Goal: Transaction & Acquisition: Purchase product/service

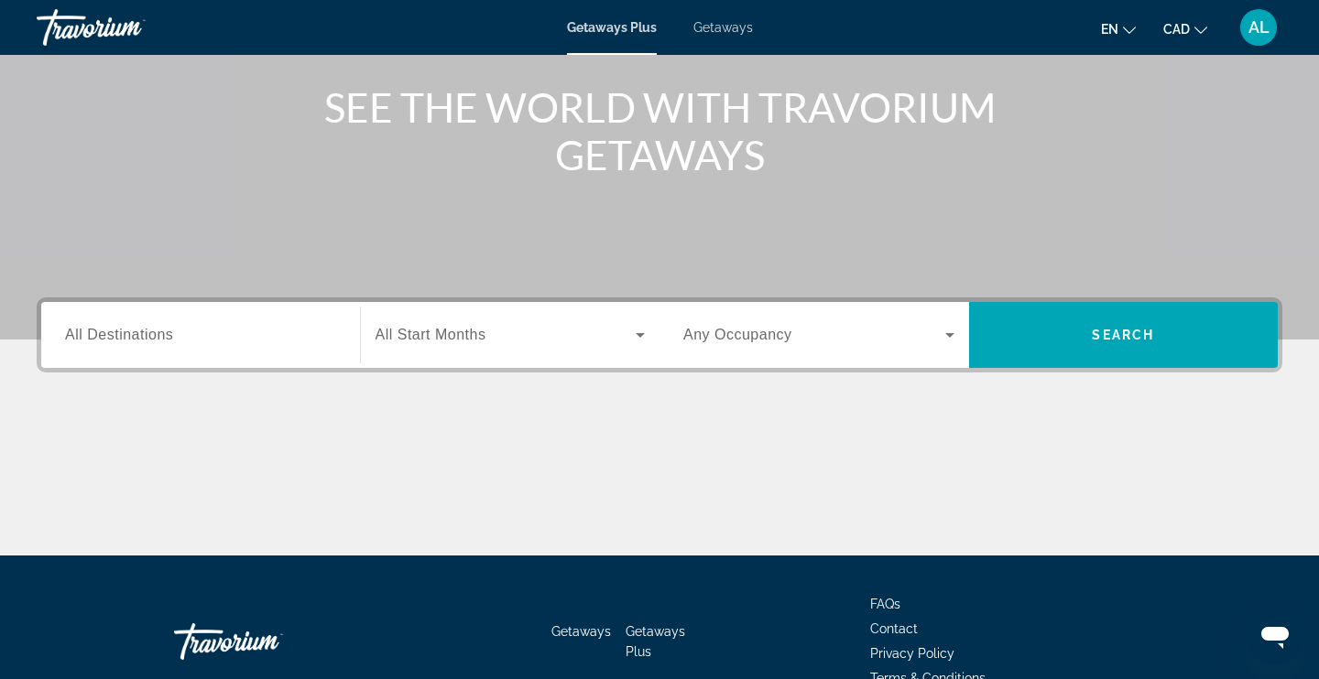
scroll to position [219, 0]
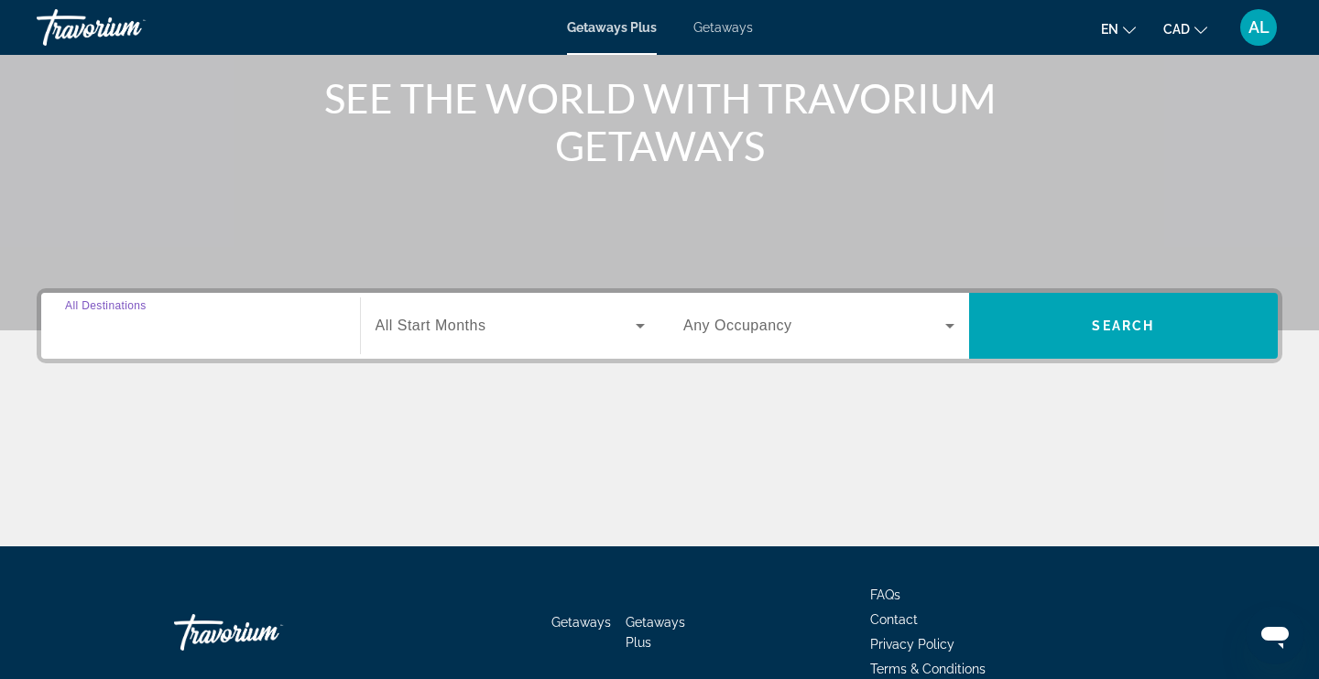
click at [235, 335] on input "Destination All Destinations" at bounding box center [200, 327] width 271 height 22
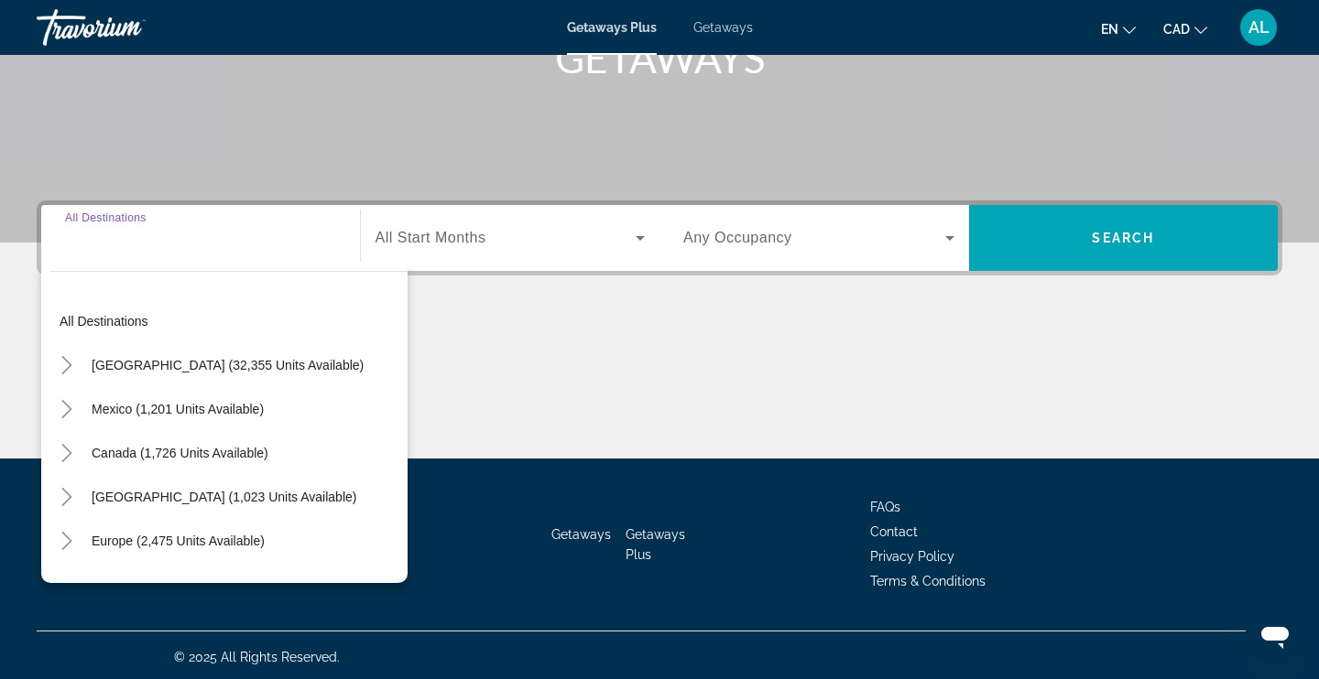
scroll to position [310, 0]
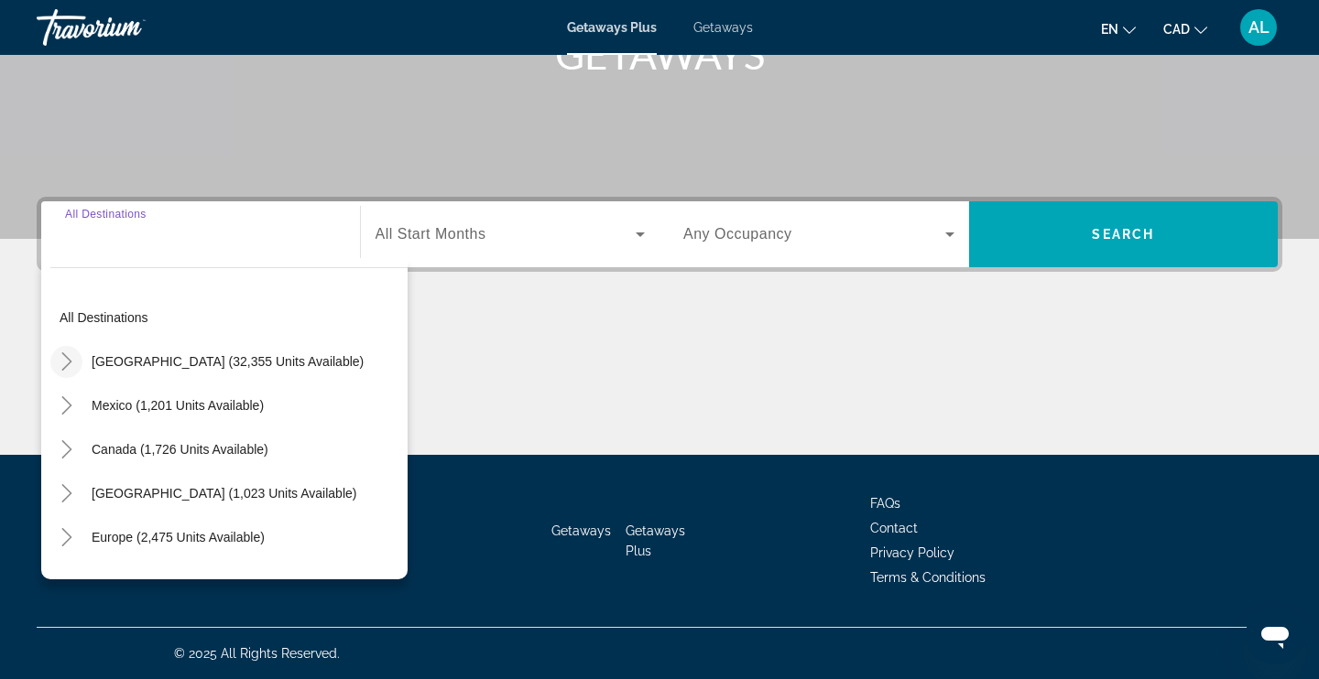
click at [65, 359] on icon "Toggle United States (32,355 units available)" at bounding box center [67, 362] width 18 height 18
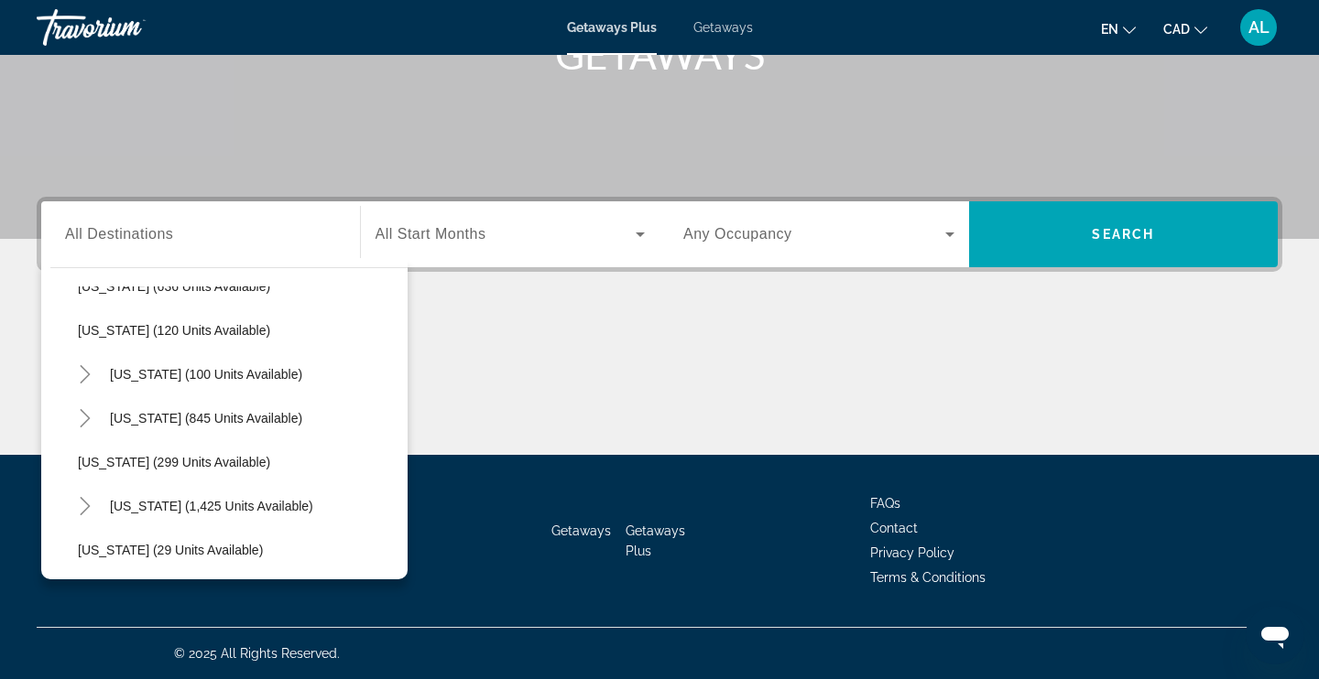
scroll to position [1092, 0]
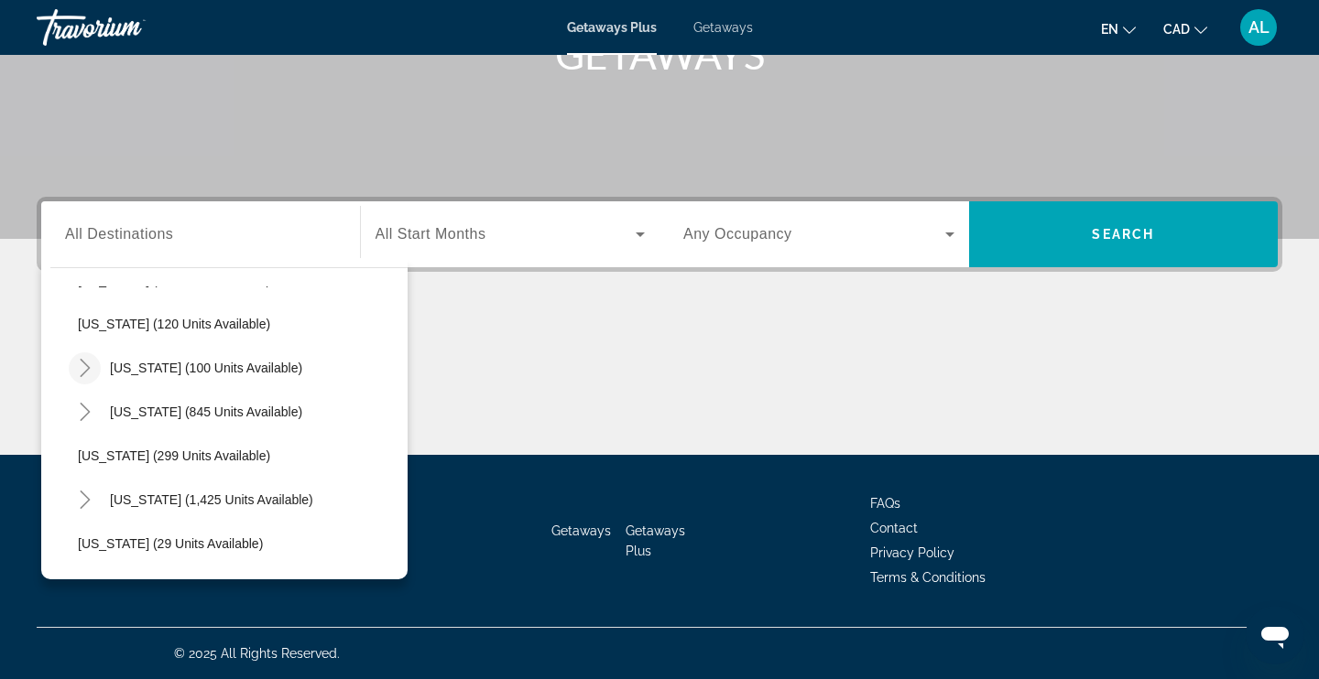
click at [87, 369] on icon "Toggle New York (100 units available)" at bounding box center [85, 368] width 10 height 18
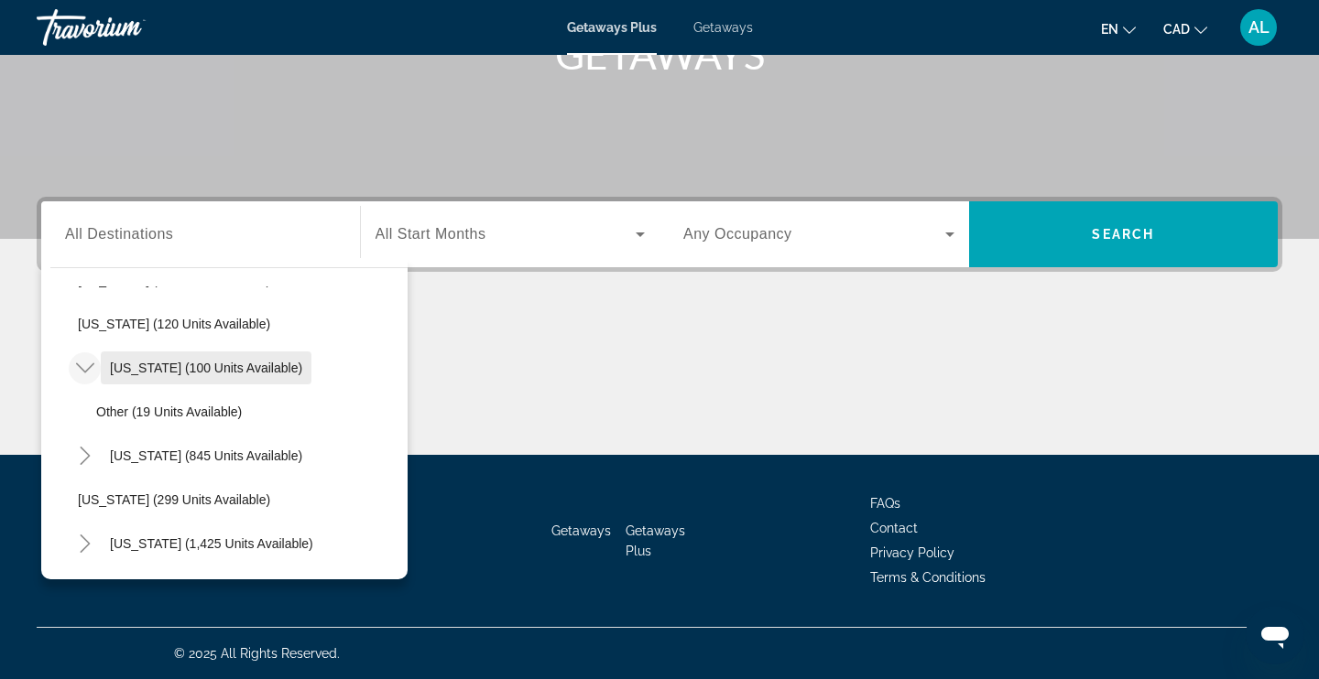
click at [164, 361] on span "New York (100 units available)" at bounding box center [206, 368] width 192 height 15
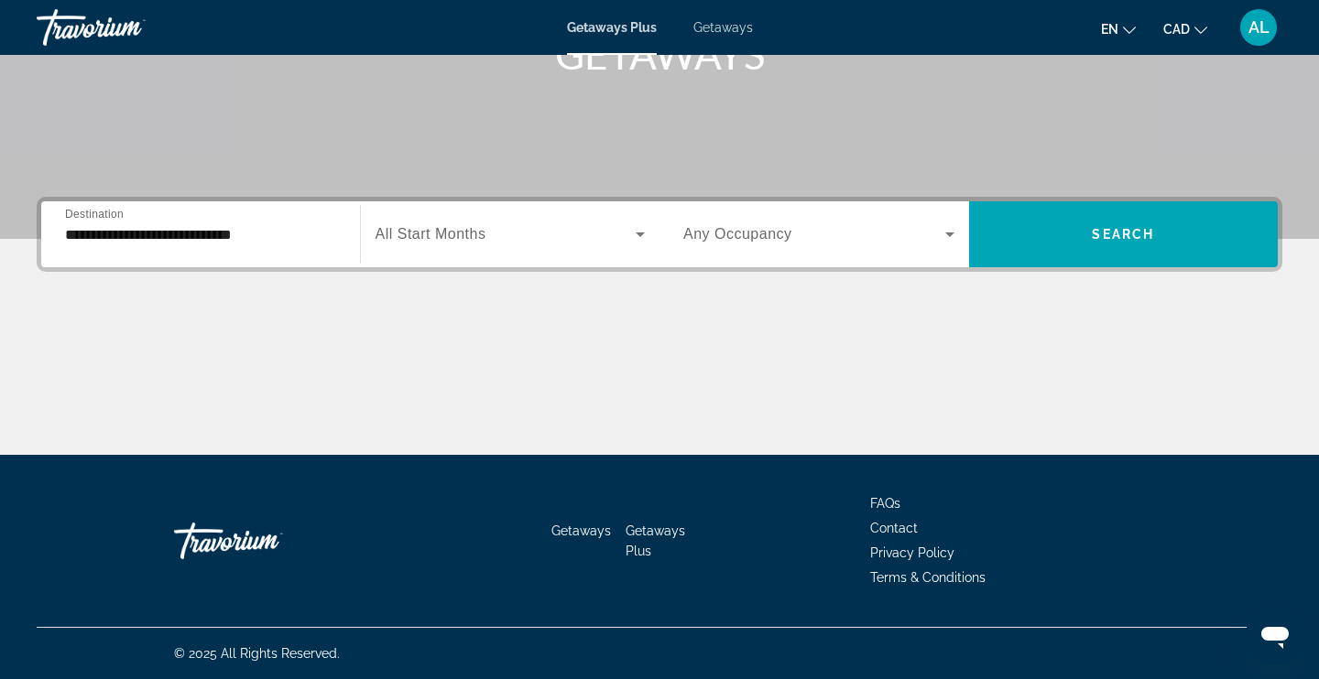
click at [454, 228] on span "All Start Months" at bounding box center [430, 234] width 111 height 16
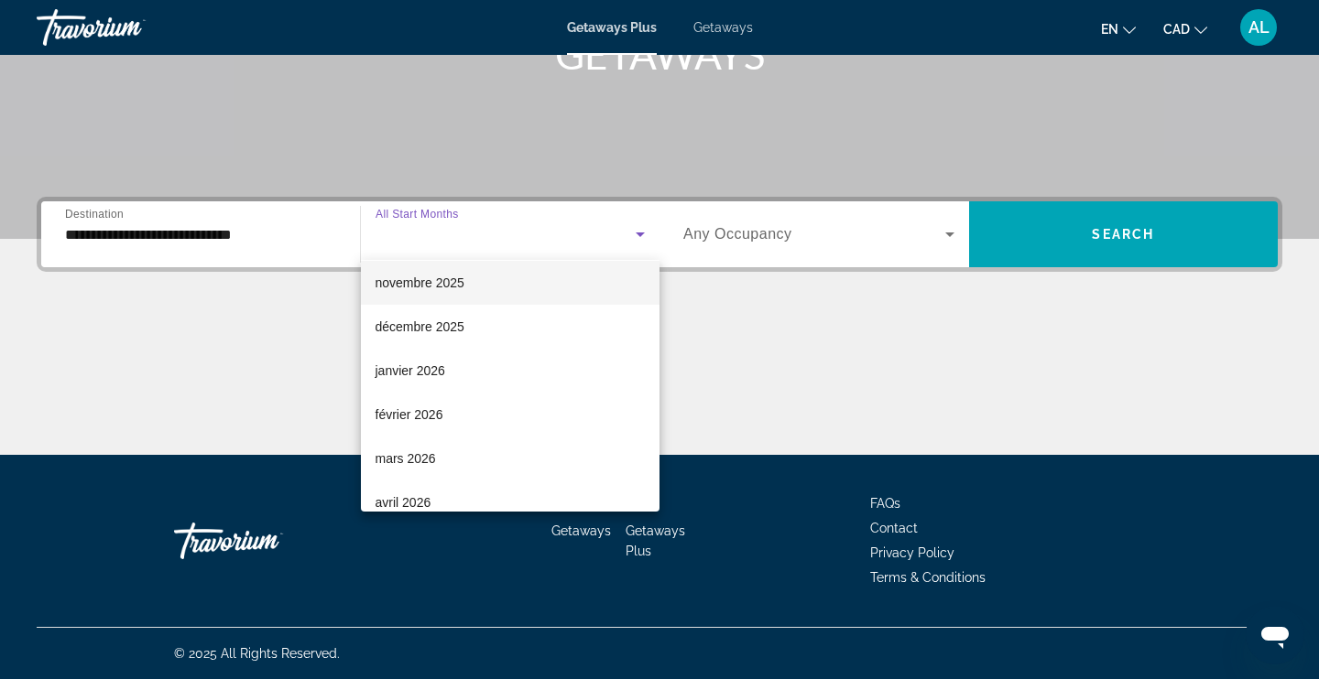
scroll to position [139, 0]
click at [254, 230] on div at bounding box center [659, 339] width 1319 height 679
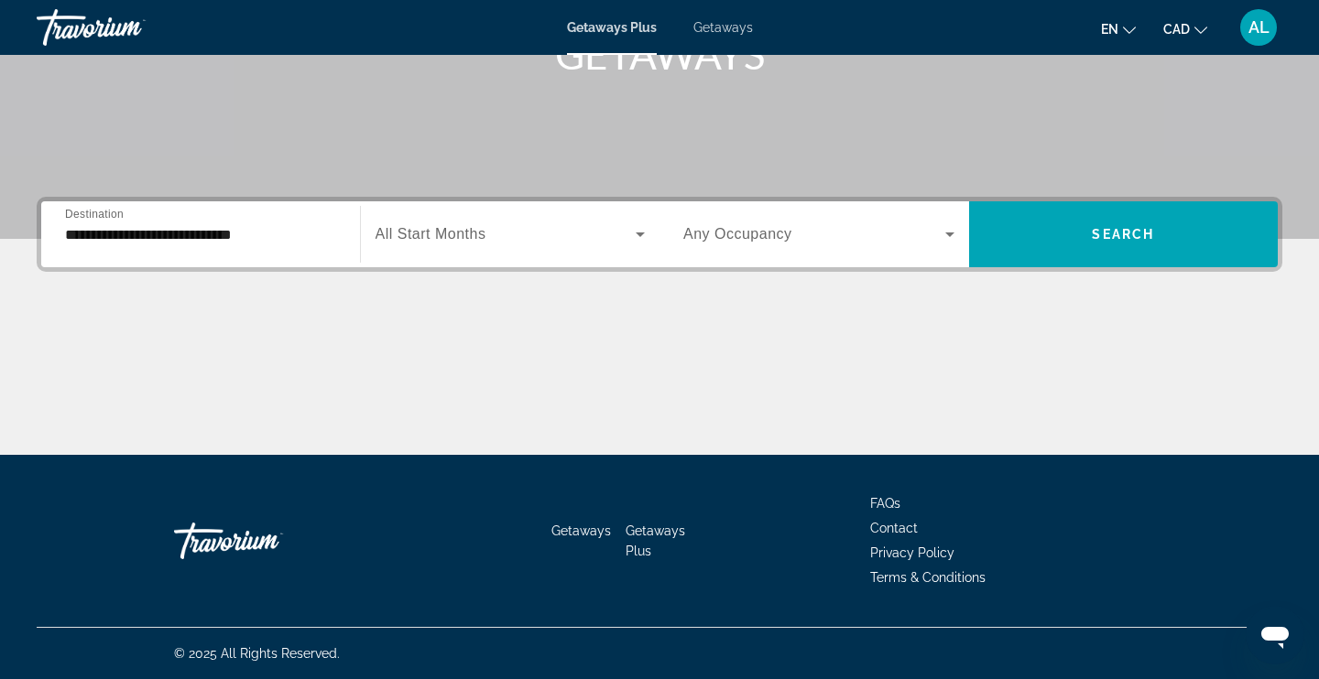
click at [254, 230] on input "**********" at bounding box center [200, 235] width 271 height 22
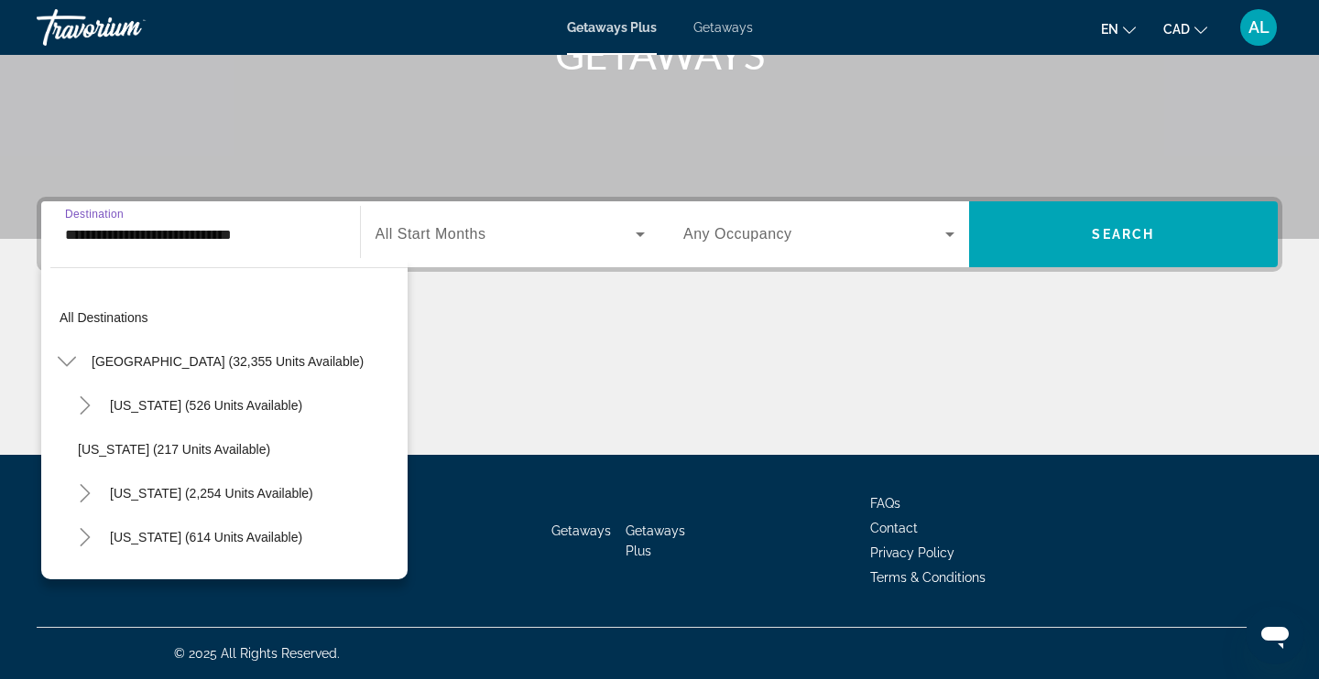
scroll to position [1032, 0]
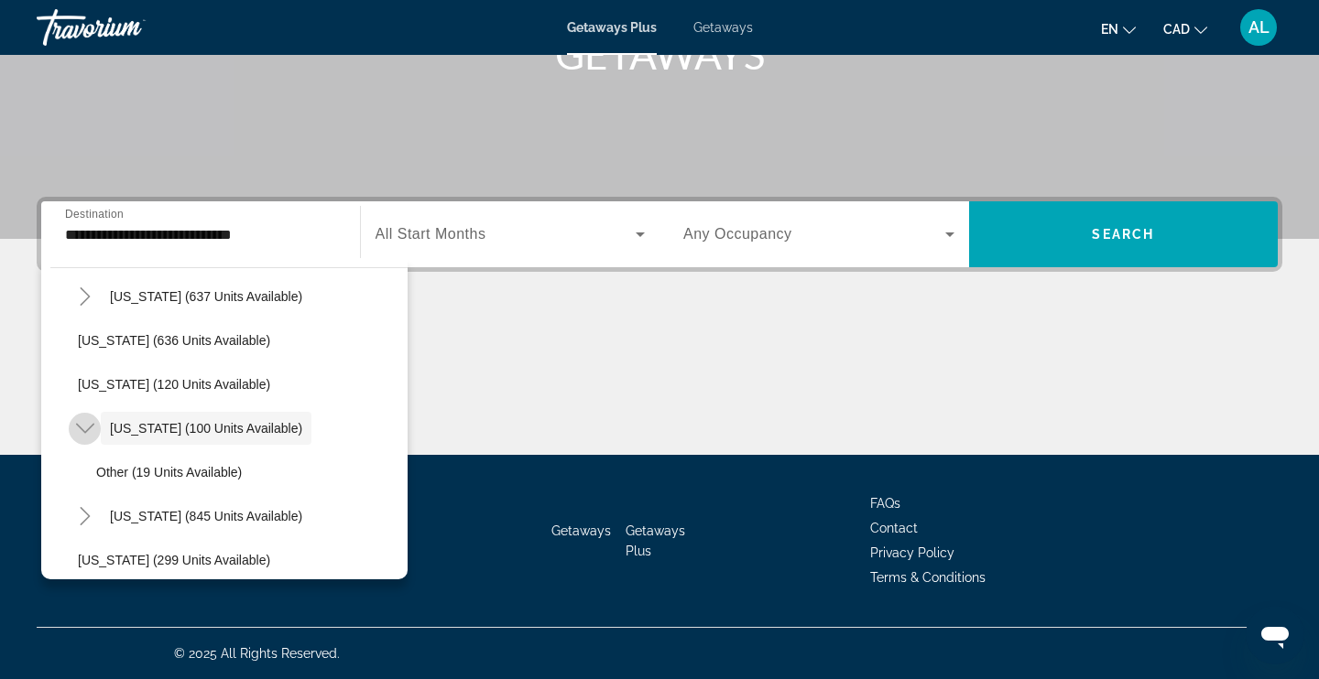
click at [87, 429] on icon "Toggle New York (100 units available)" at bounding box center [84, 429] width 18 height 10
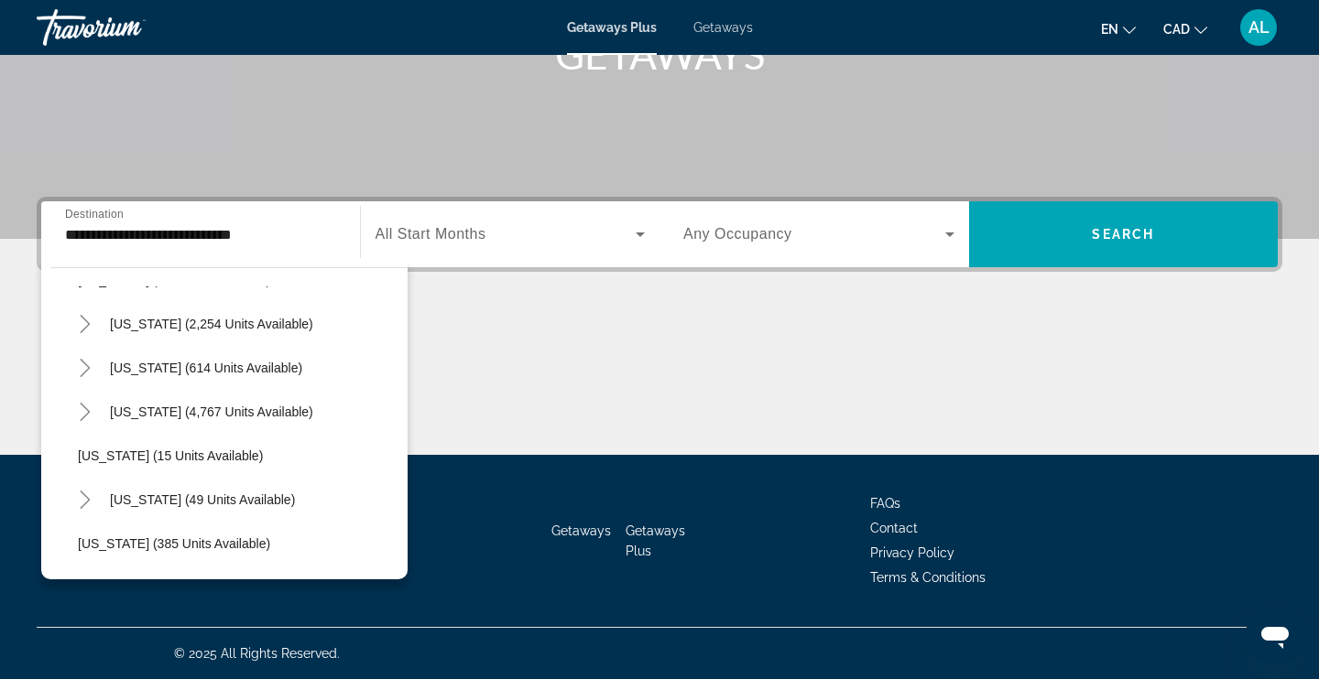
scroll to position [189, 0]
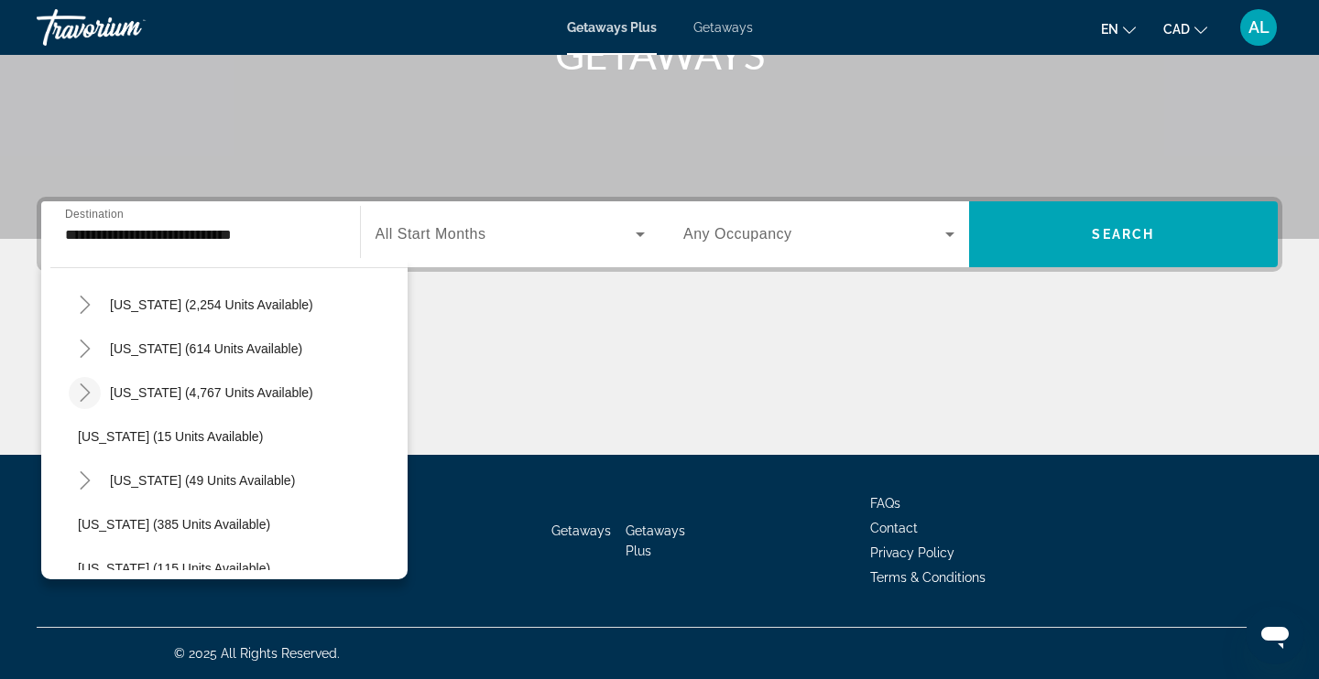
click at [83, 389] on icon "Toggle Florida (4,767 units available)" at bounding box center [85, 393] width 18 height 18
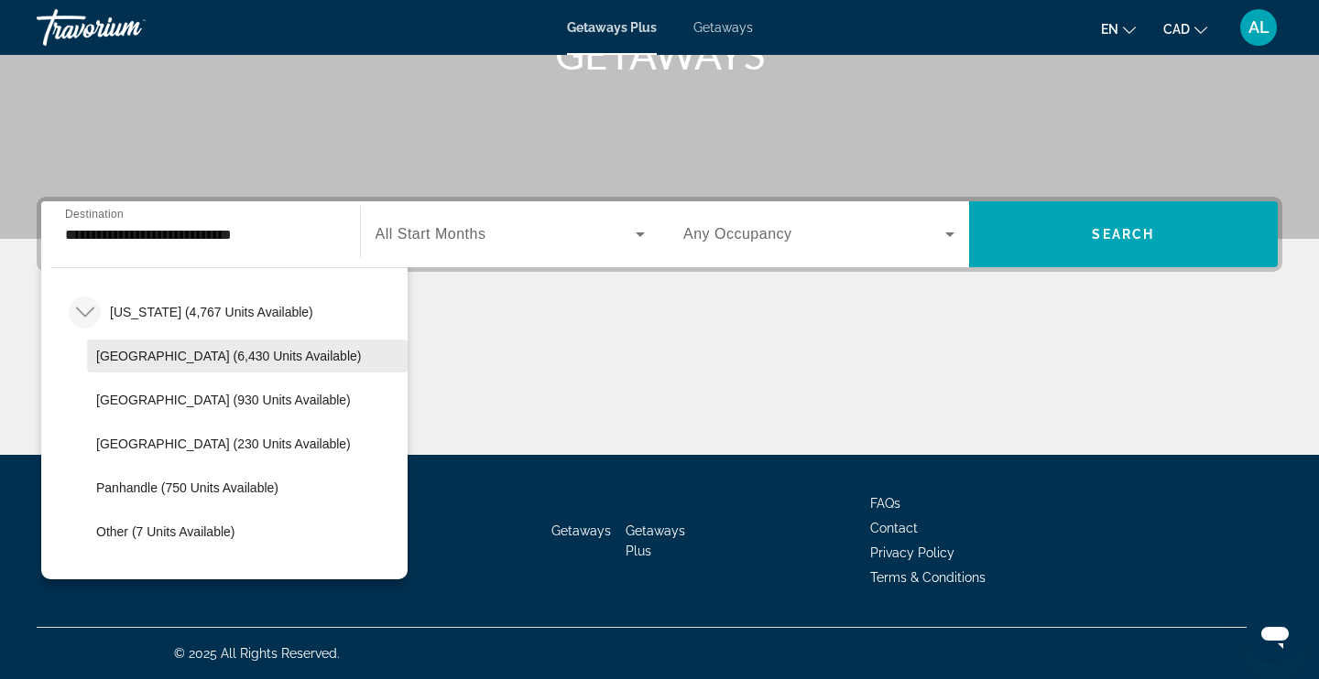
scroll to position [274, 0]
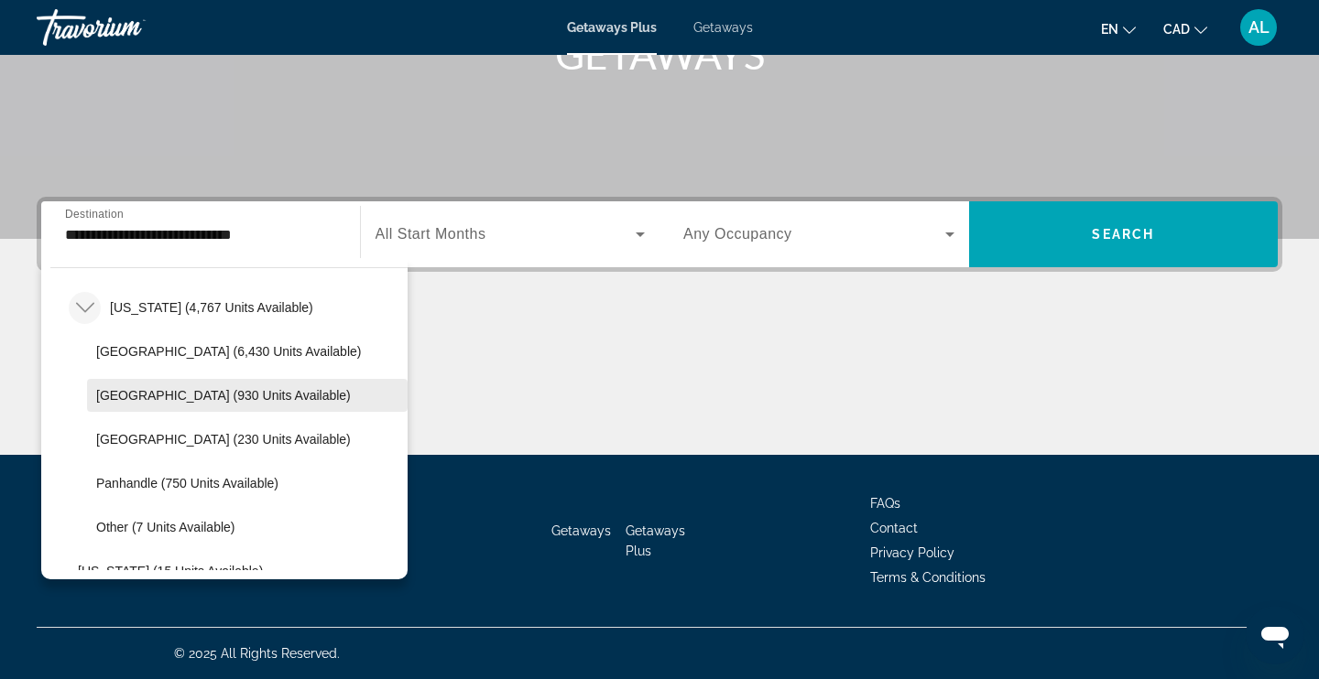
click at [253, 394] on span "East Coast (930 units available)" at bounding box center [223, 395] width 255 height 15
type input "**********"
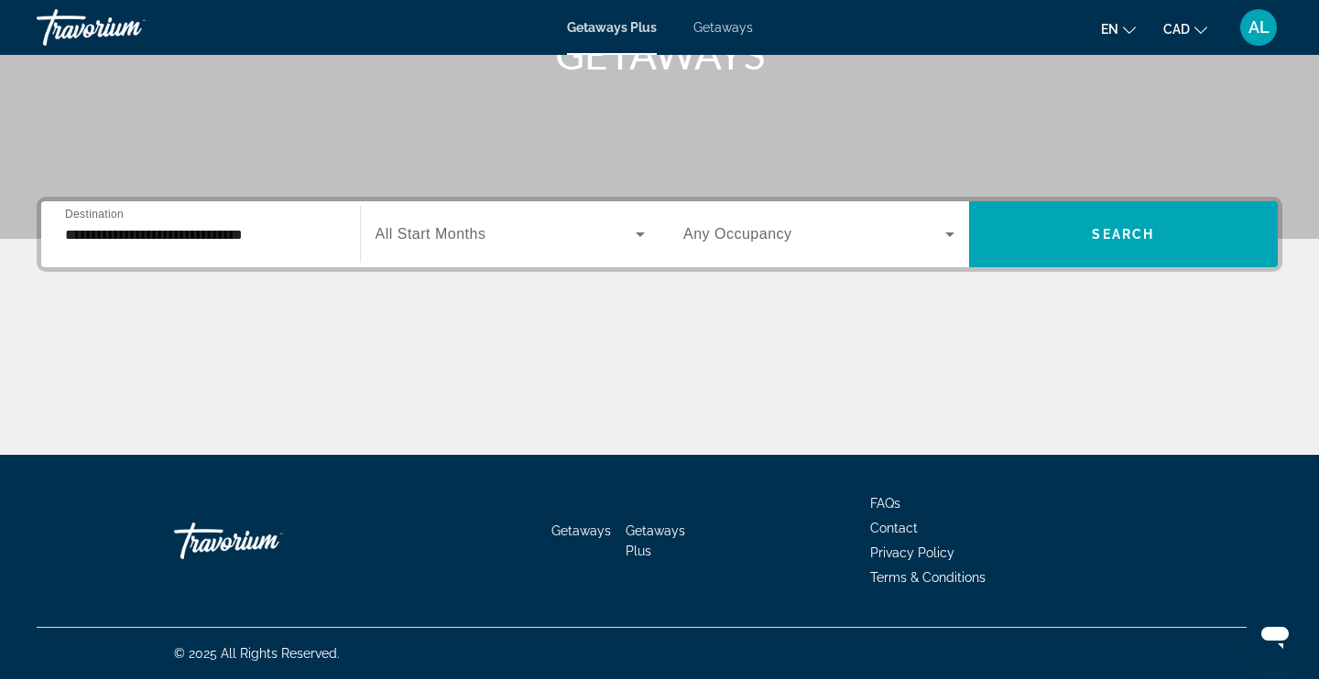
click at [483, 236] on span "All Start Months" at bounding box center [430, 234] width 111 height 16
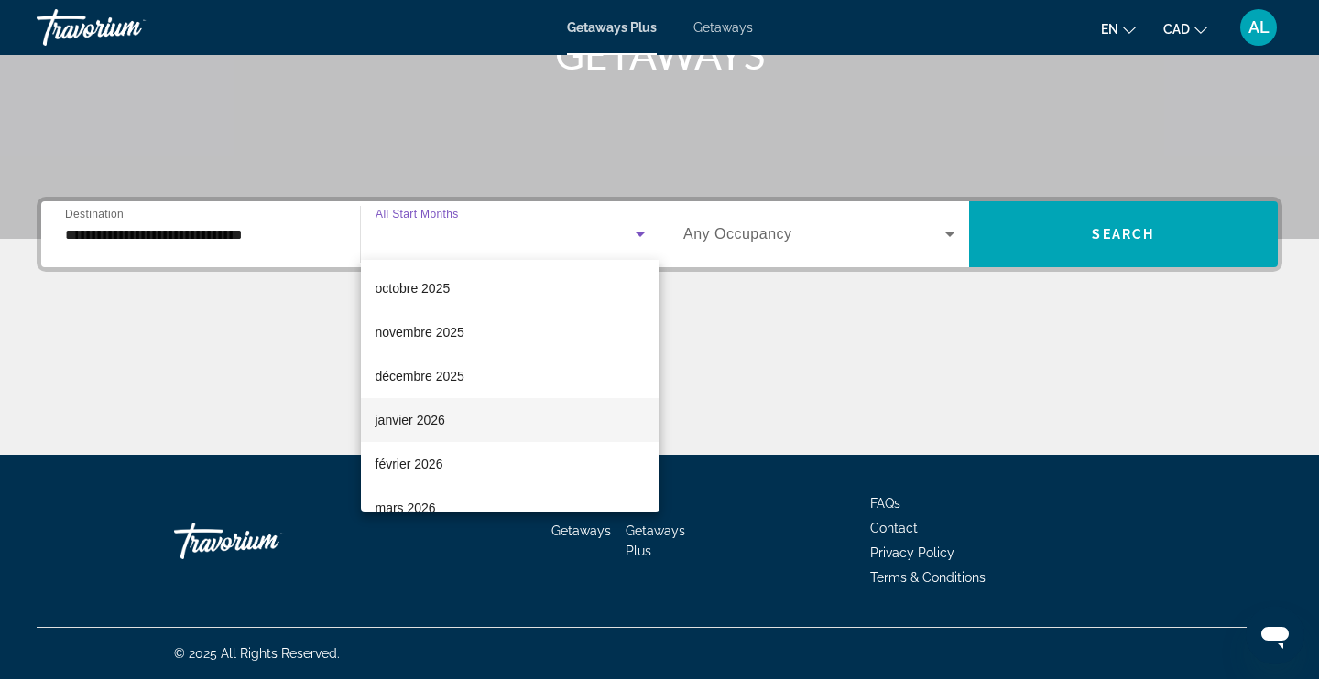
scroll to position [95, 0]
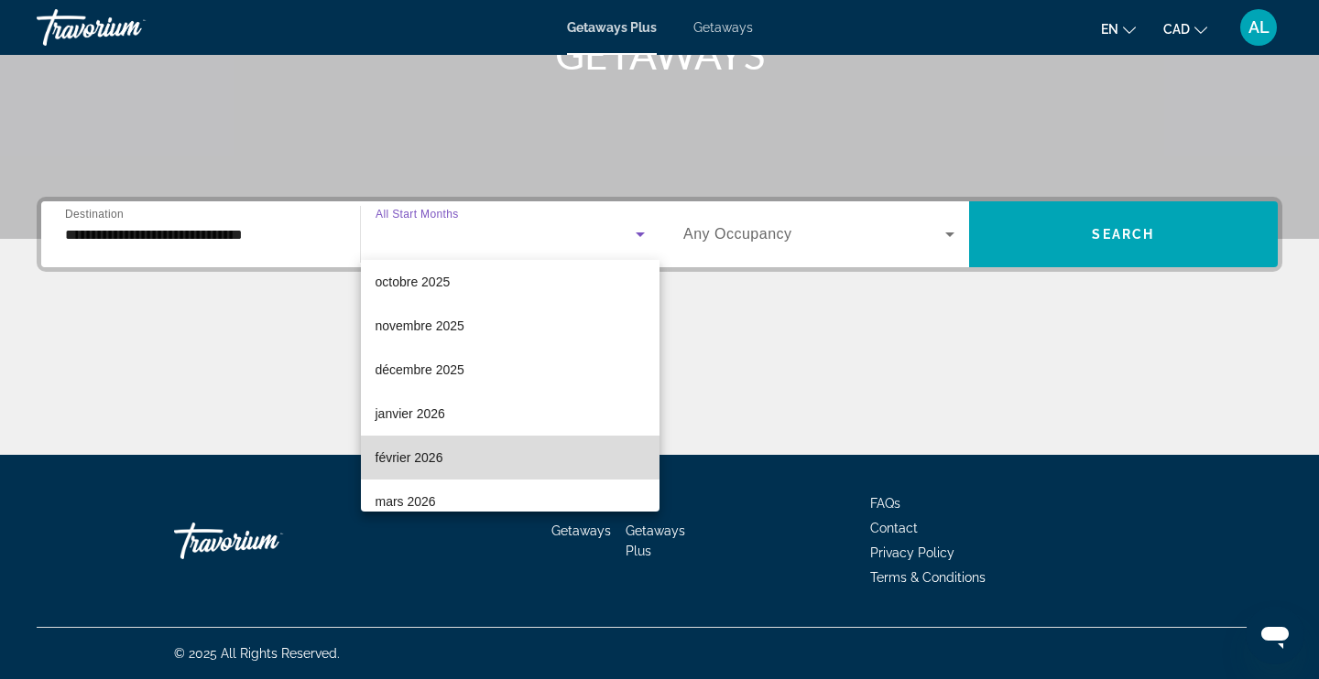
click at [421, 450] on span "février 2026" at bounding box center [409, 458] width 68 height 22
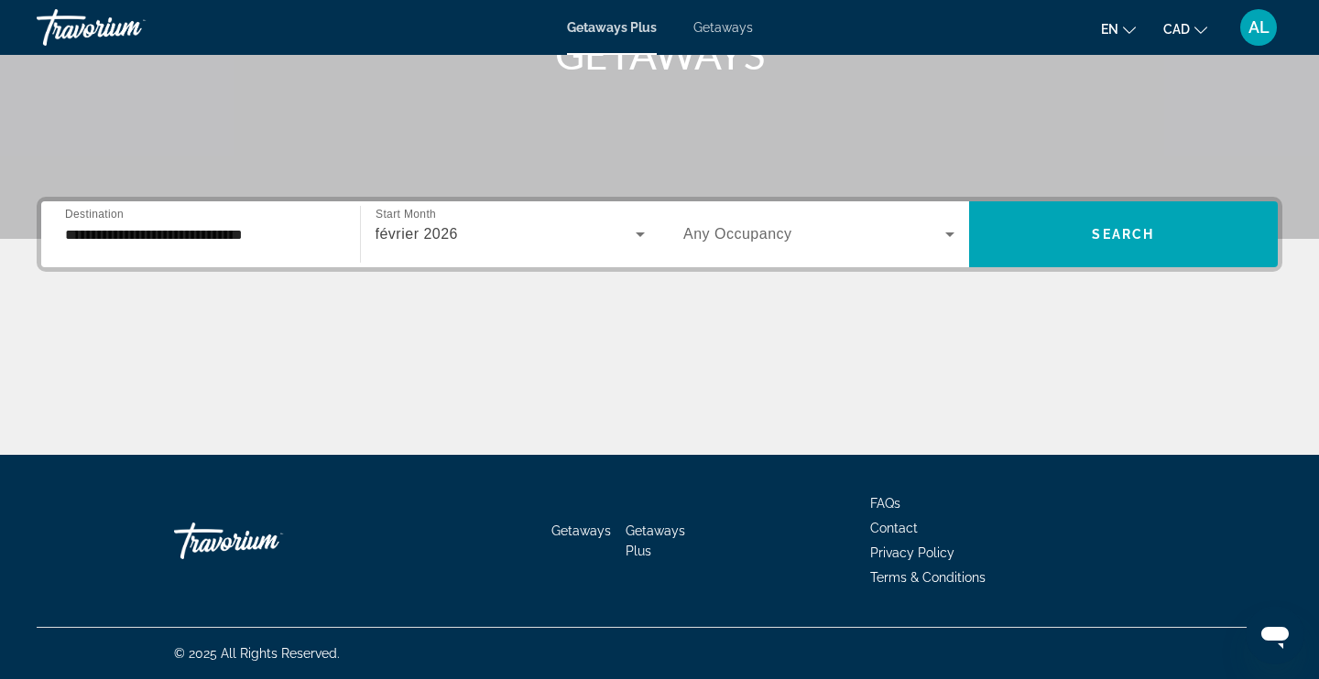
click at [762, 240] on span "Any Occupancy" at bounding box center [737, 234] width 109 height 16
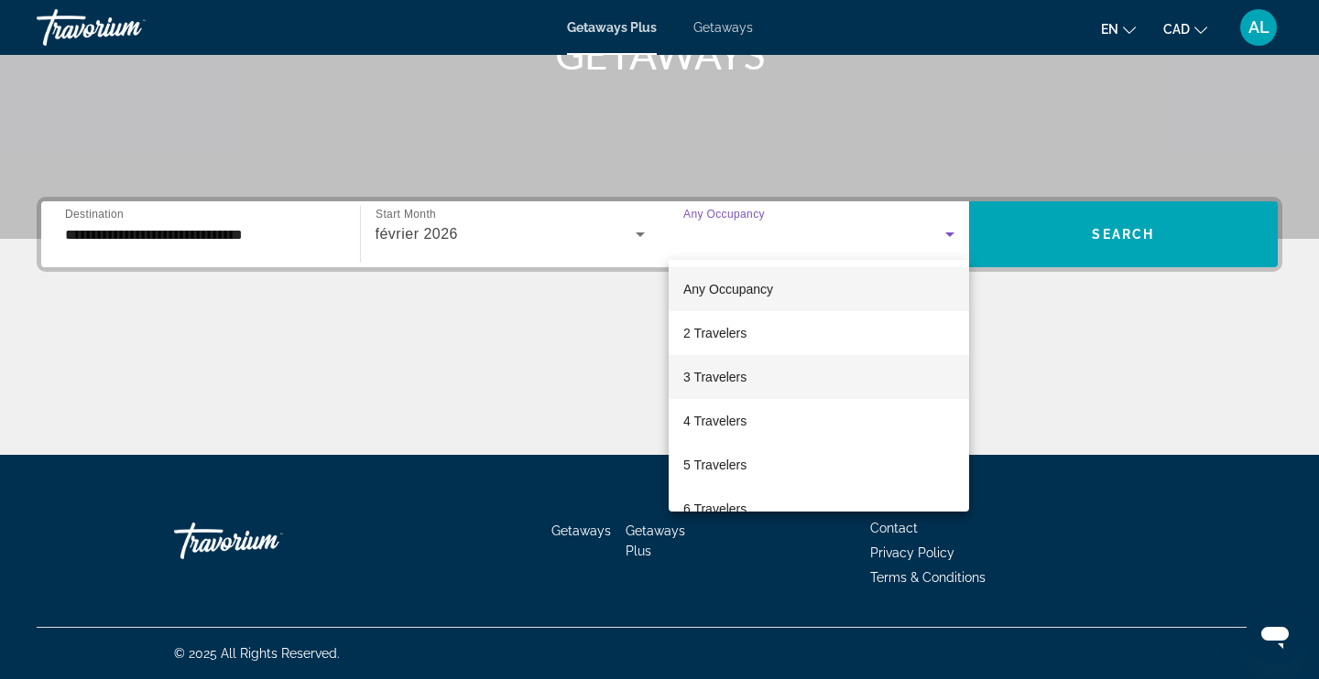
click at [740, 379] on span "3 Travelers" at bounding box center [714, 377] width 63 height 22
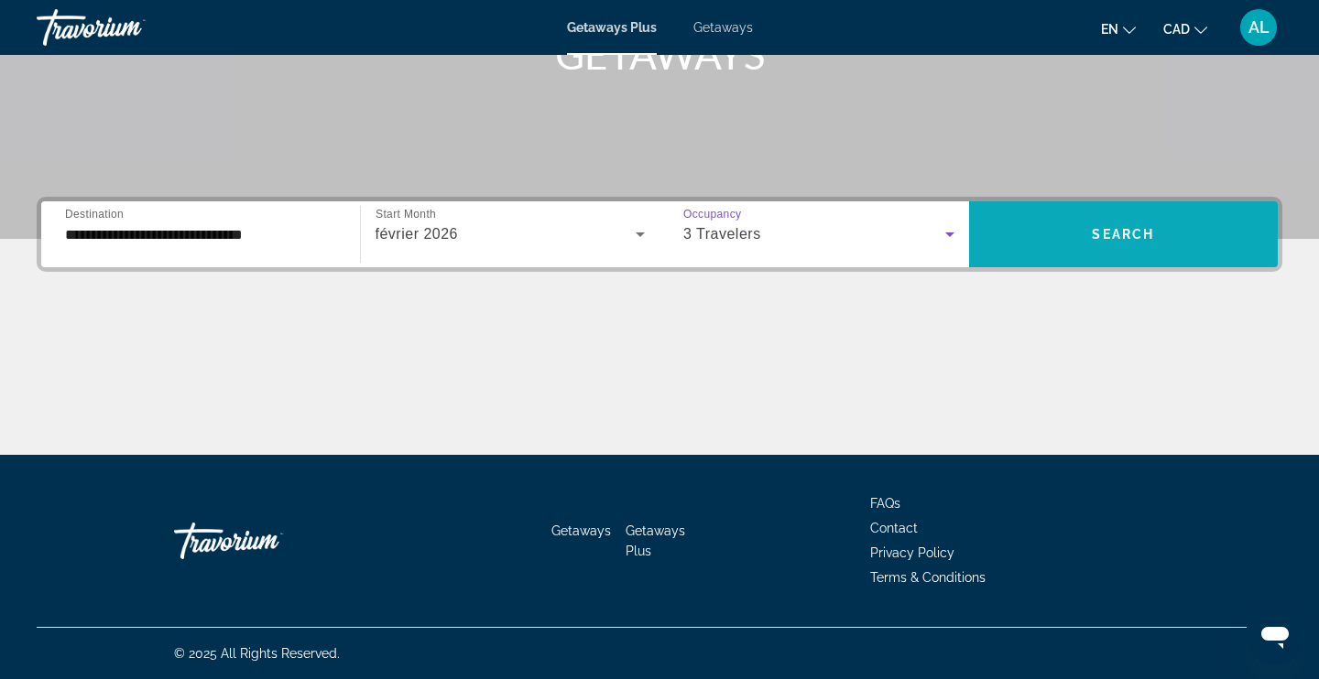
click at [1111, 225] on span "Search widget" at bounding box center [1124, 234] width 310 height 44
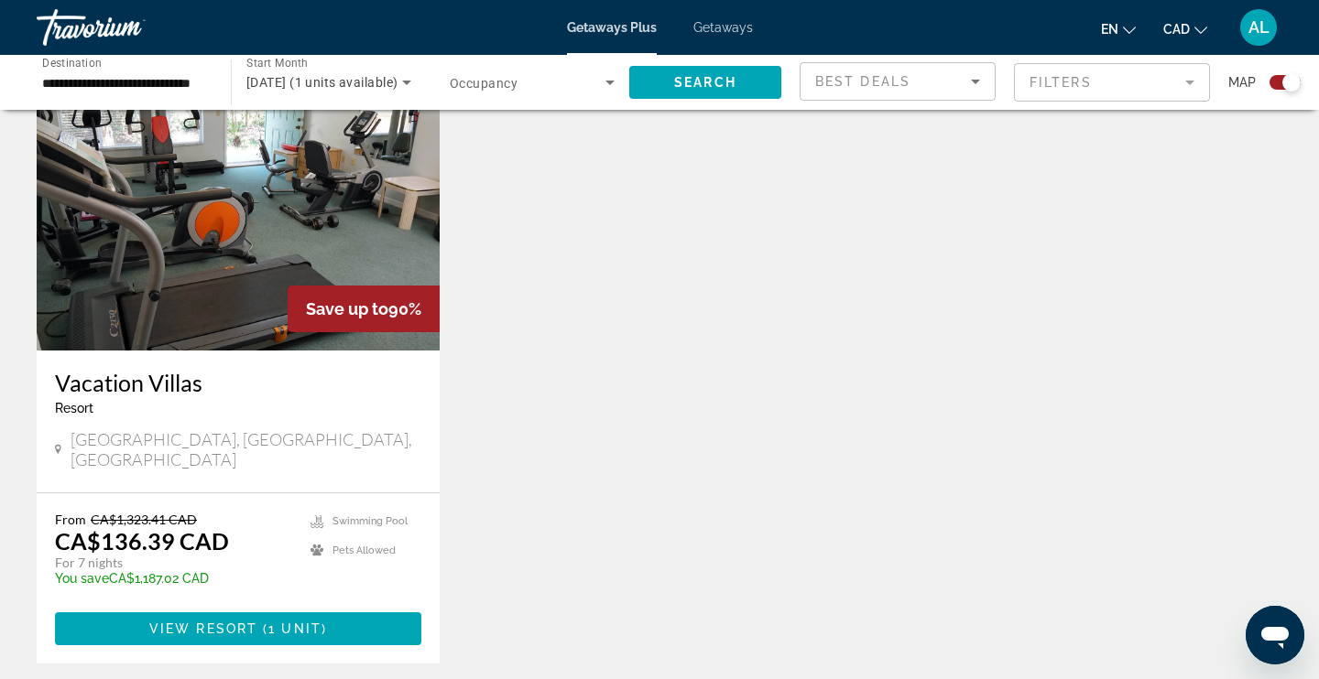
scroll to position [686, 0]
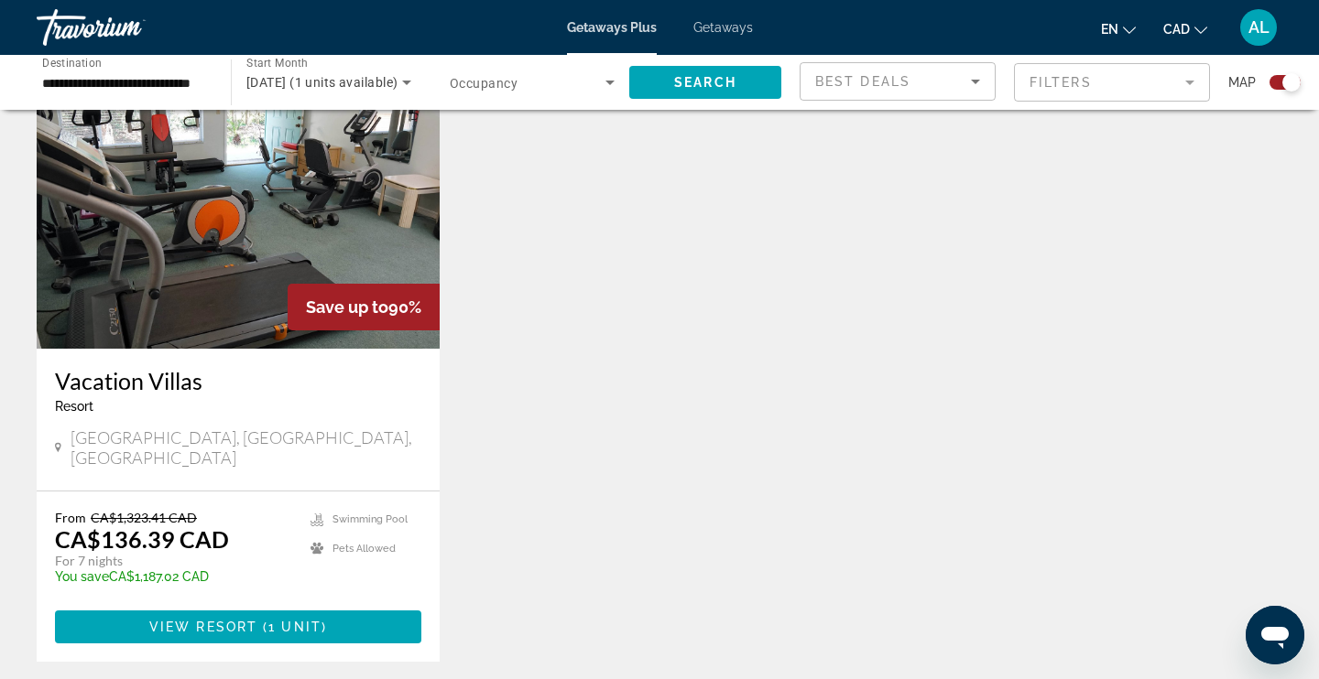
click at [265, 327] on img "Main content" at bounding box center [238, 202] width 403 height 293
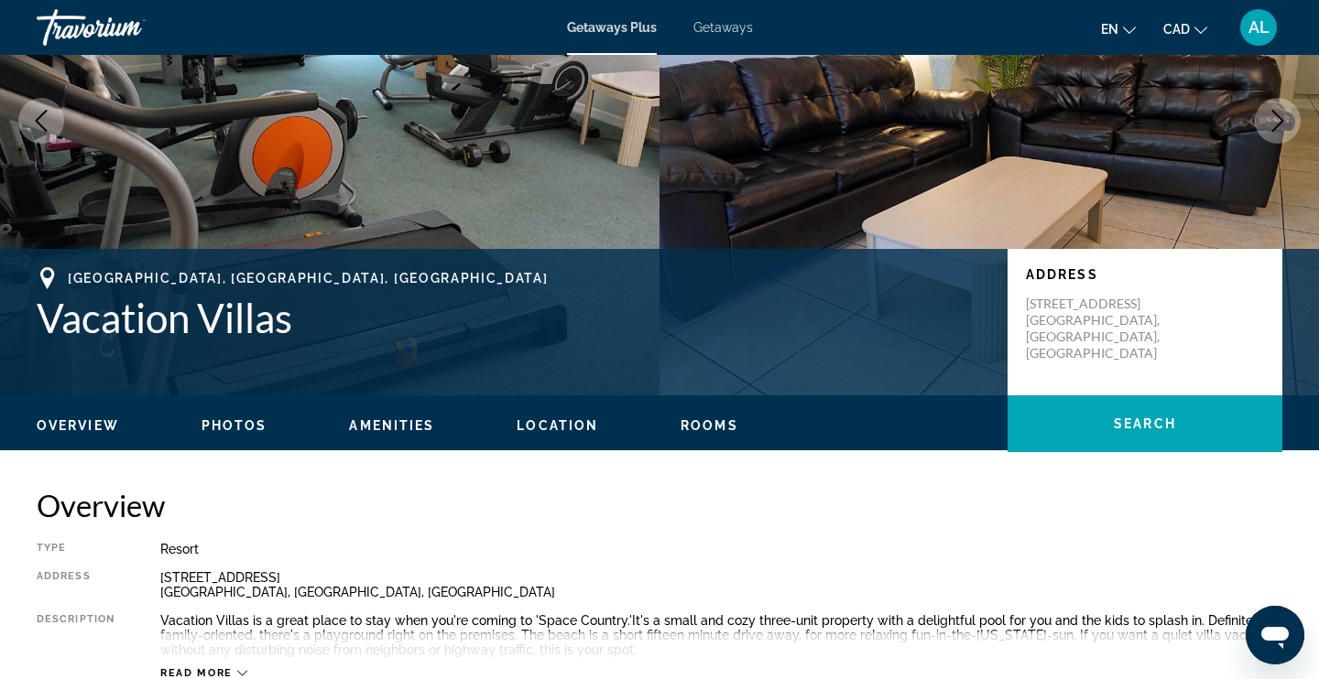
scroll to position [207, 0]
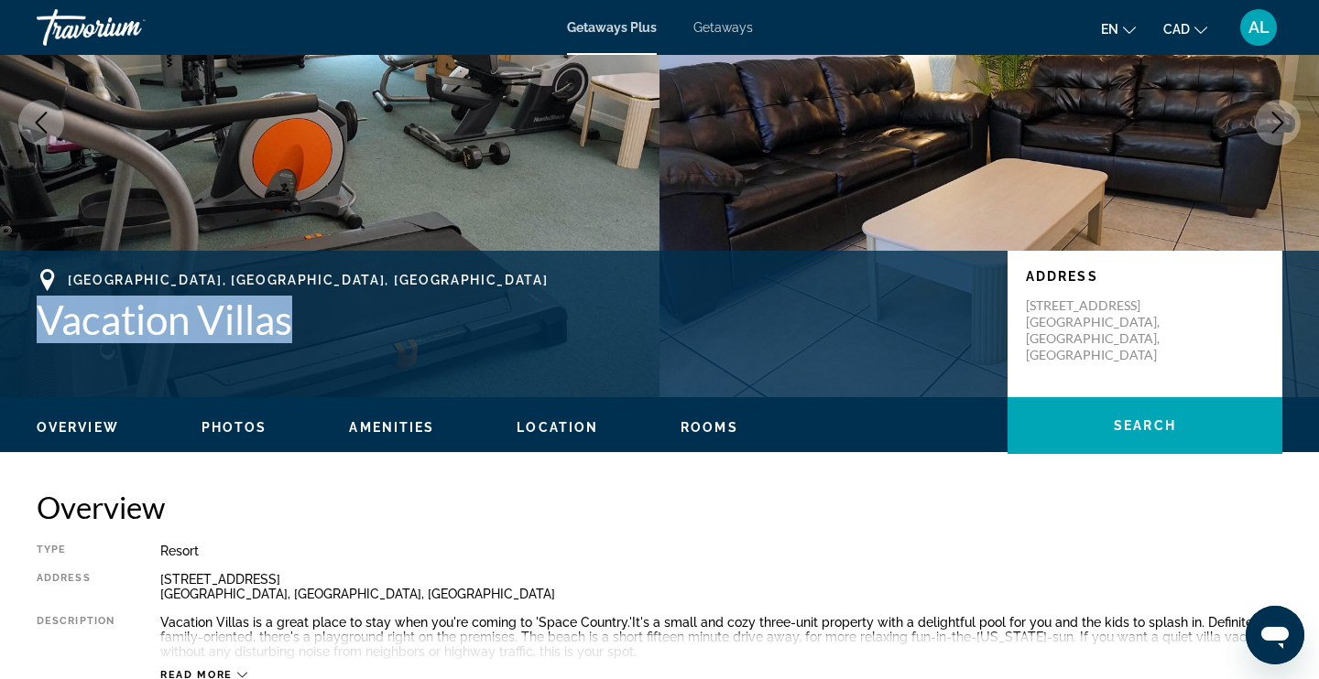
drag, startPoint x: 304, startPoint y: 316, endPoint x: 35, endPoint y: 331, distance: 269.6
click at [35, 331] on div "Titusville, FL, USA Vacation Villas Address 3795 Vacation Villas Lane Titusvill…" at bounding box center [659, 324] width 1319 height 110
copy h1 "Vacation Villas"
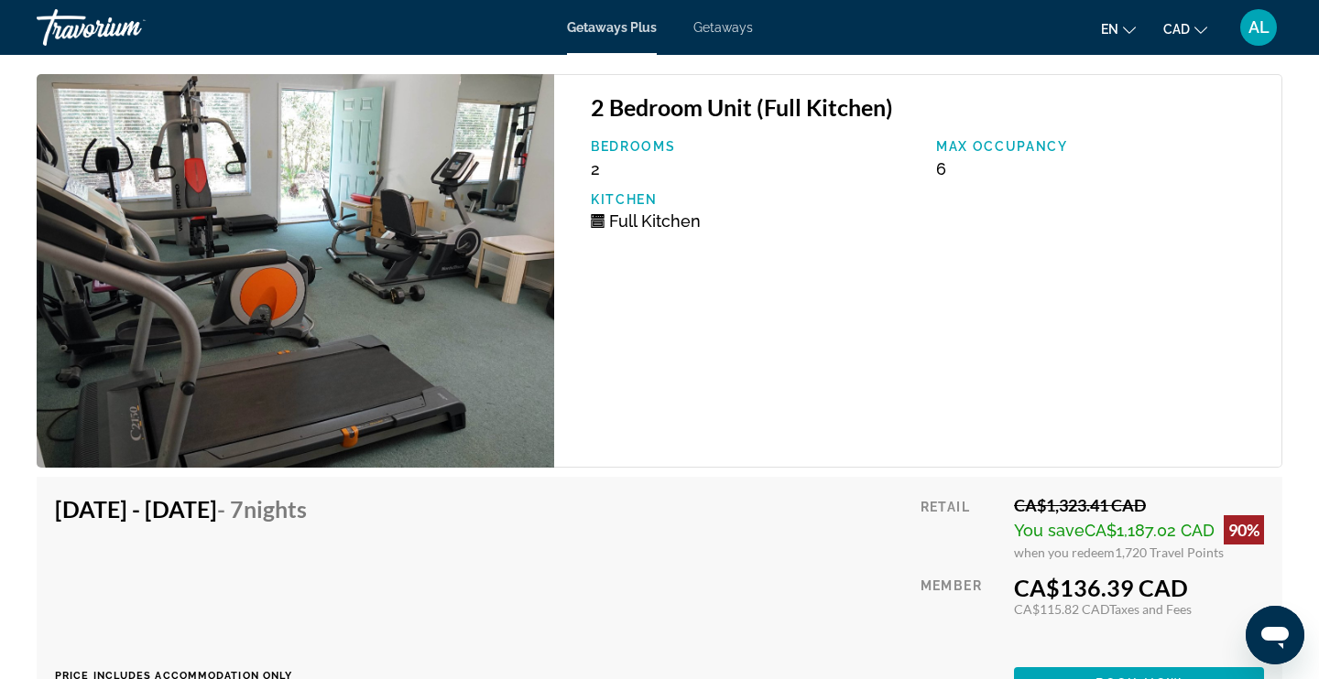
scroll to position [3020, 0]
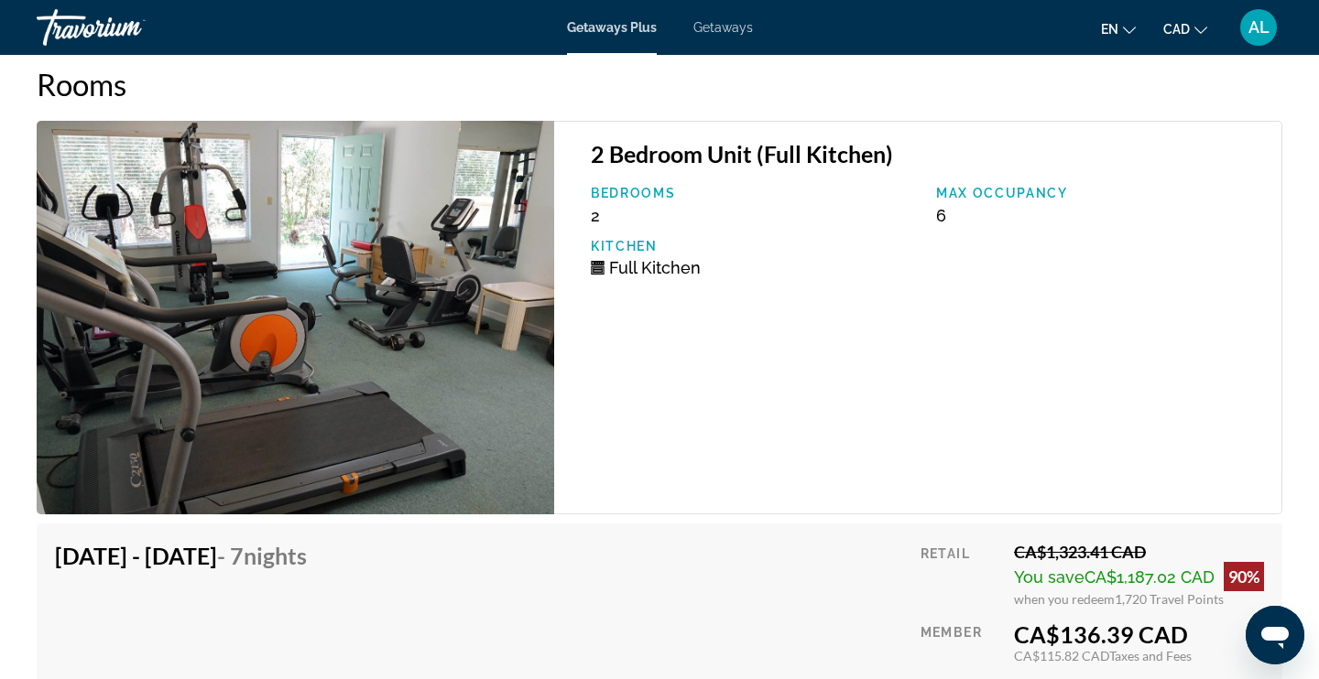
click at [740, 33] on span "Getaways" at bounding box center [723, 27] width 60 height 15
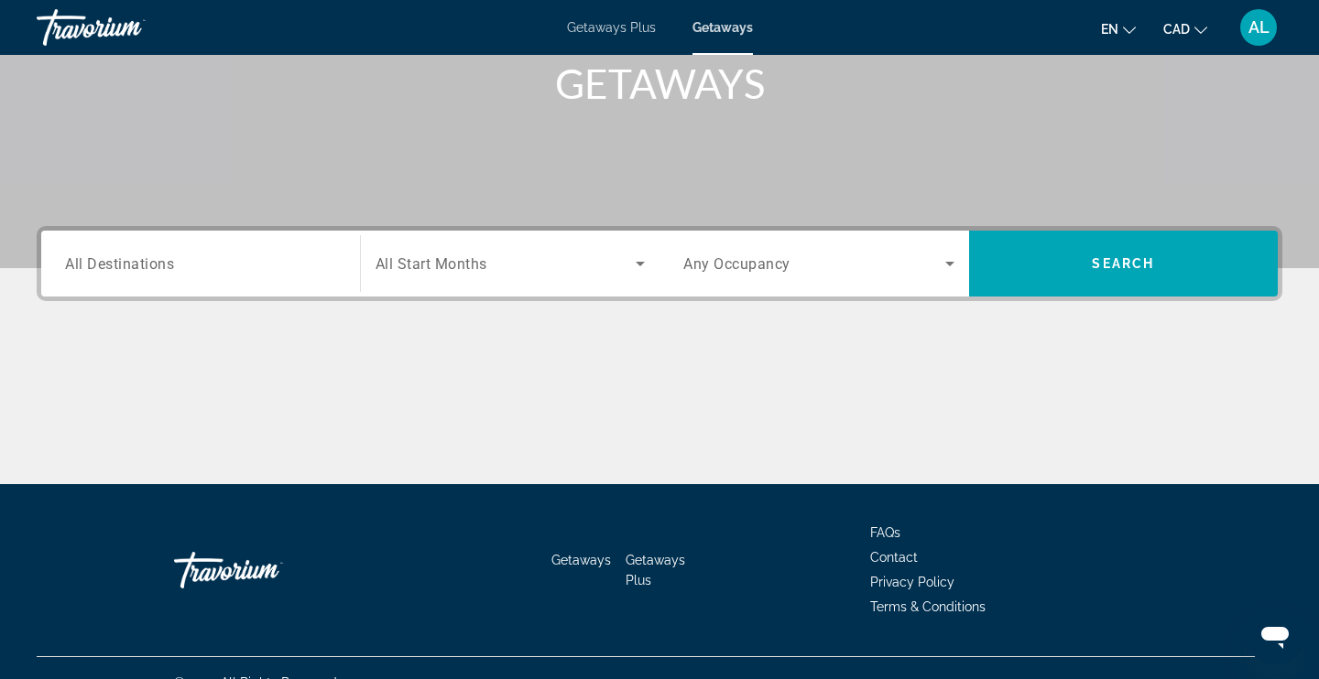
scroll to position [310, 0]
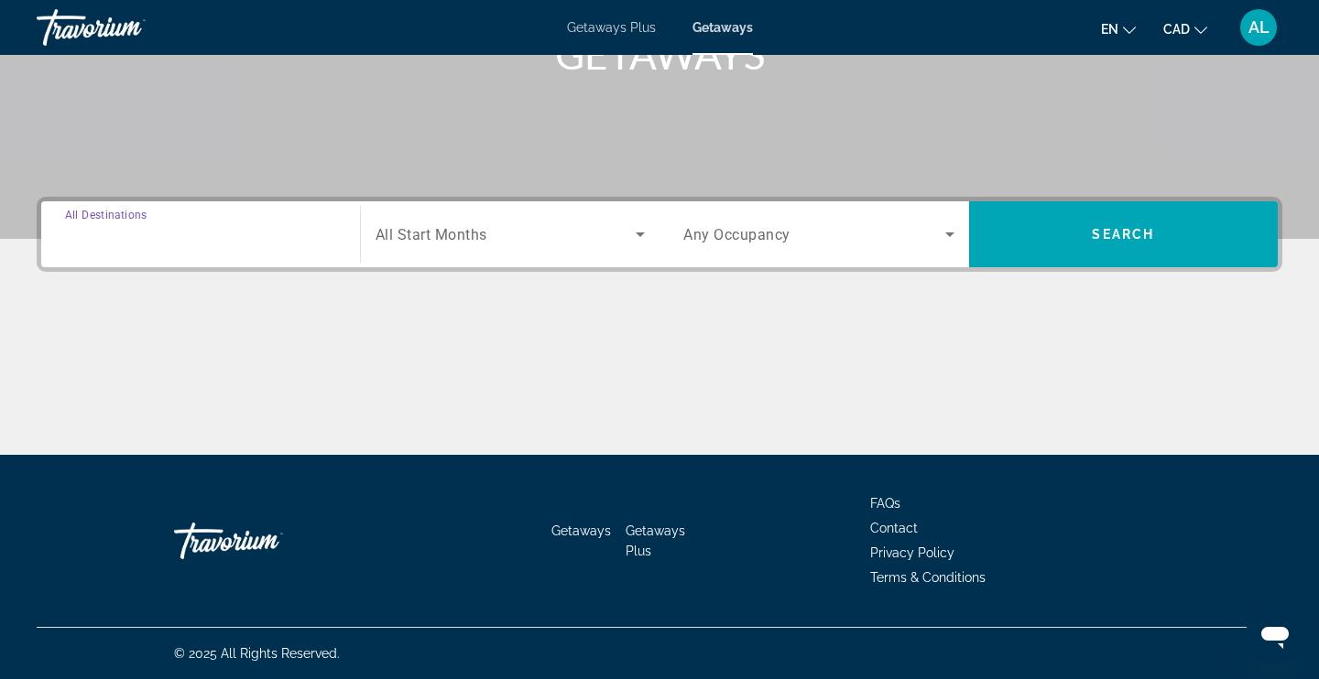
click at [126, 223] on div "Destination All Destinations" at bounding box center [200, 235] width 271 height 52
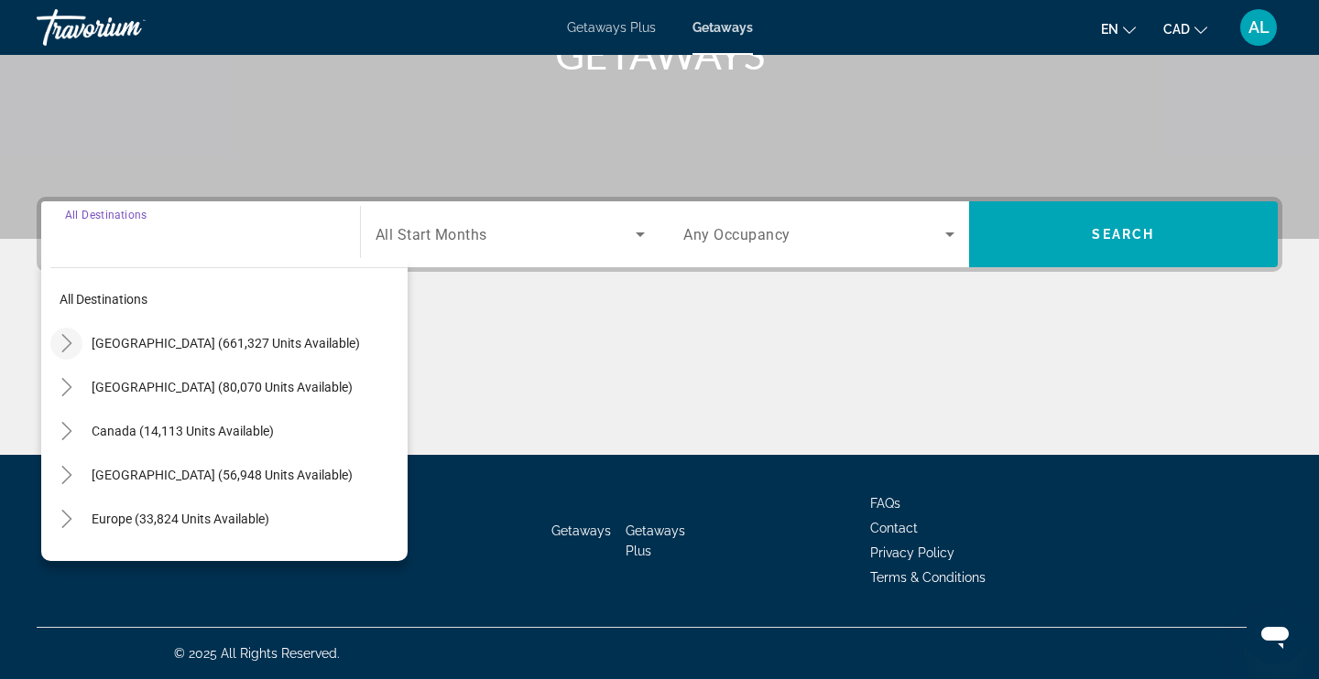
click at [63, 334] on icon "Toggle United States (661,327 units available)" at bounding box center [67, 343] width 18 height 18
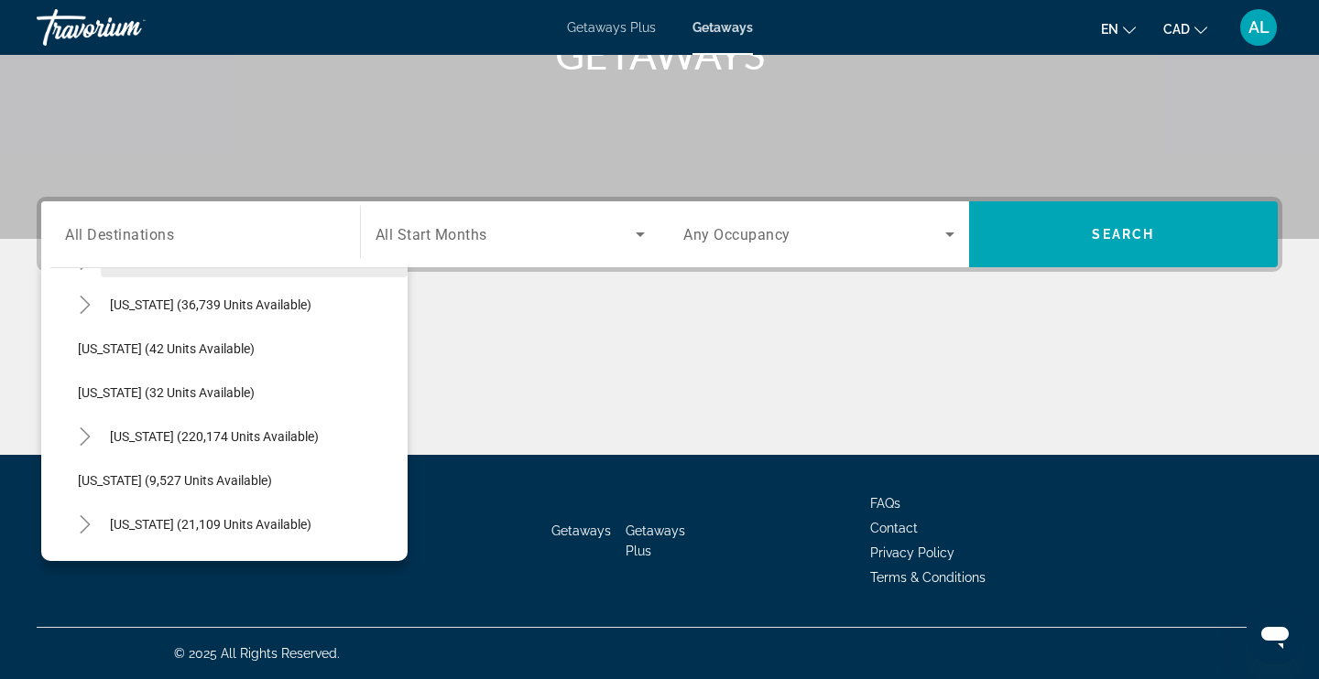
scroll to position [242, 0]
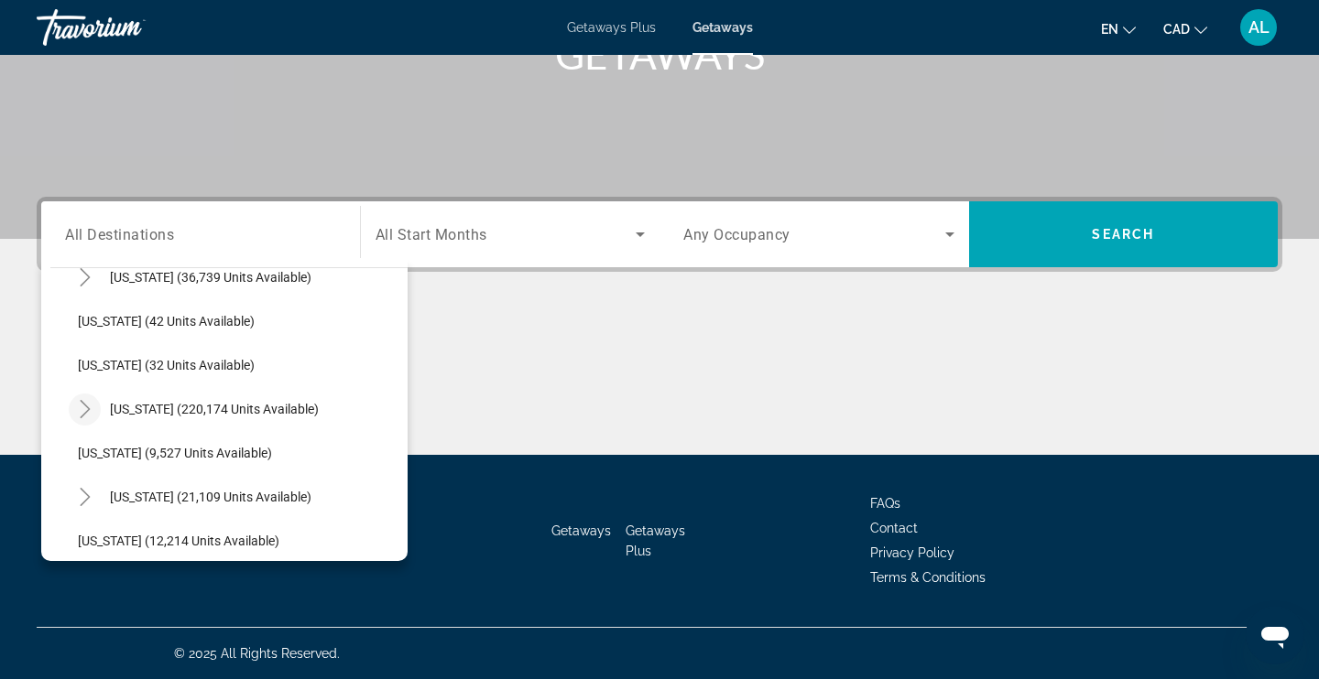
click at [81, 409] on icon "Toggle Florida (220,174 units available)" at bounding box center [85, 409] width 18 height 18
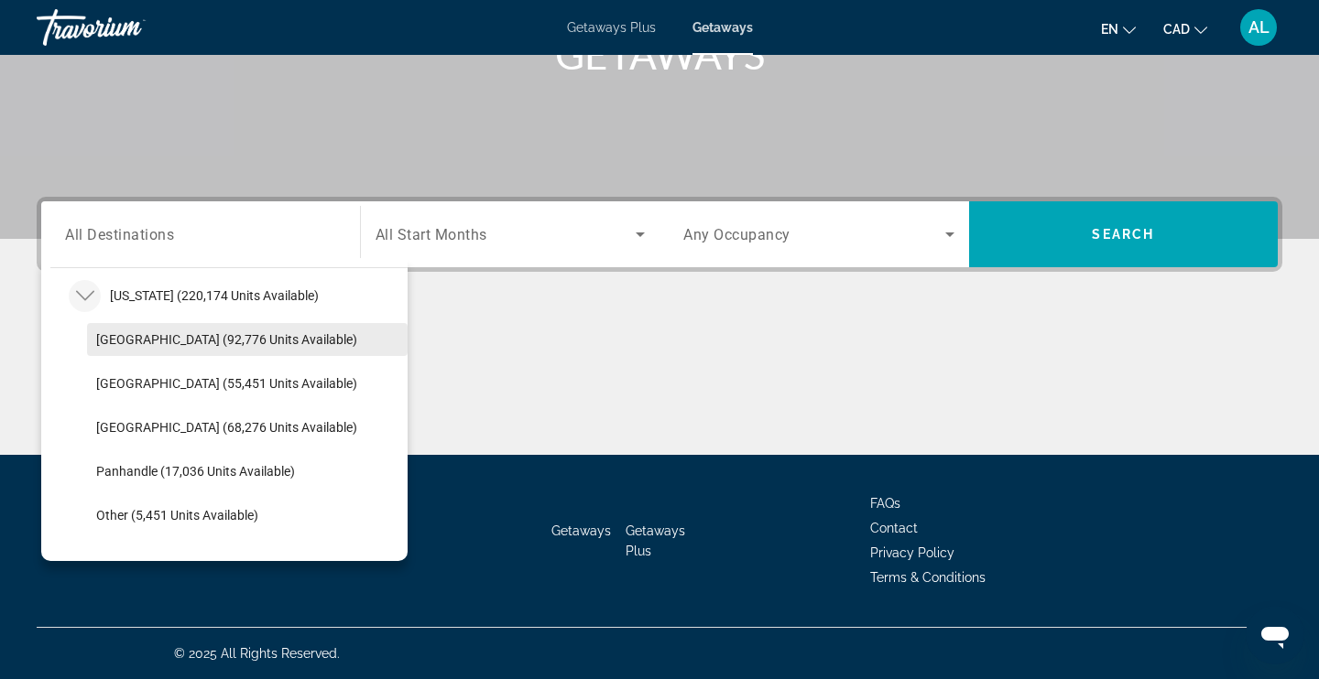
scroll to position [362, 0]
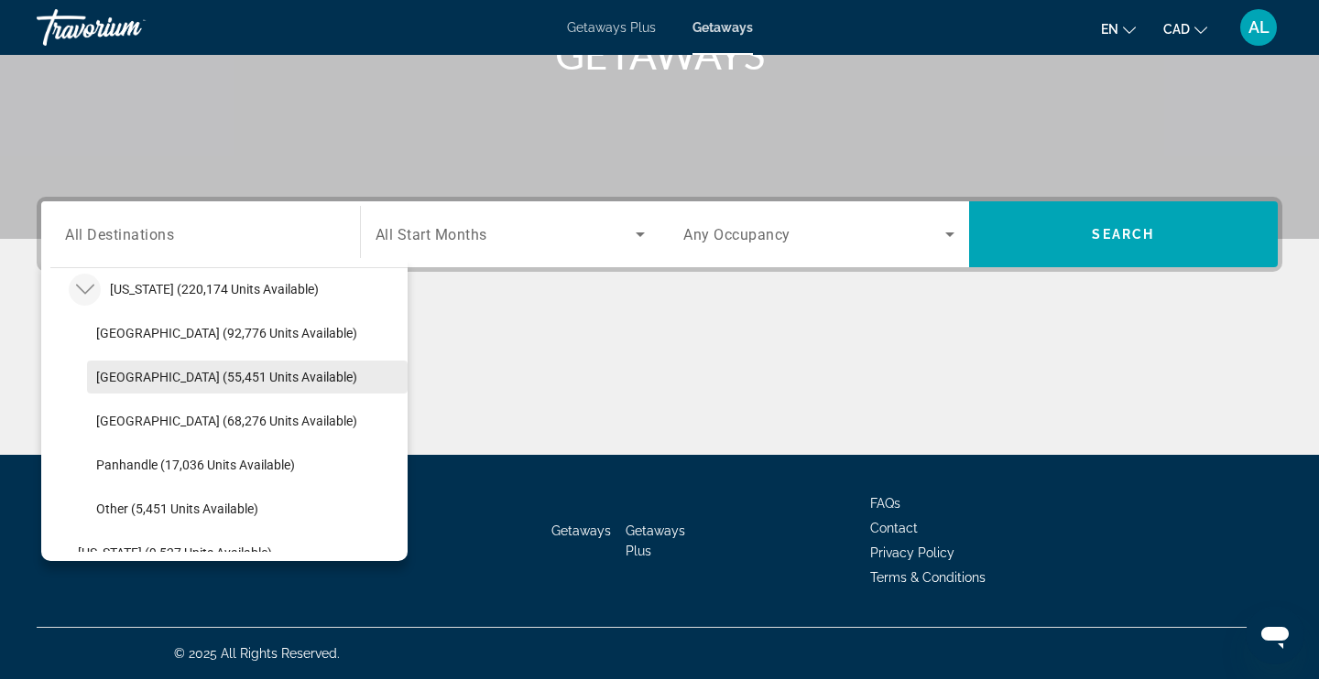
click at [180, 386] on span "Search widget" at bounding box center [247, 377] width 320 height 44
type input "**********"
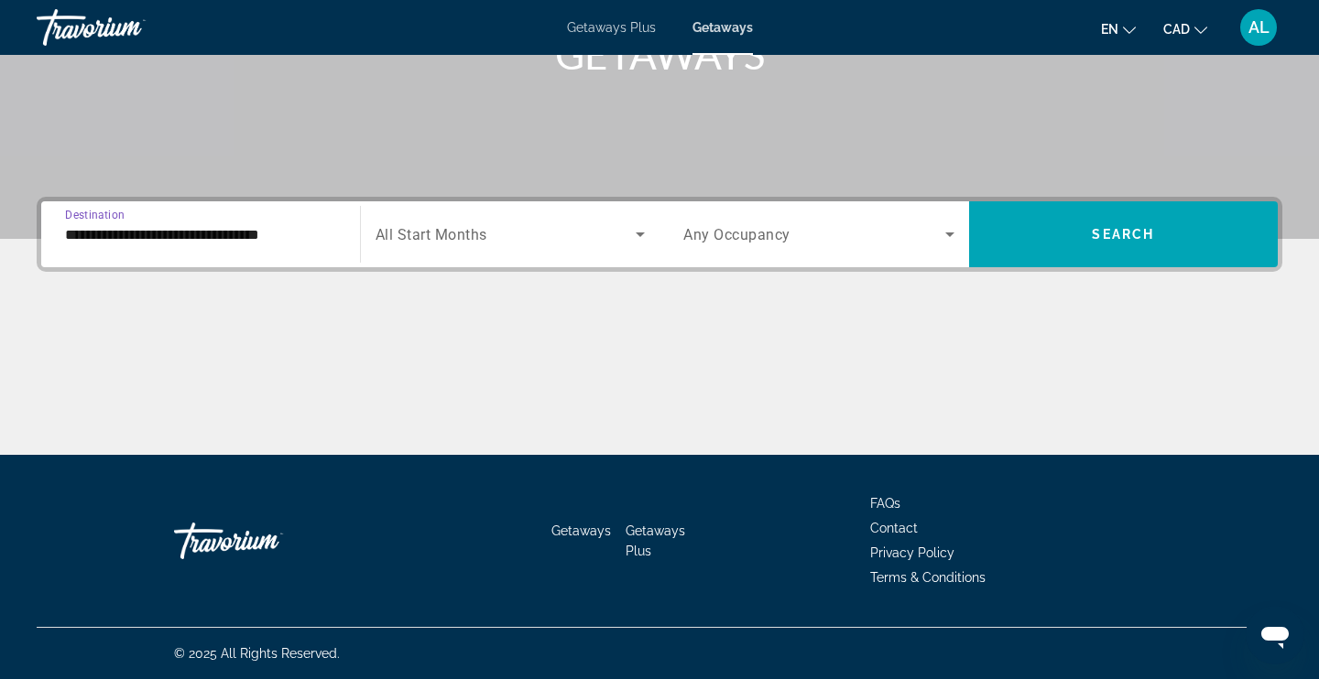
click at [527, 245] on div "Search widget" at bounding box center [510, 234] width 270 height 51
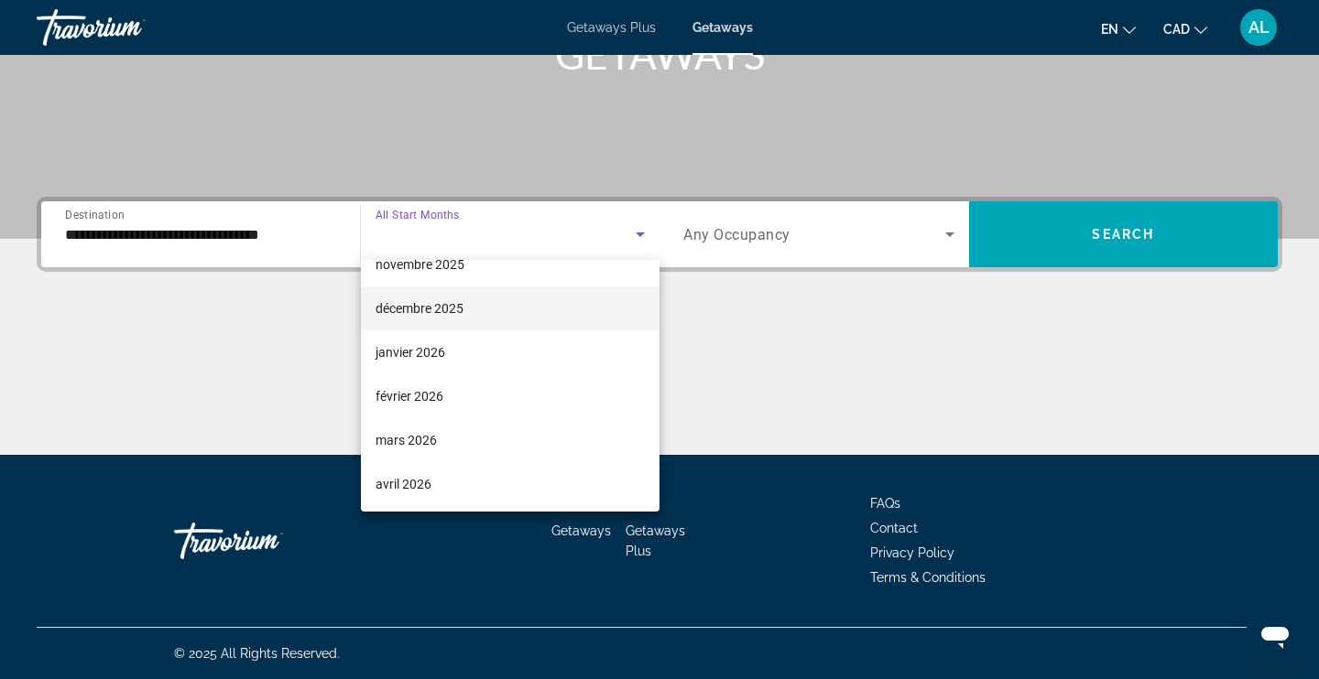
scroll to position [159, 0]
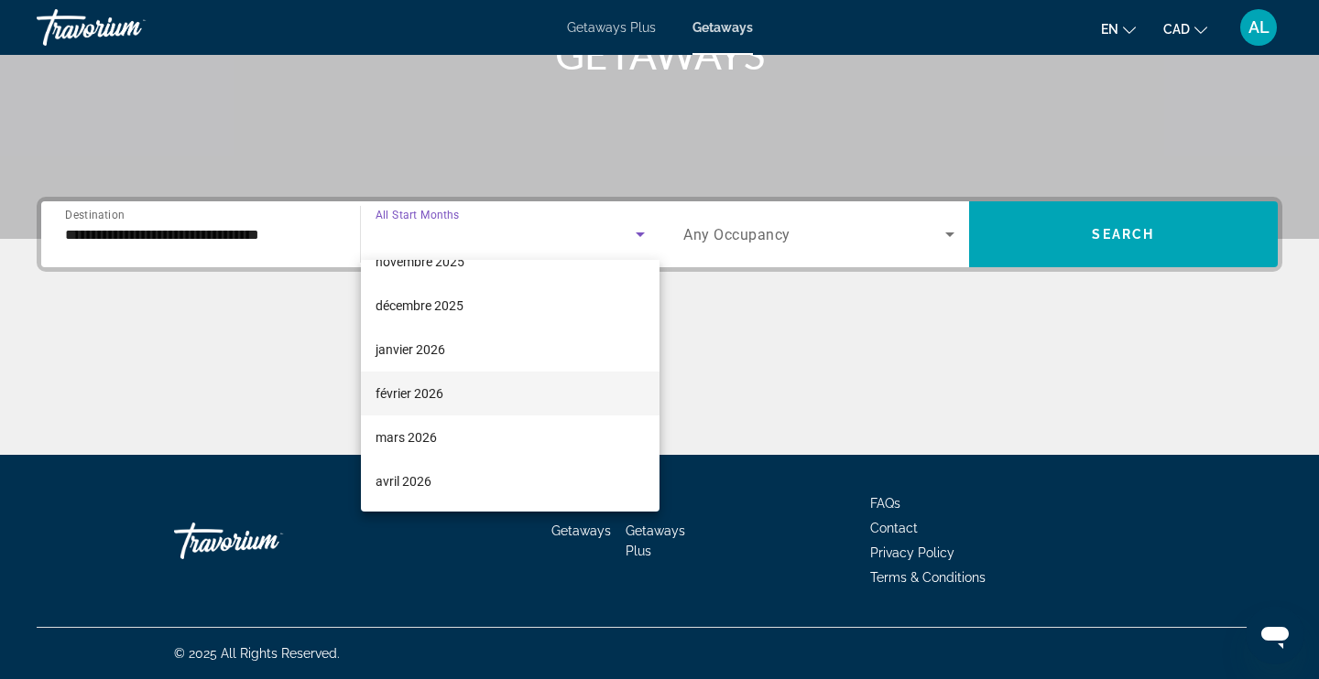
click at [421, 400] on span "février 2026" at bounding box center [409, 394] width 68 height 22
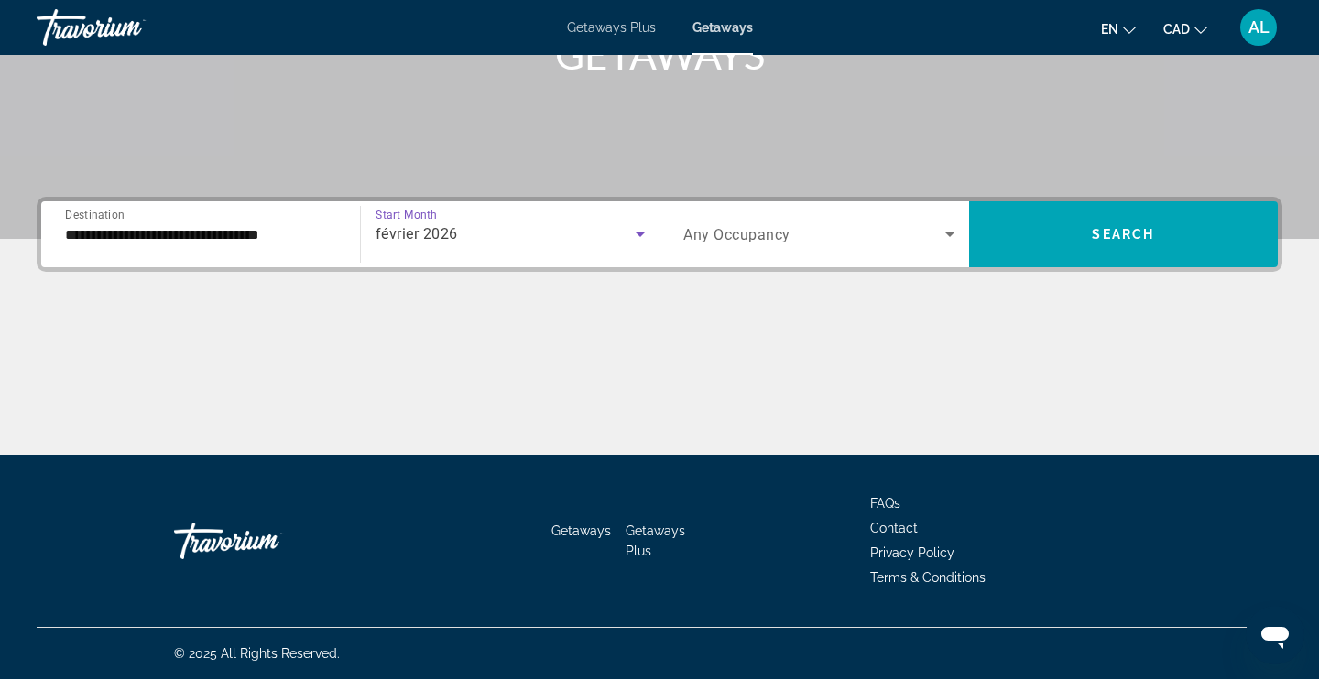
click at [815, 234] on span "Search widget" at bounding box center [814, 234] width 262 height 22
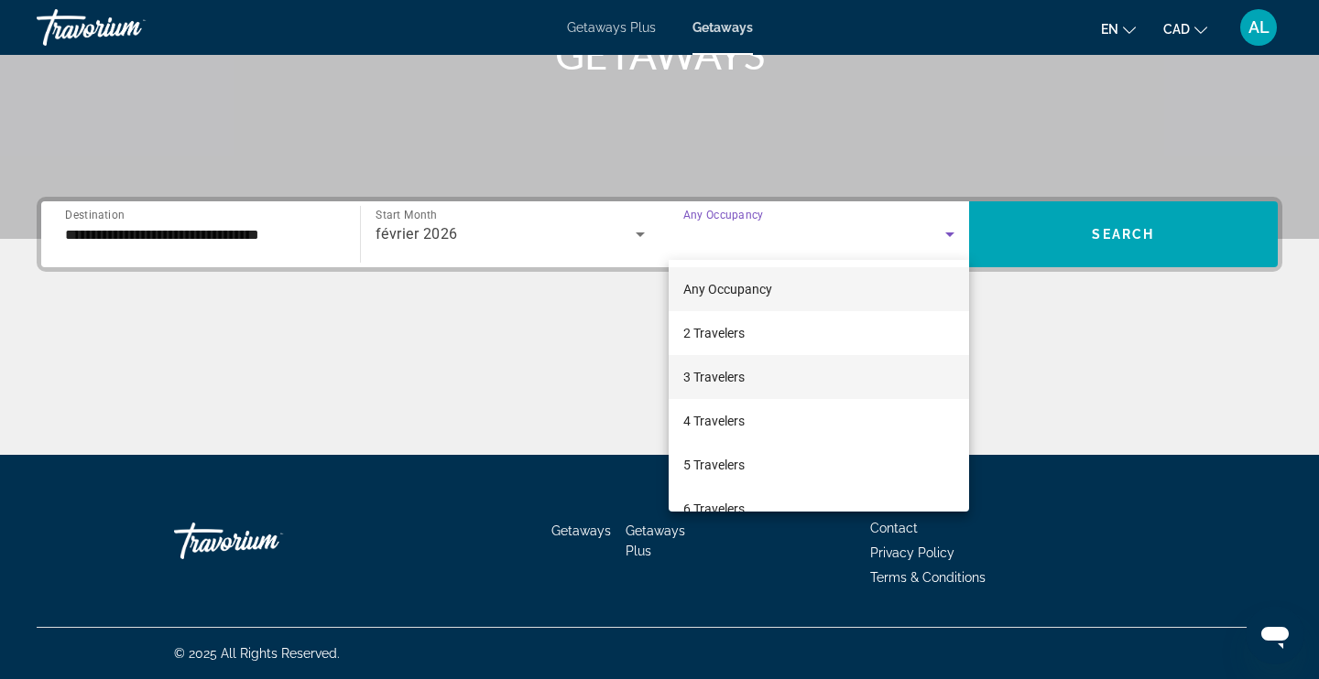
click at [729, 380] on span "3 Travelers" at bounding box center [713, 377] width 61 height 22
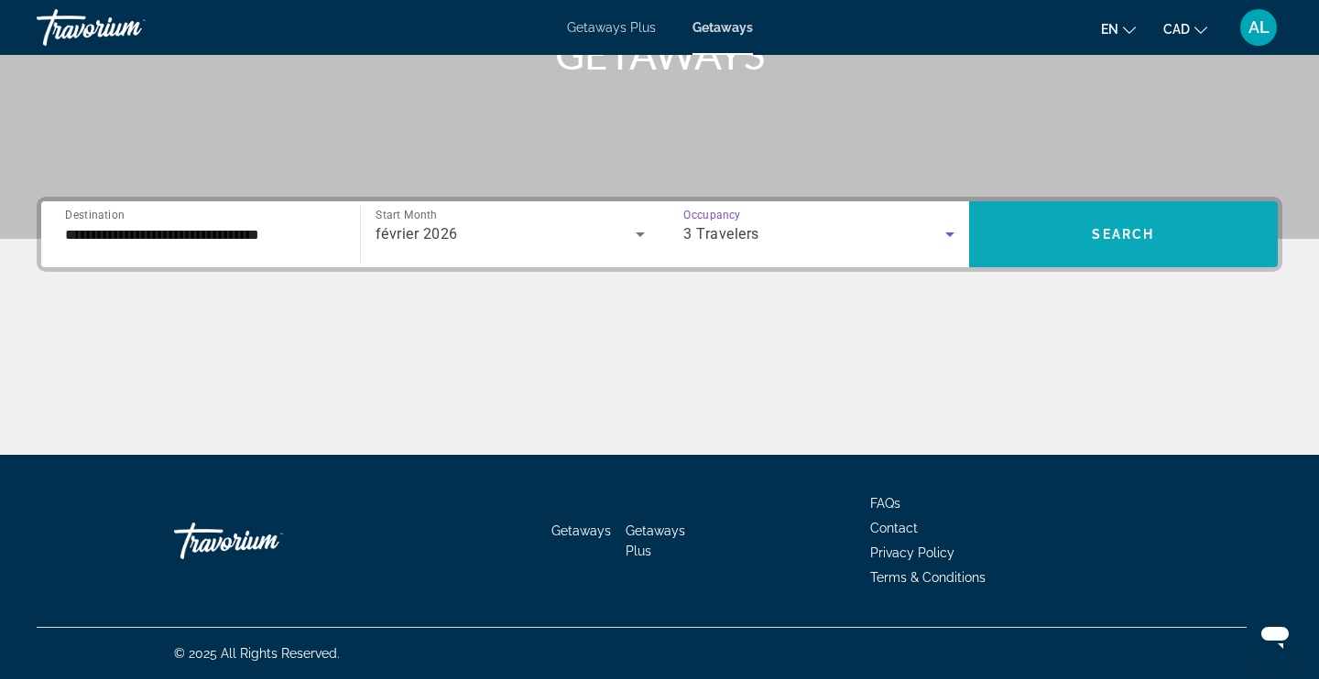
click at [1167, 235] on span "Search widget" at bounding box center [1124, 234] width 310 height 44
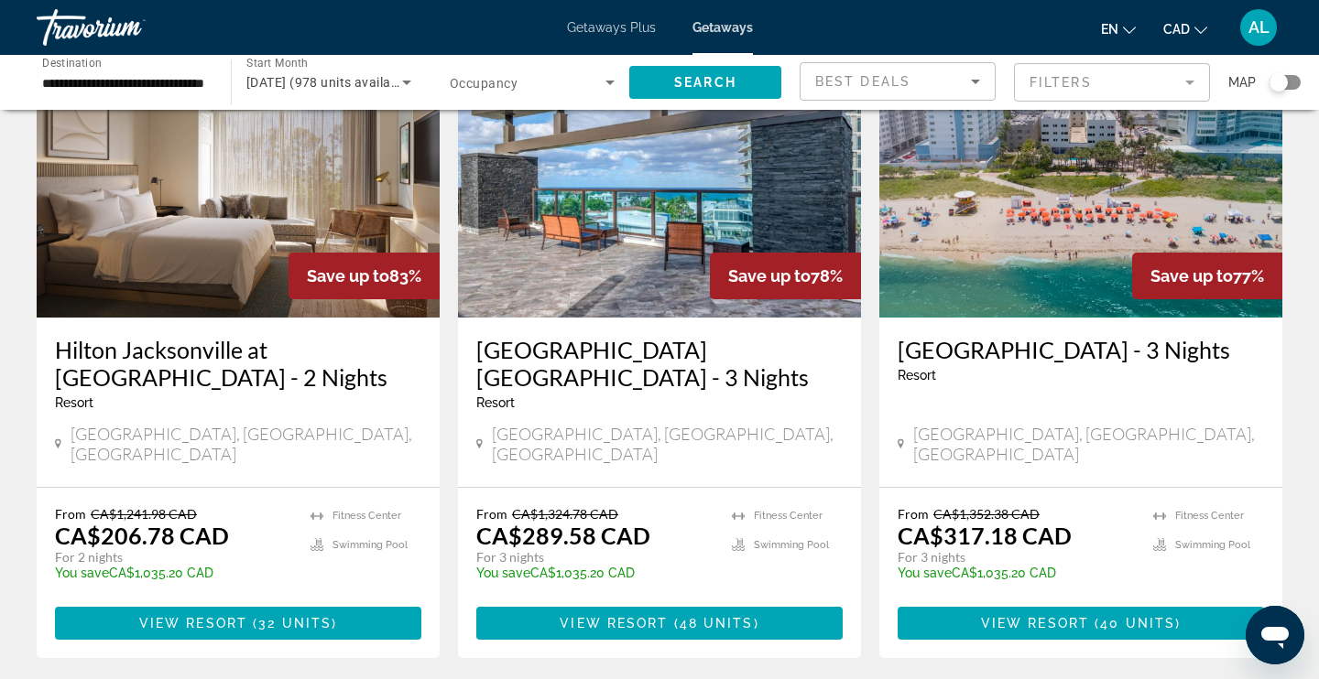
scroll to position [158, 0]
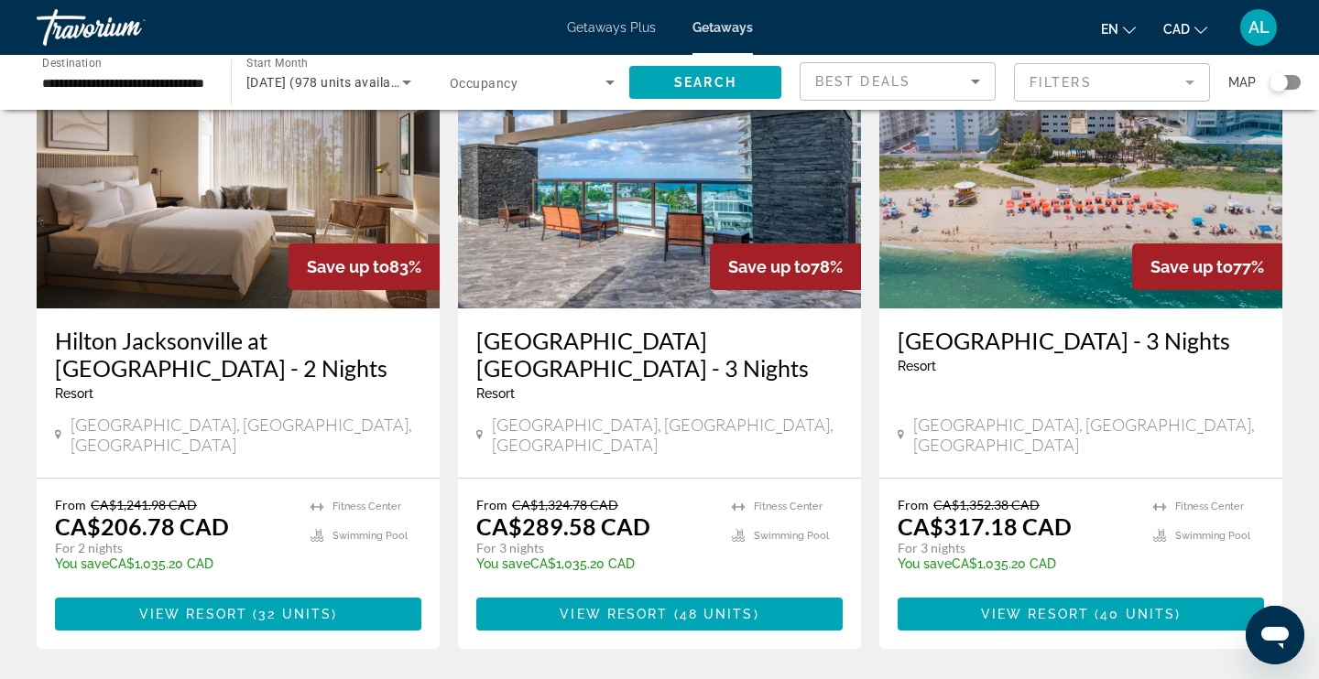
click at [1092, 83] on mat-form-field "Filters" at bounding box center [1112, 82] width 196 height 38
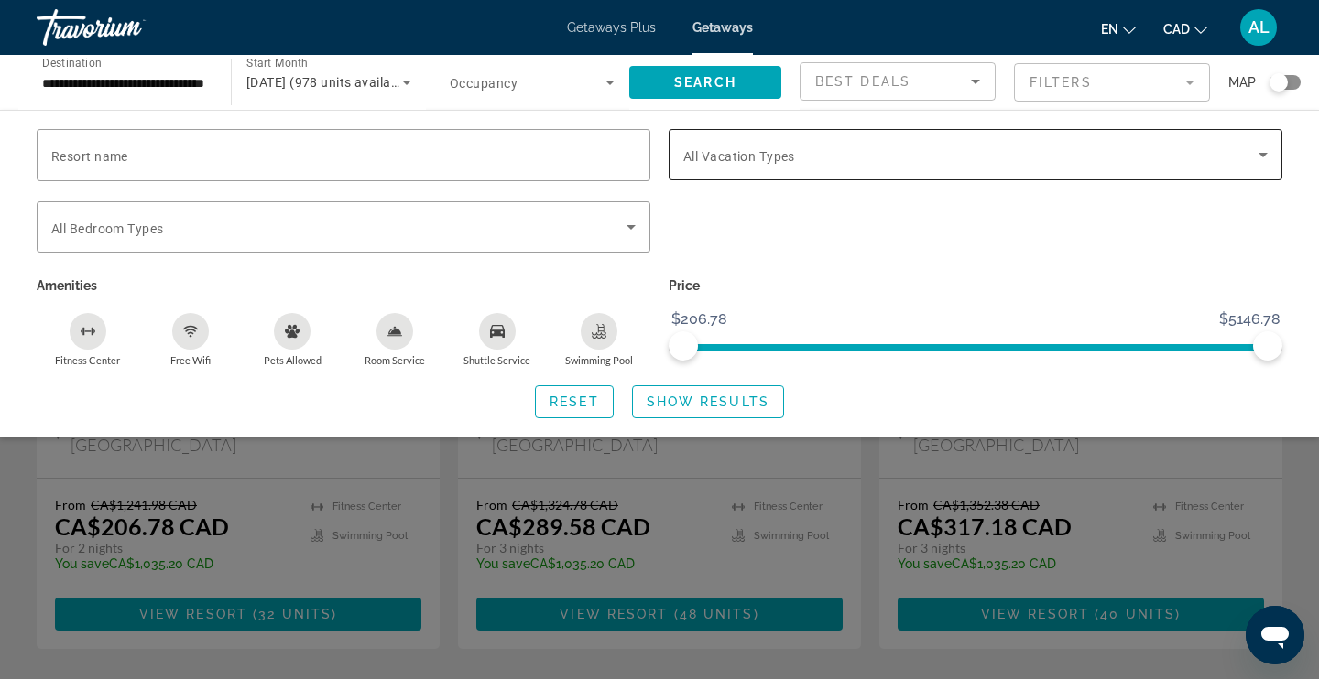
click at [803, 148] on span "Search widget" at bounding box center [970, 155] width 575 height 22
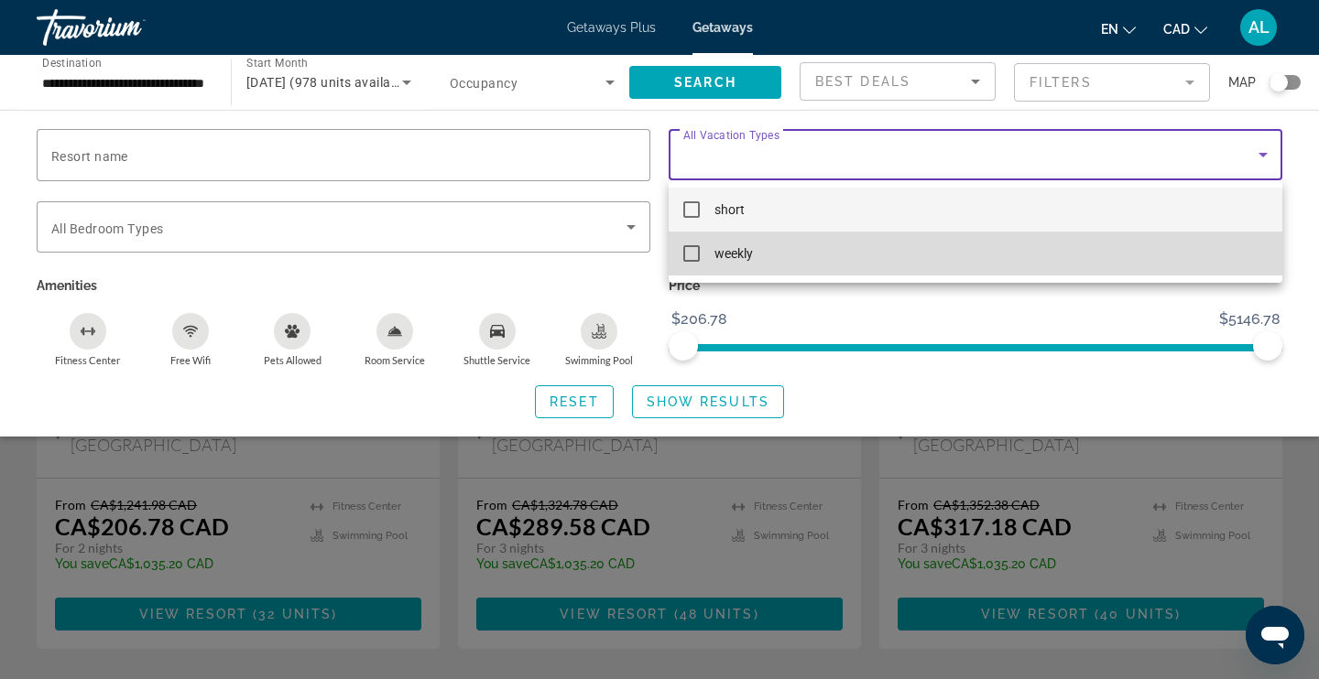
click at [689, 252] on mat-pseudo-checkbox at bounding box center [691, 253] width 16 height 16
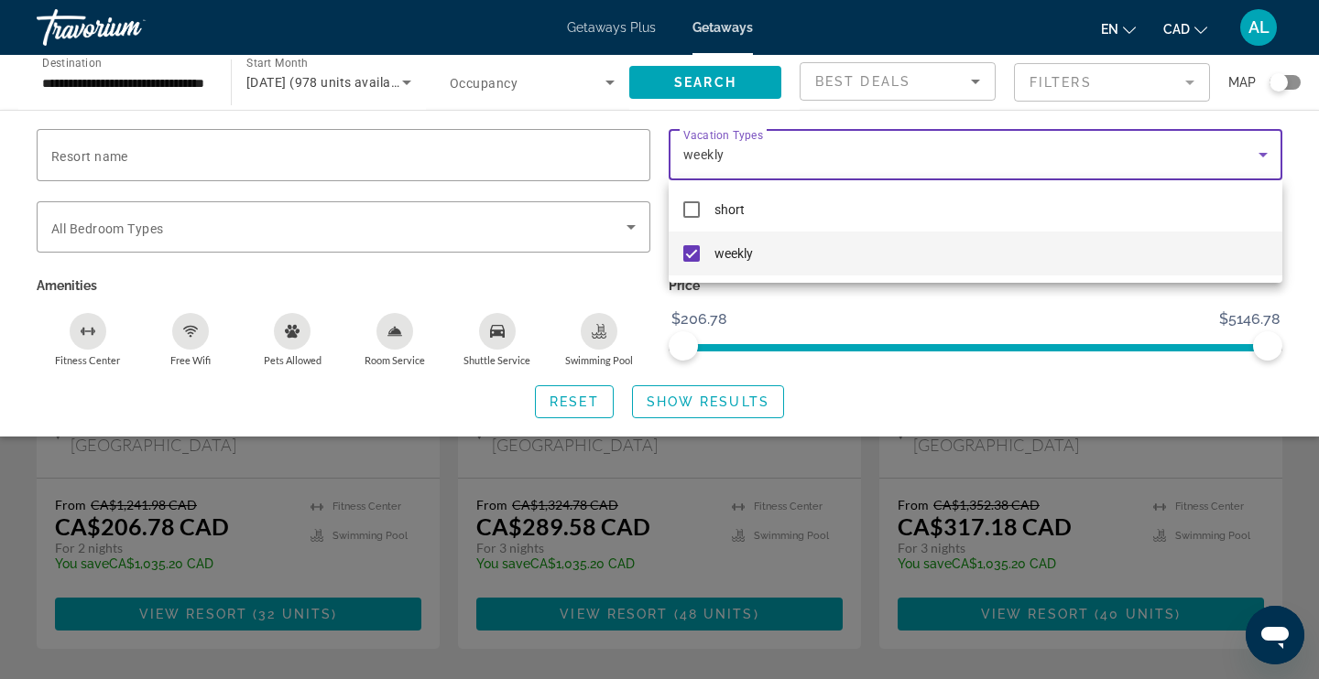
click at [606, 334] on div at bounding box center [659, 339] width 1319 height 679
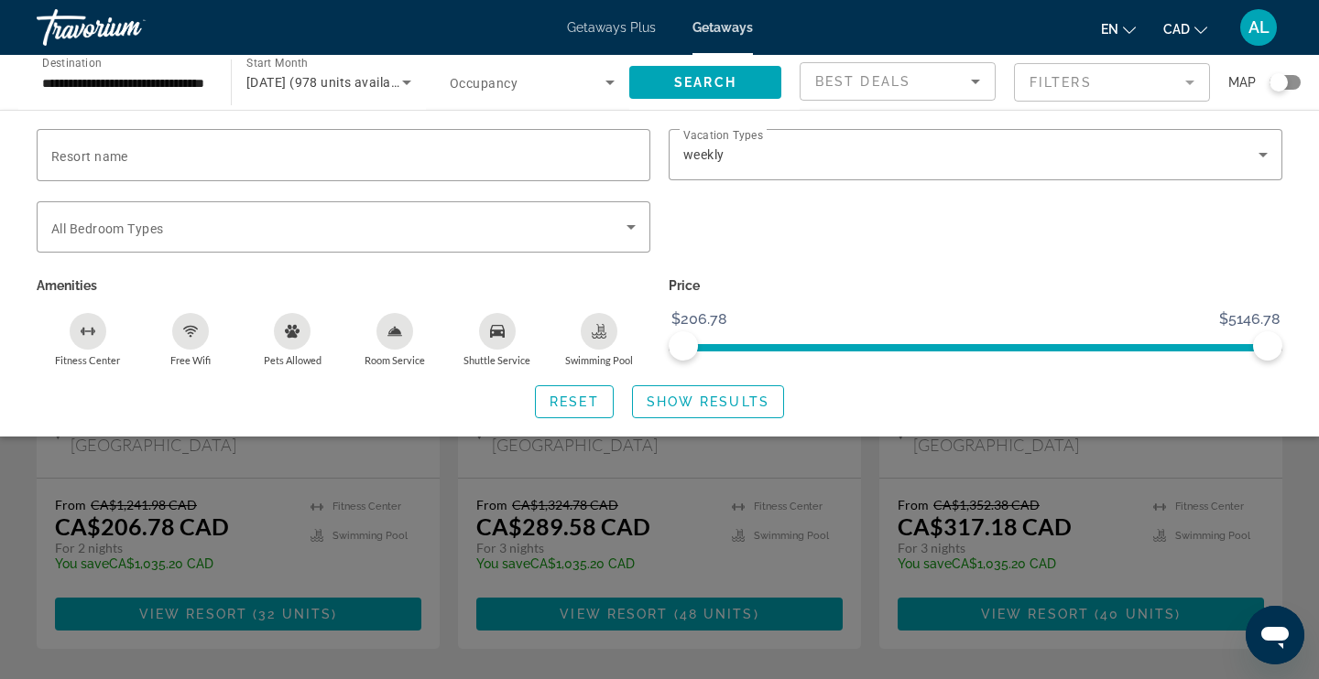
click at [606, 334] on icon "Swimming Pool" at bounding box center [599, 331] width 15 height 15
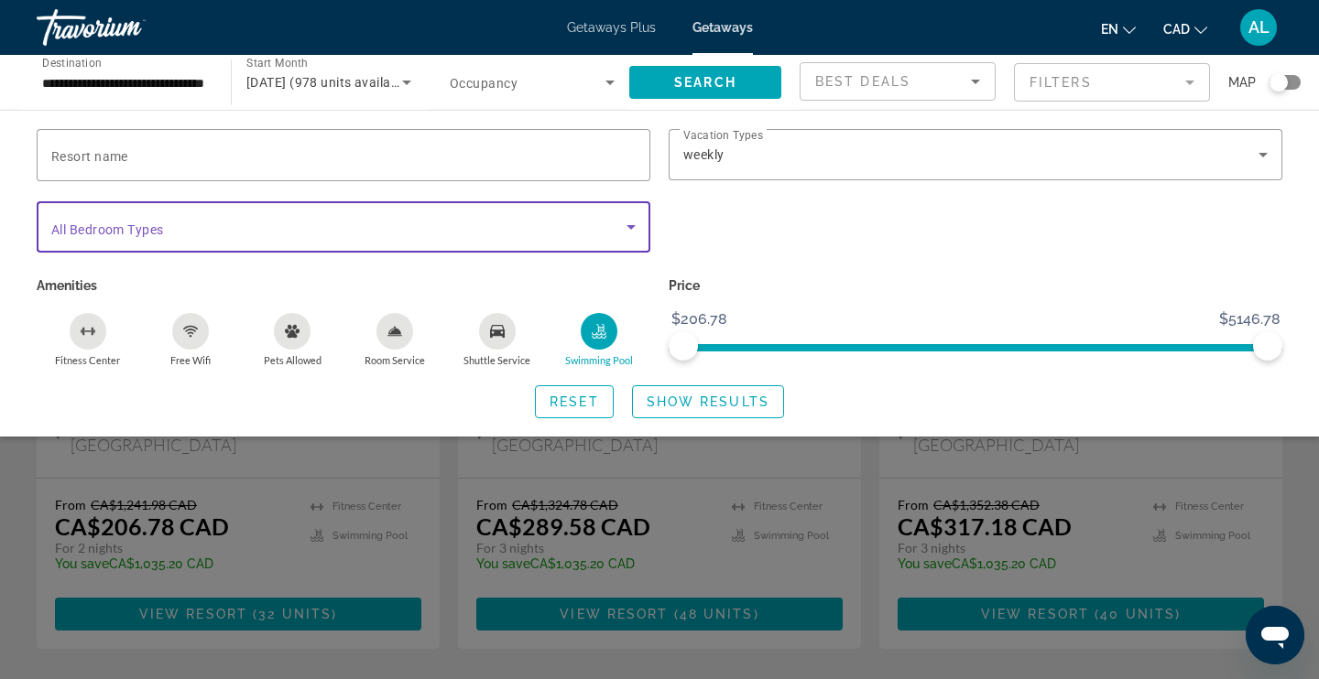
click at [608, 236] on span "Search widget" at bounding box center [338, 227] width 575 height 22
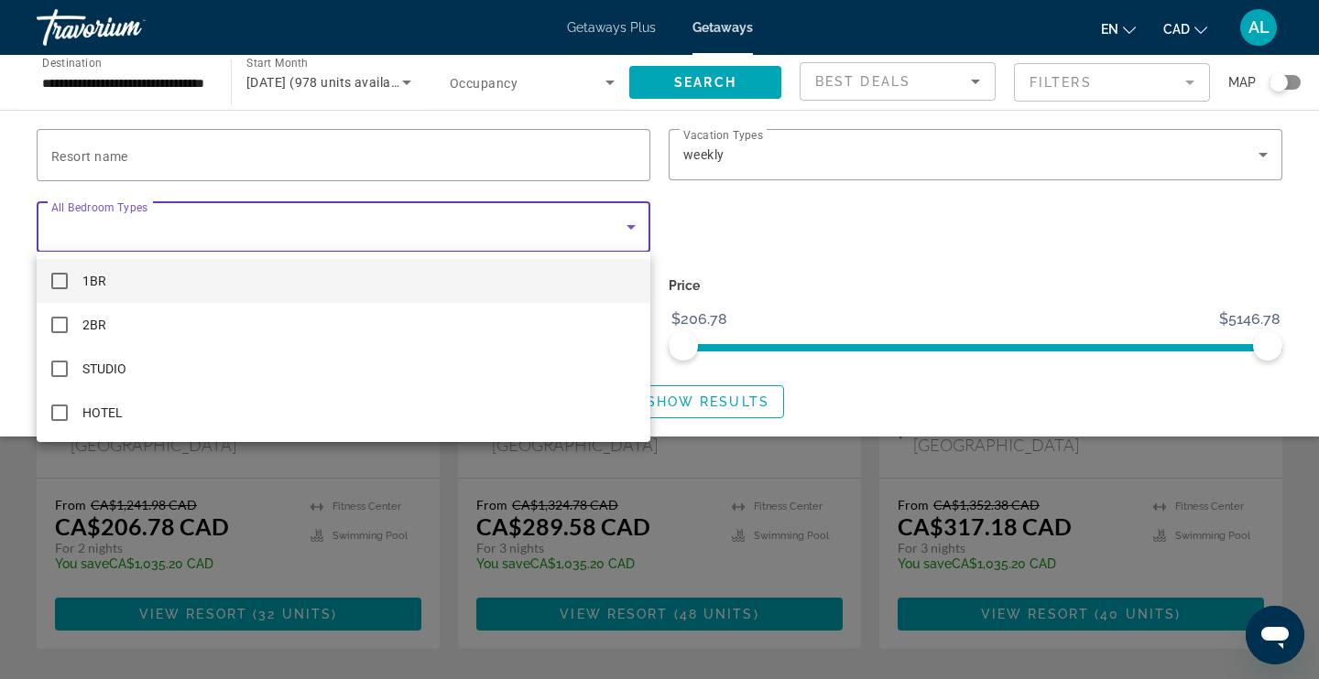
click at [744, 267] on div at bounding box center [659, 339] width 1319 height 679
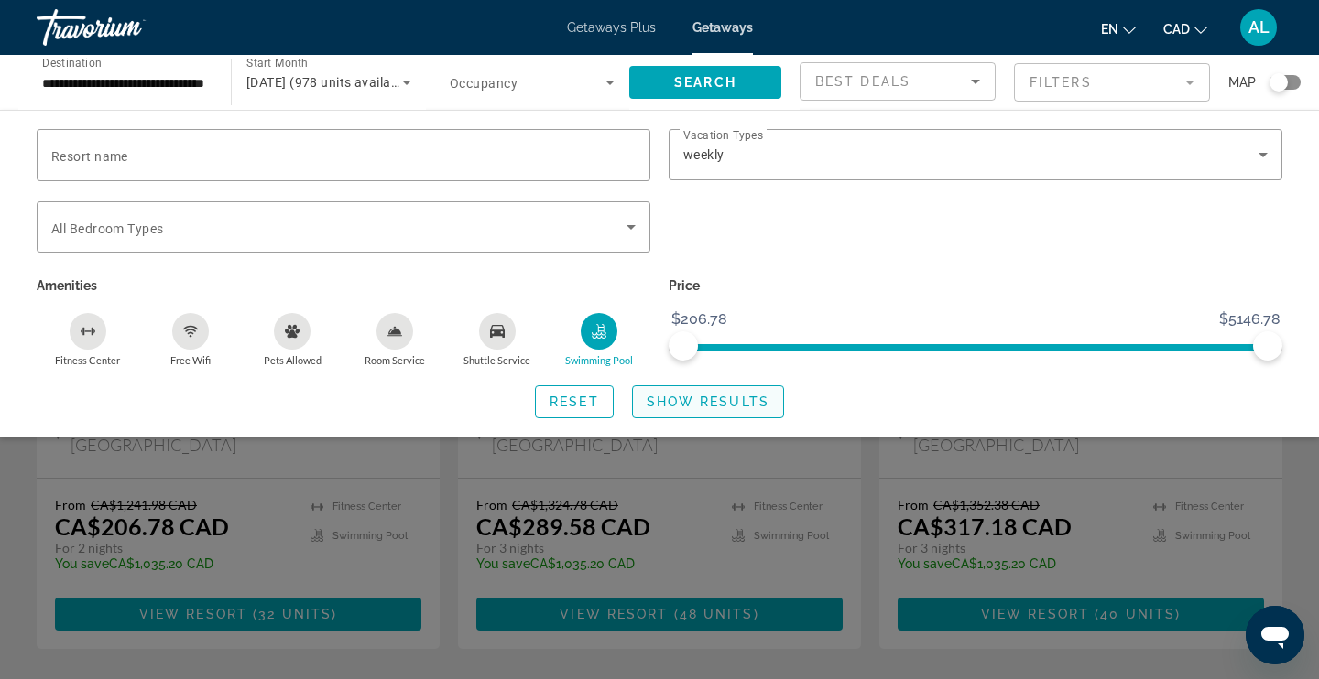
click at [739, 402] on span "Show Results" at bounding box center [707, 402] width 123 height 15
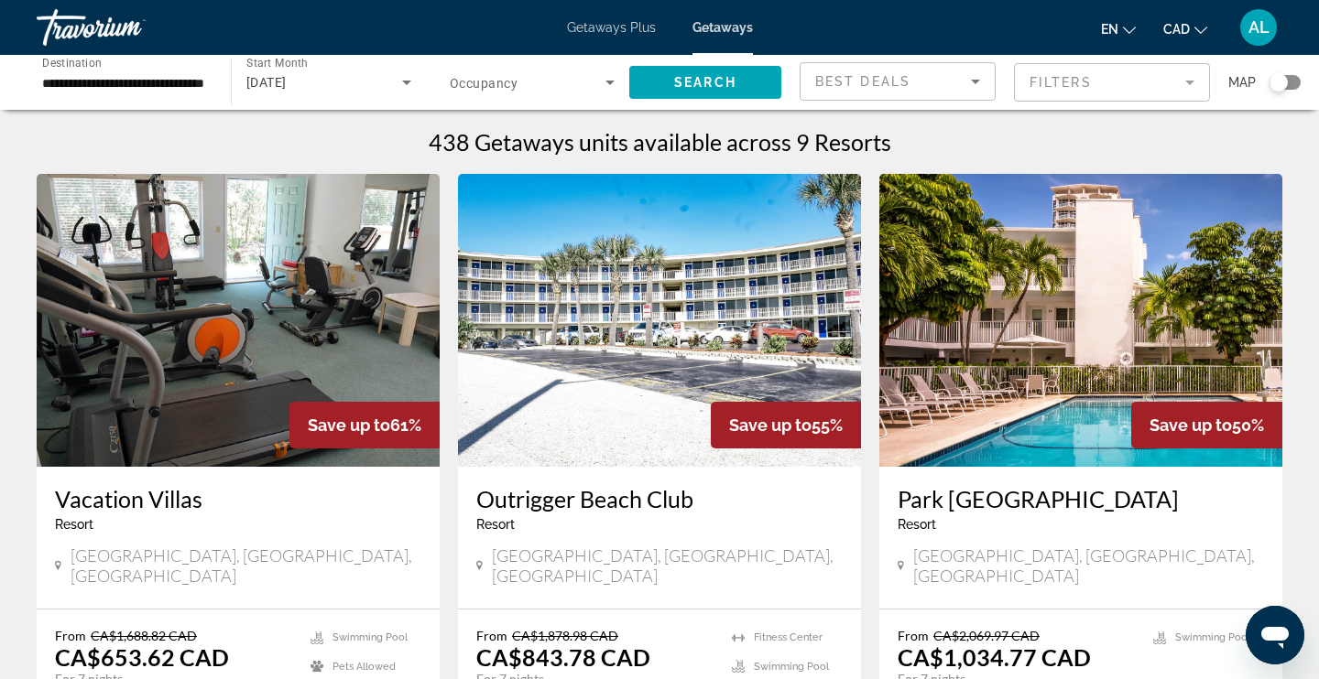
click at [1048, 89] on mat-form-field "Filters" at bounding box center [1112, 82] width 196 height 38
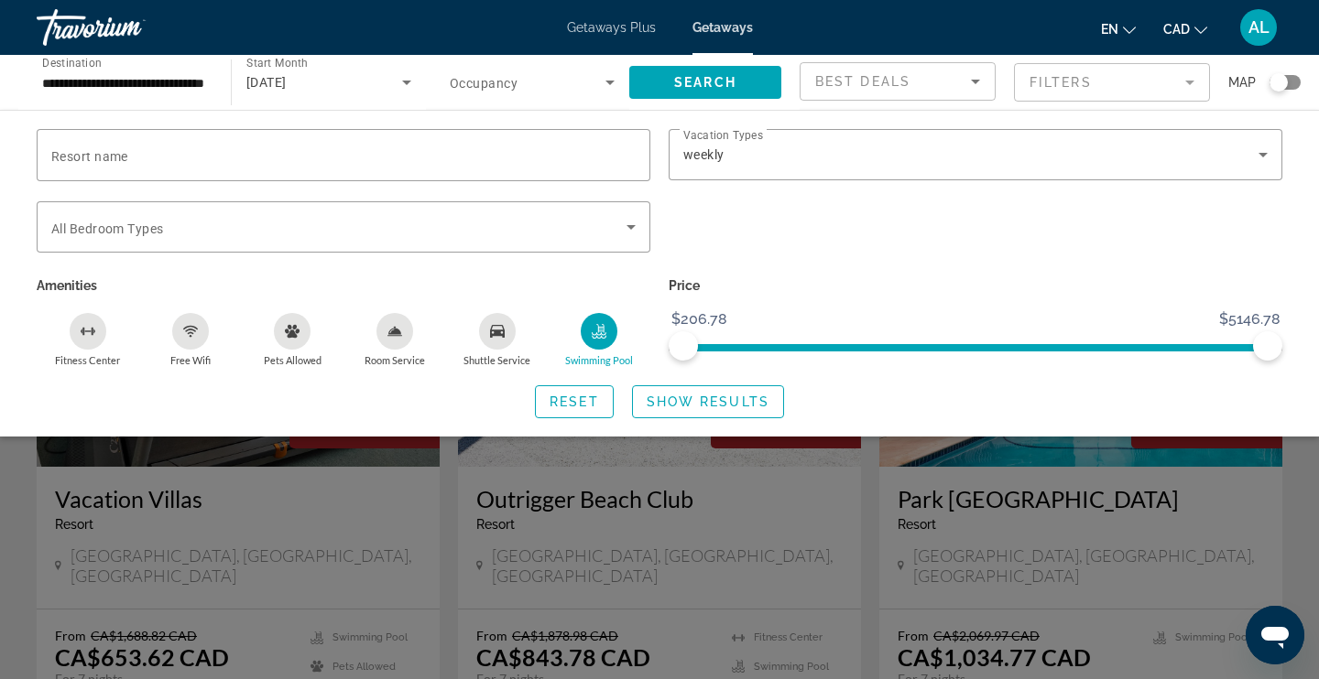
click at [598, 340] on div "Swimming Pool" at bounding box center [599, 331] width 37 height 37
click at [720, 408] on span "Search widget" at bounding box center [708, 402] width 150 height 44
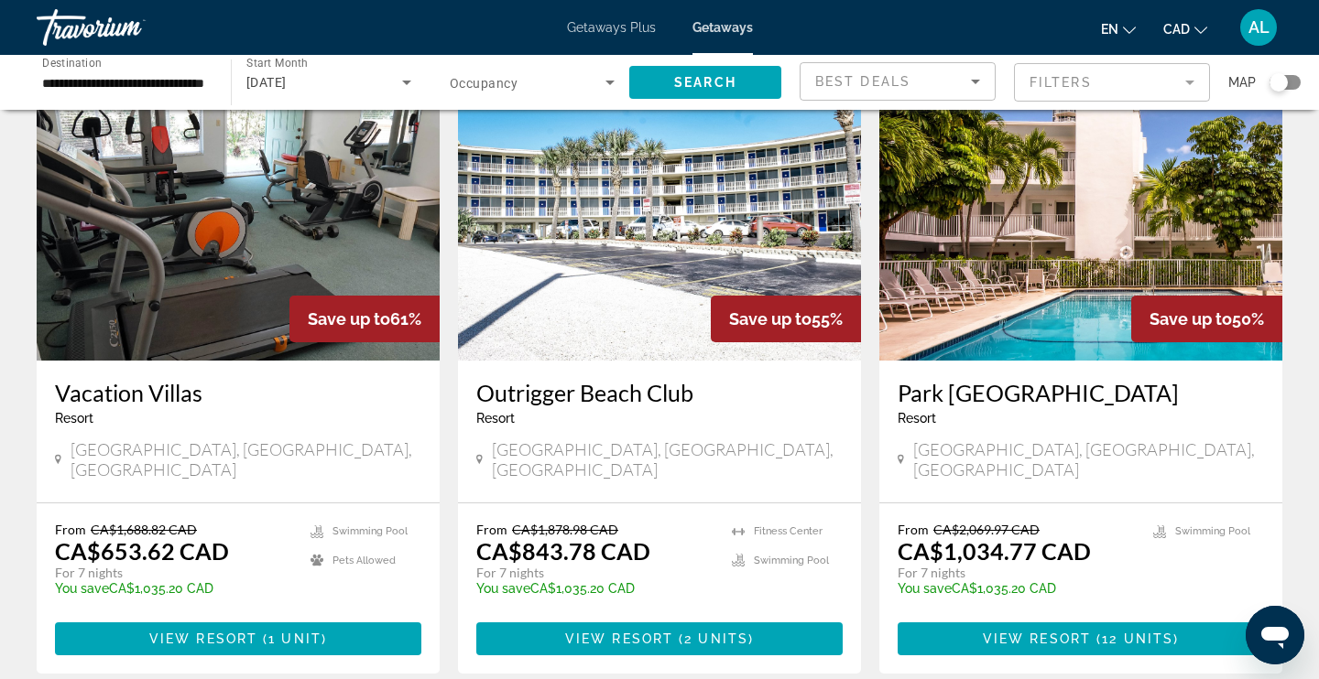
scroll to position [108, 0]
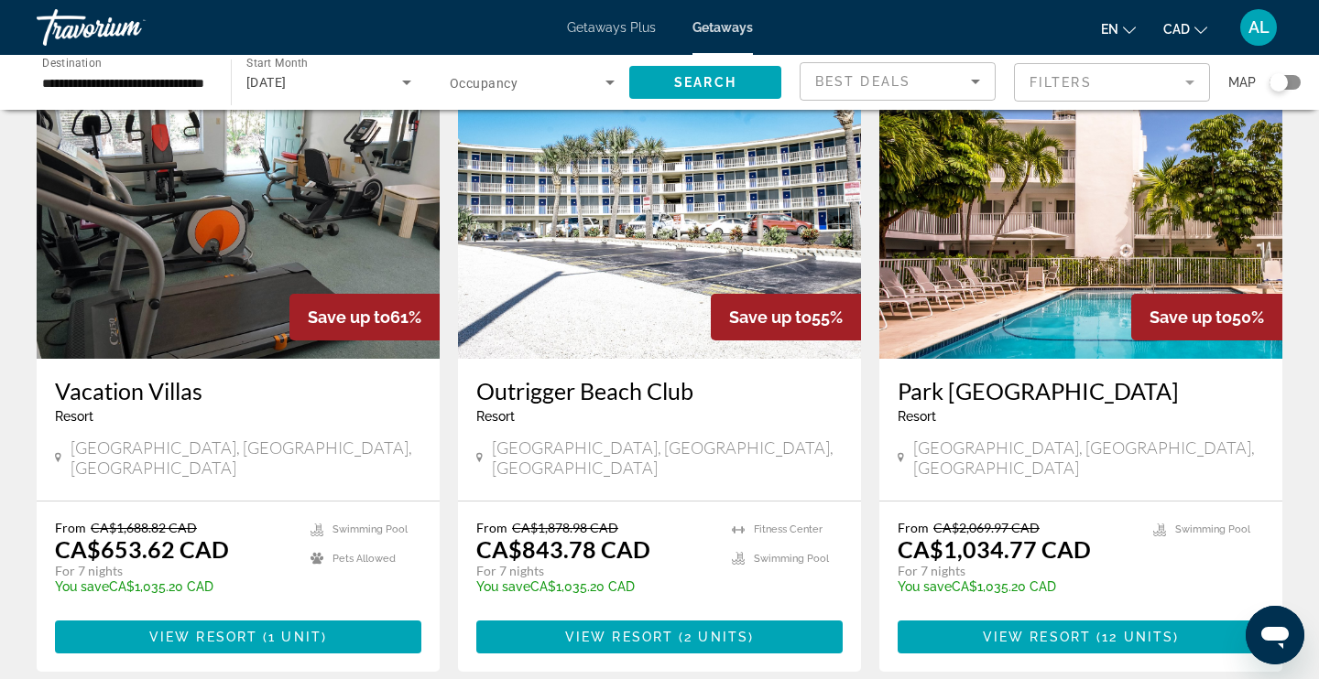
click at [238, 245] on img "Main content" at bounding box center [238, 212] width 403 height 293
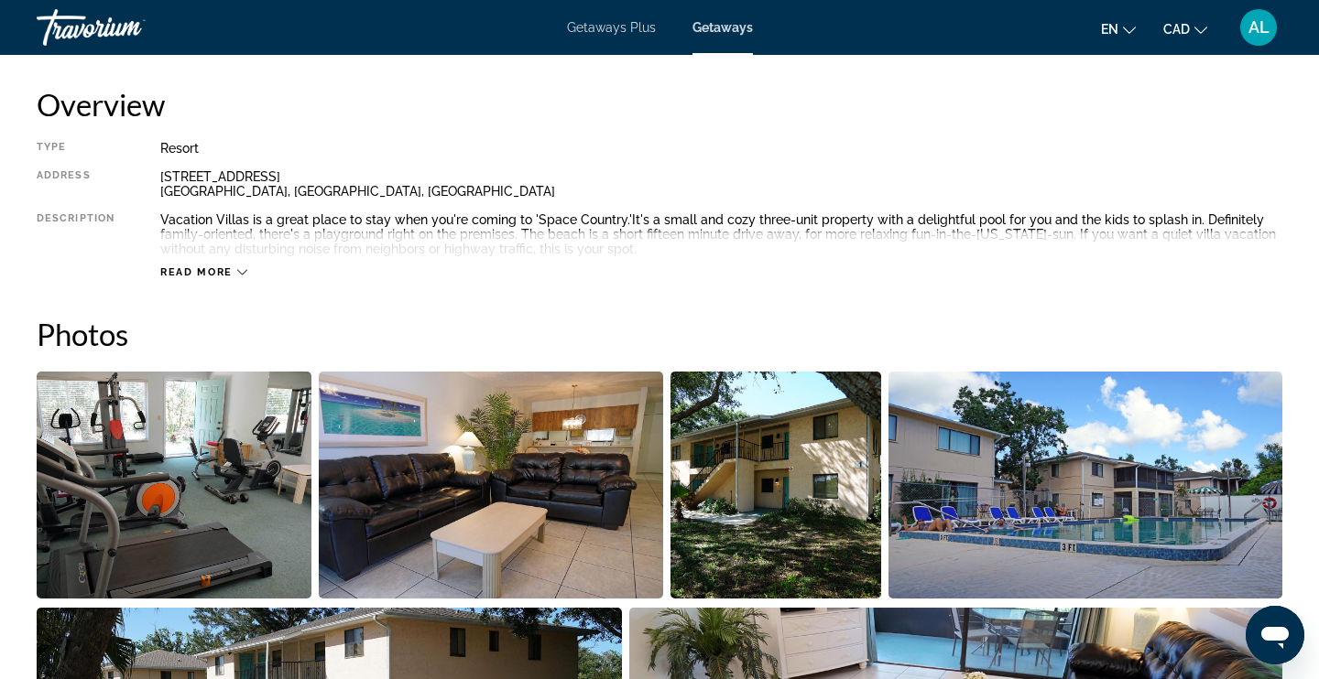
scroll to position [283, 0]
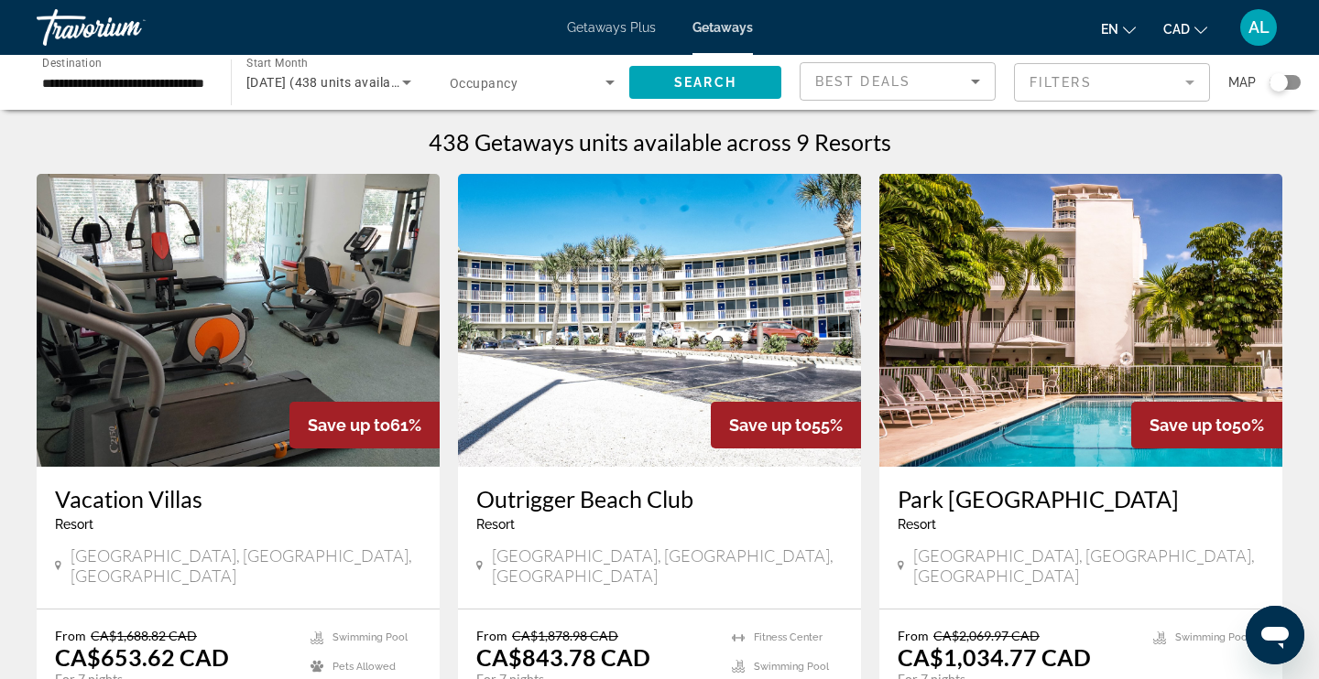
click at [613, 440] on img "Main content" at bounding box center [659, 320] width 403 height 293
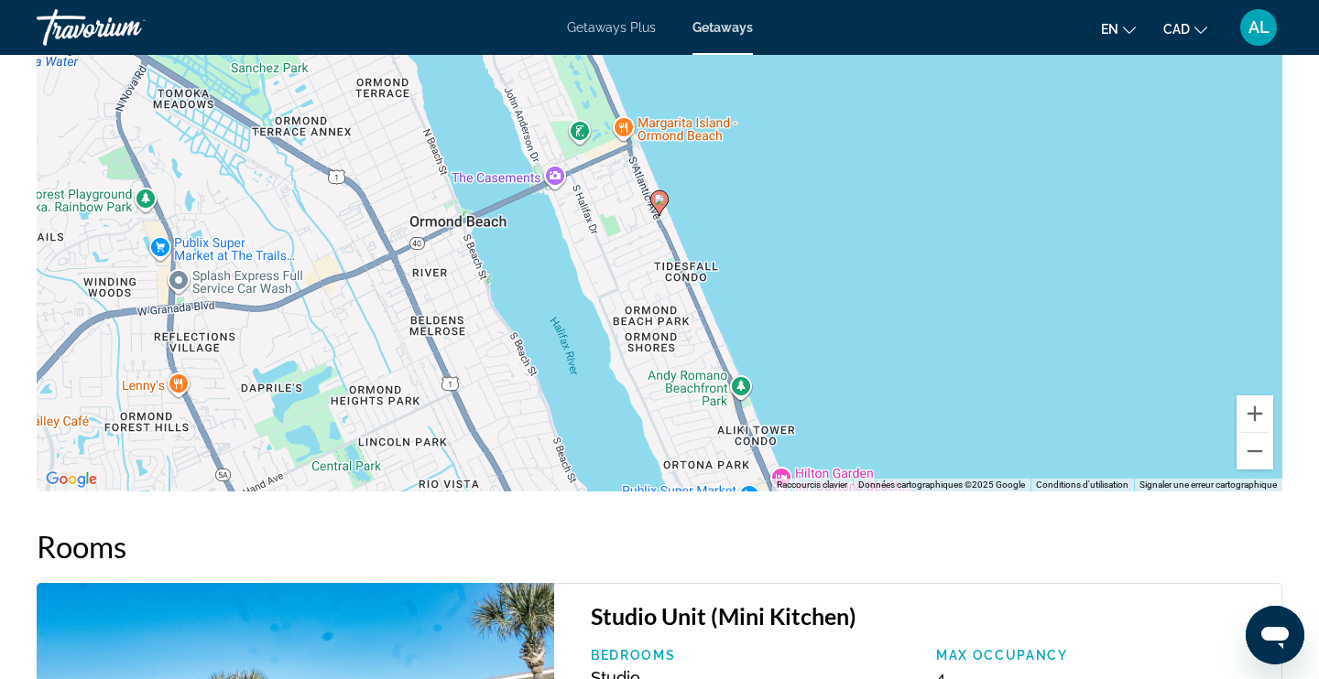
scroll to position [2570, 0]
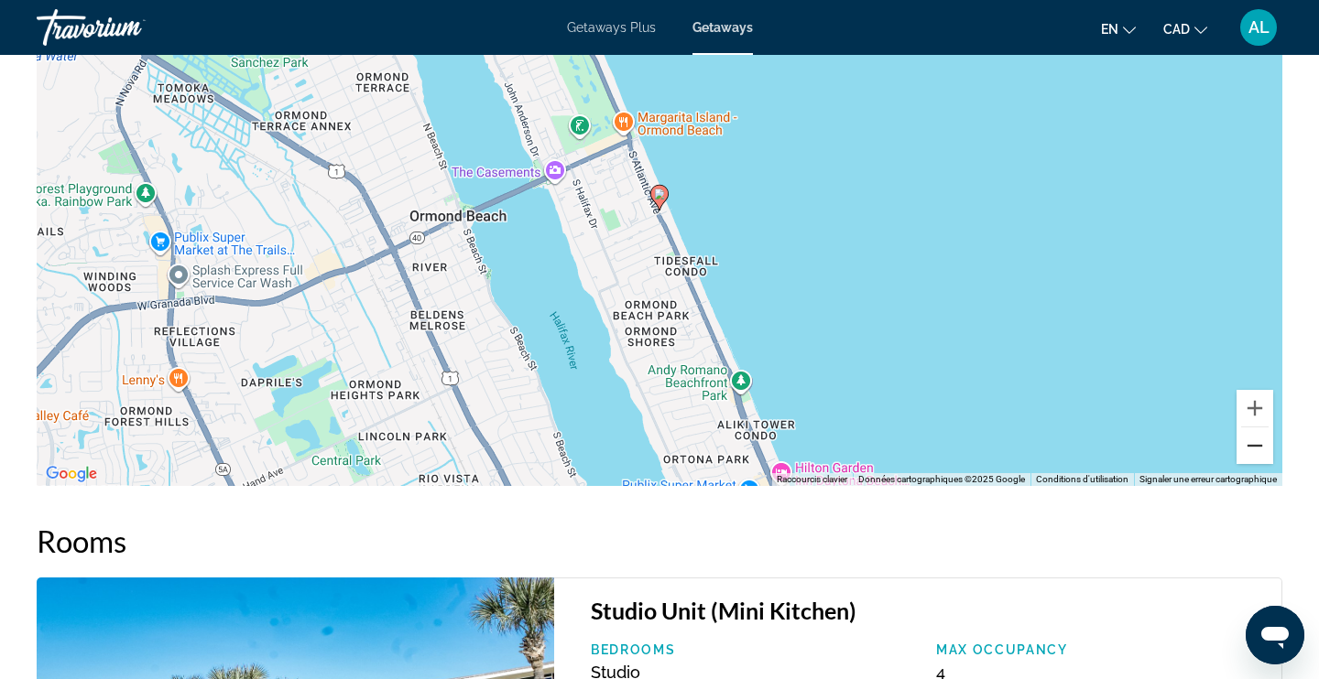
click at [1260, 450] on button "Zoom arrière" at bounding box center [1254, 446] width 37 height 37
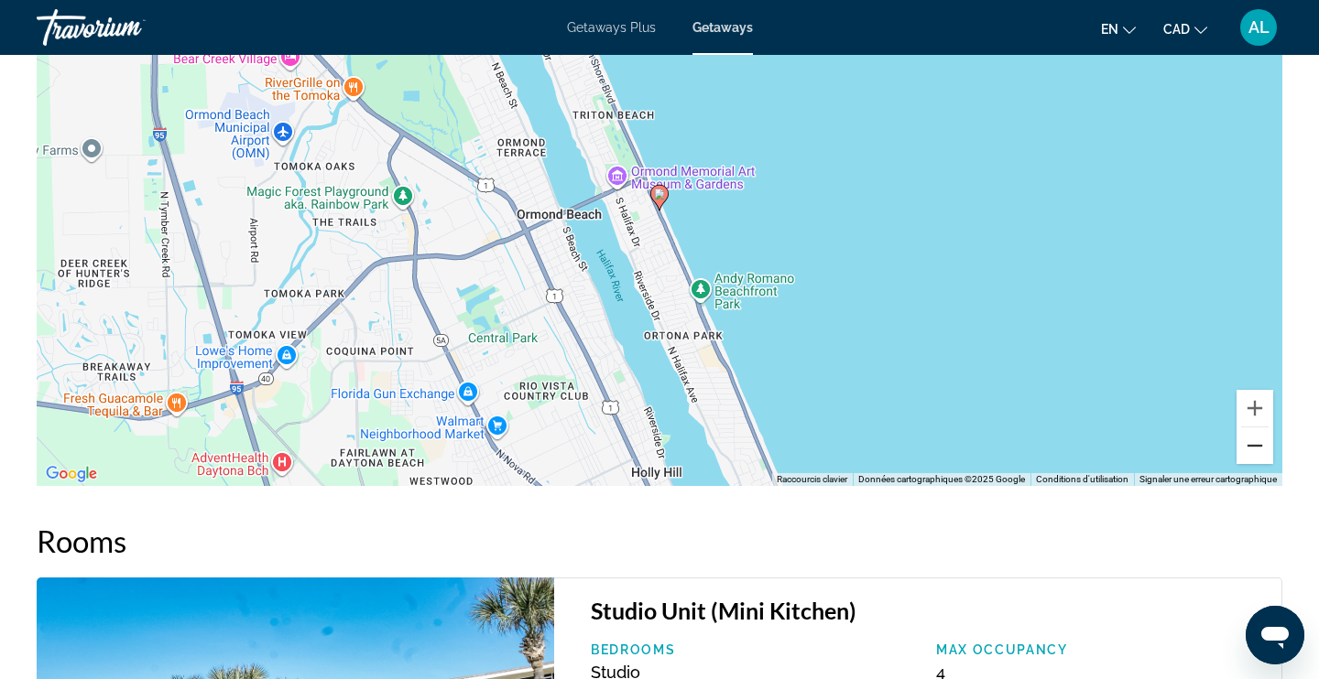
click at [1260, 450] on button "Zoom arrière" at bounding box center [1254, 446] width 37 height 37
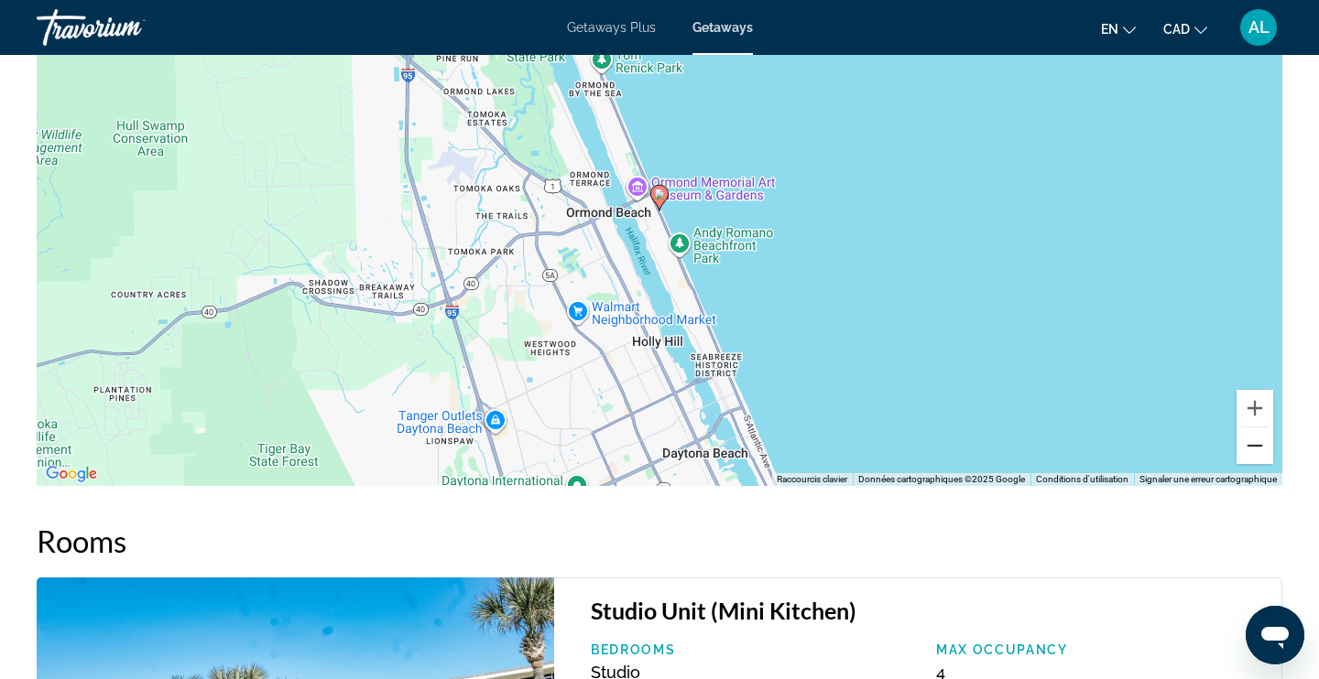
click at [1260, 450] on button "Zoom arrière" at bounding box center [1254, 446] width 37 height 37
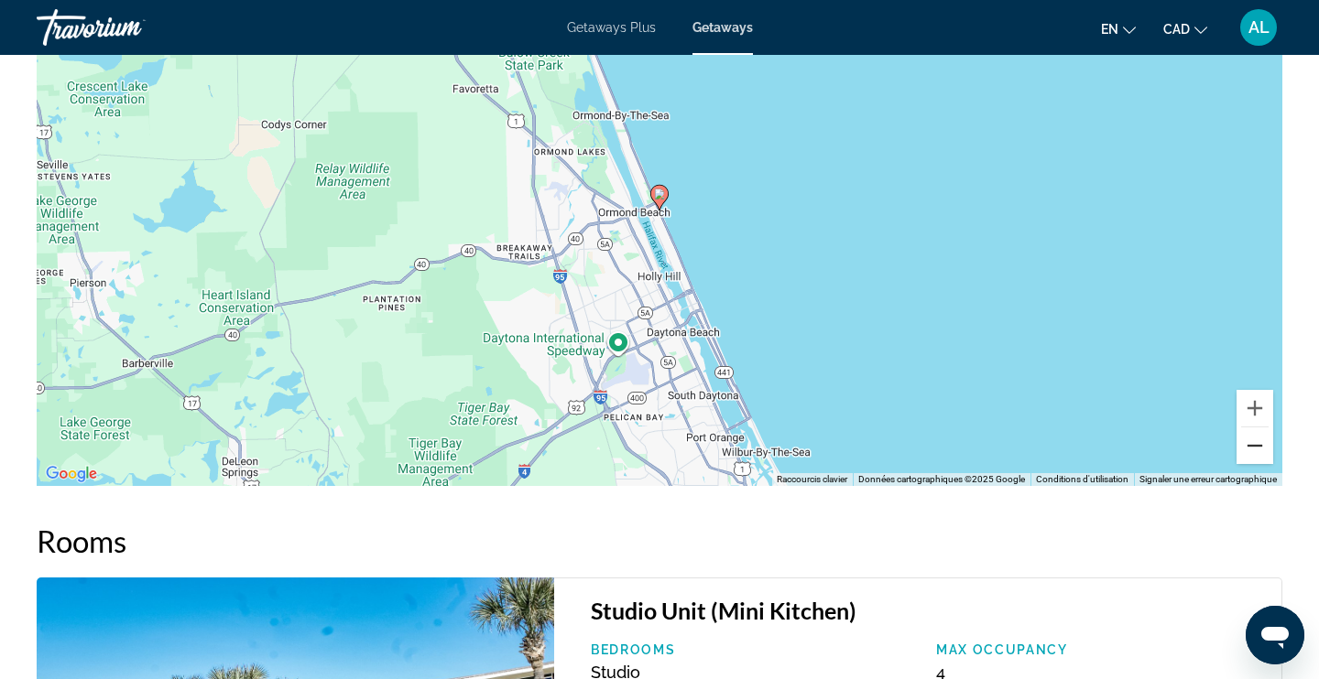
click at [1260, 450] on button "Zoom arrière" at bounding box center [1254, 446] width 37 height 37
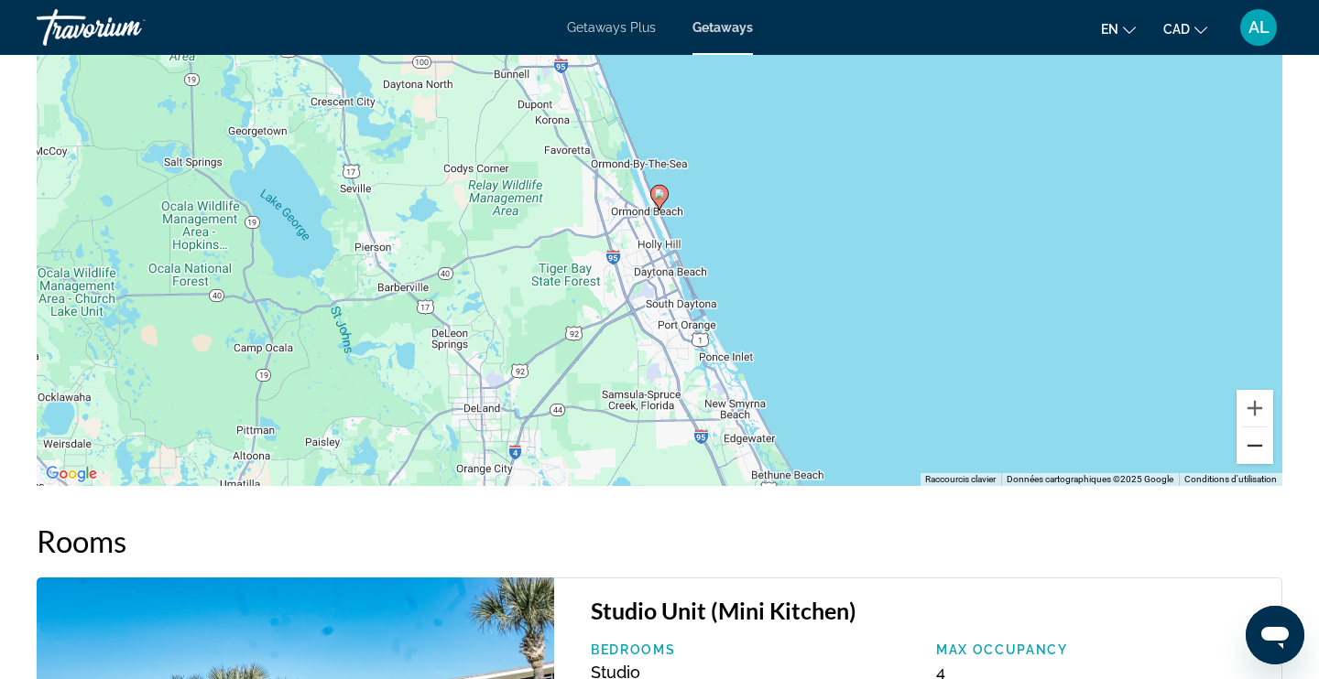
click at [1260, 450] on button "Zoom arrière" at bounding box center [1254, 446] width 37 height 37
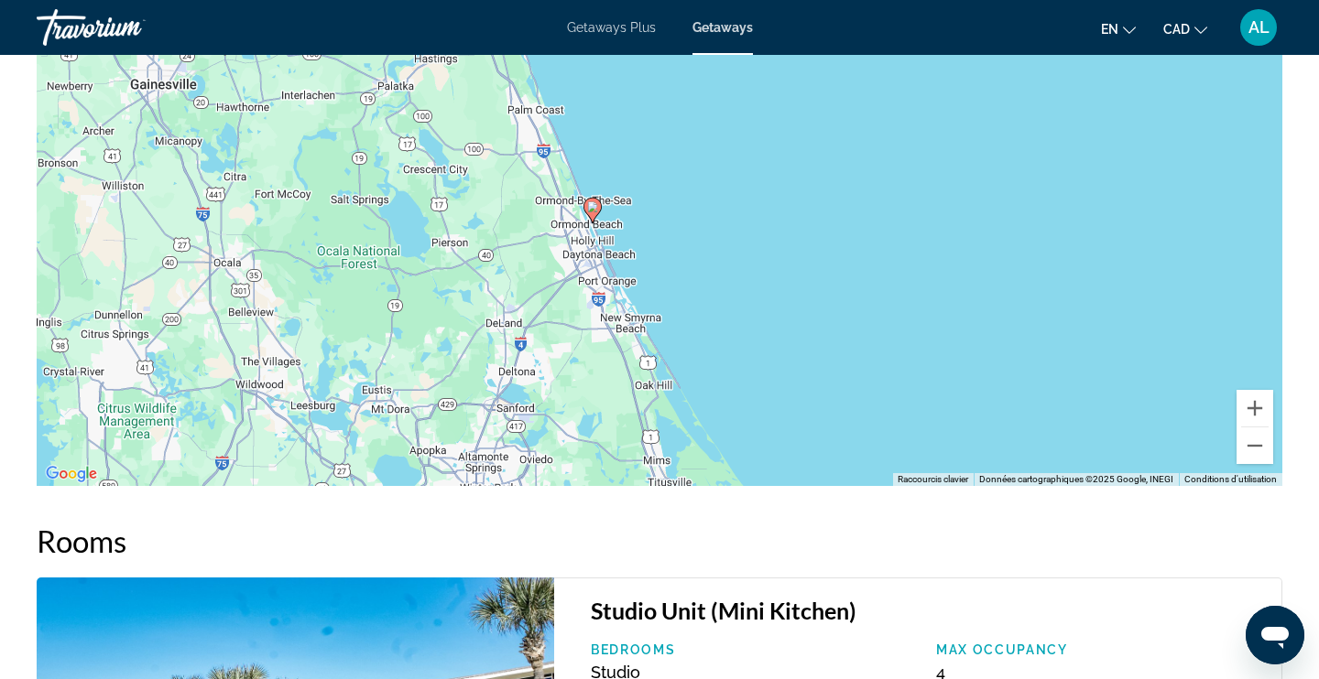
drag, startPoint x: 991, startPoint y: 331, endPoint x: 920, endPoint y: 346, distance: 72.2
click at [920, 346] on div "Pour activer le glissement avec le clavier, appuyez sur Alt+Entrée. Une fois ce…" at bounding box center [659, 211] width 1245 height 549
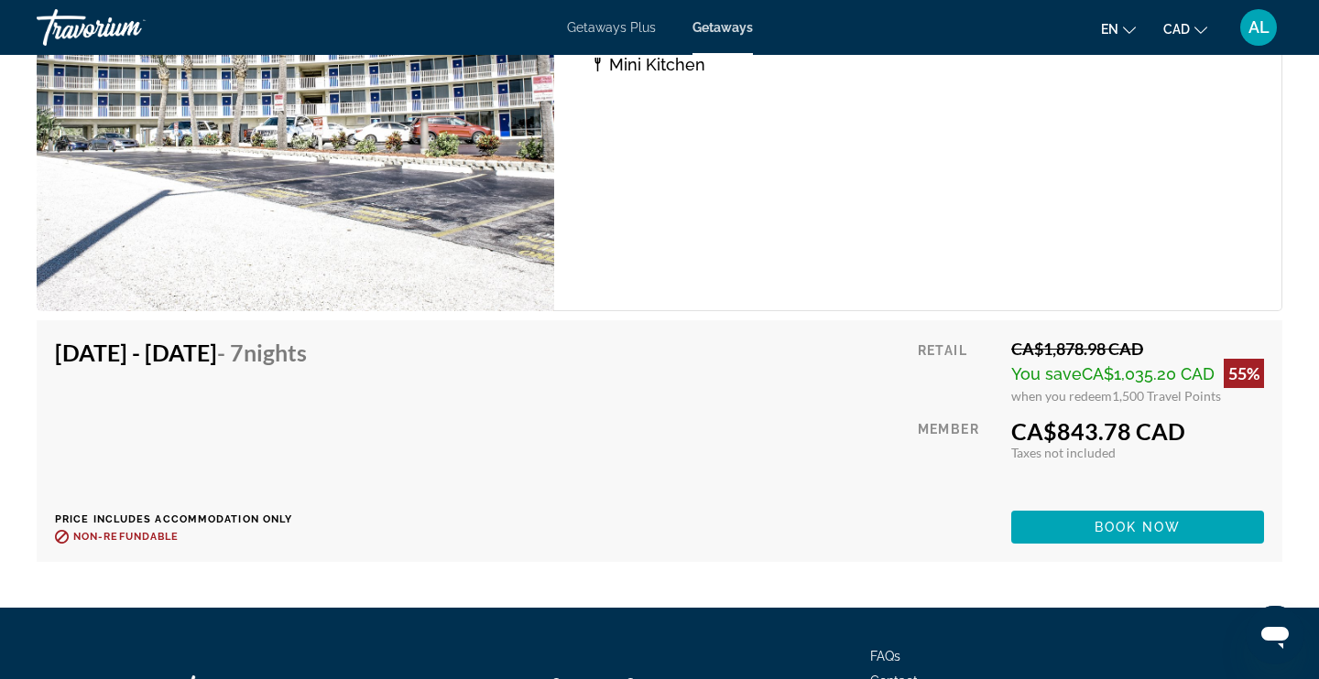
scroll to position [3384, 0]
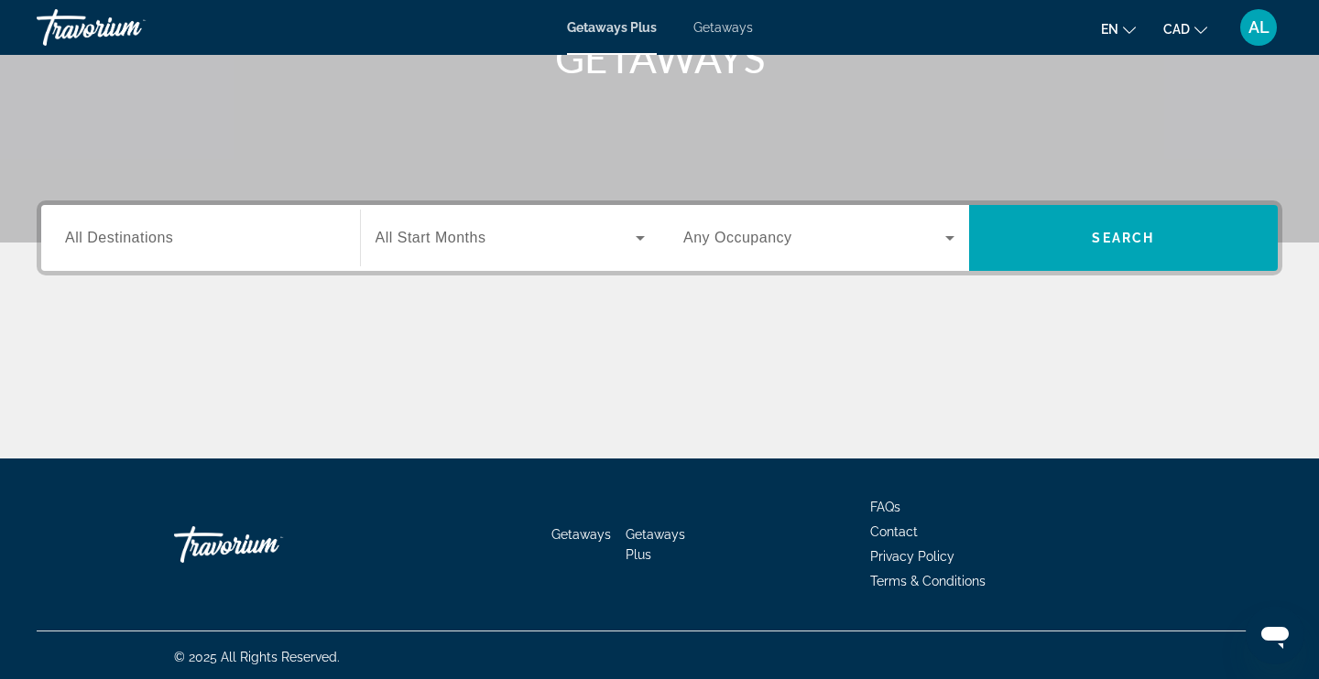
scroll to position [310, 0]
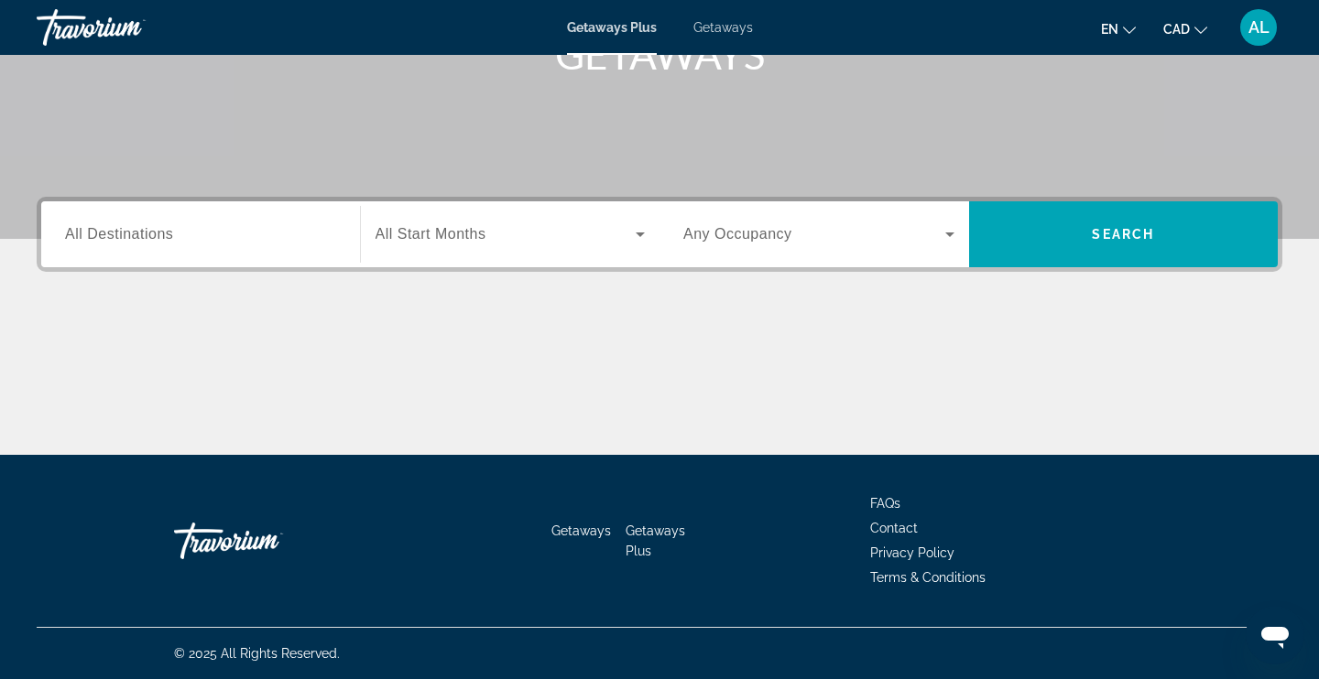
click at [96, 237] on span "All Destinations" at bounding box center [119, 234] width 108 height 16
click at [96, 237] on input "Destination All Destinations" at bounding box center [200, 235] width 271 height 22
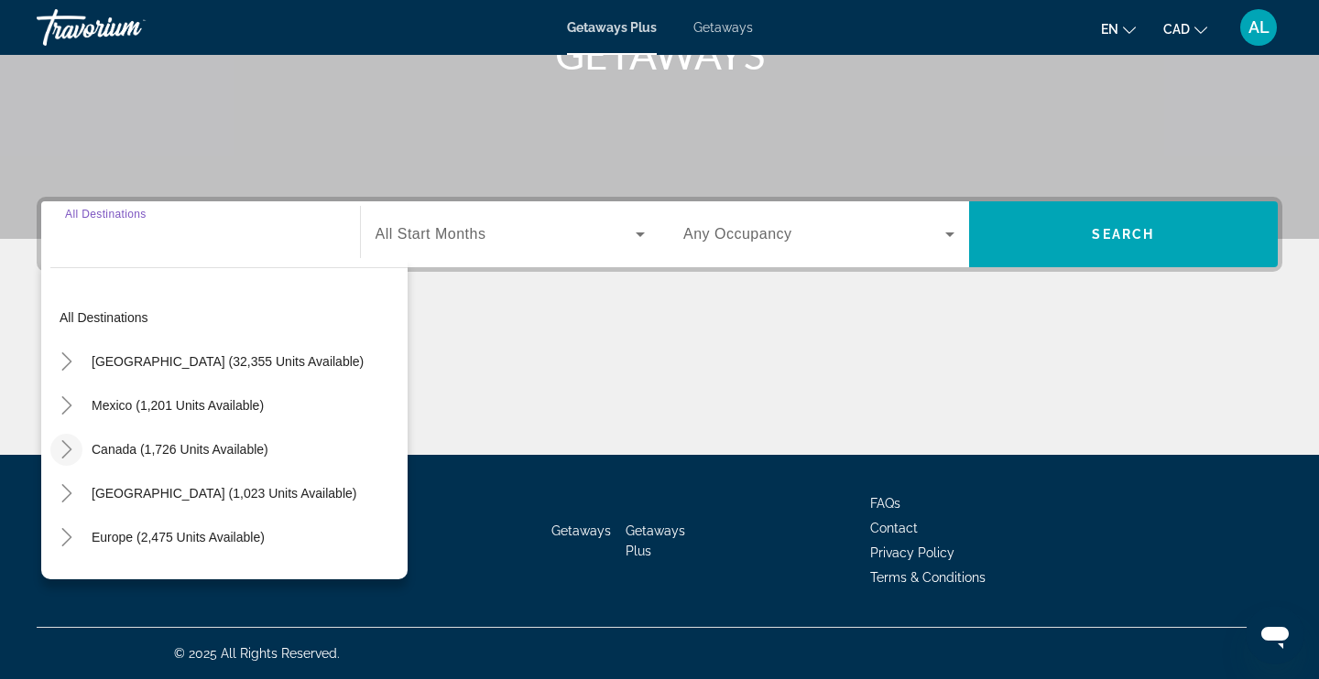
click at [63, 448] on icon "Toggle Canada (1,726 units available)" at bounding box center [67, 449] width 18 height 18
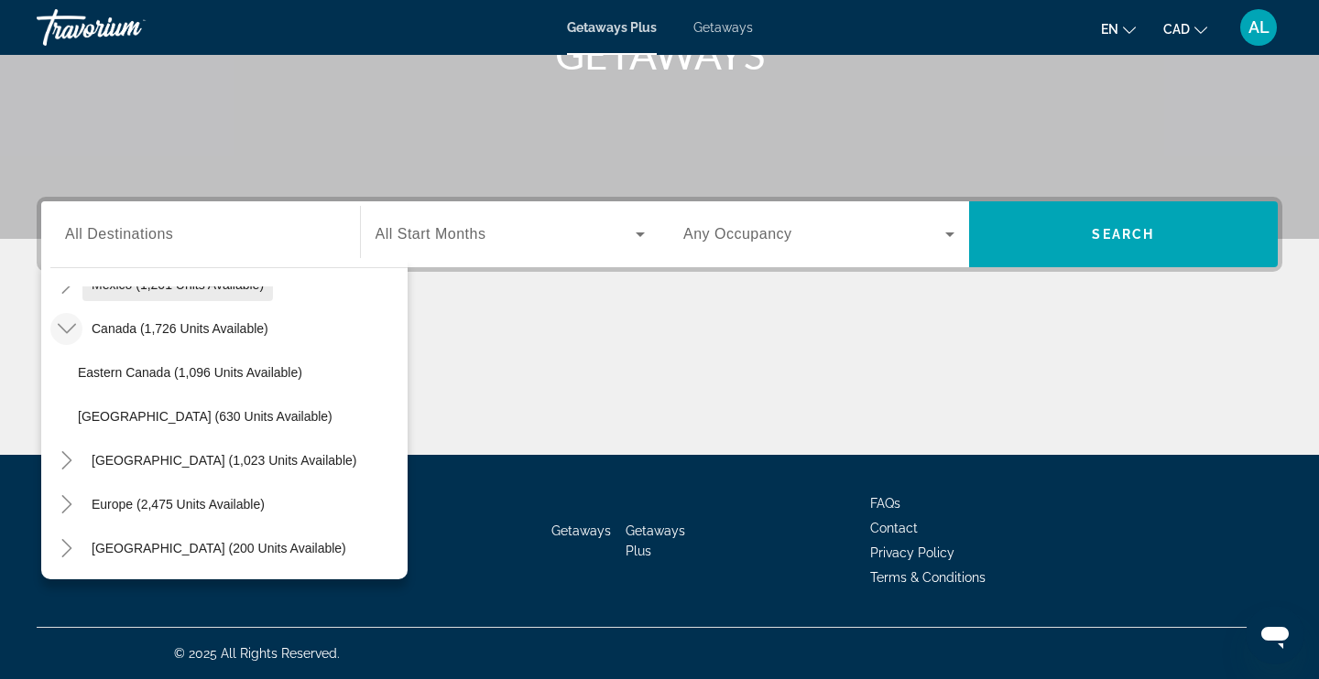
scroll to position [124, 0]
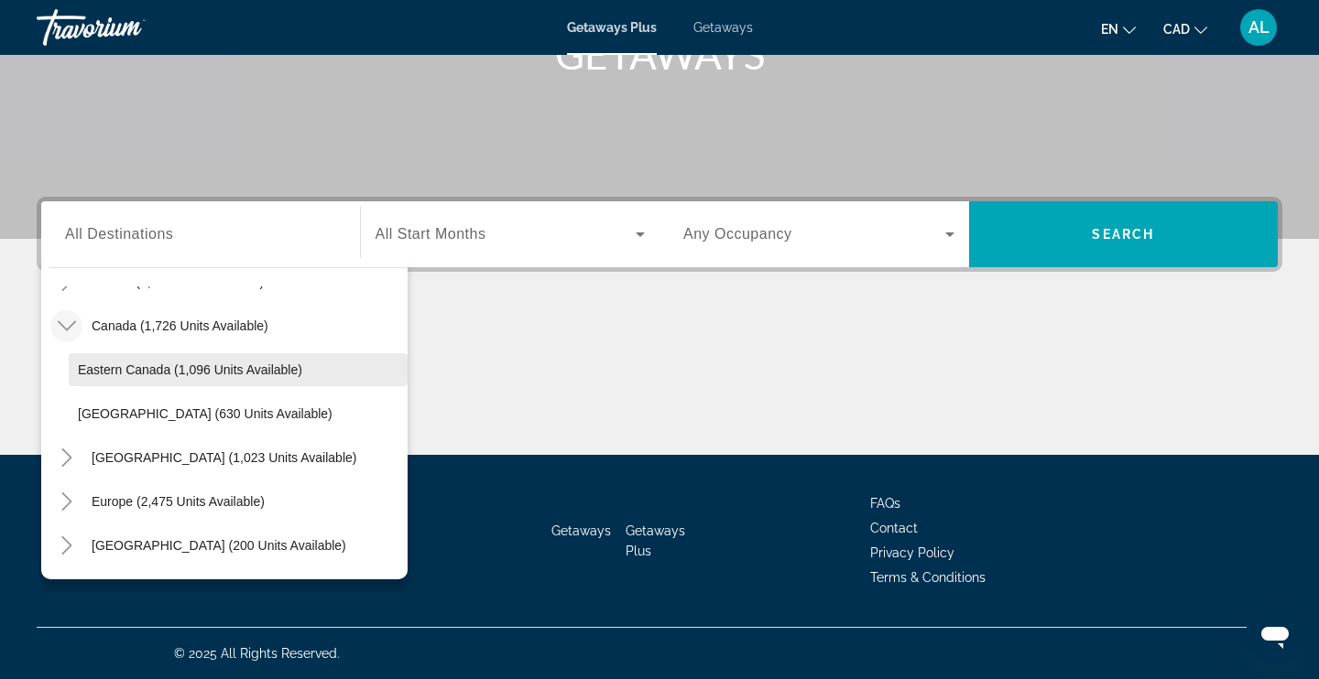
click at [176, 370] on span "Eastern Canada (1,096 units available)" at bounding box center [190, 370] width 224 height 15
type input "**********"
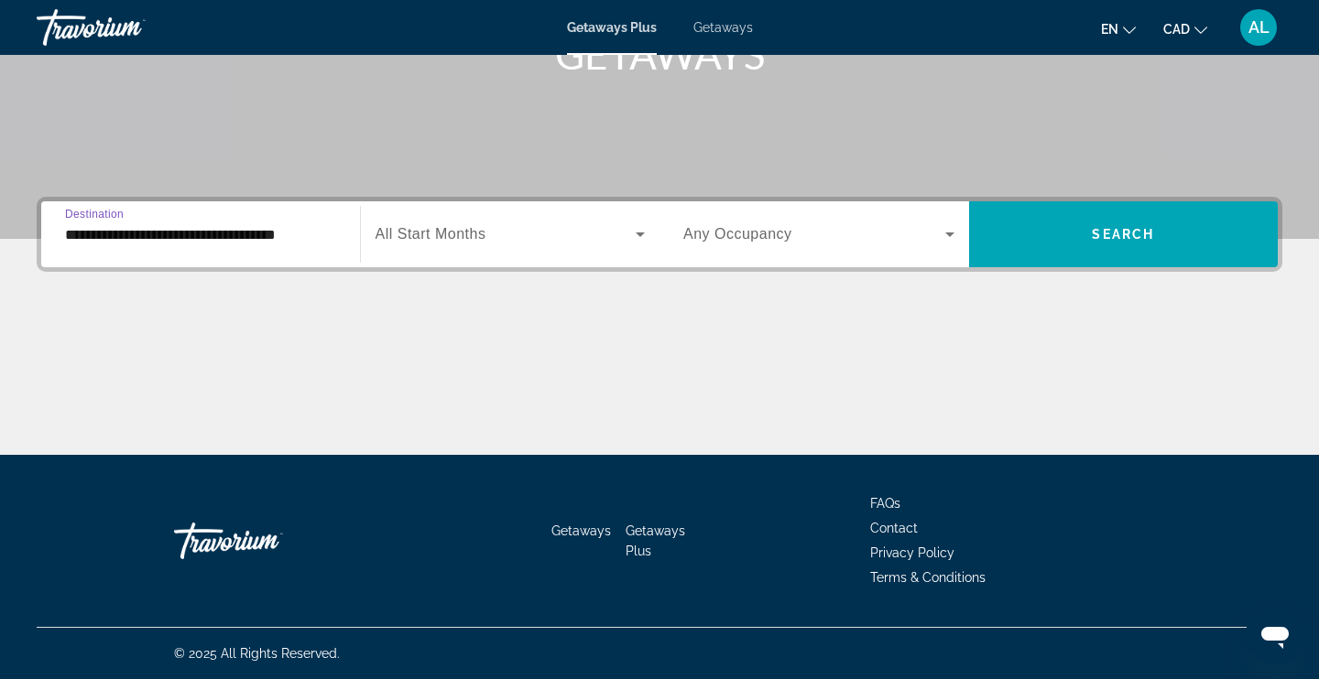
click at [478, 229] on span "All Start Months" at bounding box center [430, 234] width 111 height 16
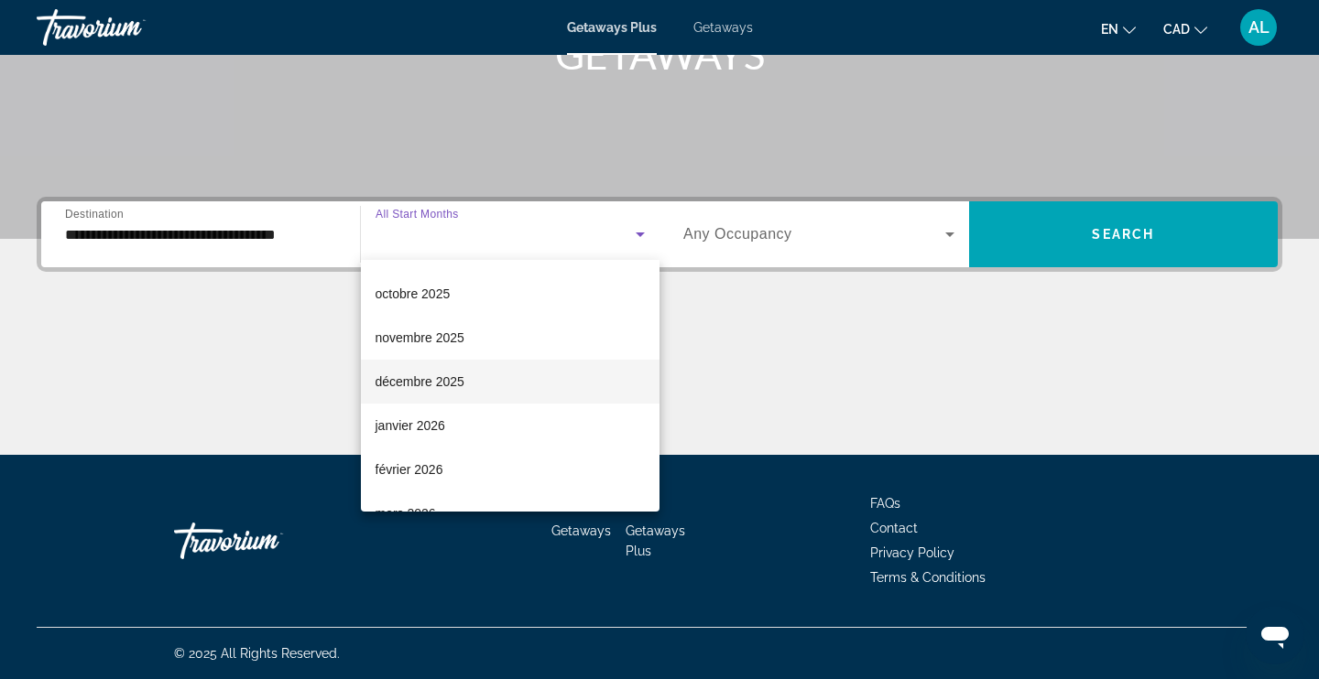
scroll to position [92, 0]
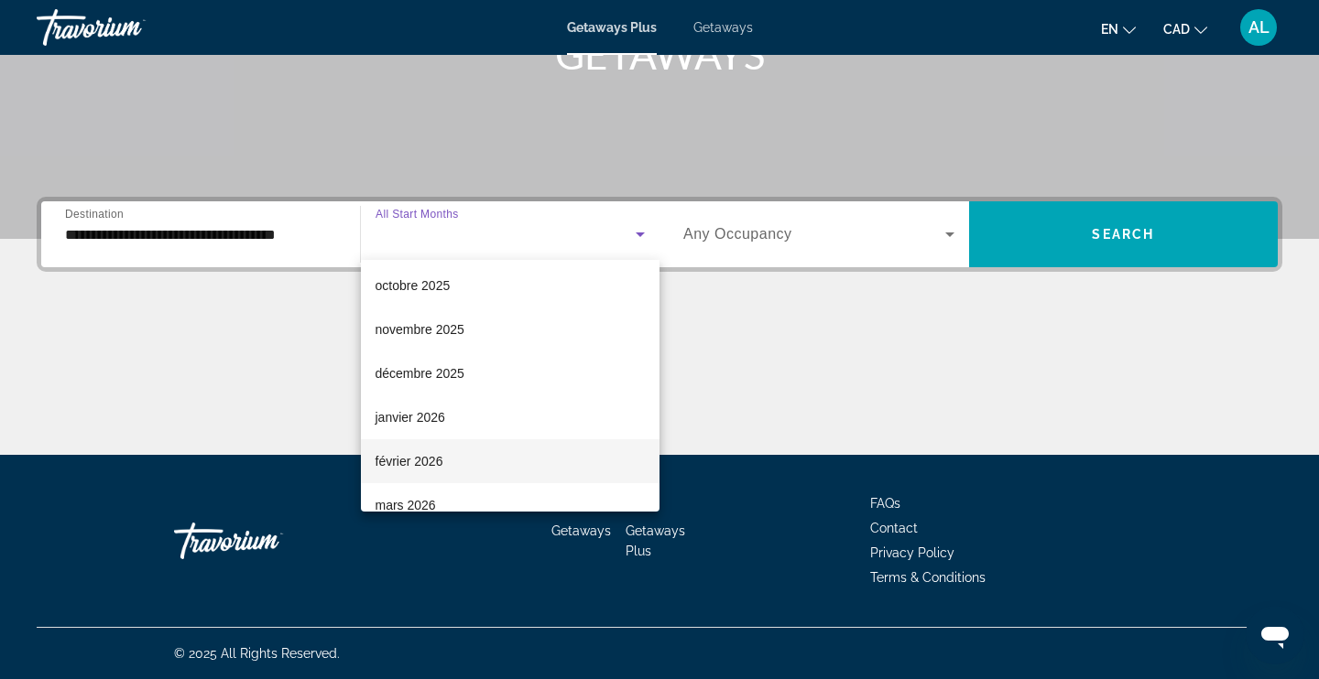
click at [425, 462] on span "février 2026" at bounding box center [409, 462] width 68 height 22
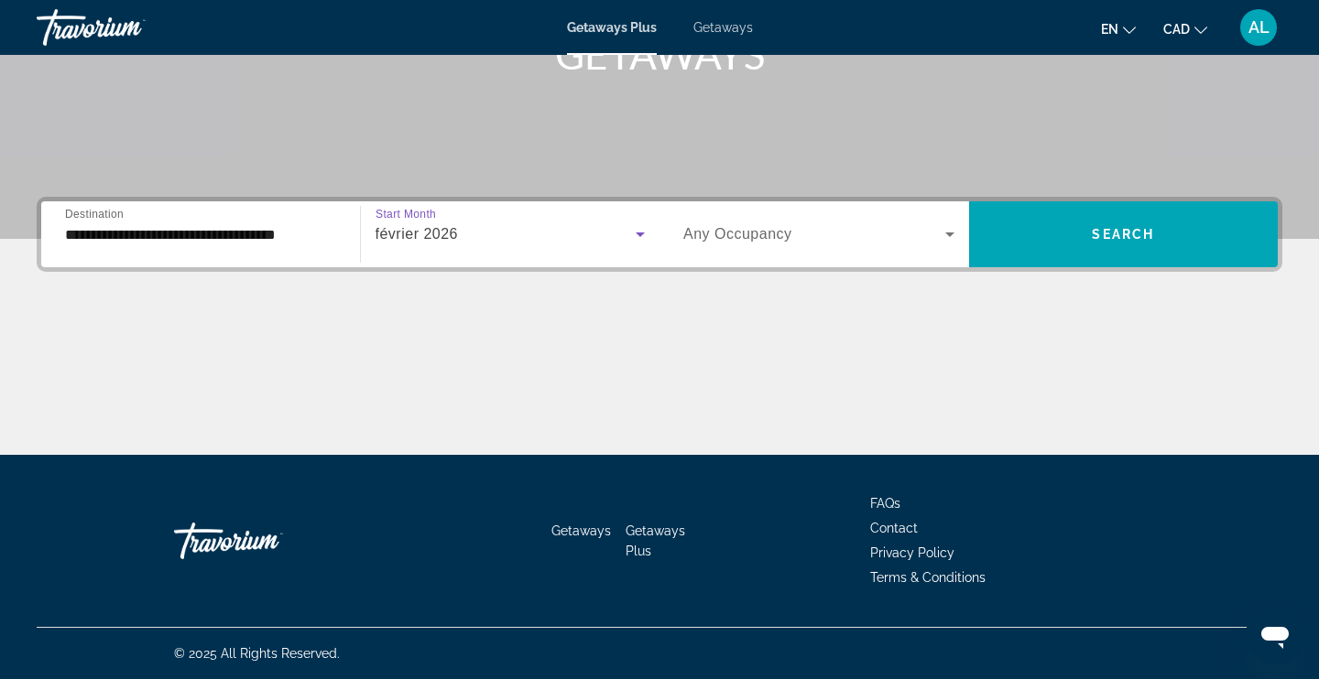
click at [771, 241] on span "Any Occupancy" at bounding box center [737, 234] width 109 height 16
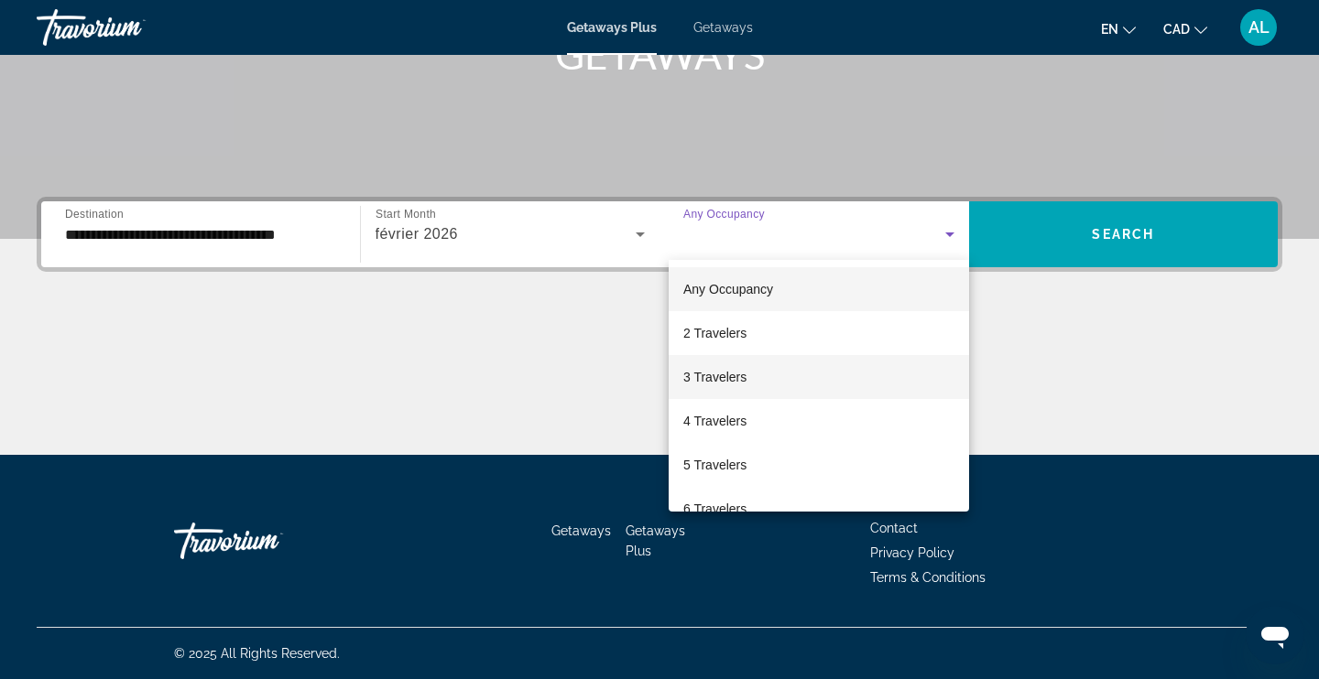
click at [745, 374] on span "3 Travelers" at bounding box center [714, 377] width 63 height 22
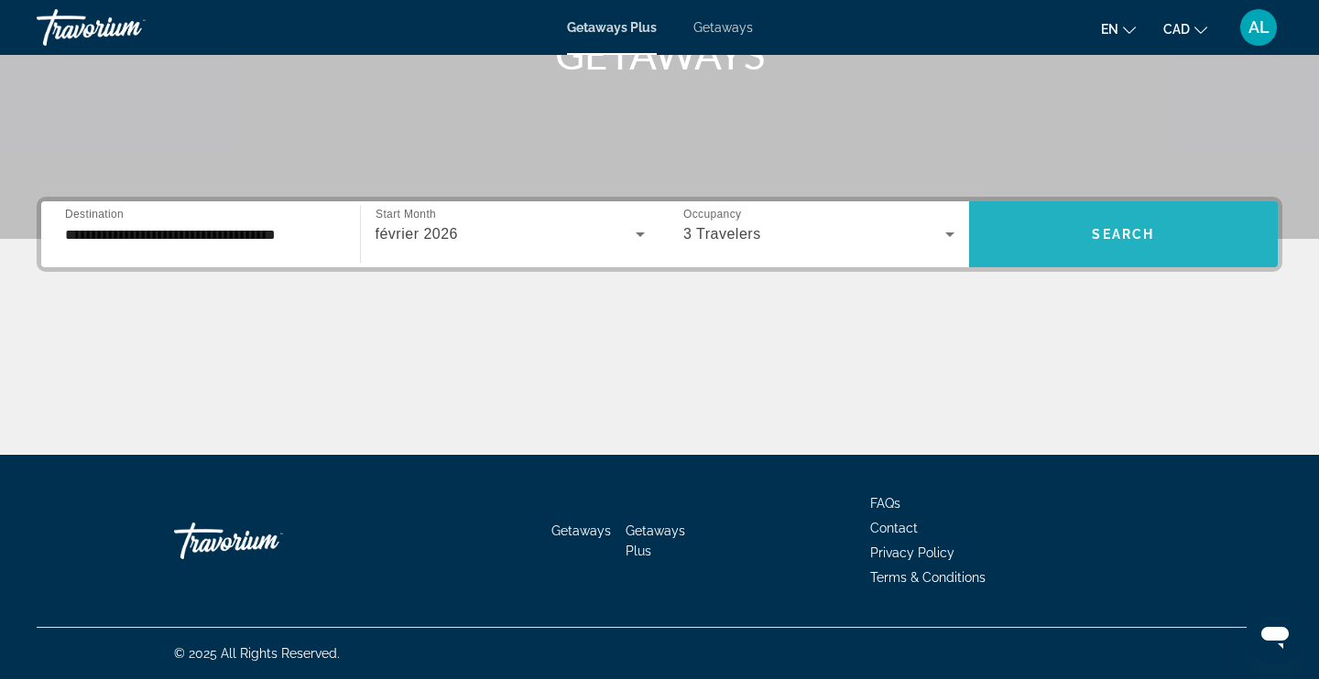
click at [1107, 256] on span "Search widget" at bounding box center [1124, 234] width 310 height 66
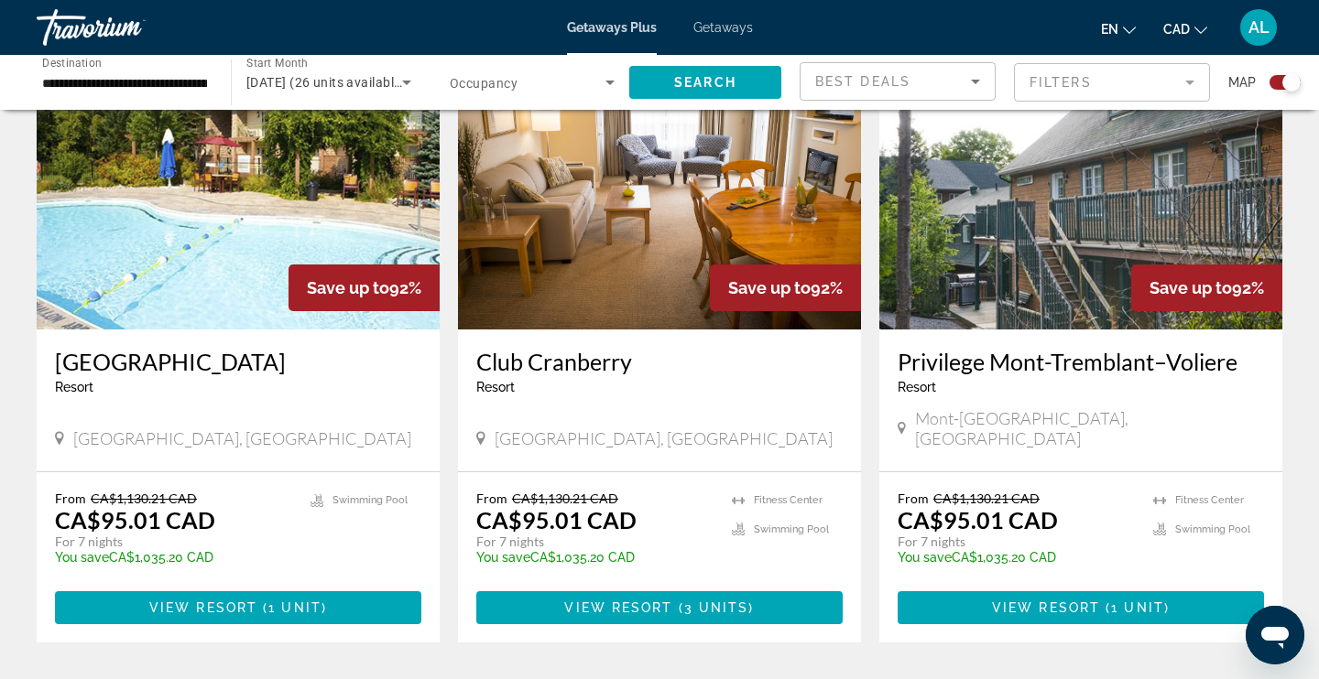
scroll to position [699, 0]
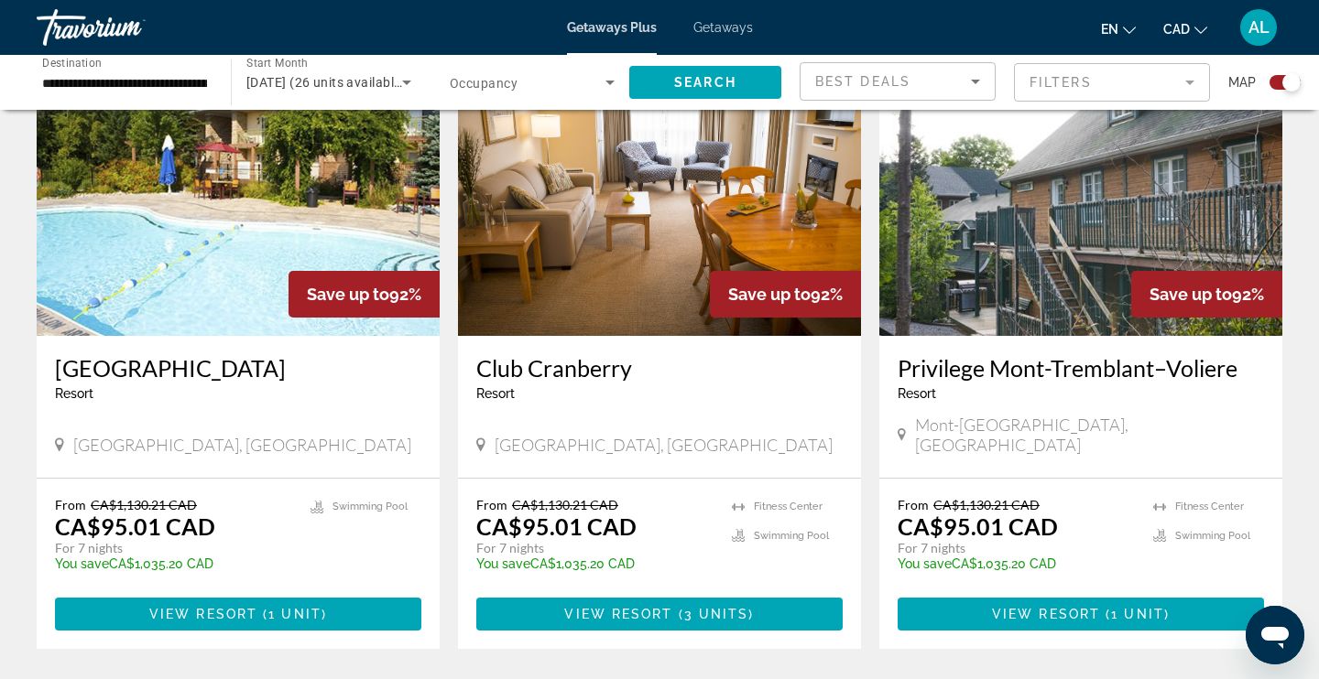
click at [1081, 194] on img "Main content" at bounding box center [1080, 189] width 403 height 293
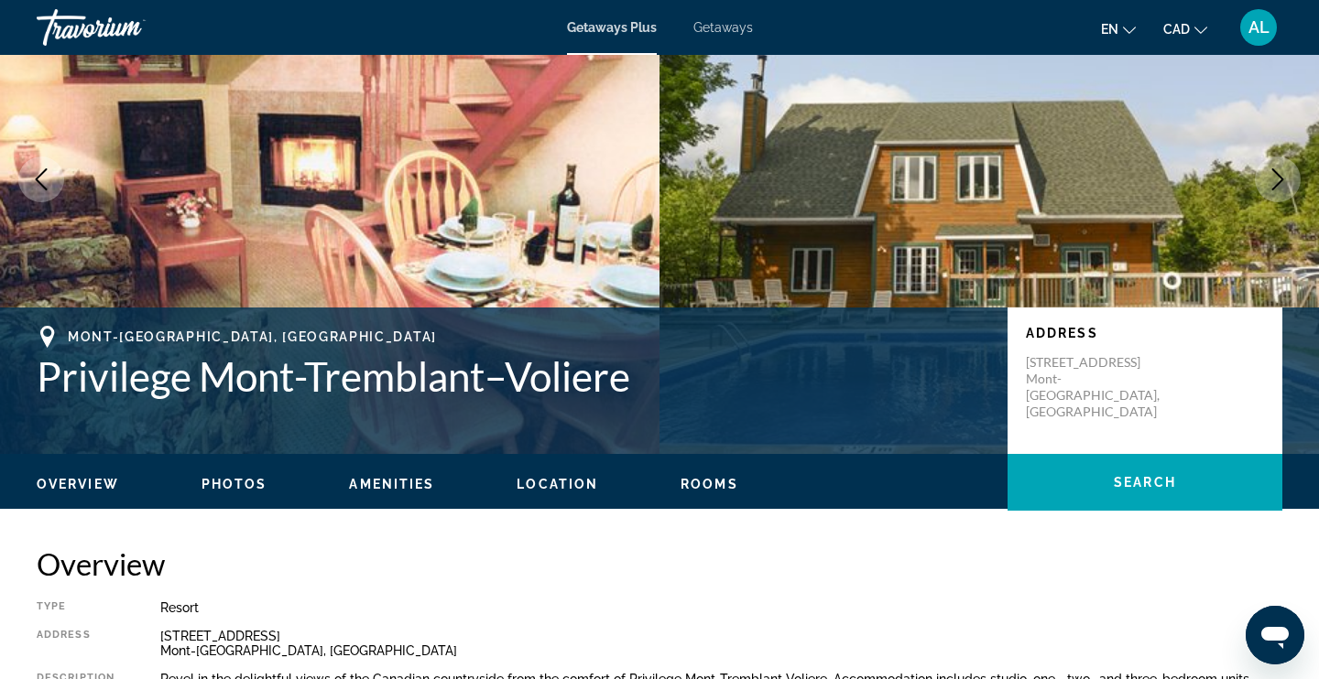
scroll to position [148, 0]
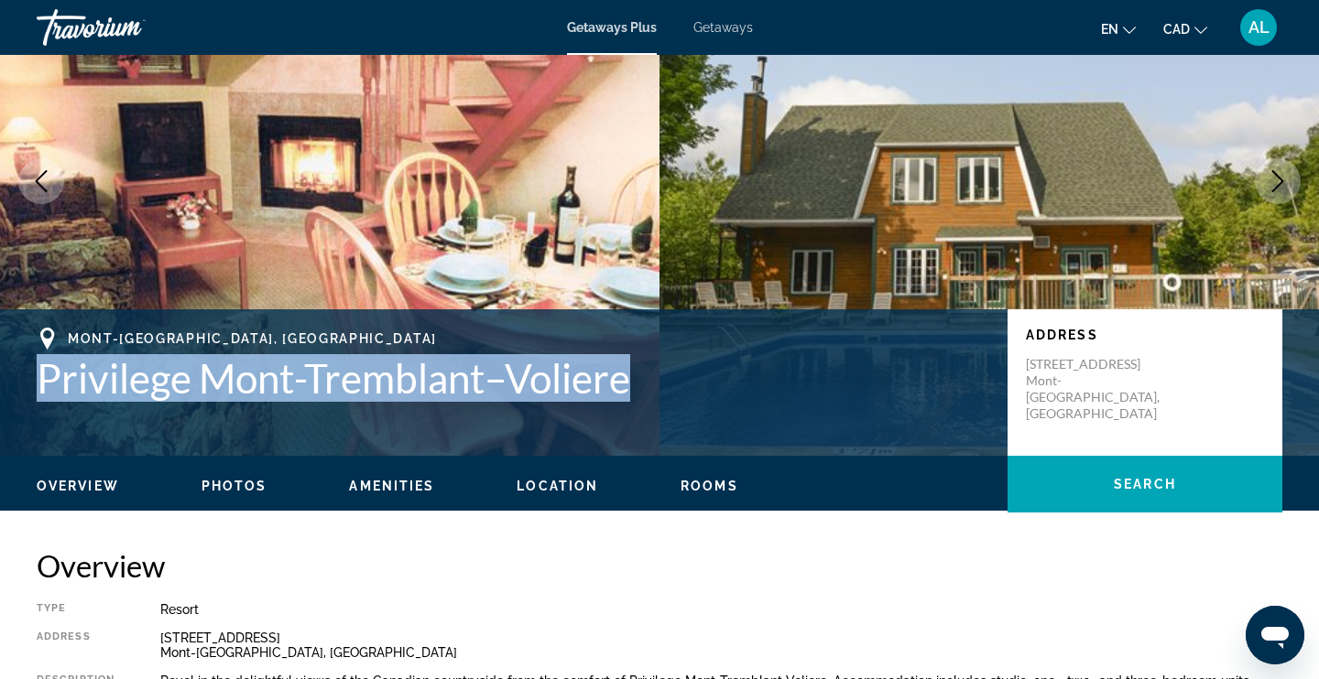
drag, startPoint x: 661, startPoint y: 378, endPoint x: 28, endPoint y: 359, distance: 633.0
click at [28, 359] on div "Mont-Tremblant, Canada Privilege Mont-Tremblant–Voliere Address 2140 Chemin Du …" at bounding box center [659, 383] width 1319 height 110
copy h1 "Privilege Mont-Tremblant–Voliere"
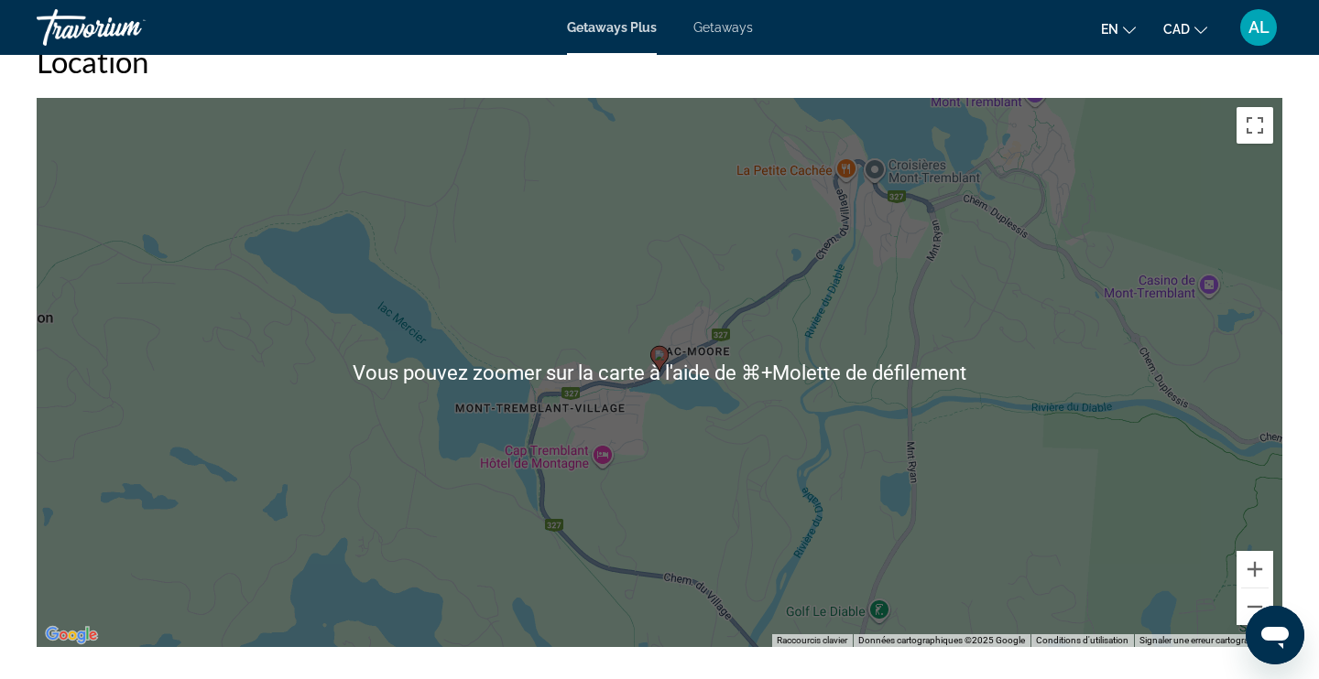
scroll to position [2688, 0]
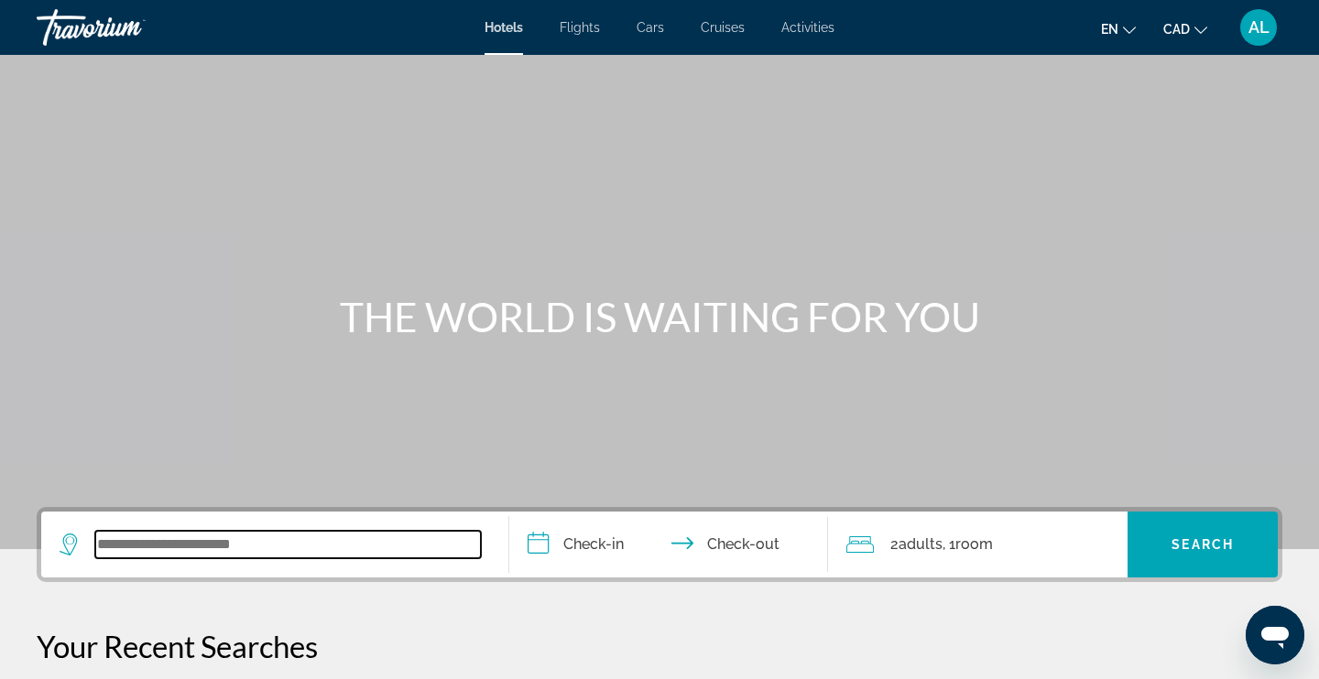
click at [211, 537] on input "Search widget" at bounding box center [288, 544] width 386 height 27
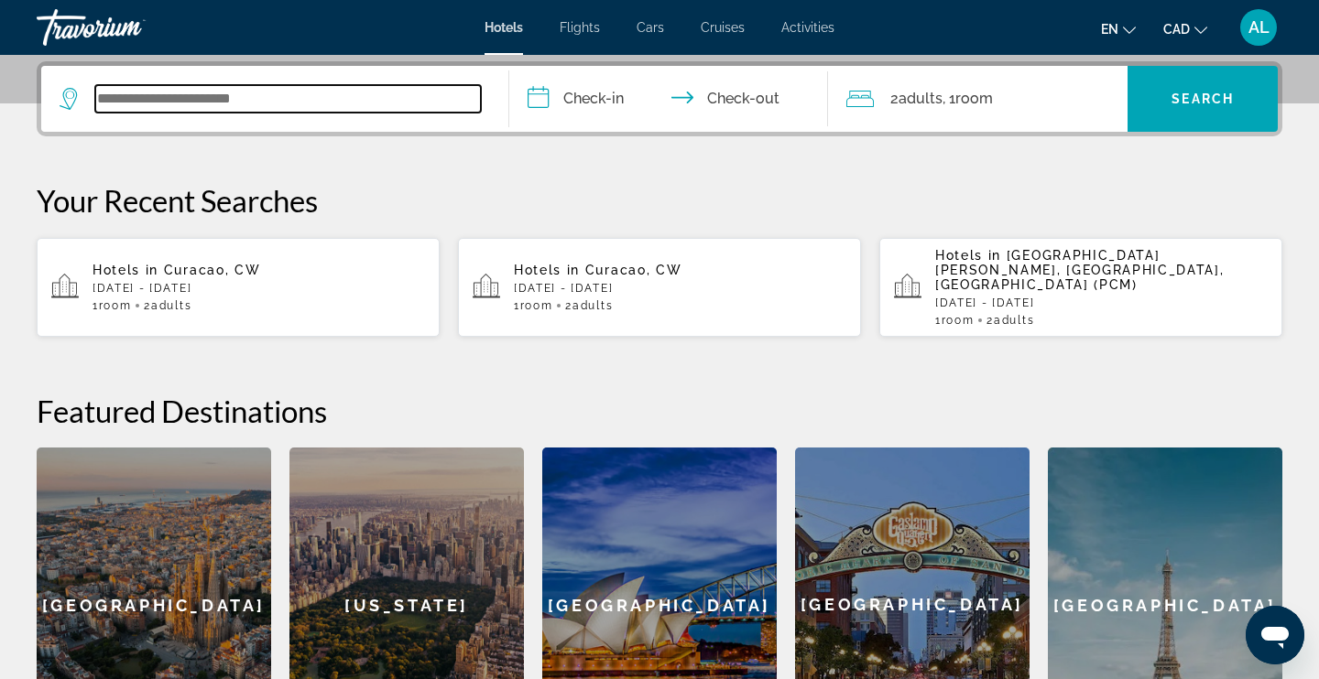
scroll to position [448, 0]
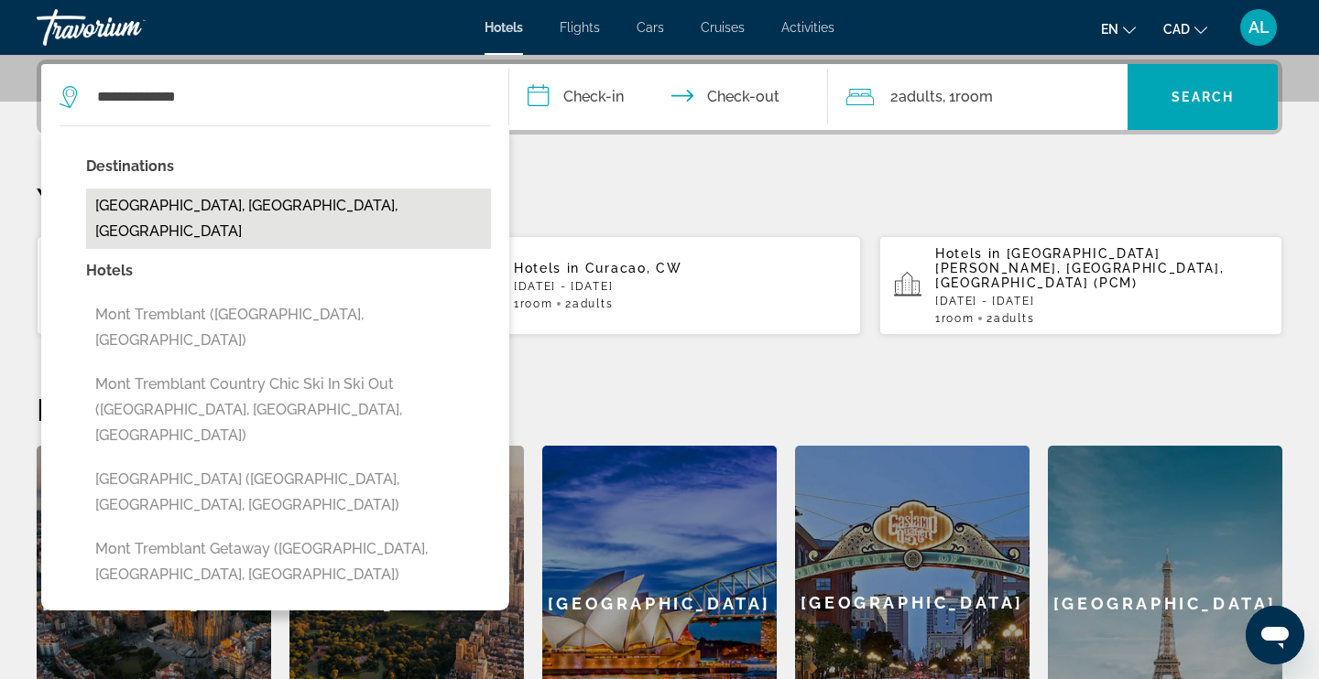
click at [305, 222] on button "[GEOGRAPHIC_DATA], [GEOGRAPHIC_DATA], [GEOGRAPHIC_DATA]" at bounding box center [288, 219] width 405 height 60
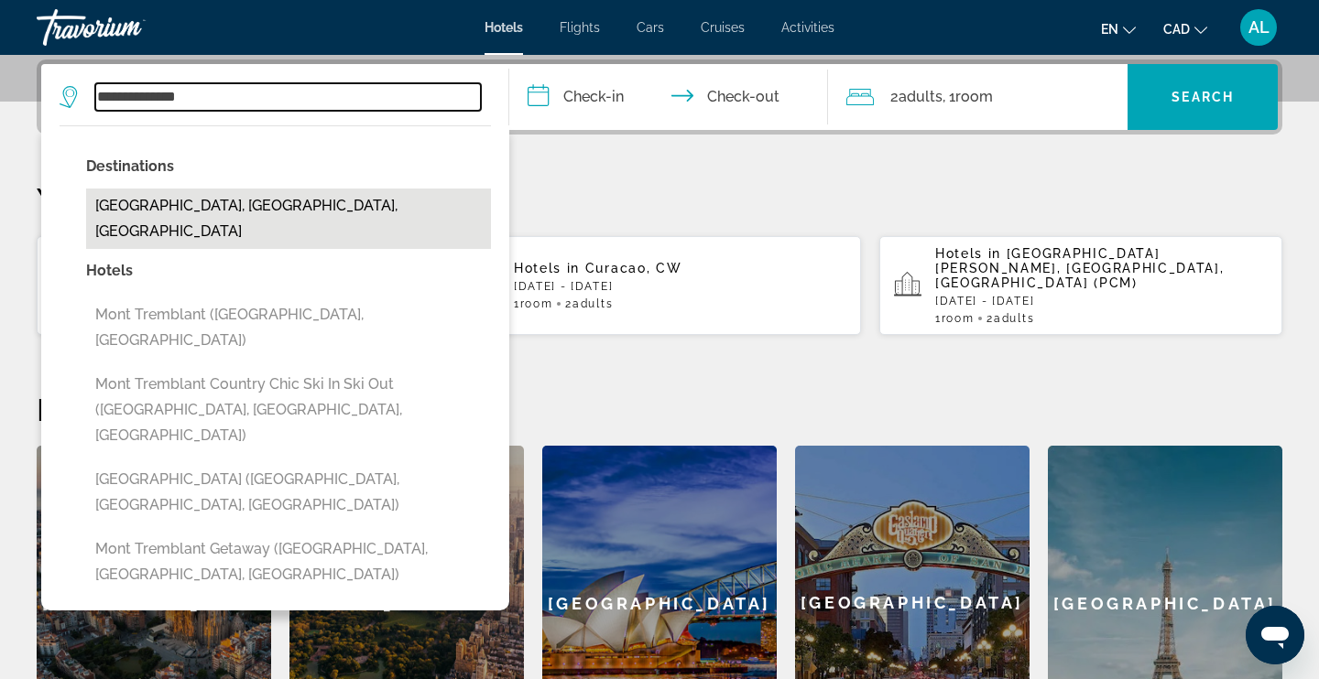
type input "**********"
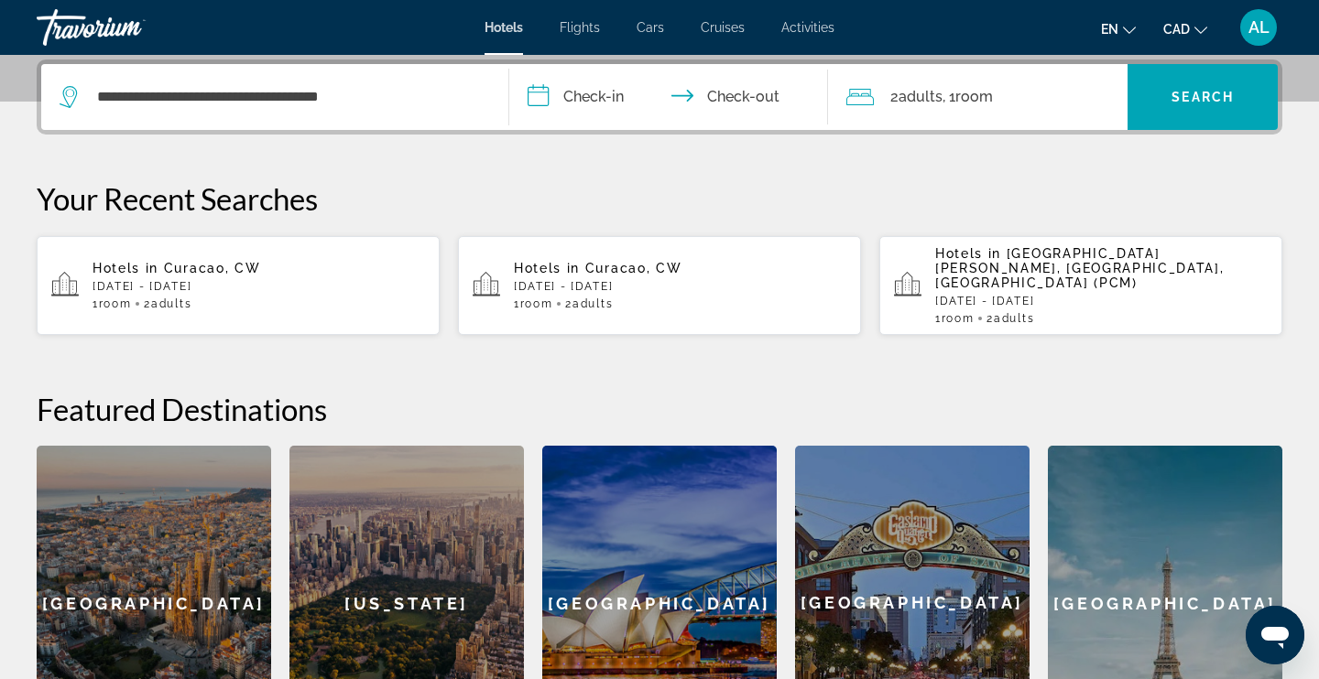
click at [608, 92] on input "**********" at bounding box center [672, 99] width 326 height 71
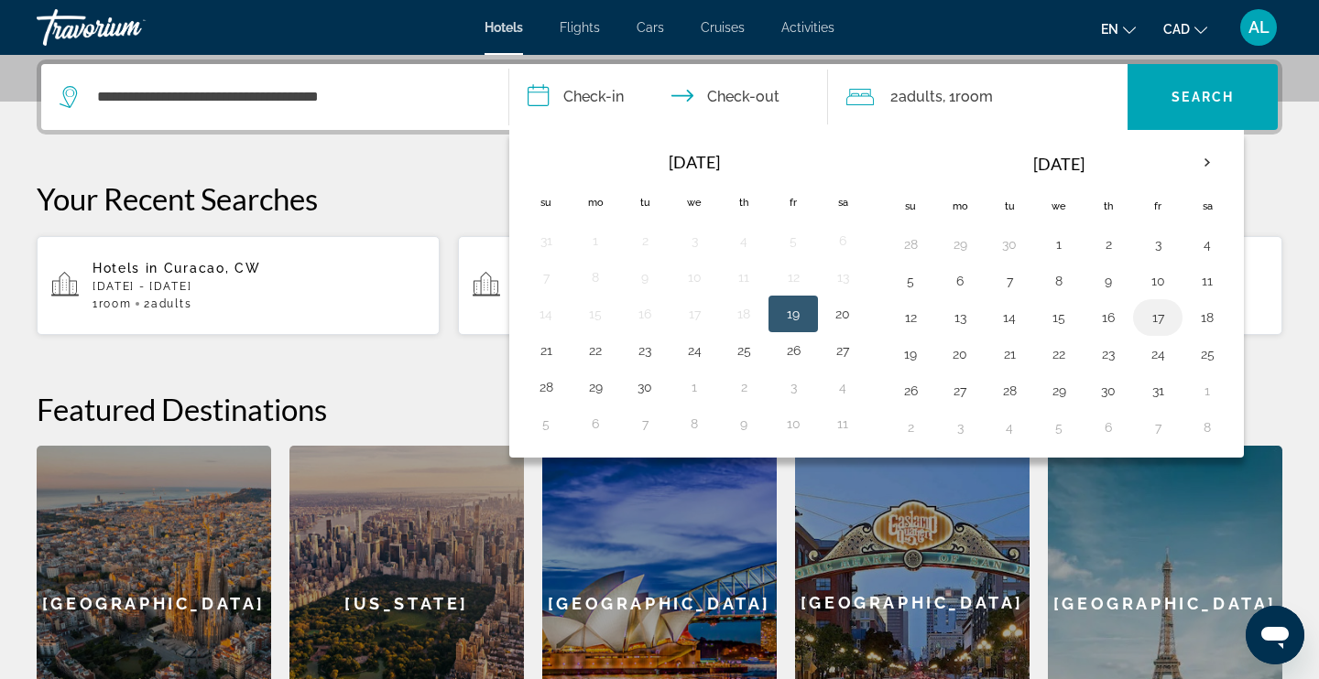
click at [1164, 320] on button "17" at bounding box center [1157, 318] width 29 height 26
click at [913, 358] on button "19" at bounding box center [910, 355] width 29 height 26
type input "**********"
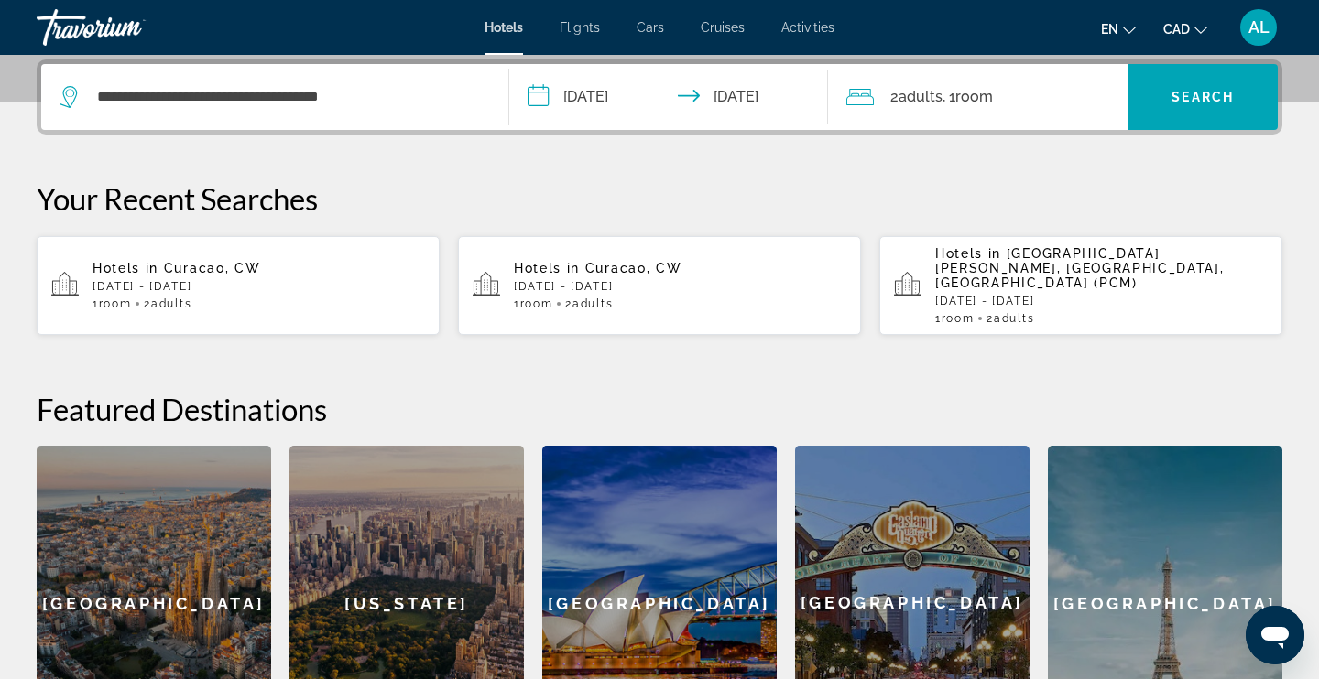
click at [966, 92] on span "Room" at bounding box center [974, 96] width 38 height 17
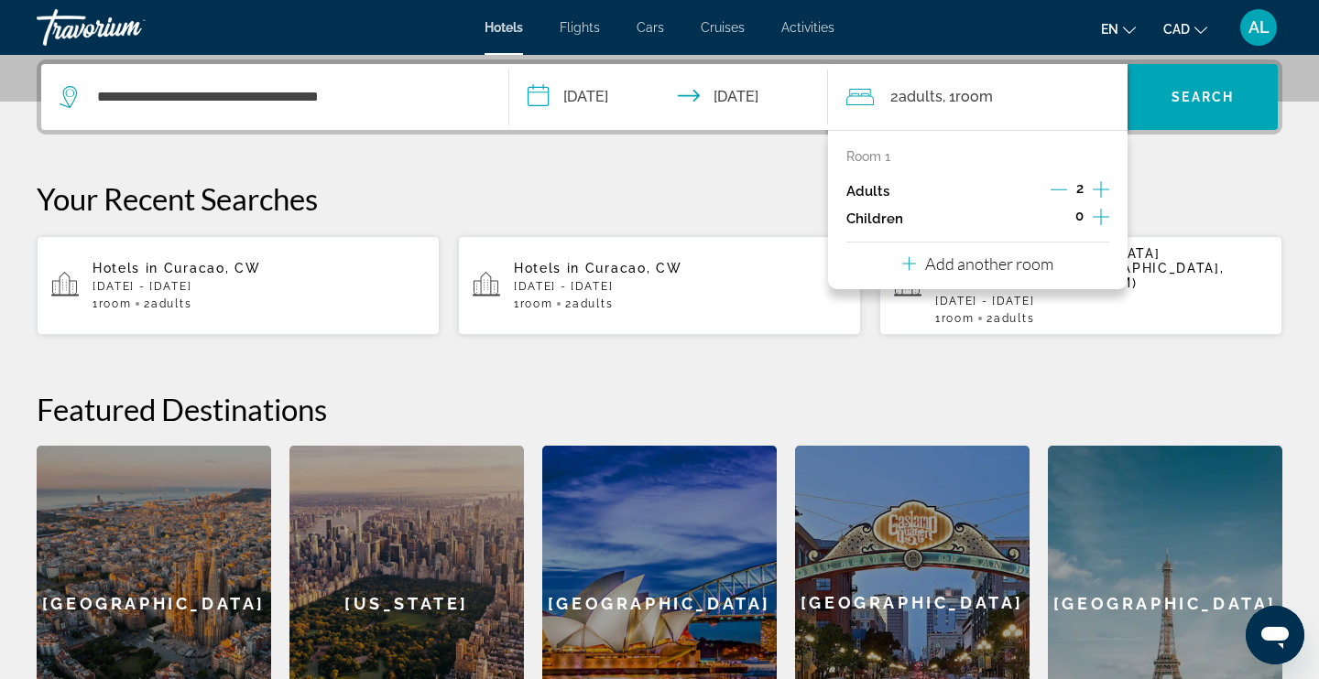
click at [1101, 218] on icon "Increment children" at bounding box center [1100, 217] width 16 height 16
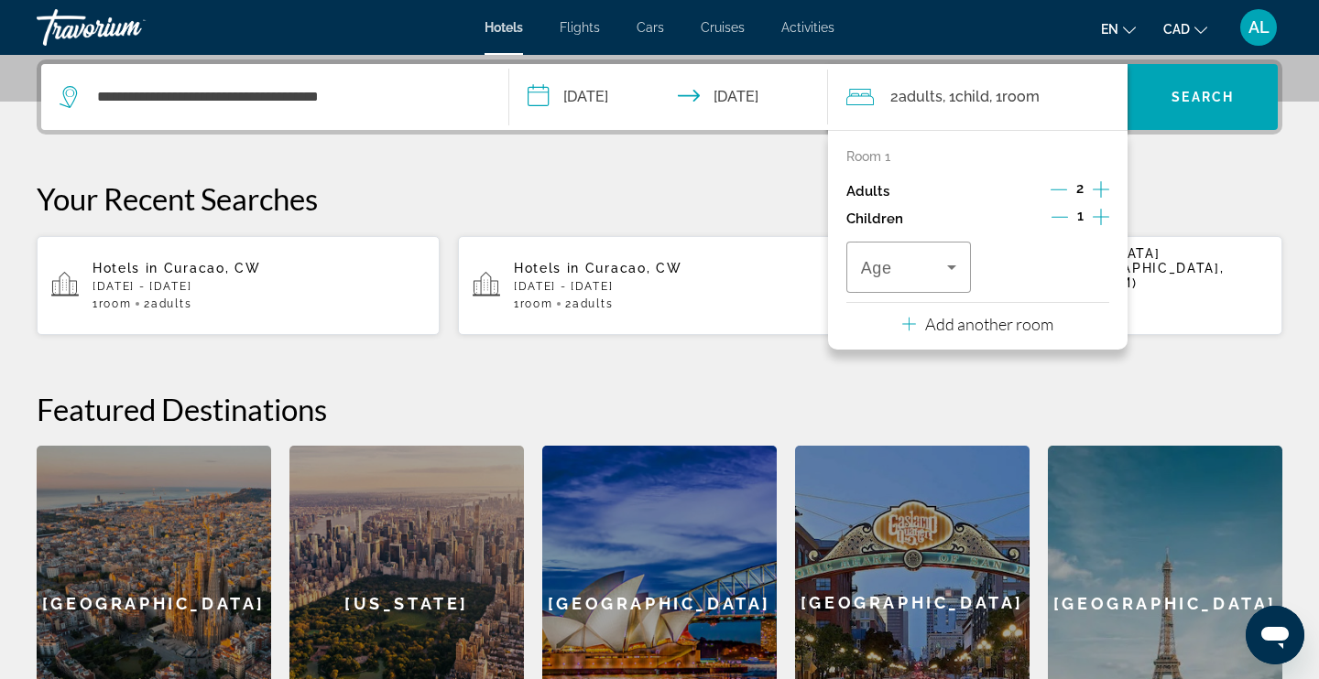
click at [1101, 218] on icon "Increment children" at bounding box center [1100, 217] width 16 height 16
click at [880, 284] on div "Travelers: 2 adults, 2 children" at bounding box center [908, 267] width 95 height 51
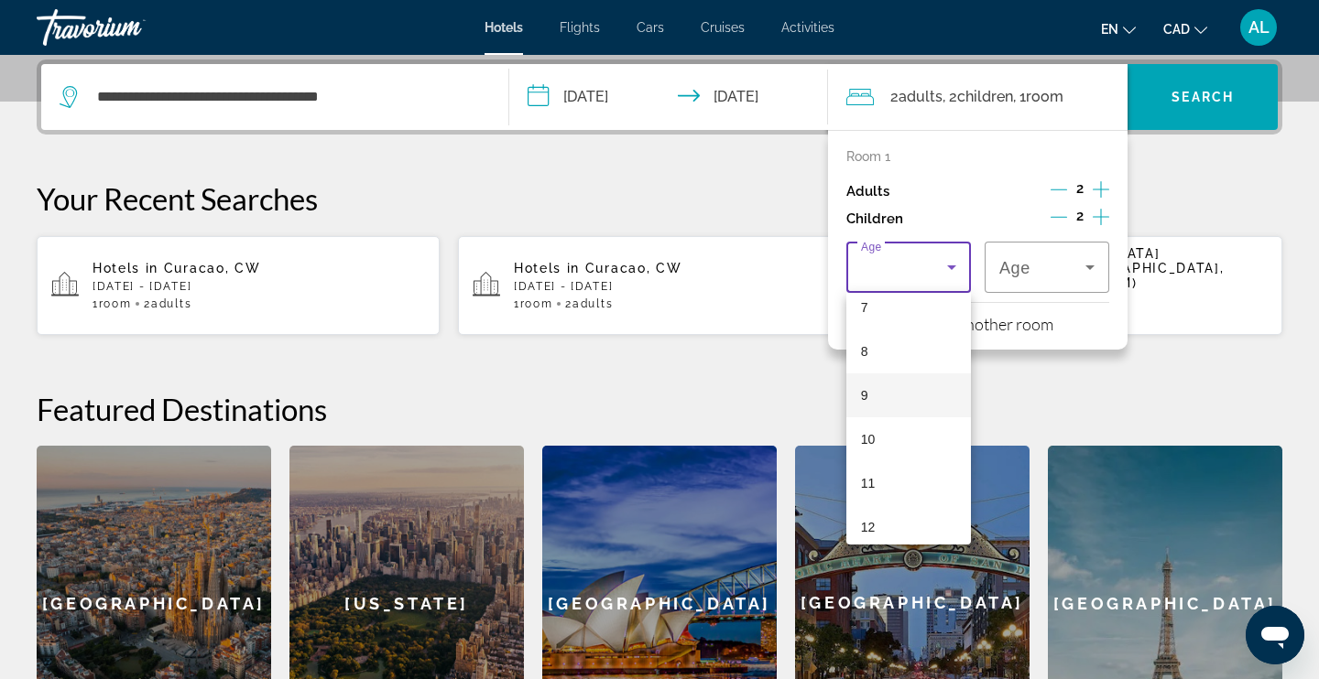
scroll to position [332, 0]
click at [877, 469] on mat-option "11" at bounding box center [908, 473] width 125 height 44
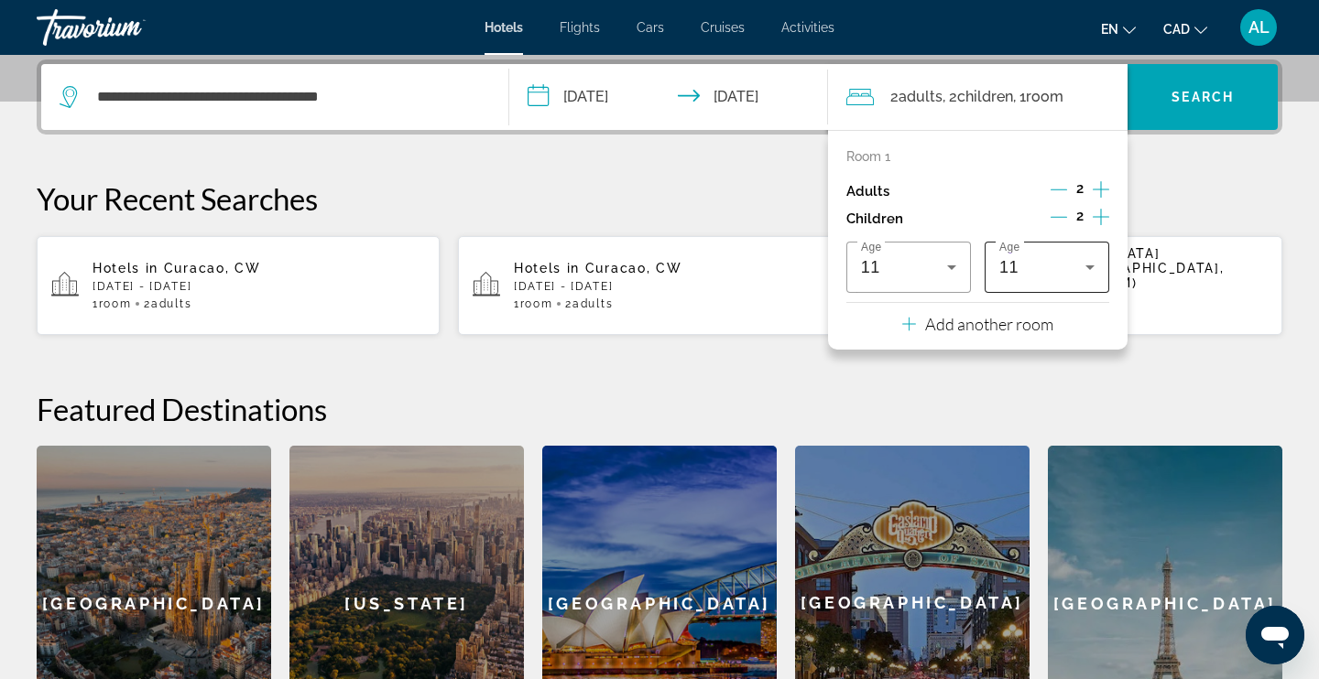
click at [1037, 287] on div "11" at bounding box center [1046, 267] width 95 height 51
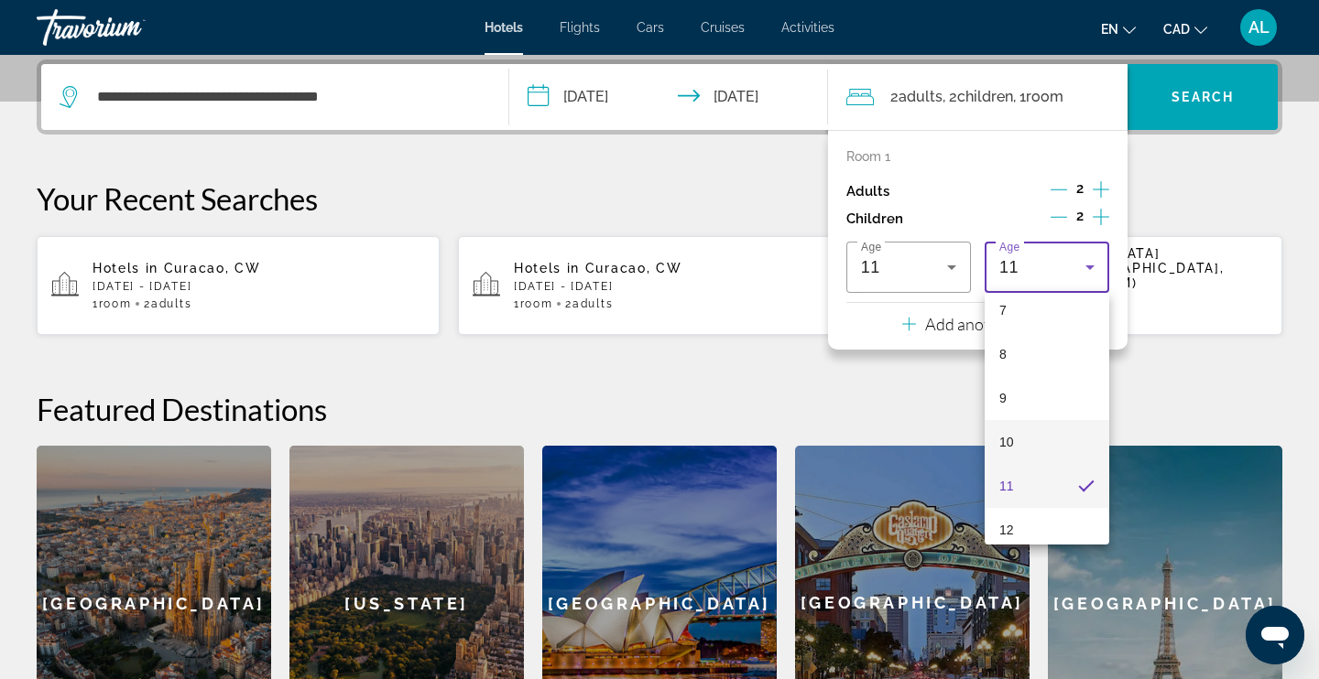
scroll to position [323, 0]
click at [1023, 518] on mat-option "12" at bounding box center [1046, 527] width 125 height 44
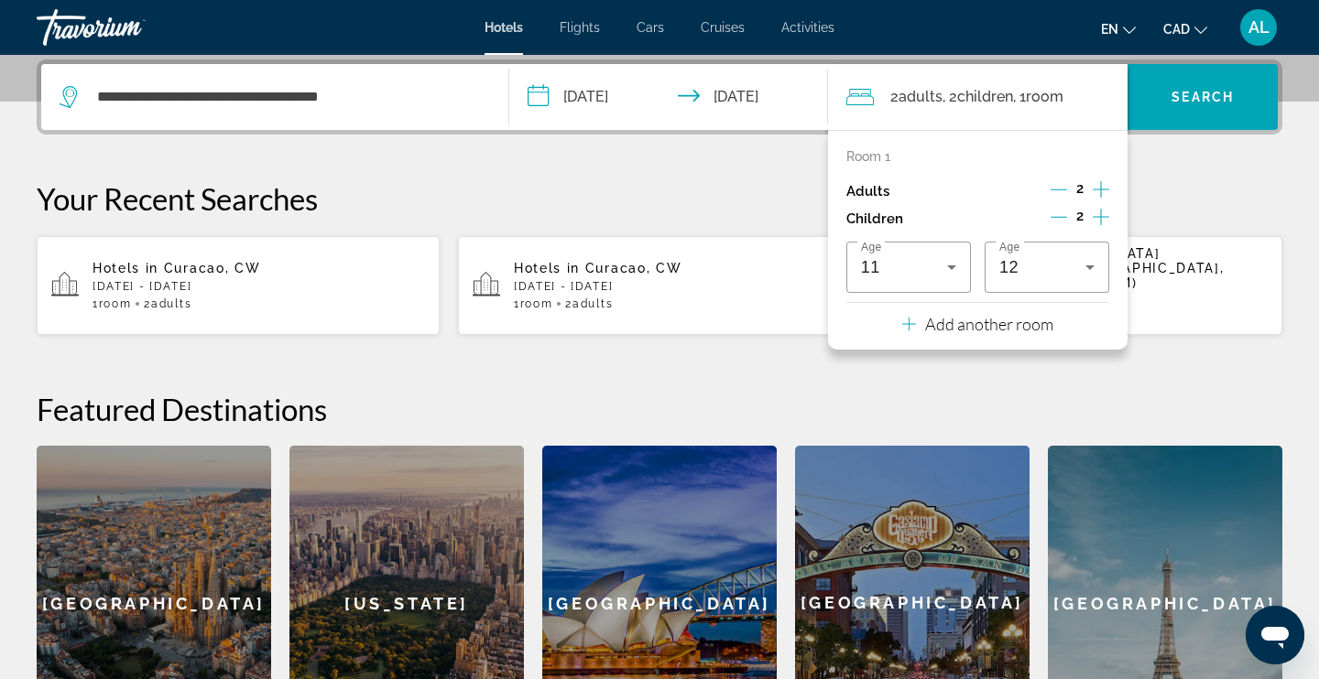
click at [1061, 183] on icon "Decrement adults" at bounding box center [1058, 189] width 16 height 16
click at [1199, 108] on span "Search widget" at bounding box center [1202, 97] width 150 height 44
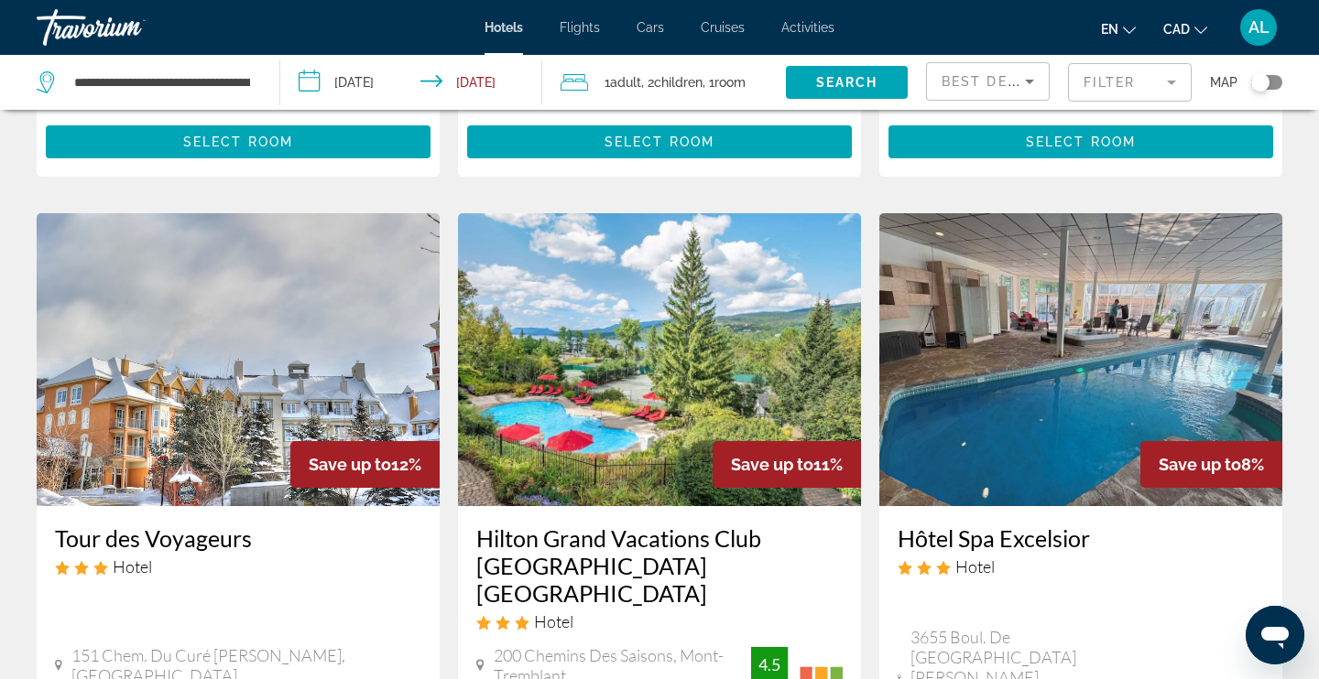
scroll to position [703, 0]
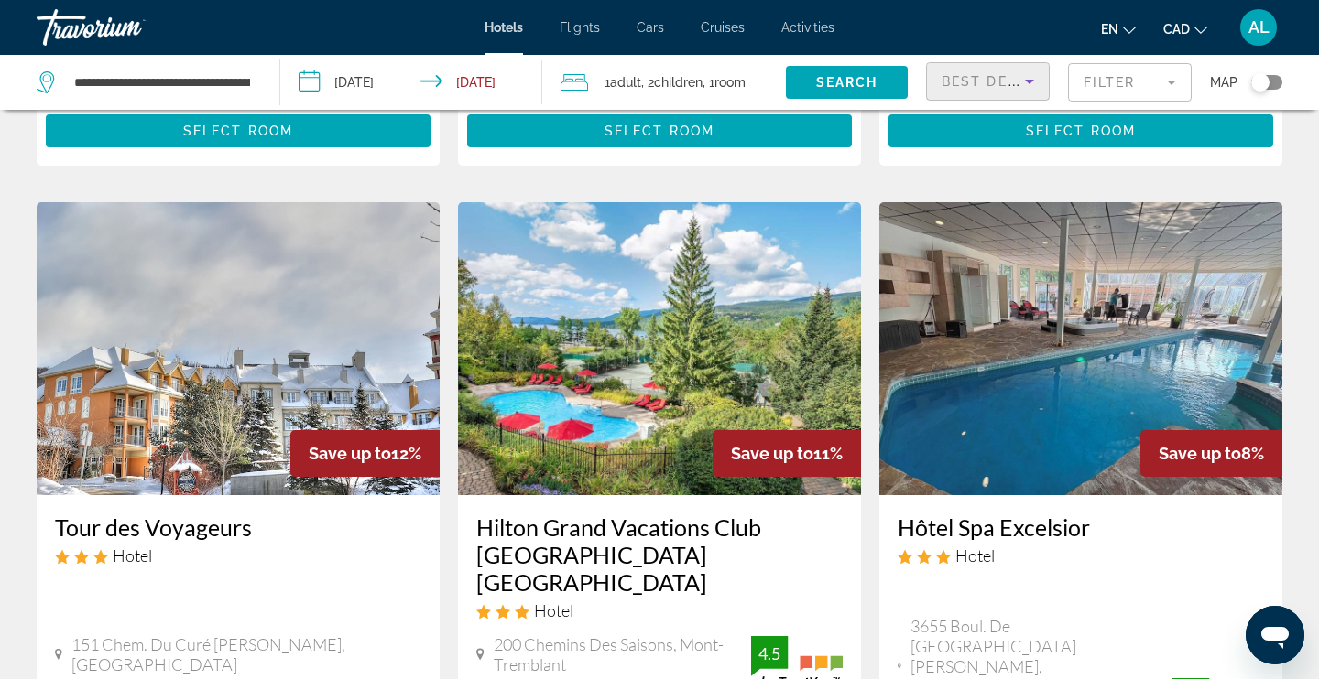
click at [1006, 71] on div "Best Deals" at bounding box center [982, 82] width 83 height 22
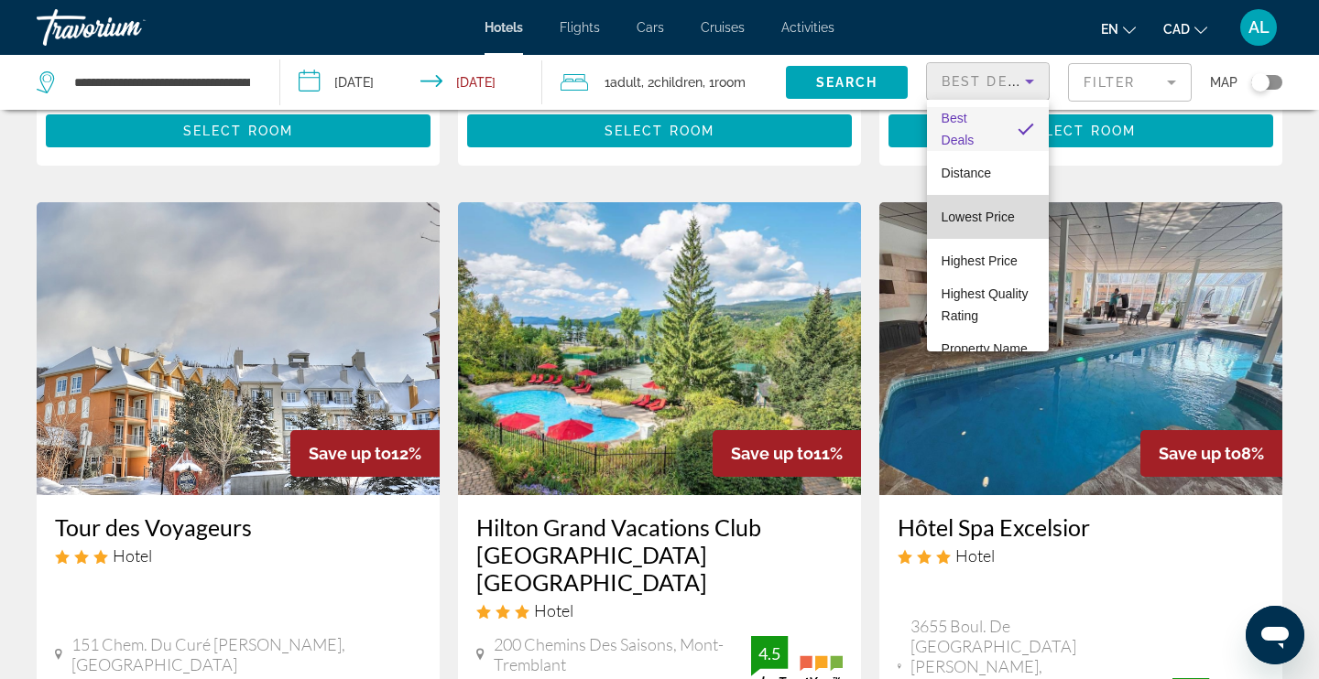
click at [972, 220] on span "Lowest Price" at bounding box center [977, 217] width 73 height 15
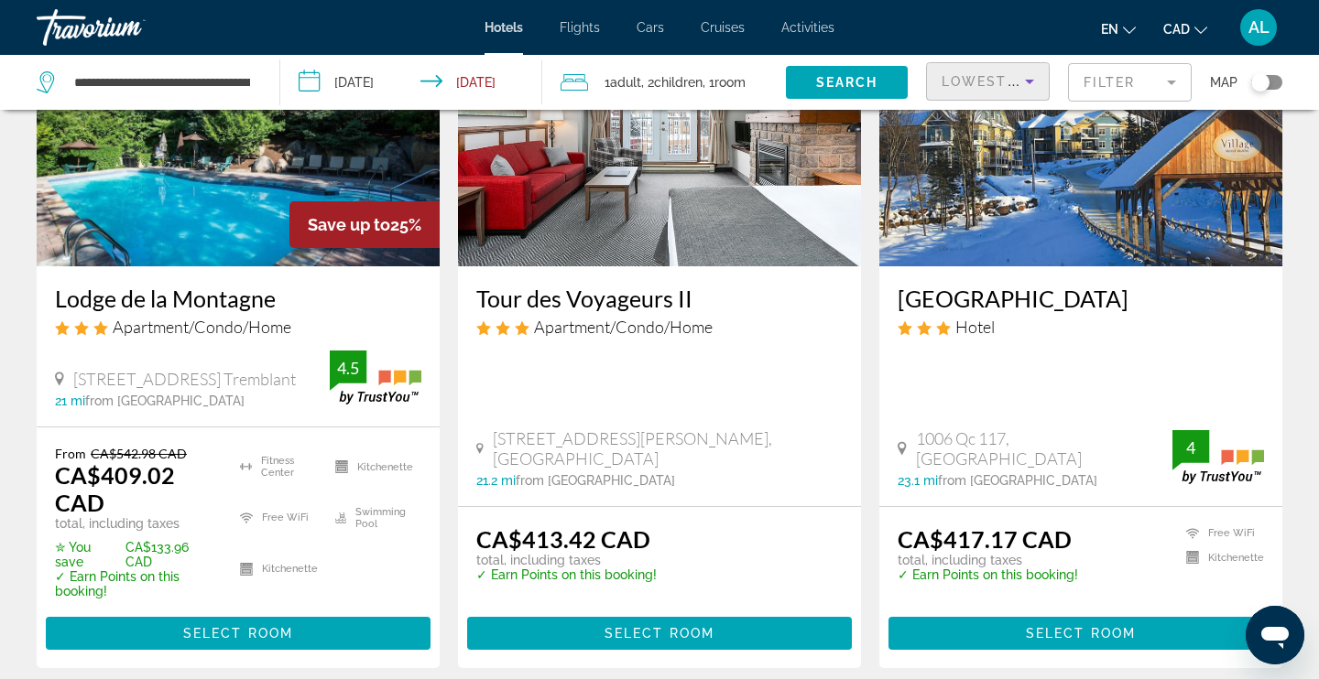
scroll to position [940, 0]
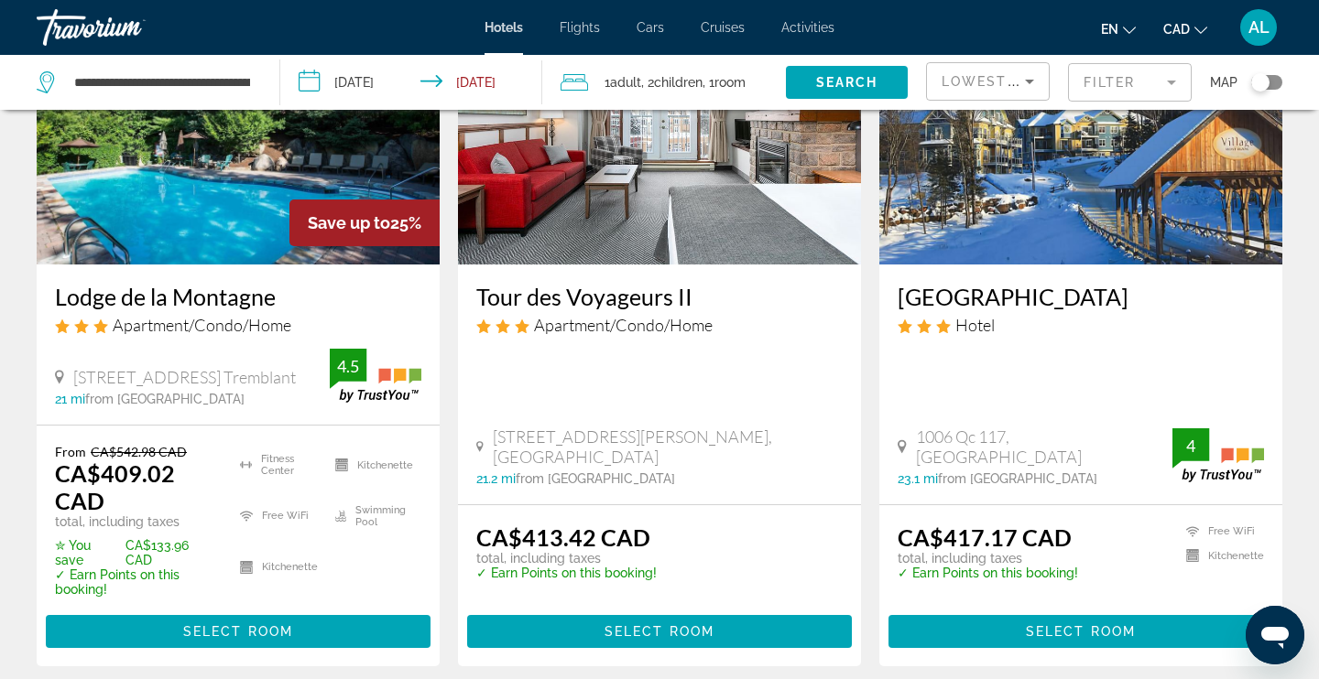
click at [652, 83] on span ", 2 Child Children" at bounding box center [671, 83] width 61 height 26
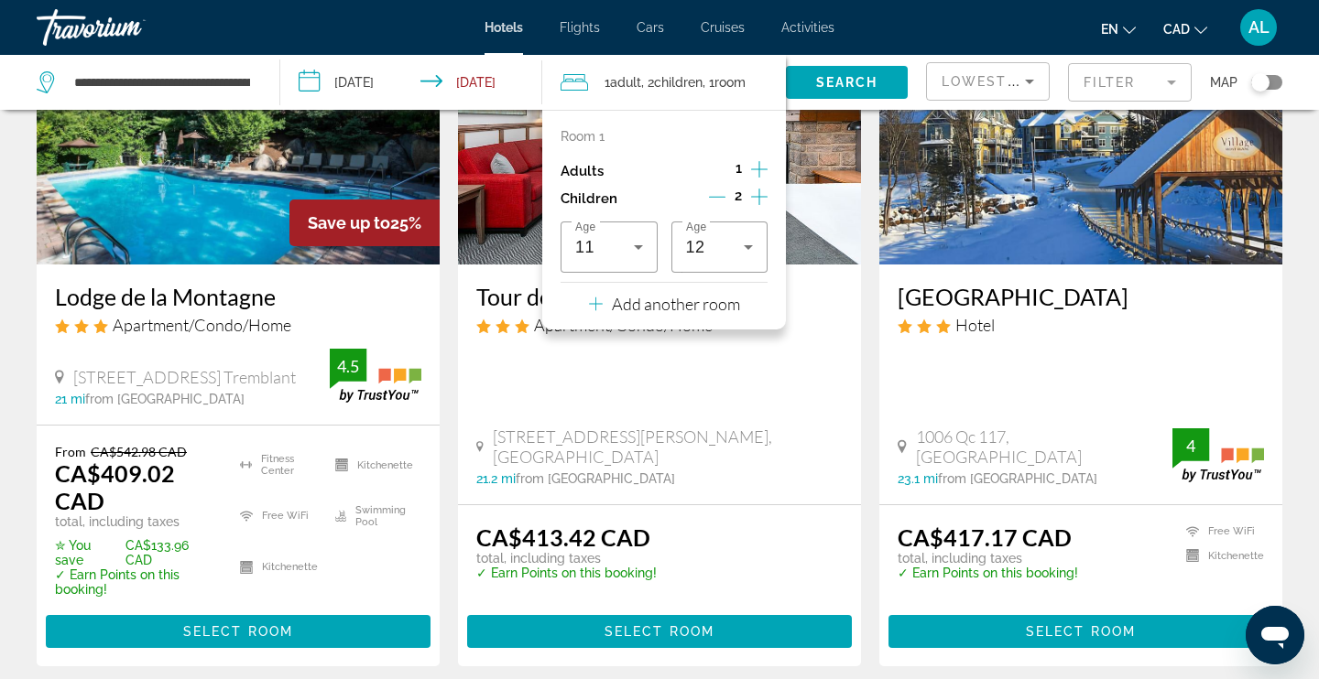
click at [680, 308] on p "Add another room" at bounding box center [676, 304] width 128 height 20
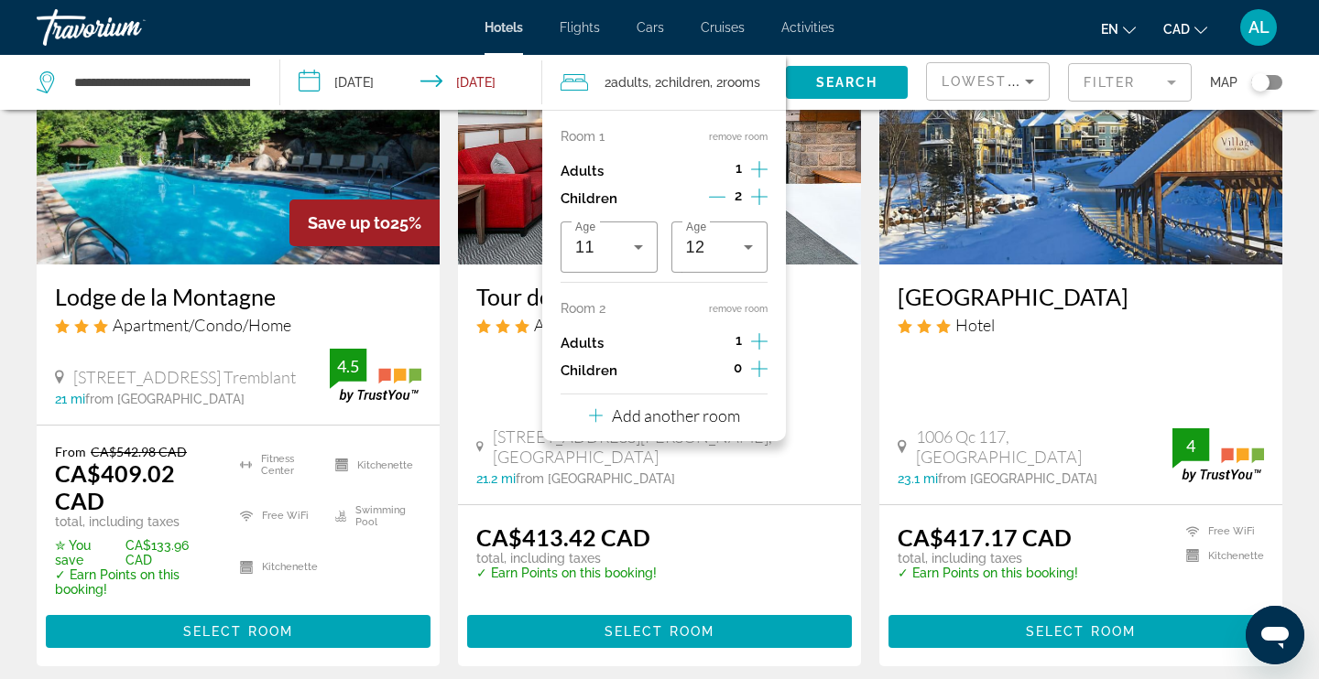
click at [759, 165] on icon "Increment adults" at bounding box center [759, 169] width 16 height 22
click at [734, 305] on button "remove room" at bounding box center [738, 309] width 59 height 12
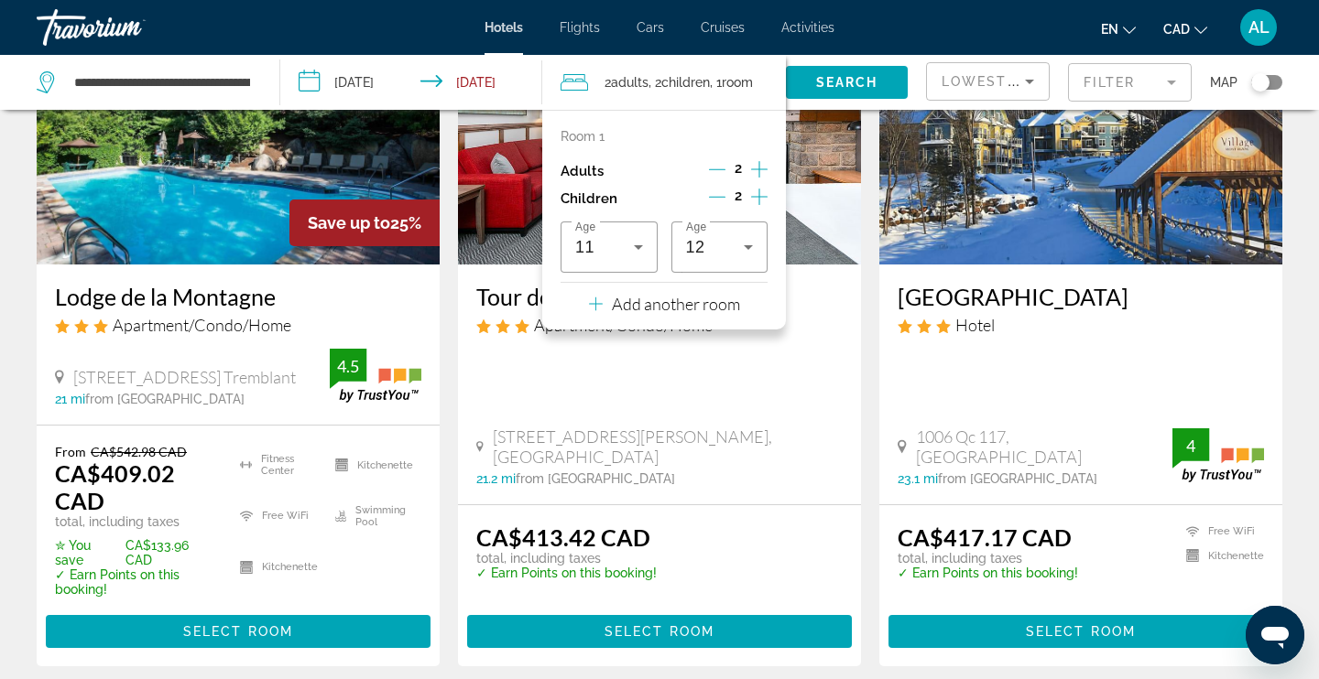
click at [756, 194] on icon "Increment children" at bounding box center [759, 197] width 16 height 22
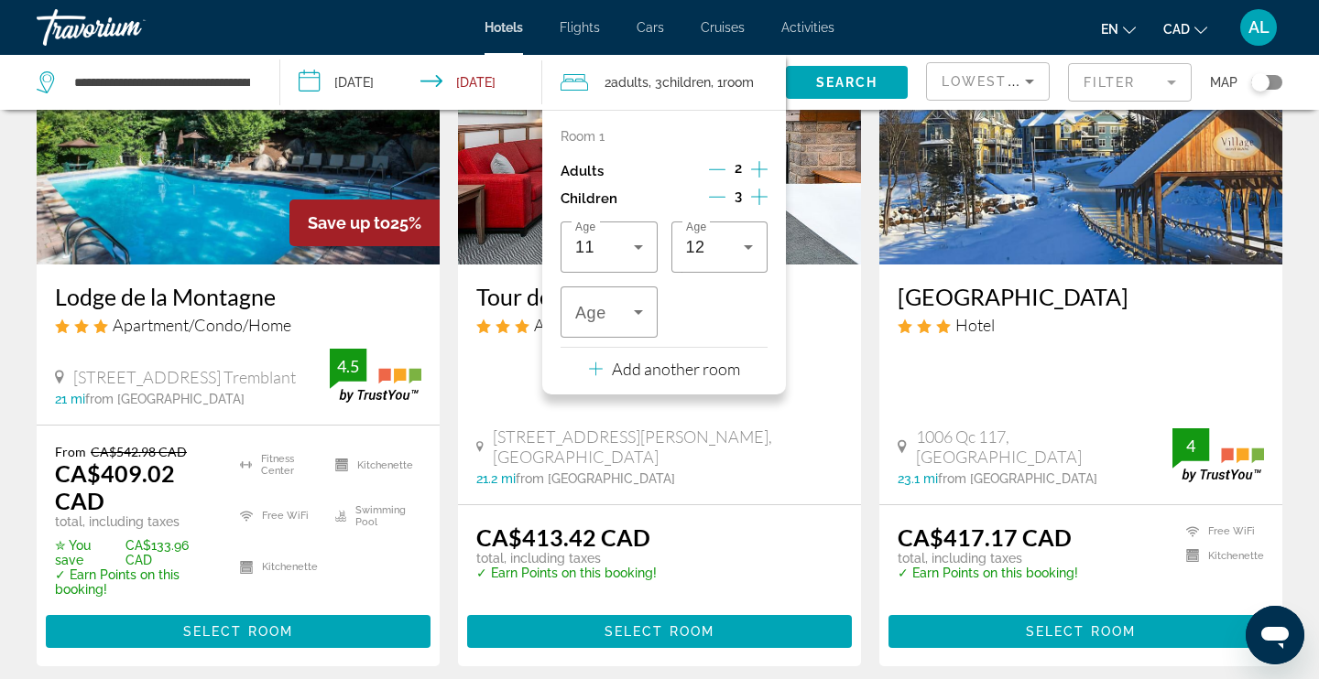
click at [756, 194] on icon "Increment children" at bounding box center [759, 197] width 16 height 22
click at [717, 333] on div "Travelers: 2 adults, 4 children" at bounding box center [720, 312] width 68 height 51
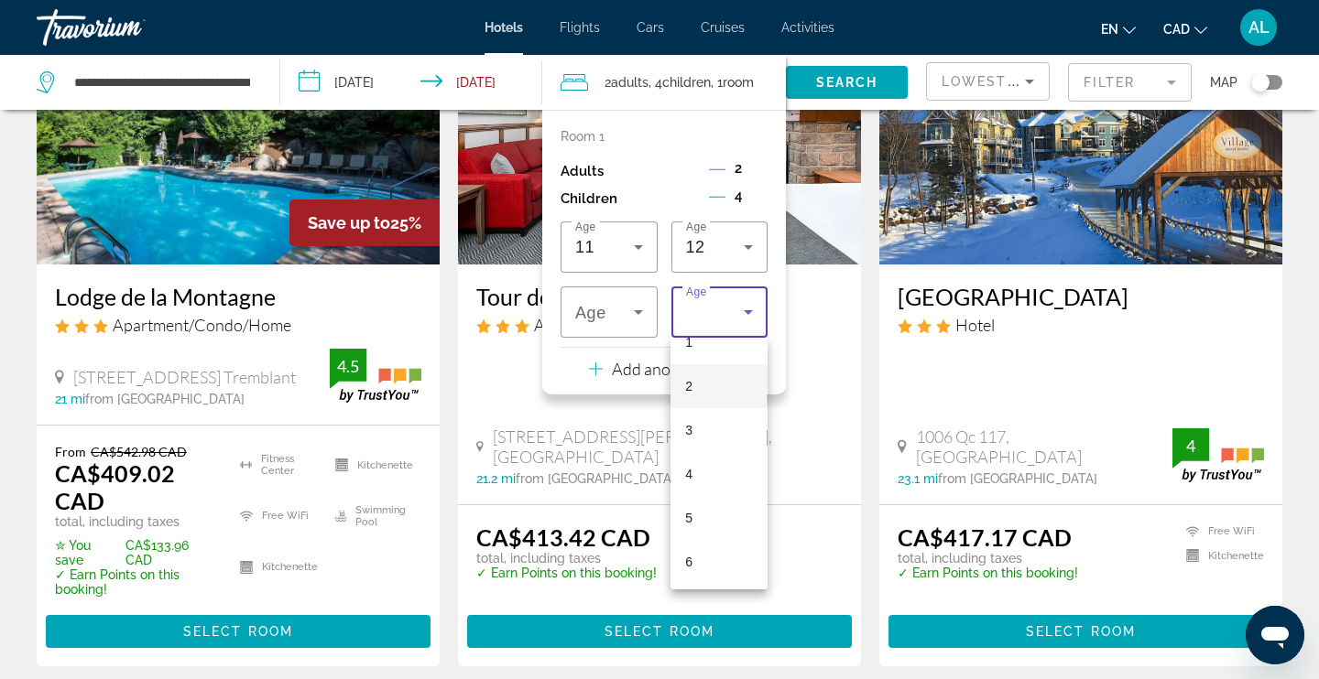
scroll to position [290, 0]
click at [691, 466] on span "9" at bounding box center [688, 473] width 7 height 22
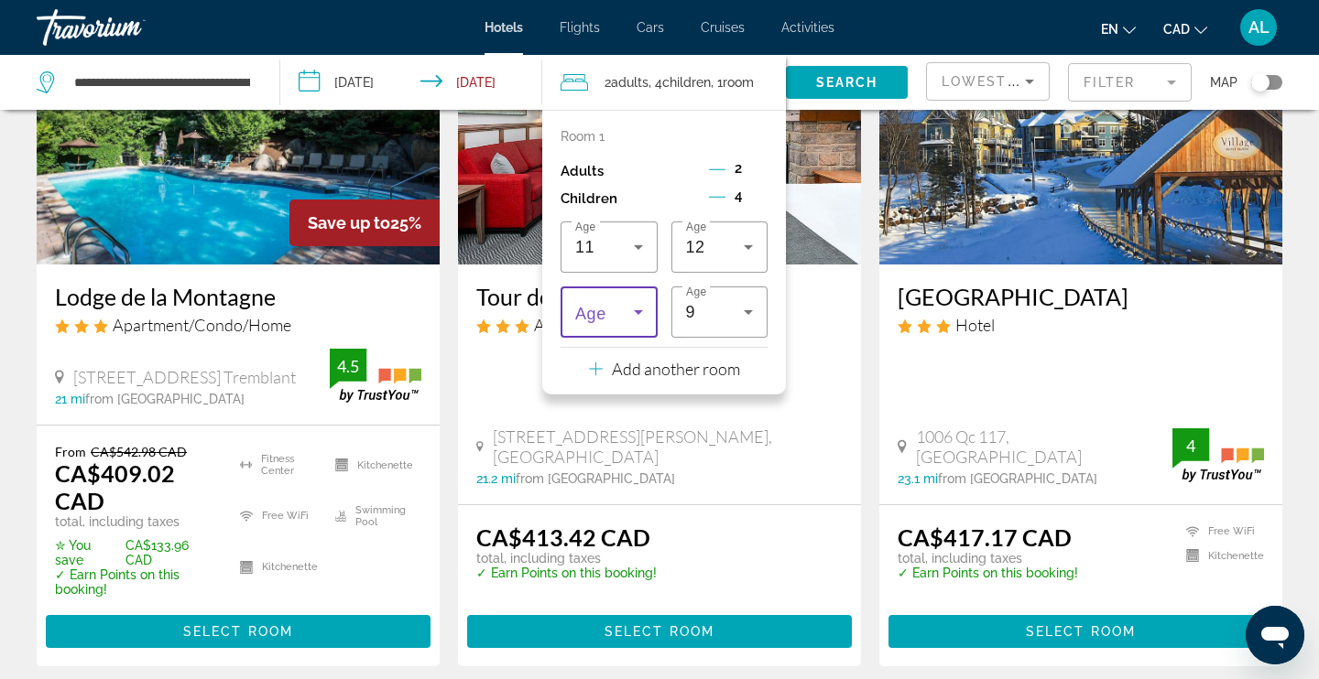
click at [619, 311] on span "Travelers: 2 adults, 4 children" at bounding box center [604, 312] width 59 height 22
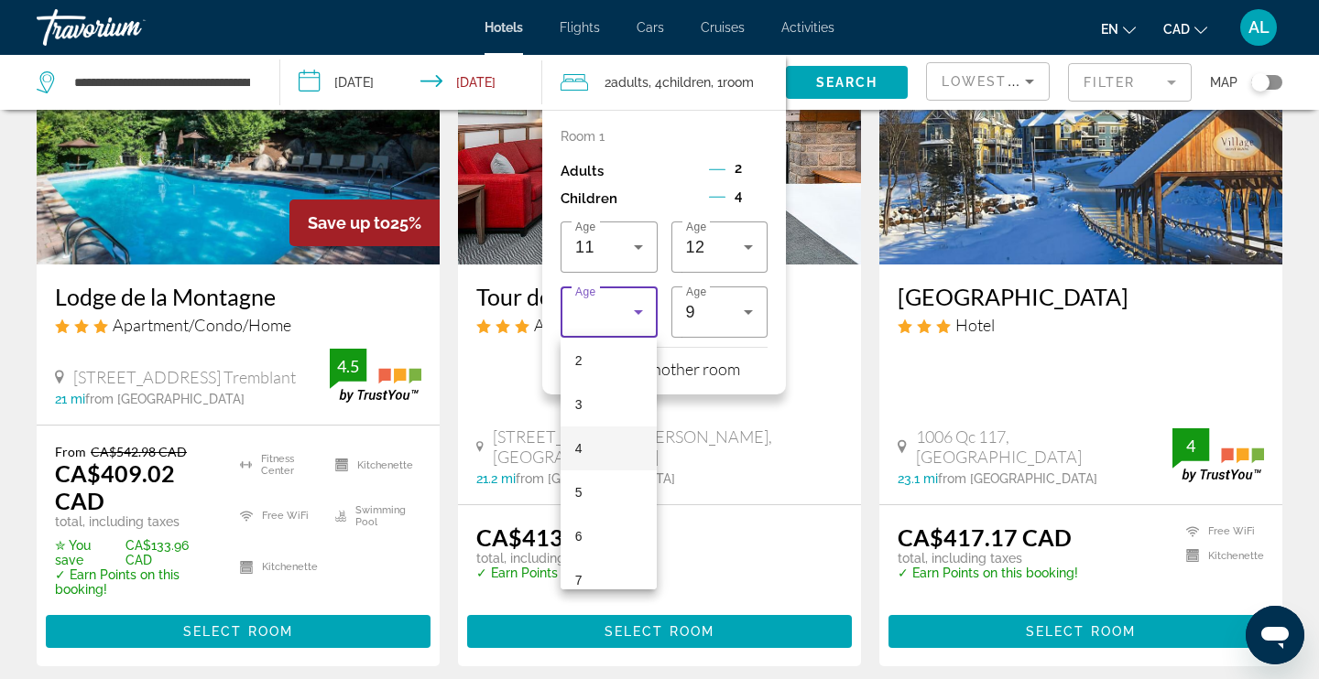
scroll to position [147, 0]
click at [609, 524] on mat-option "7" at bounding box center [608, 527] width 96 height 44
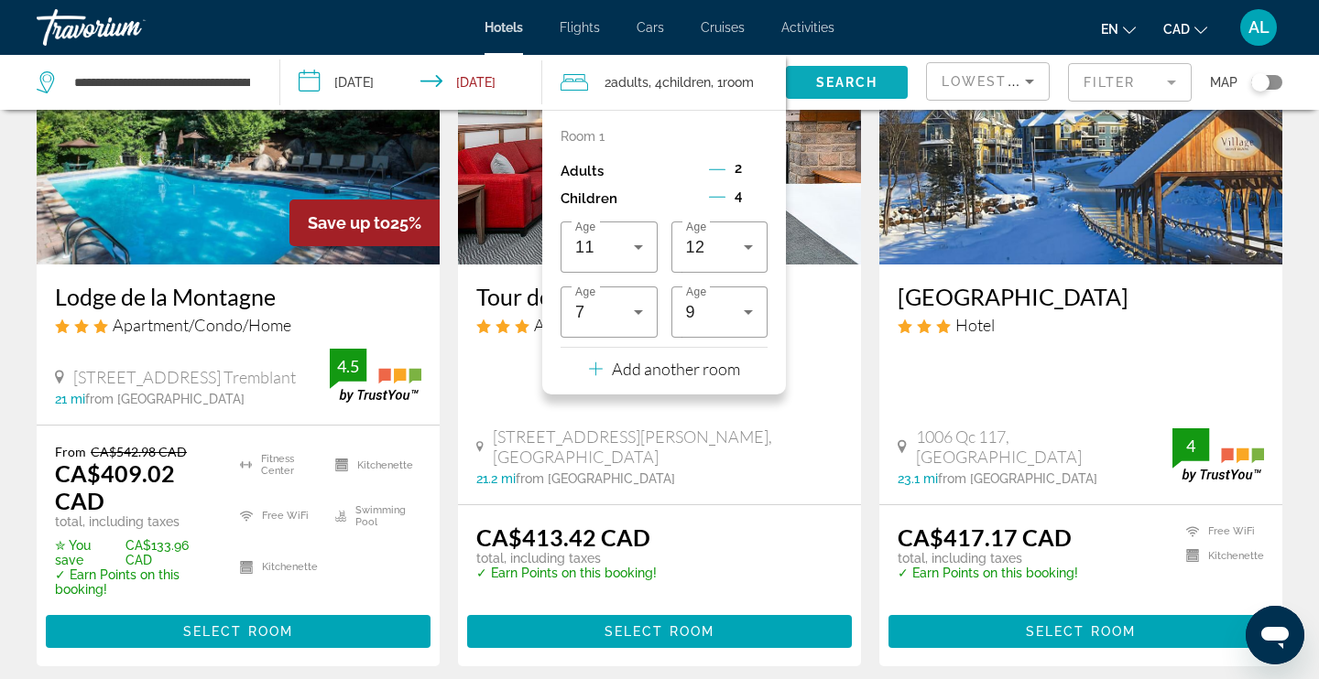
click at [874, 88] on span "Search" at bounding box center [847, 82] width 62 height 15
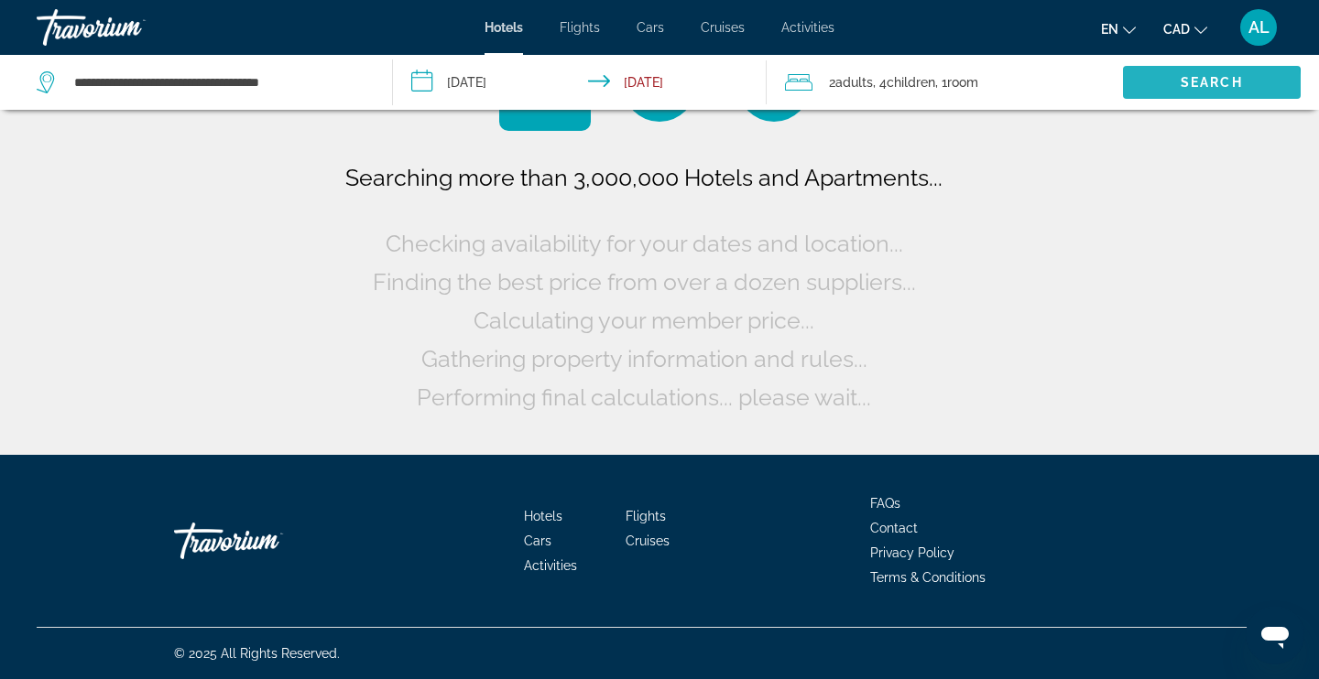
scroll to position [0, 0]
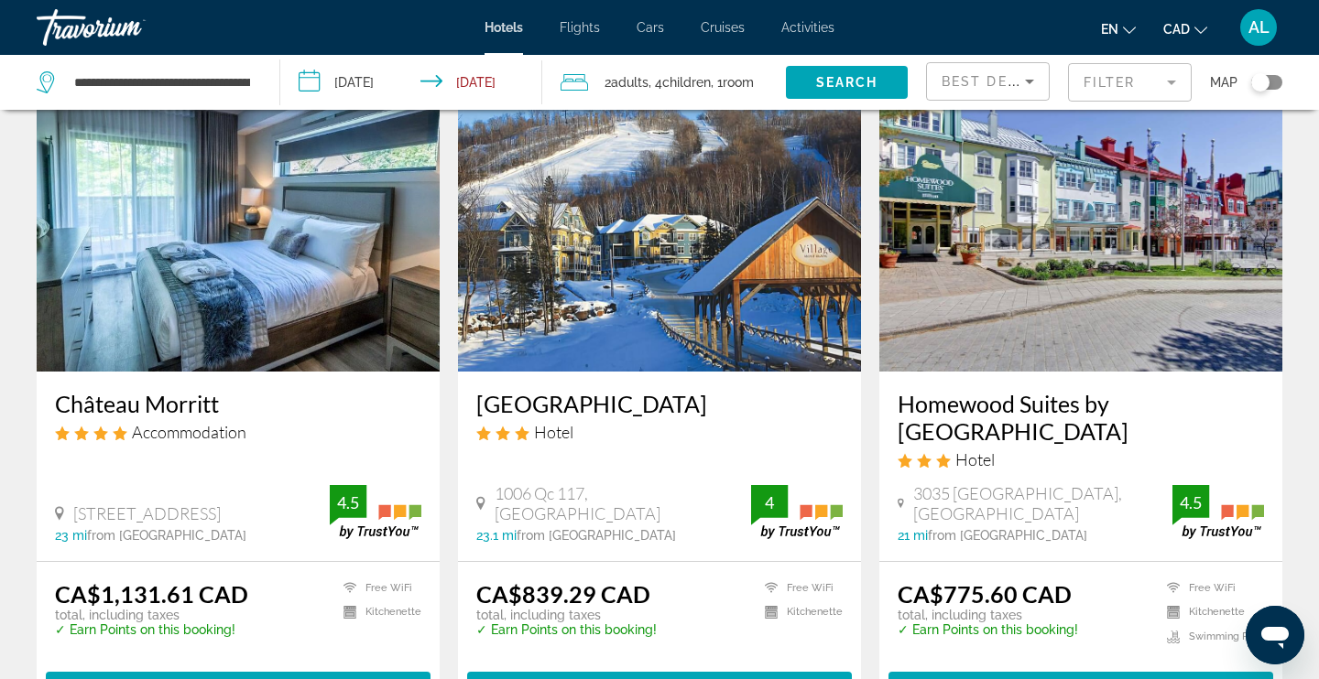
scroll to position [2274, 0]
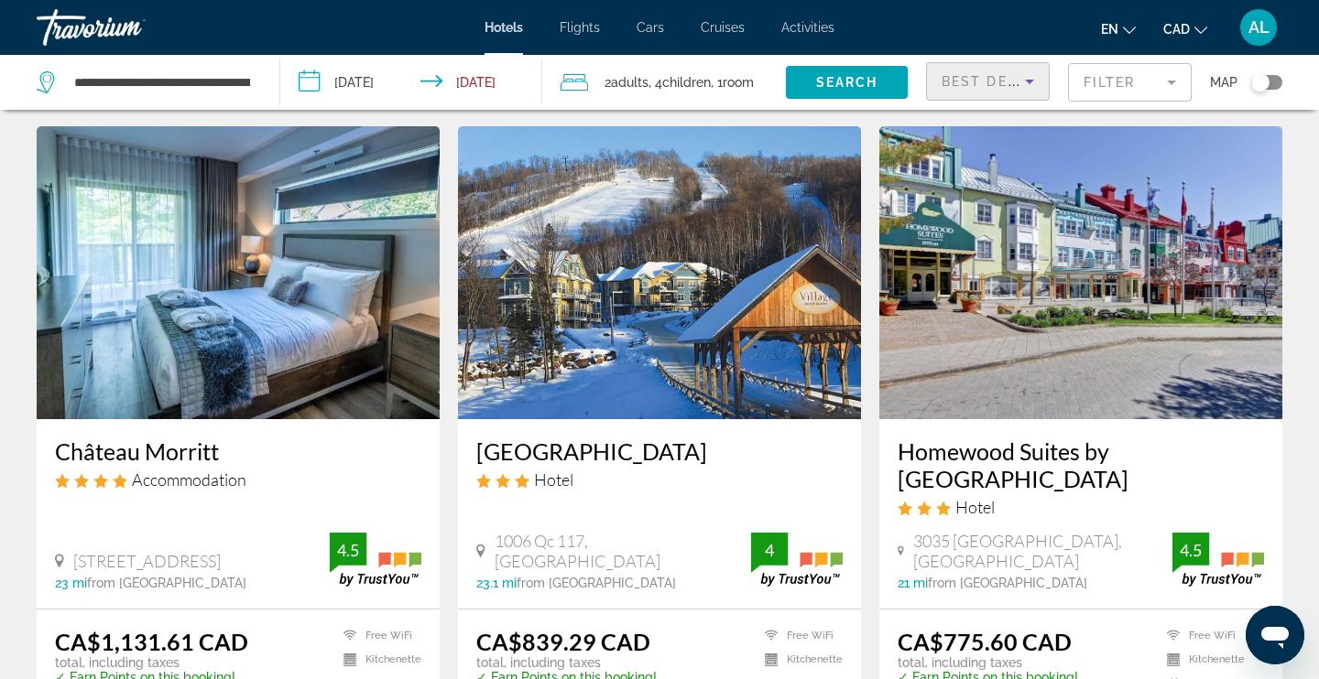
click at [977, 83] on span "Best Deals" at bounding box center [988, 81] width 95 height 15
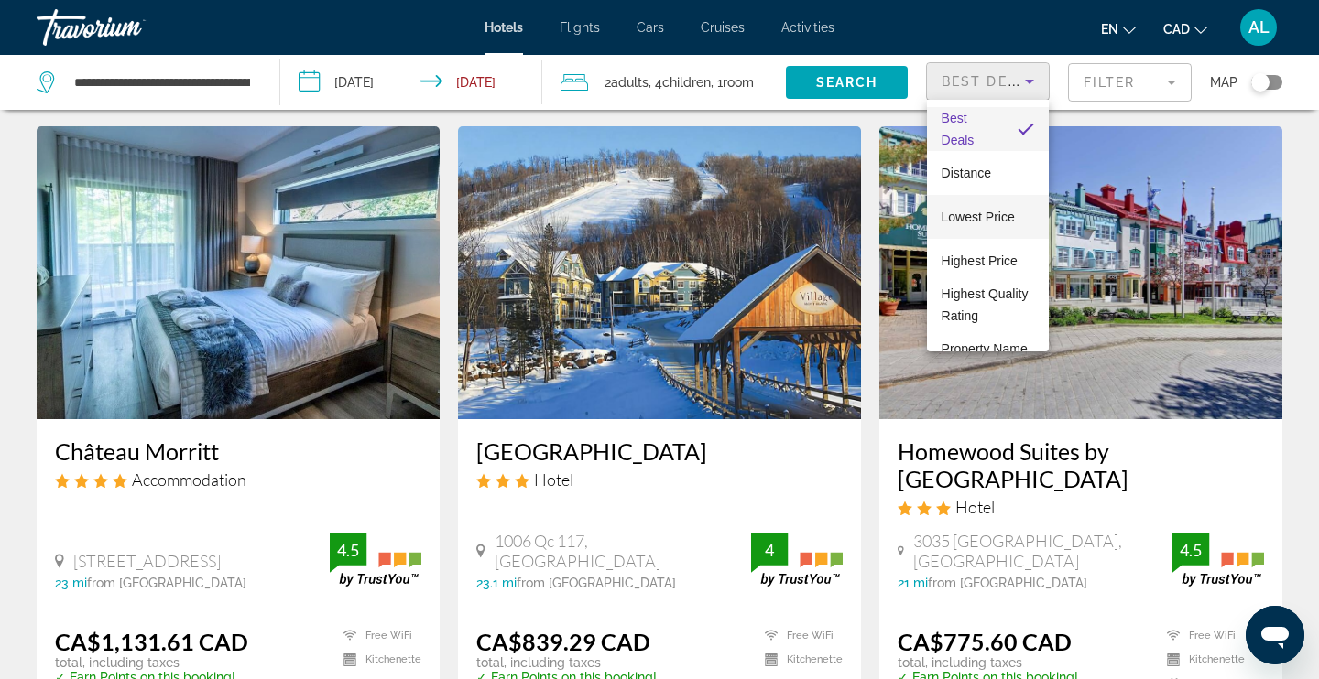
click at [968, 195] on mat-option "Lowest Price" at bounding box center [988, 217] width 122 height 44
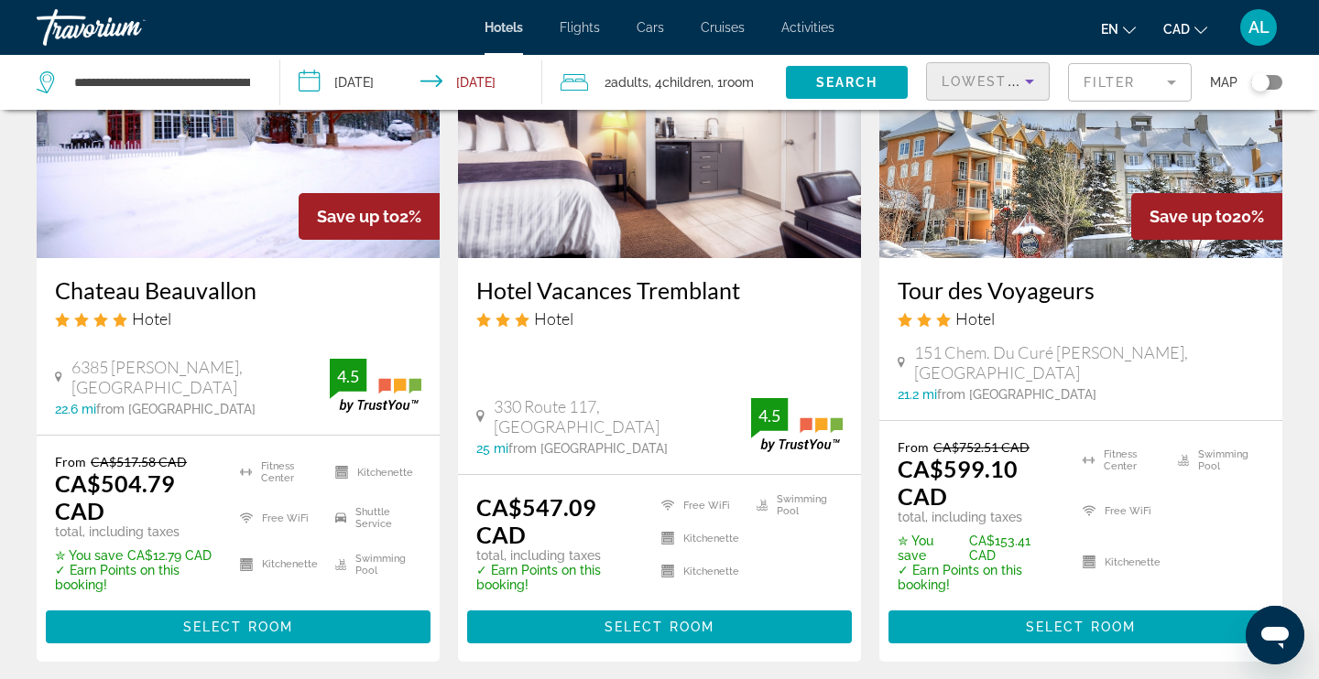
scroll to position [223, 0]
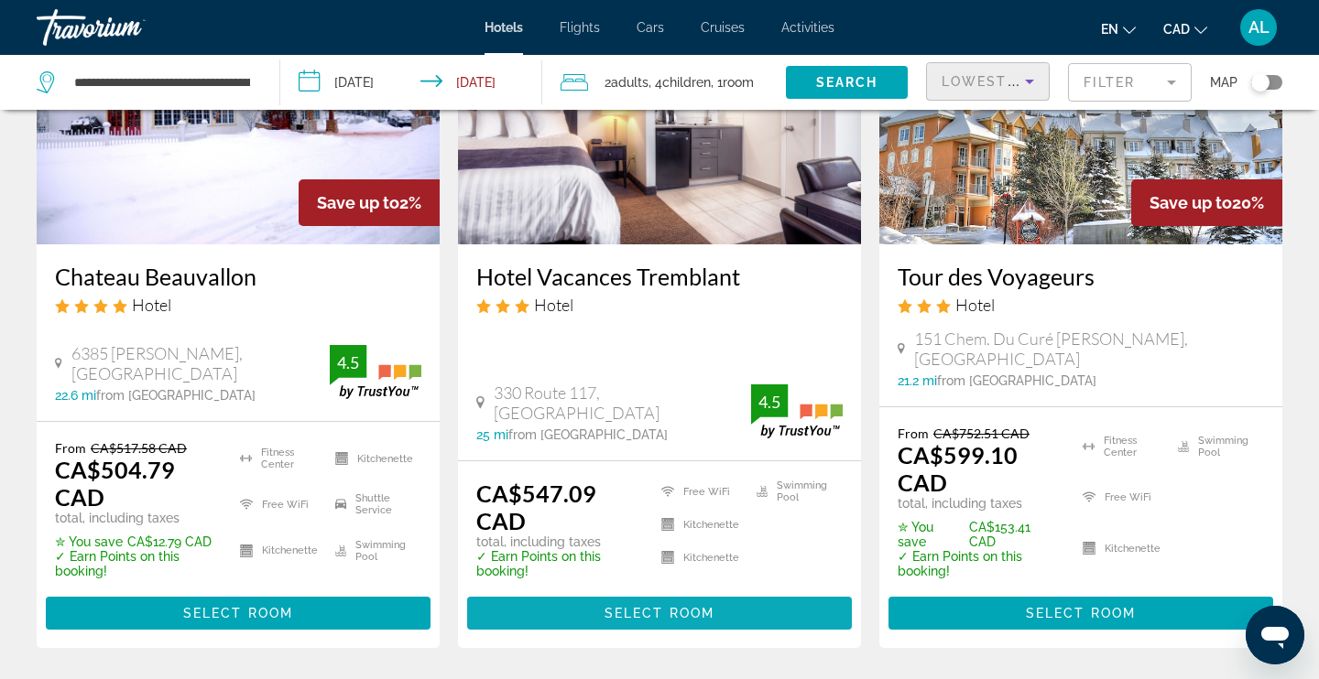
click at [610, 599] on span "Main content" at bounding box center [659, 614] width 385 height 44
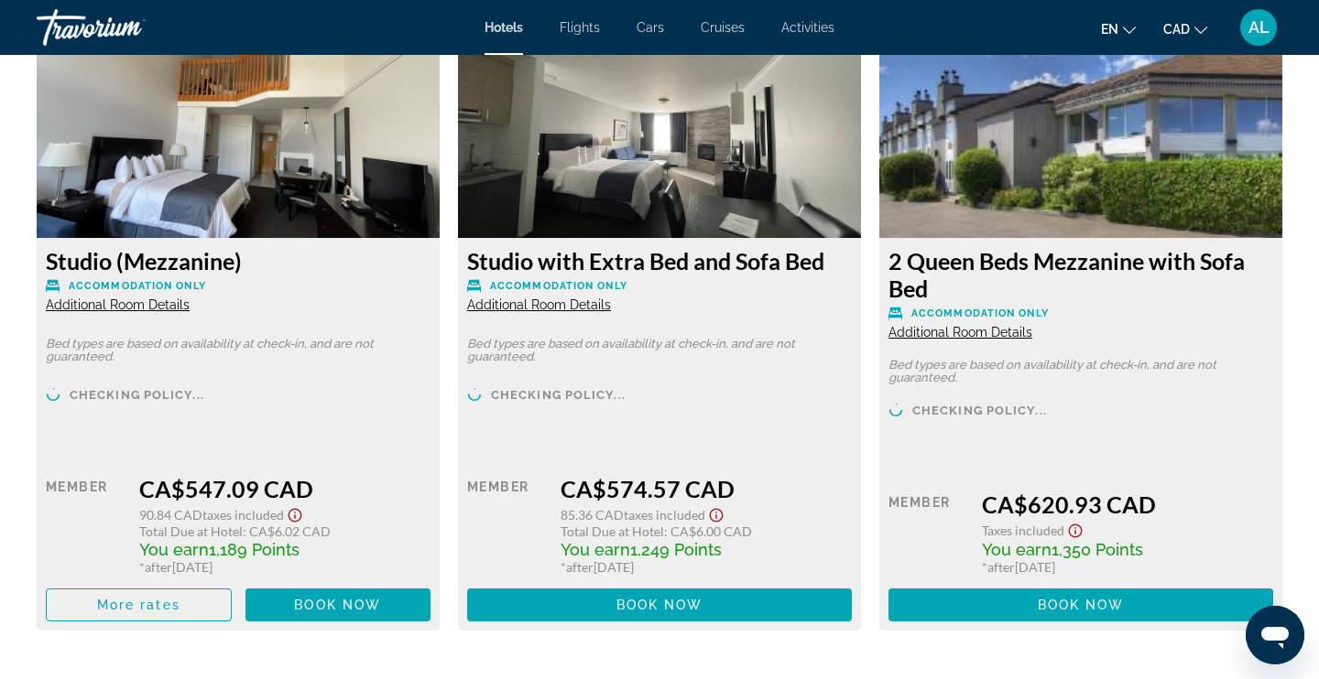
scroll to position [2609, 0]
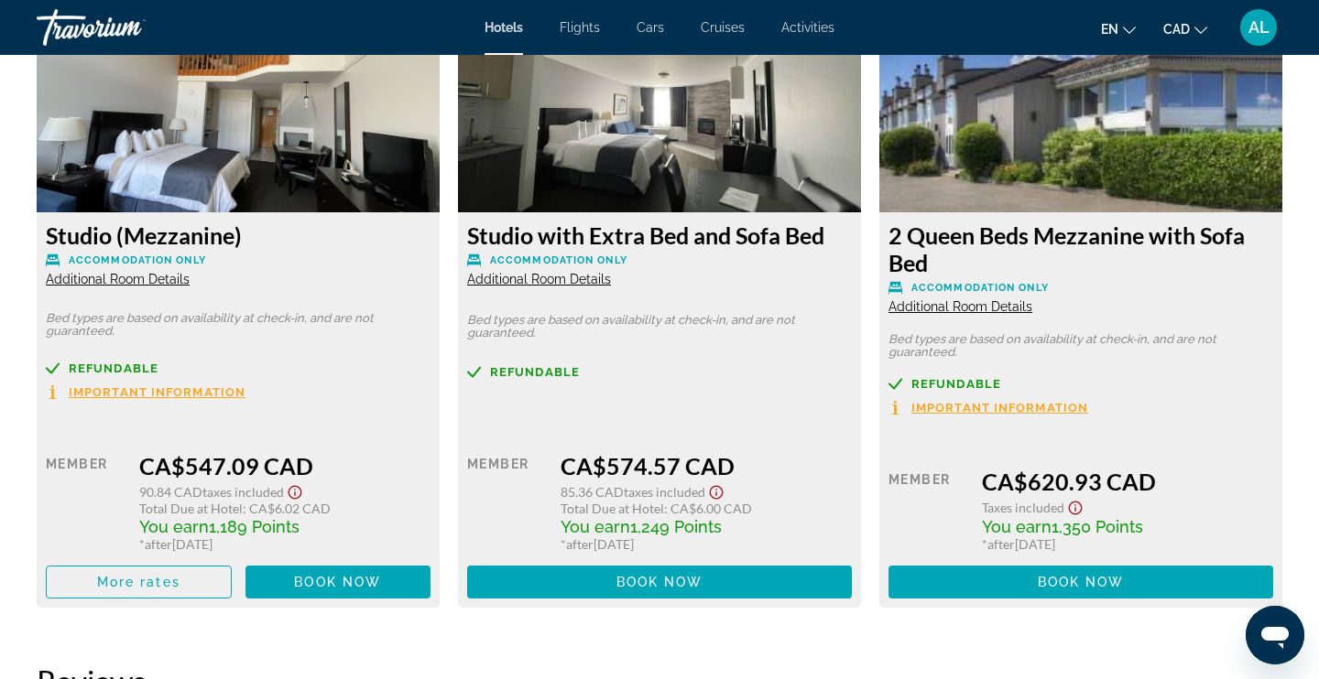
click at [170, 283] on span "Additional Room Details" at bounding box center [118, 279] width 144 height 15
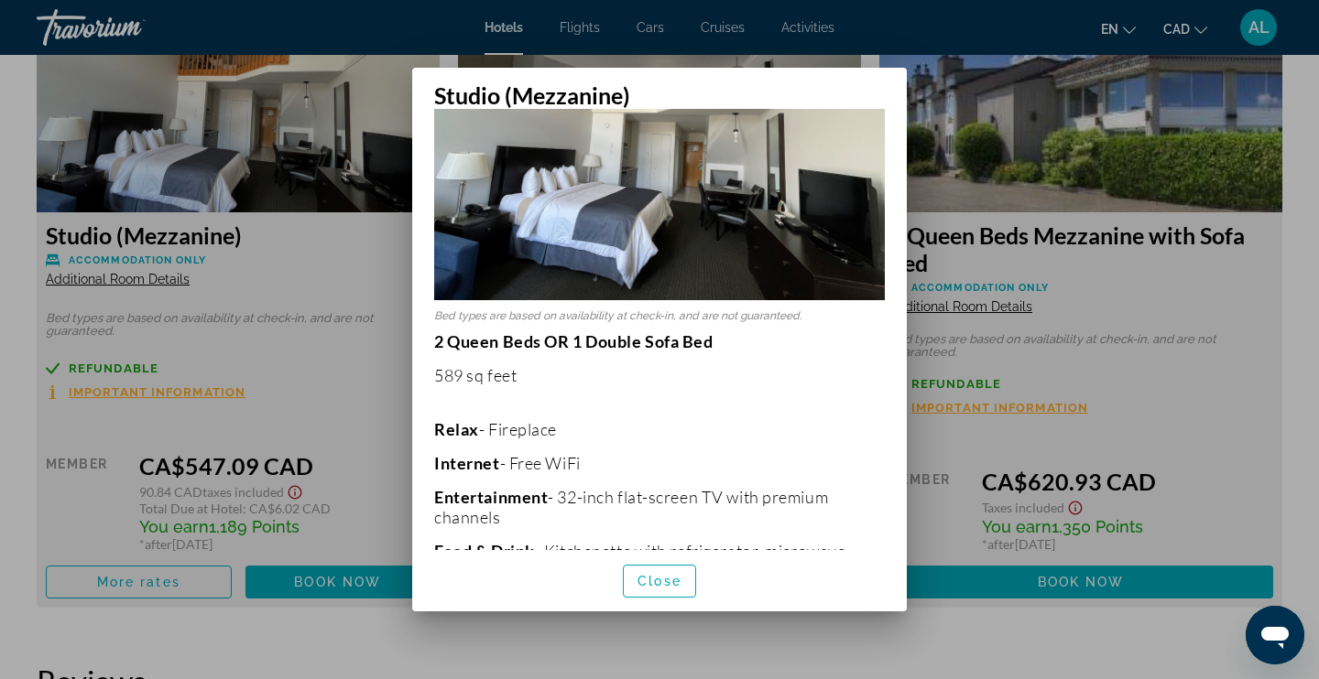
scroll to position [0, 0]
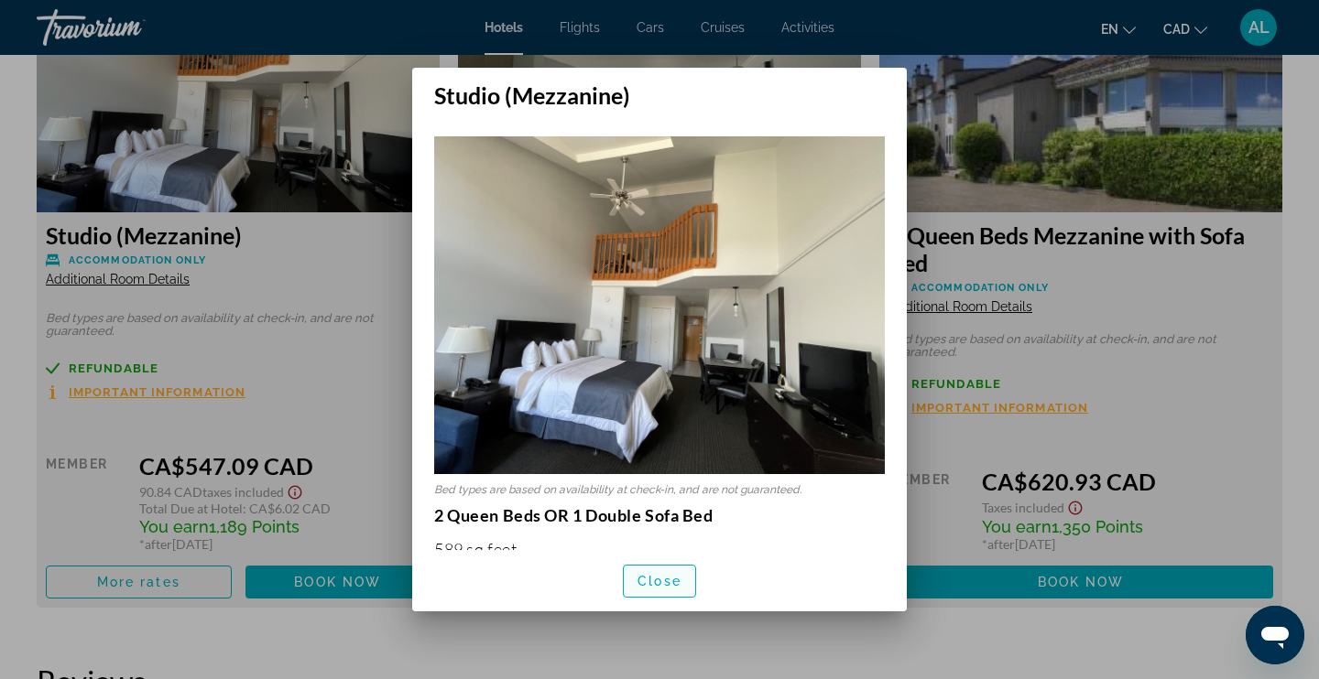
click at [666, 579] on span "Close" at bounding box center [659, 581] width 44 height 15
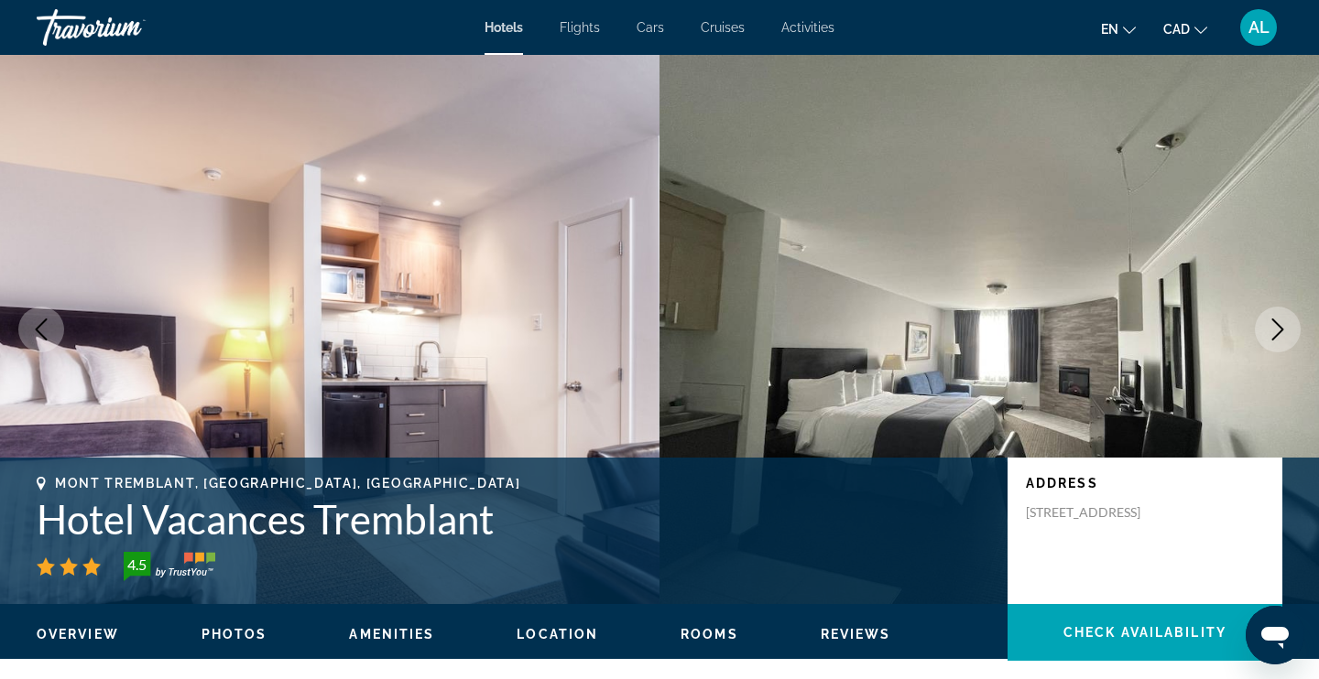
scroll to position [2609, 0]
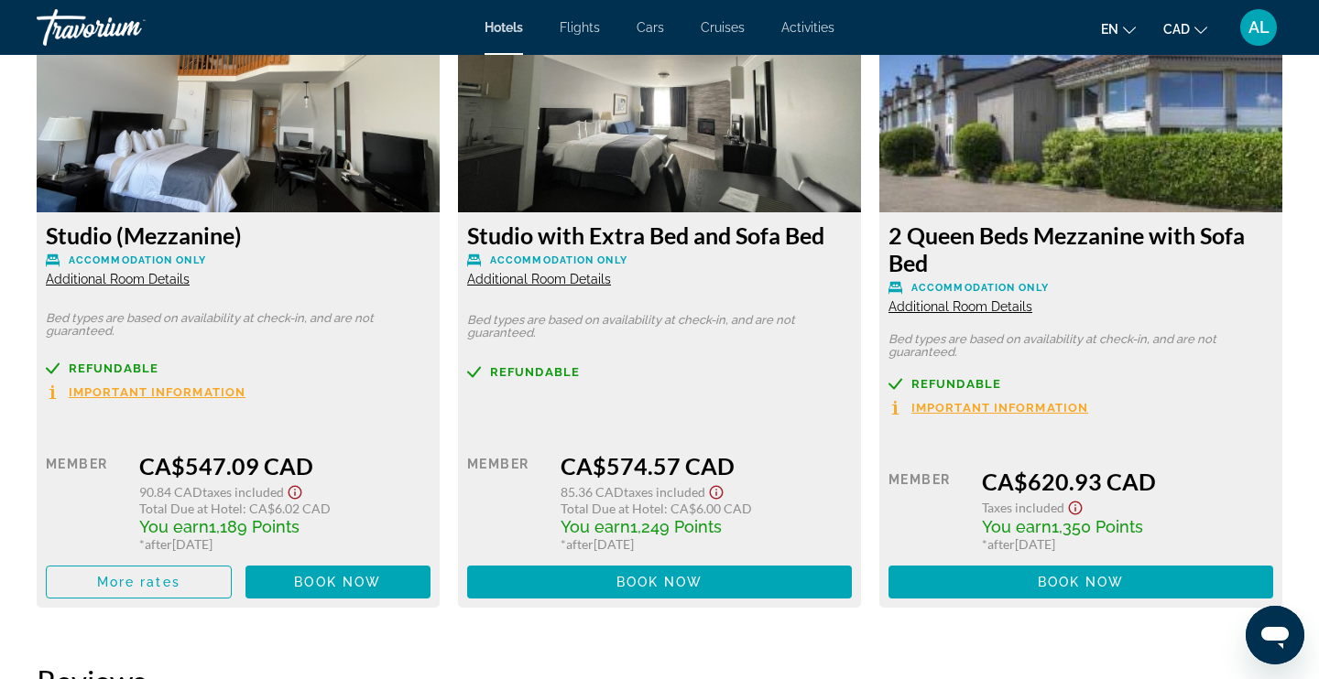
click at [548, 279] on span "Additional Room Details" at bounding box center [539, 279] width 144 height 15
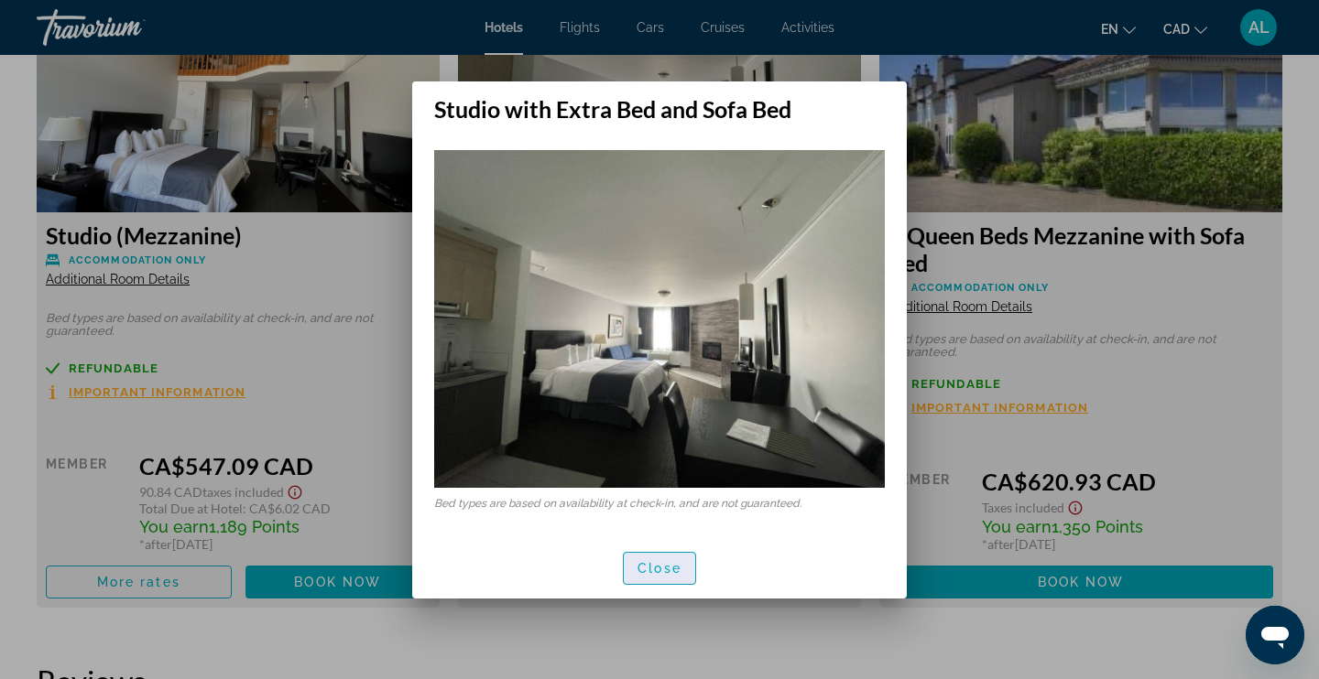
click at [675, 565] on span "Close" at bounding box center [659, 568] width 44 height 15
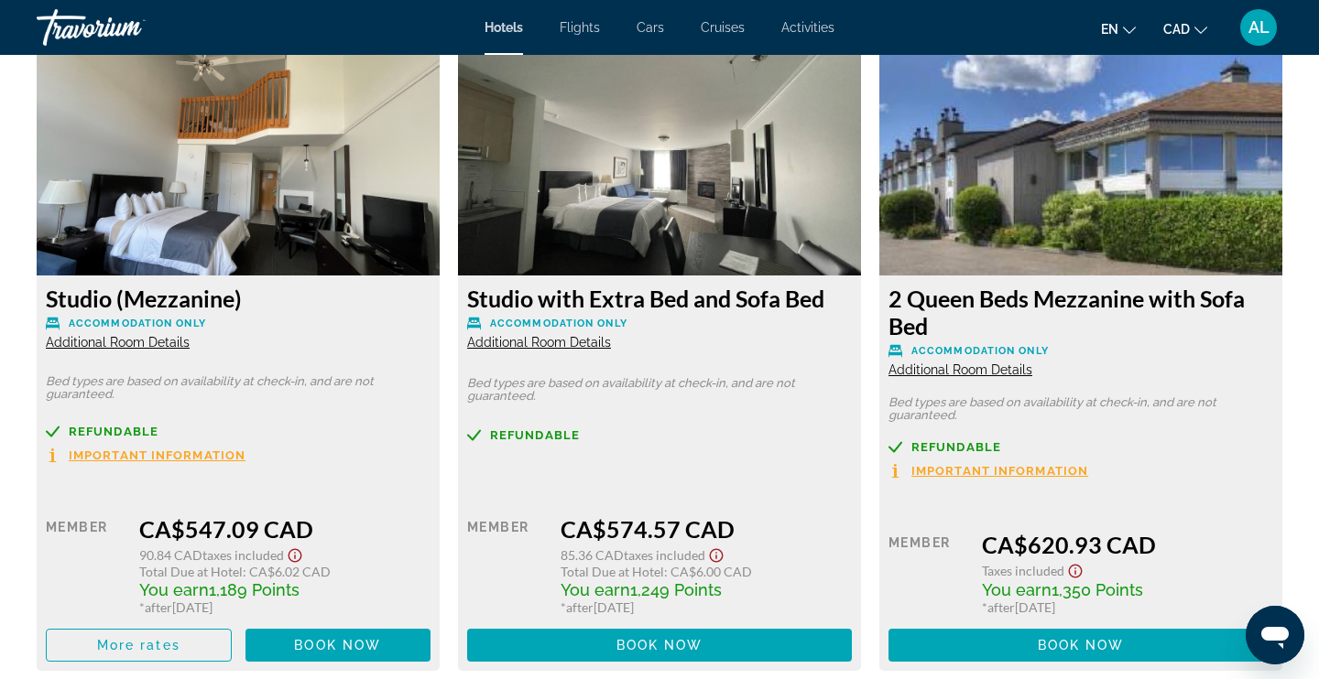
scroll to position [2544, 0]
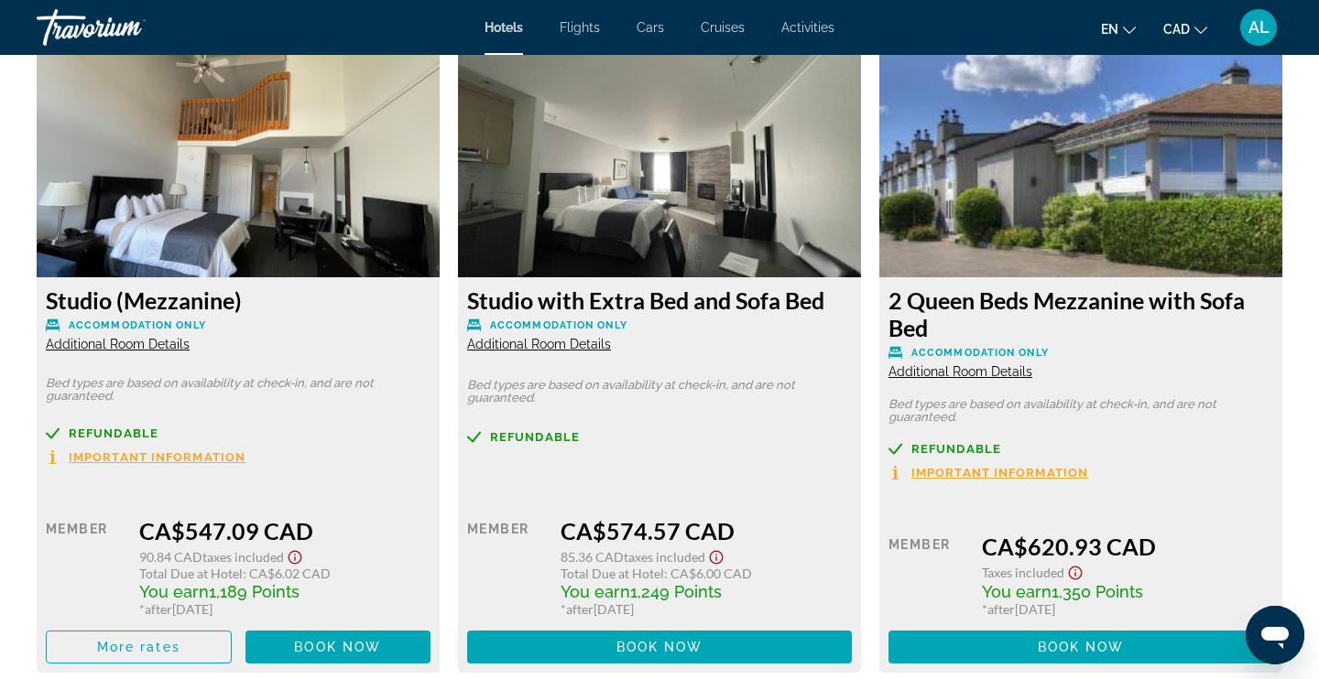
click at [900, 372] on span "Additional Room Details" at bounding box center [960, 371] width 144 height 15
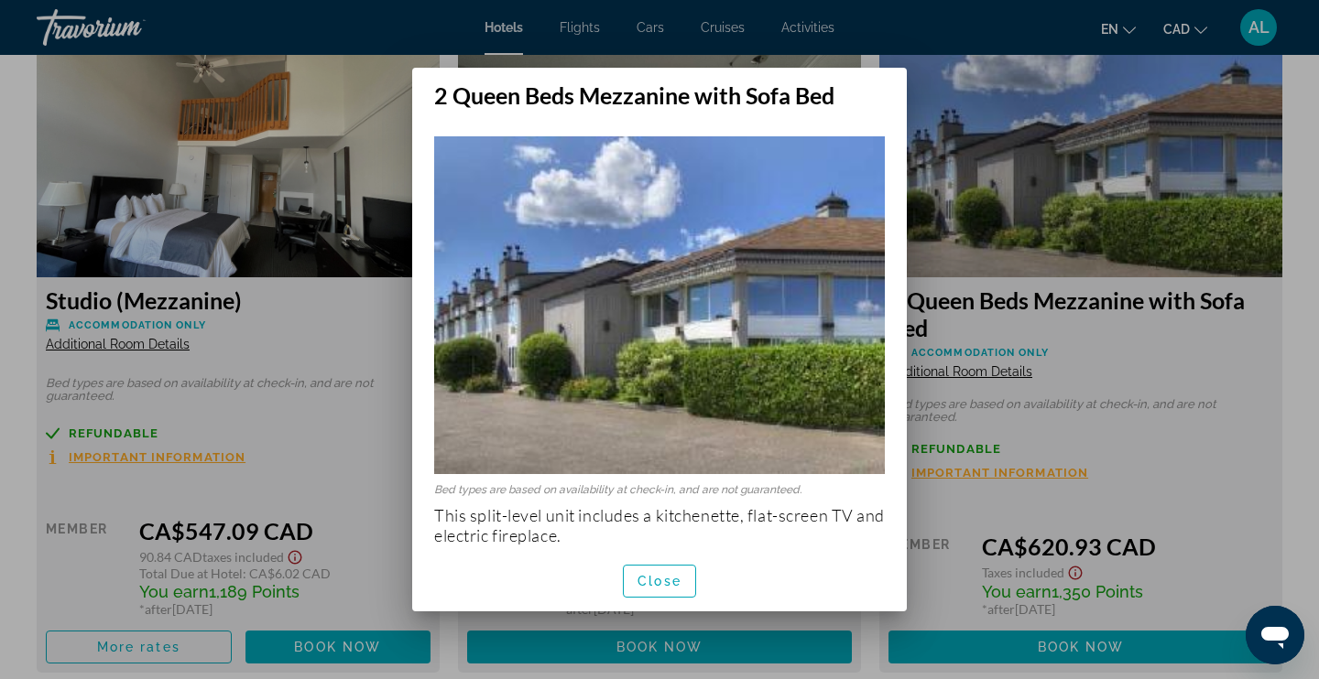
scroll to position [0, 0]
click at [956, 335] on div at bounding box center [659, 339] width 1319 height 679
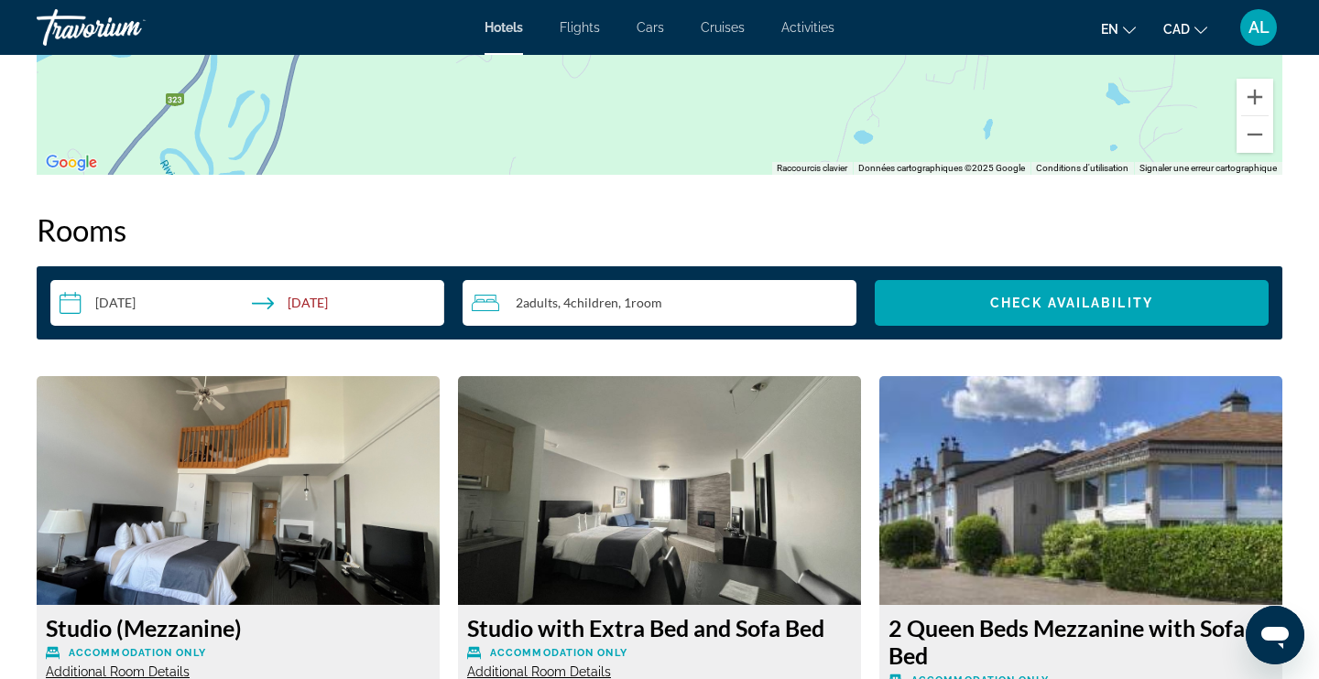
scroll to position [2180, 0]
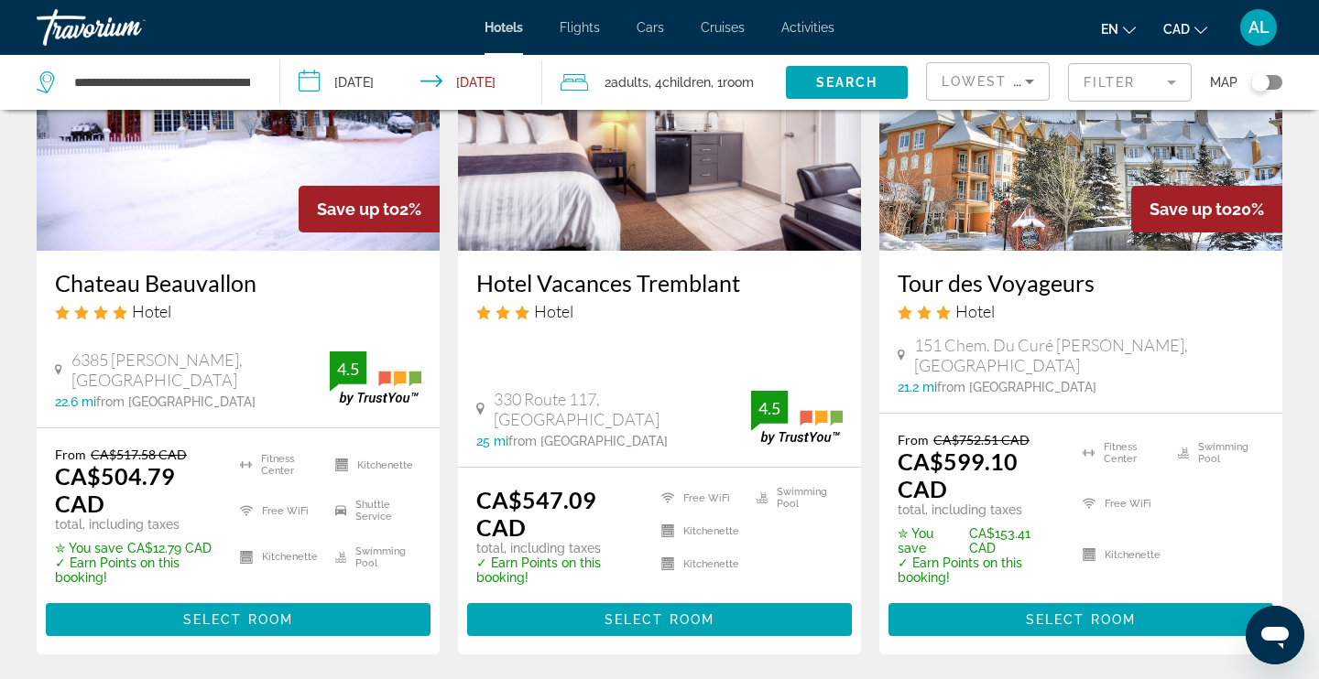
scroll to position [220, 0]
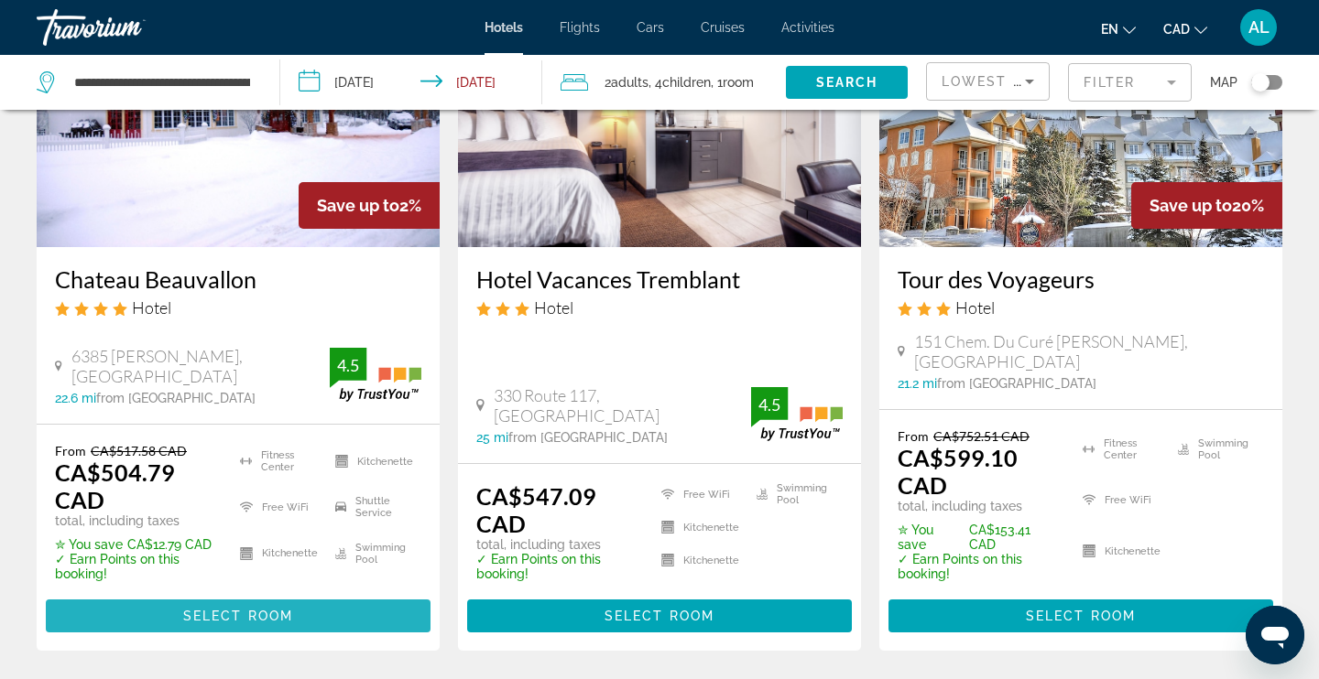
click at [249, 624] on span "Main content" at bounding box center [238, 616] width 385 height 44
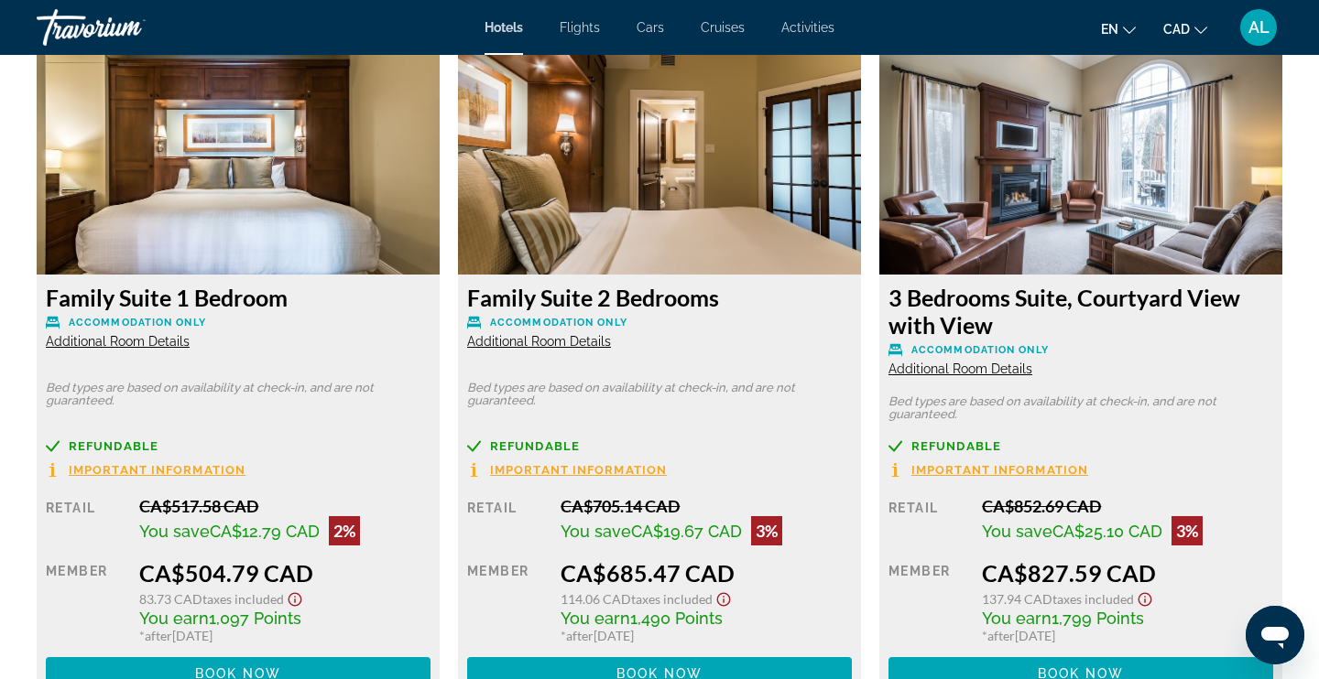
scroll to position [2551, 0]
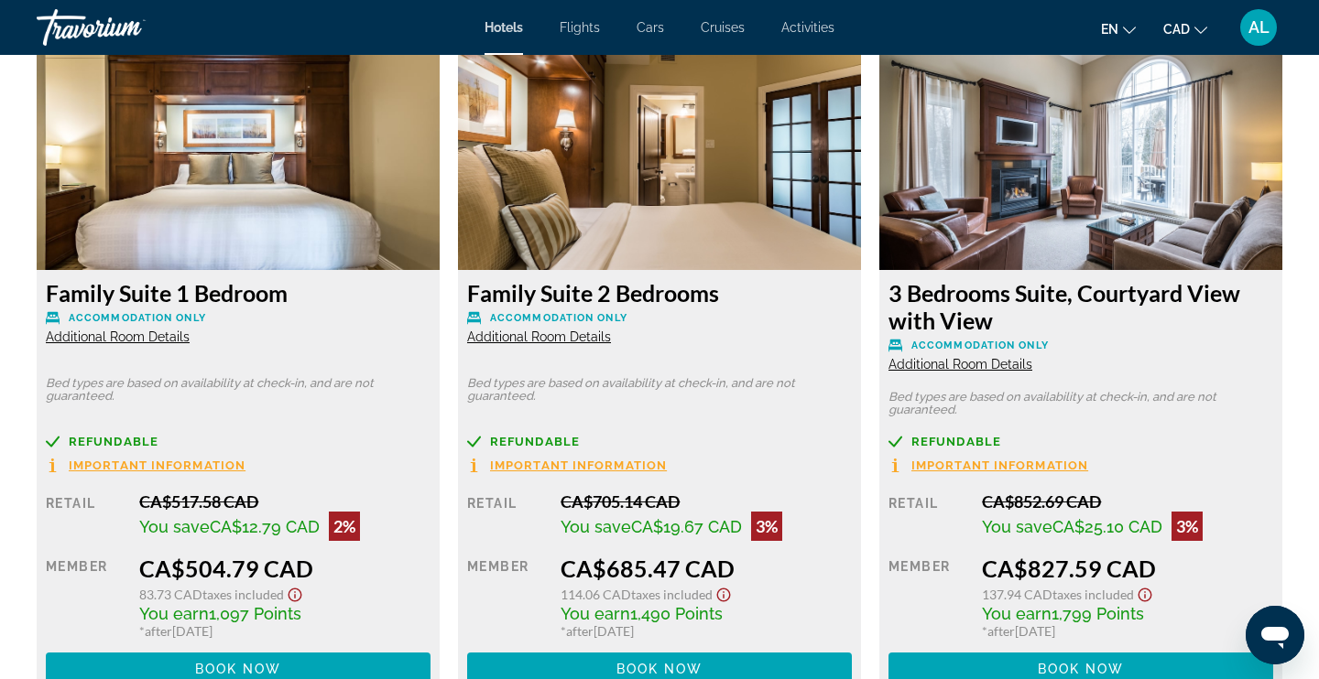
click at [142, 335] on span "Additional Room Details" at bounding box center [118, 337] width 144 height 15
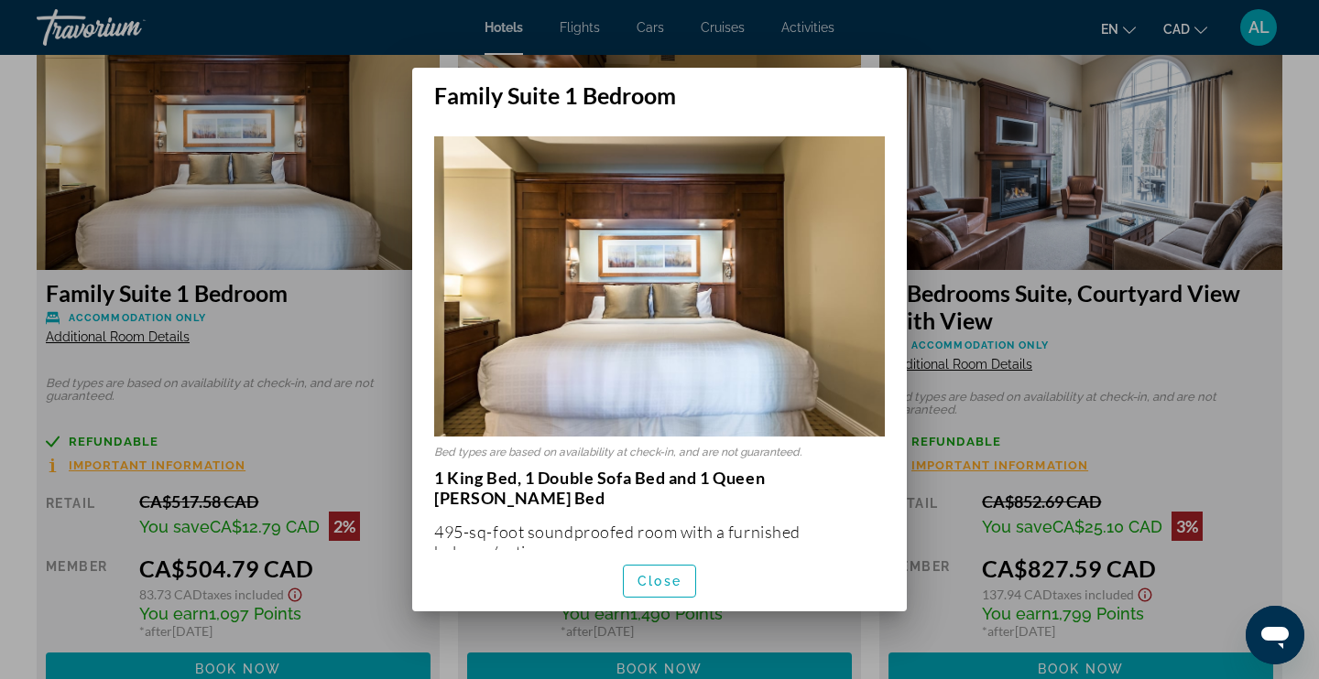
scroll to position [0, 0]
click at [678, 581] on span "Close" at bounding box center [659, 581] width 44 height 15
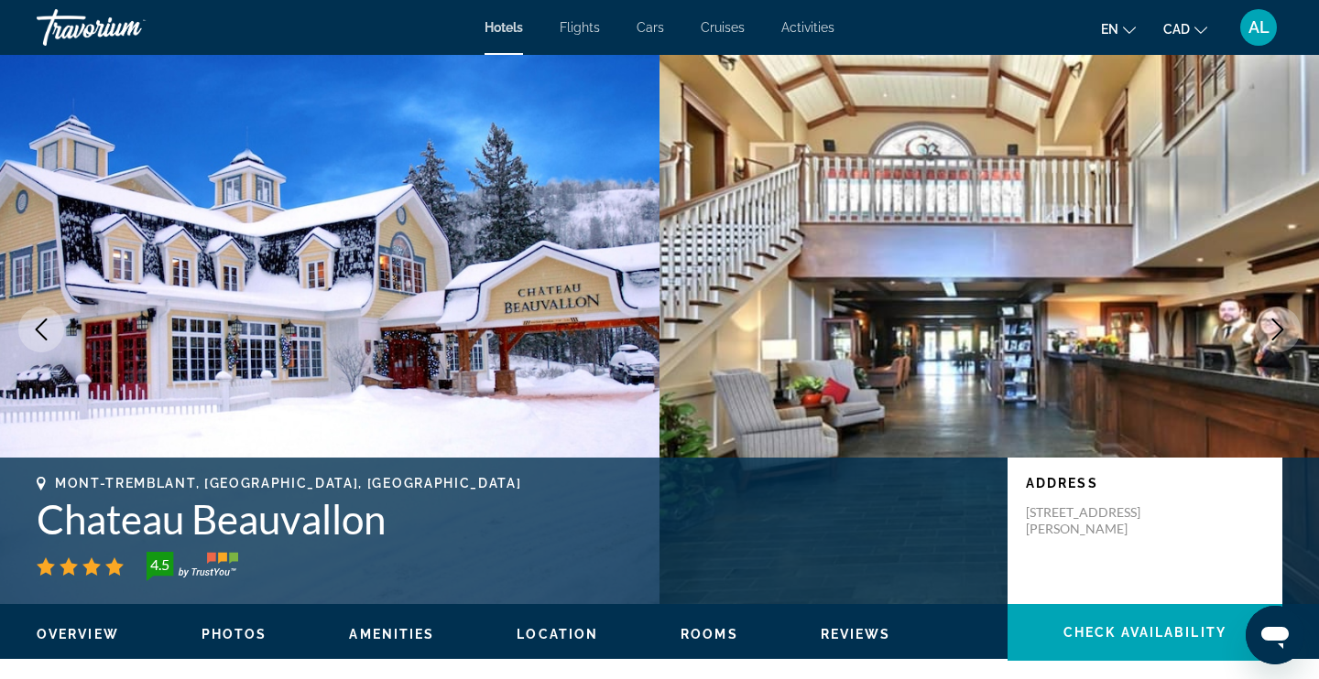
scroll to position [2551, 0]
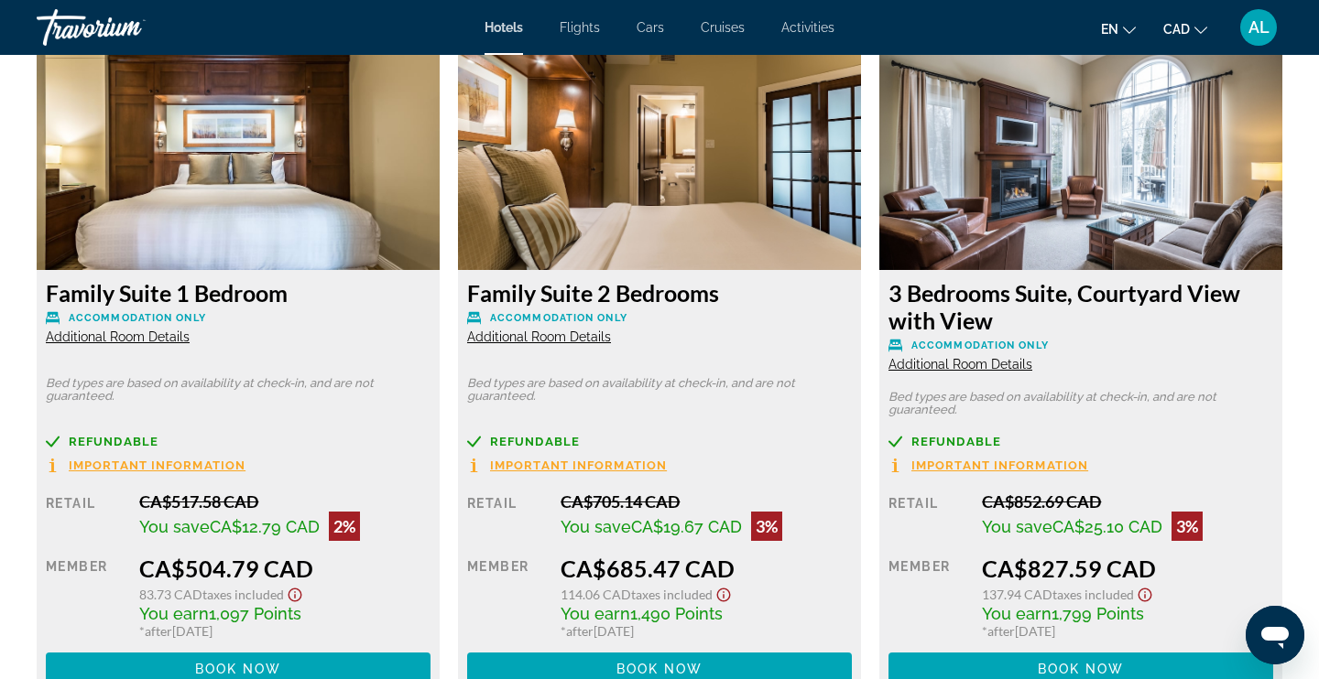
click at [546, 331] on span "Additional Room Details" at bounding box center [539, 337] width 144 height 15
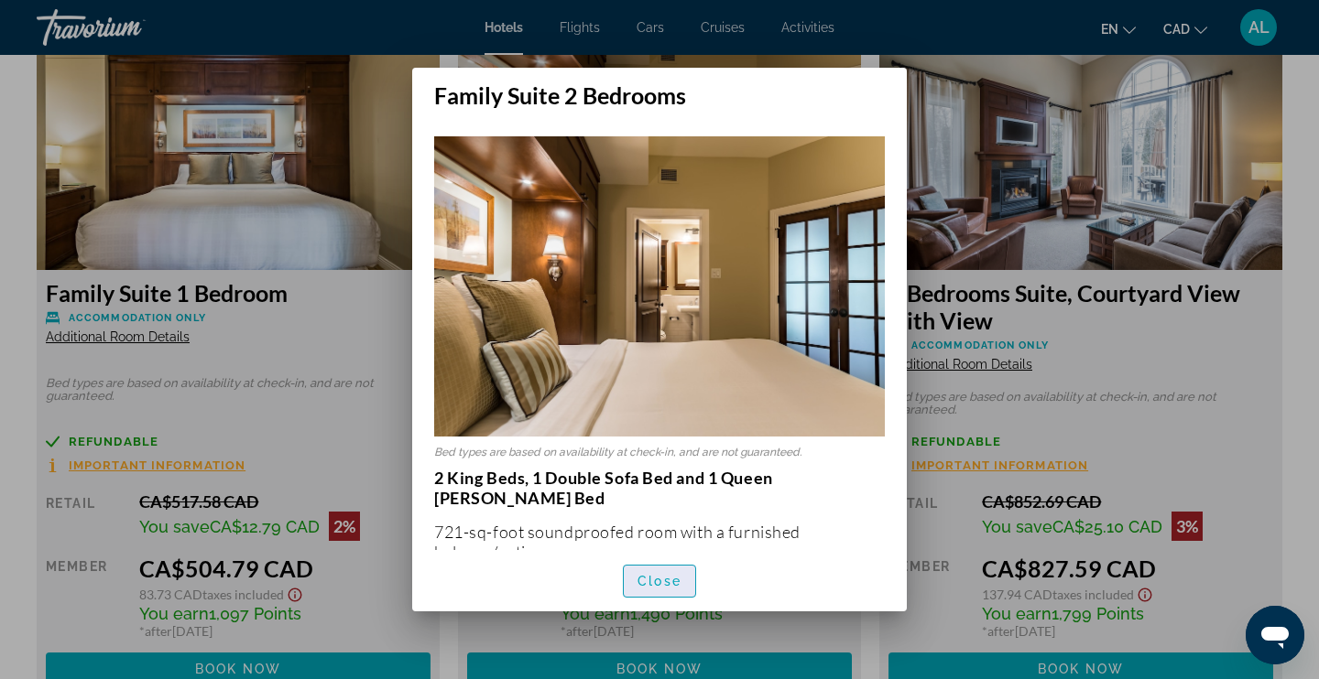
click at [643, 583] on span "Close" at bounding box center [659, 581] width 44 height 15
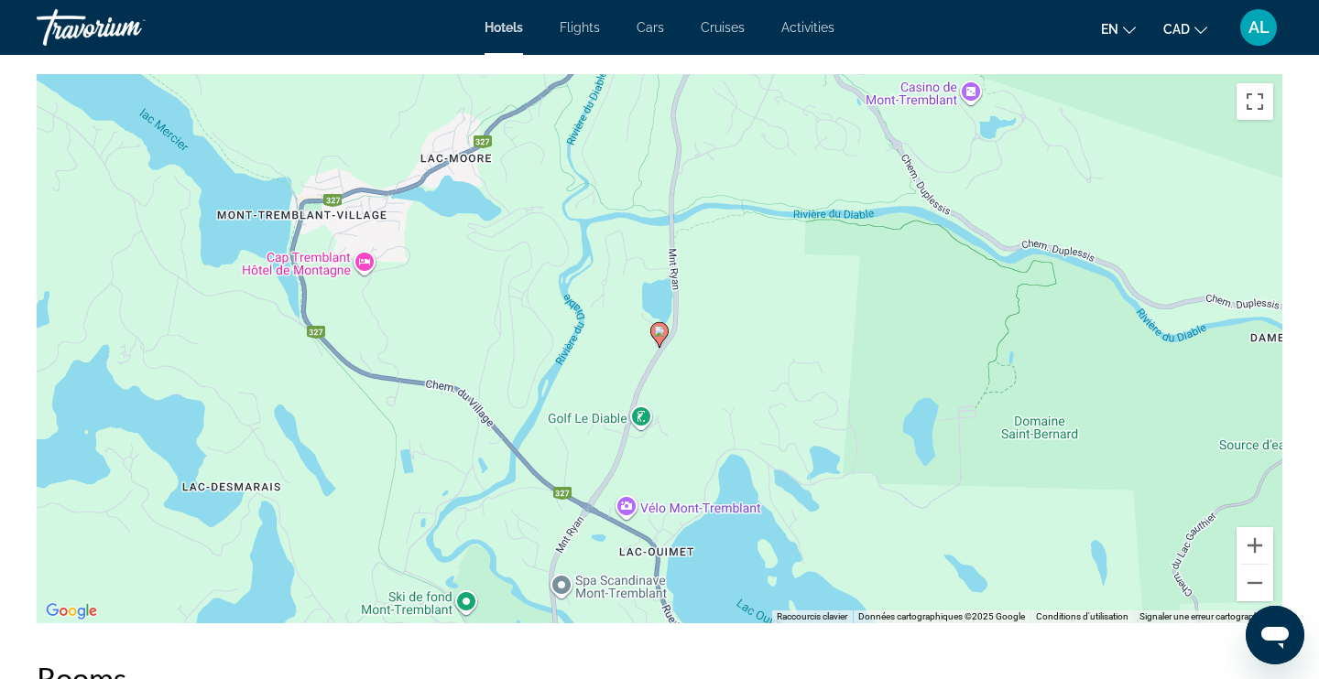
scroll to position [1753, 0]
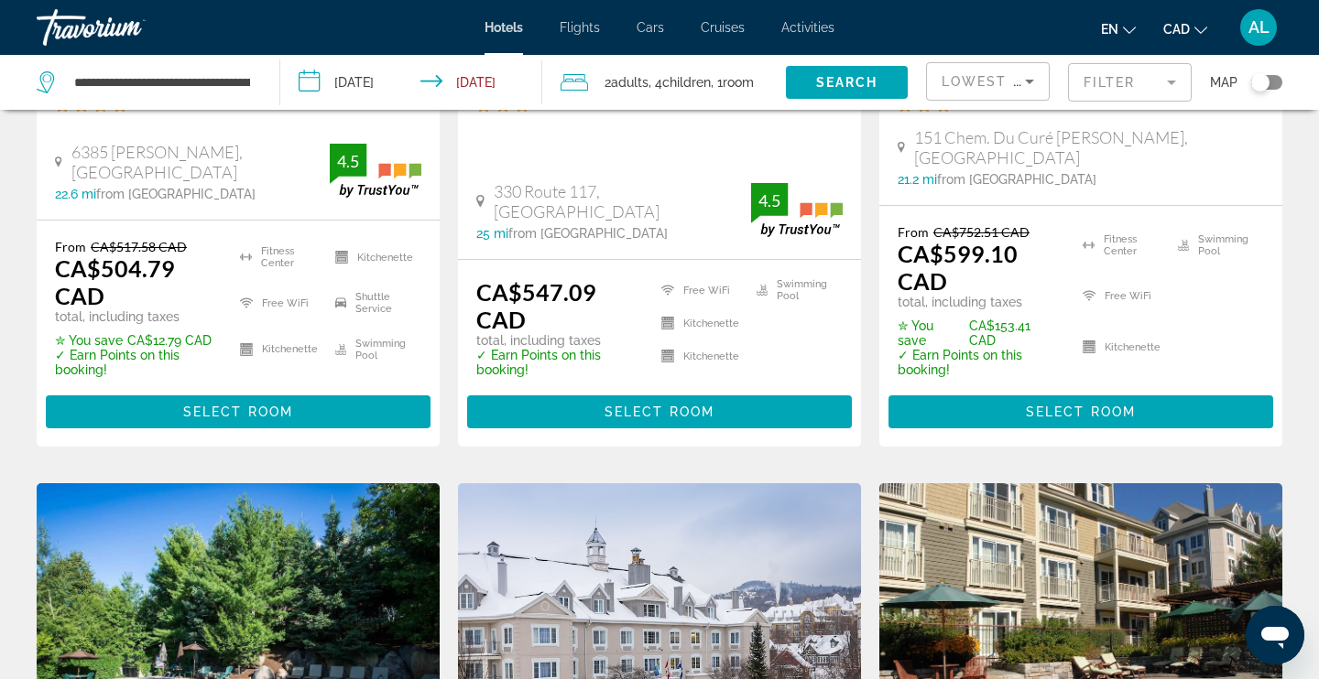
scroll to position [426, 0]
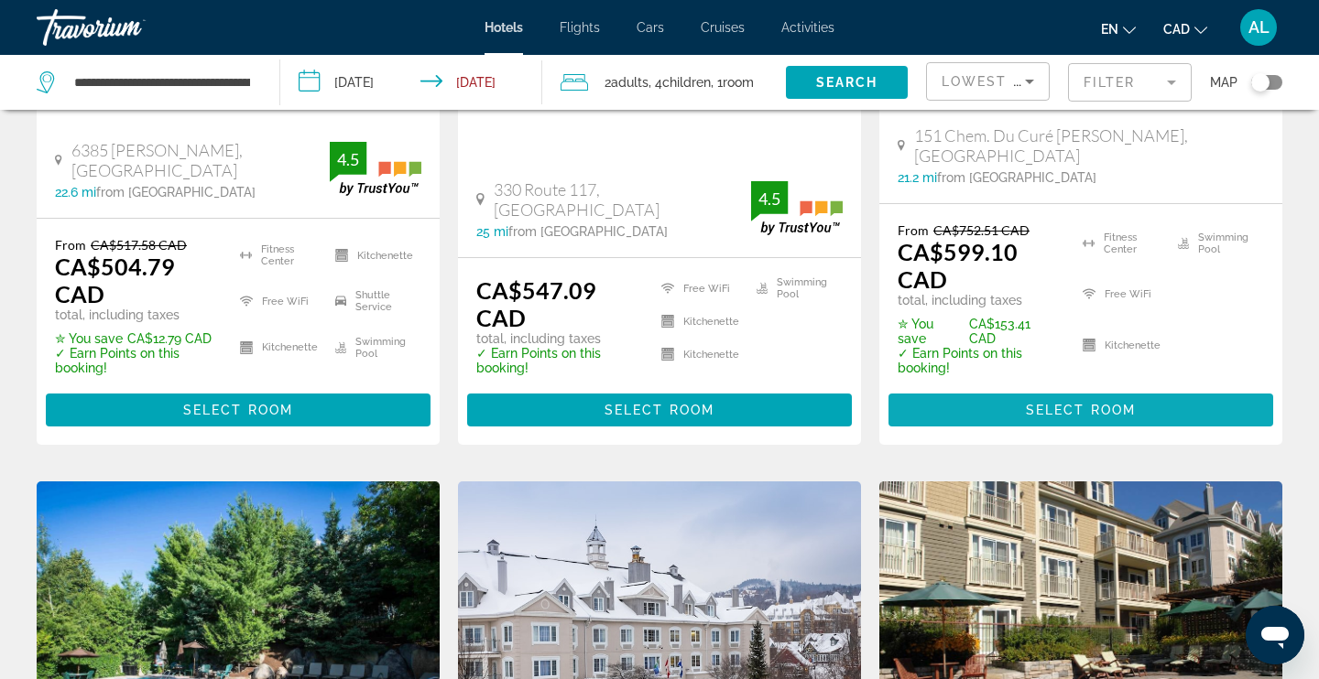
click at [973, 405] on span "Main content" at bounding box center [1080, 410] width 385 height 44
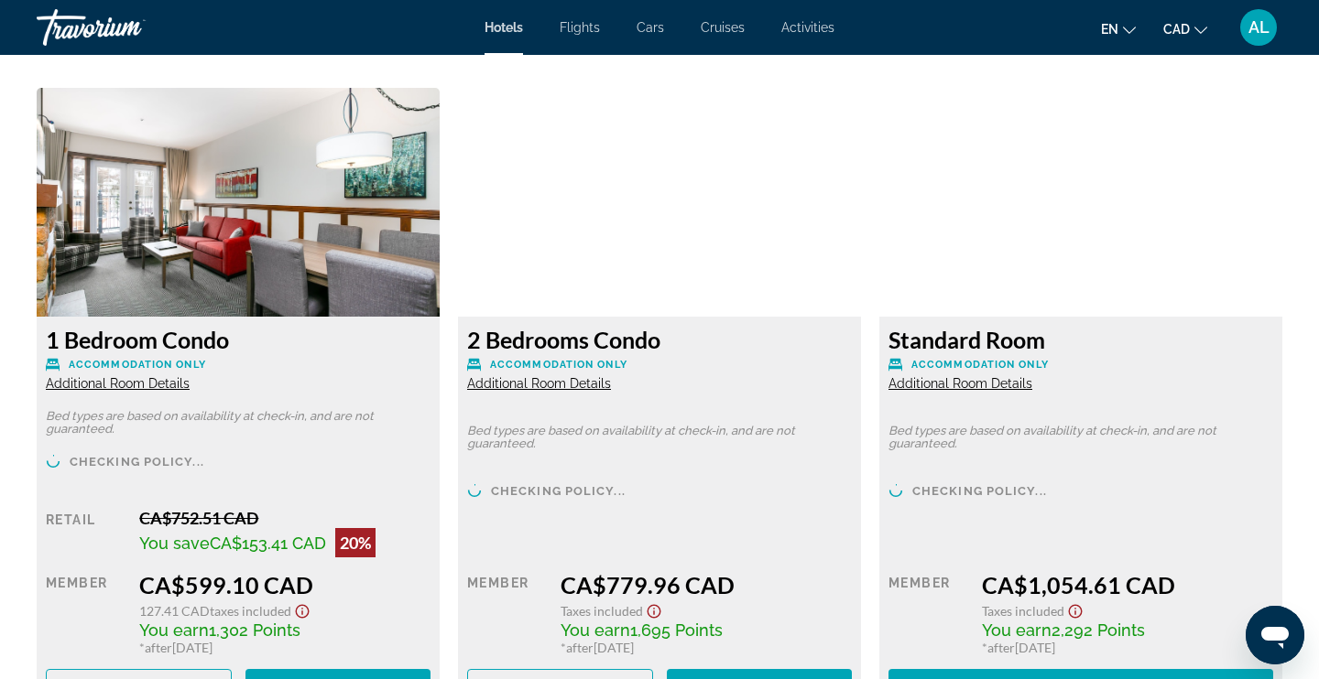
scroll to position [2454, 0]
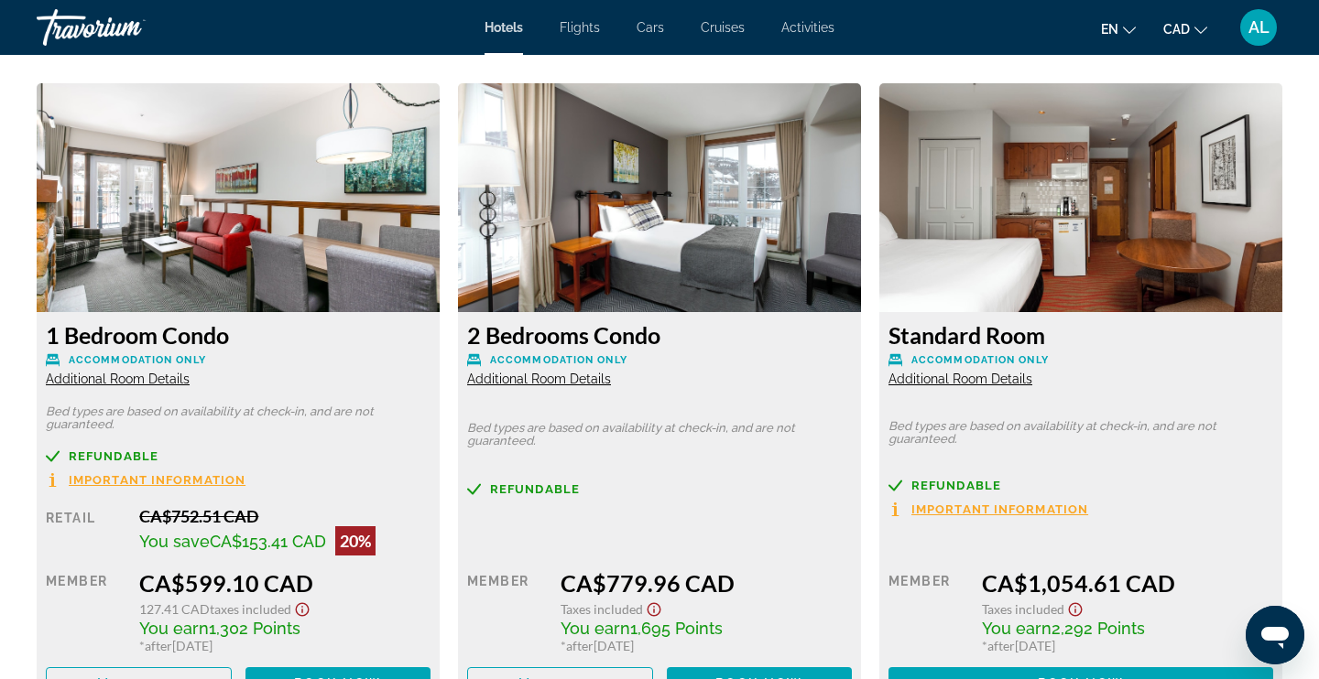
click at [129, 381] on span "Additional Room Details" at bounding box center [118, 379] width 144 height 15
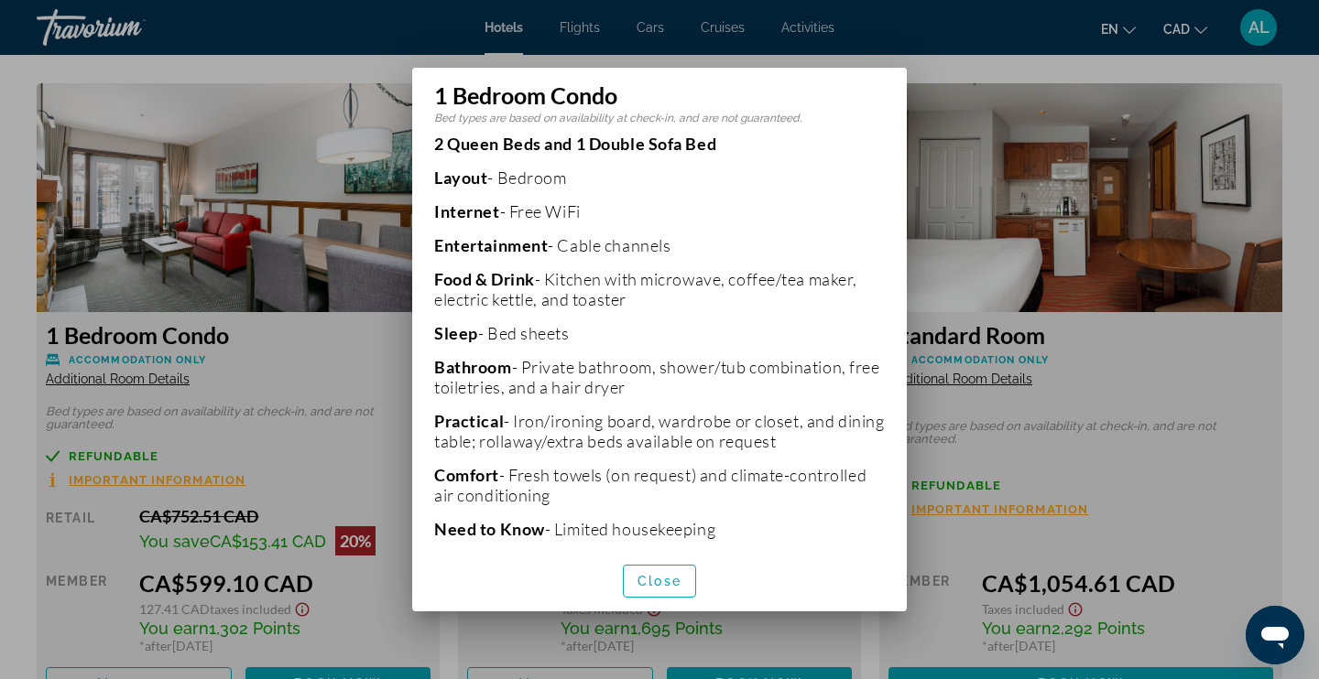
scroll to position [332, 0]
click at [650, 587] on span "Close" at bounding box center [659, 581] width 44 height 15
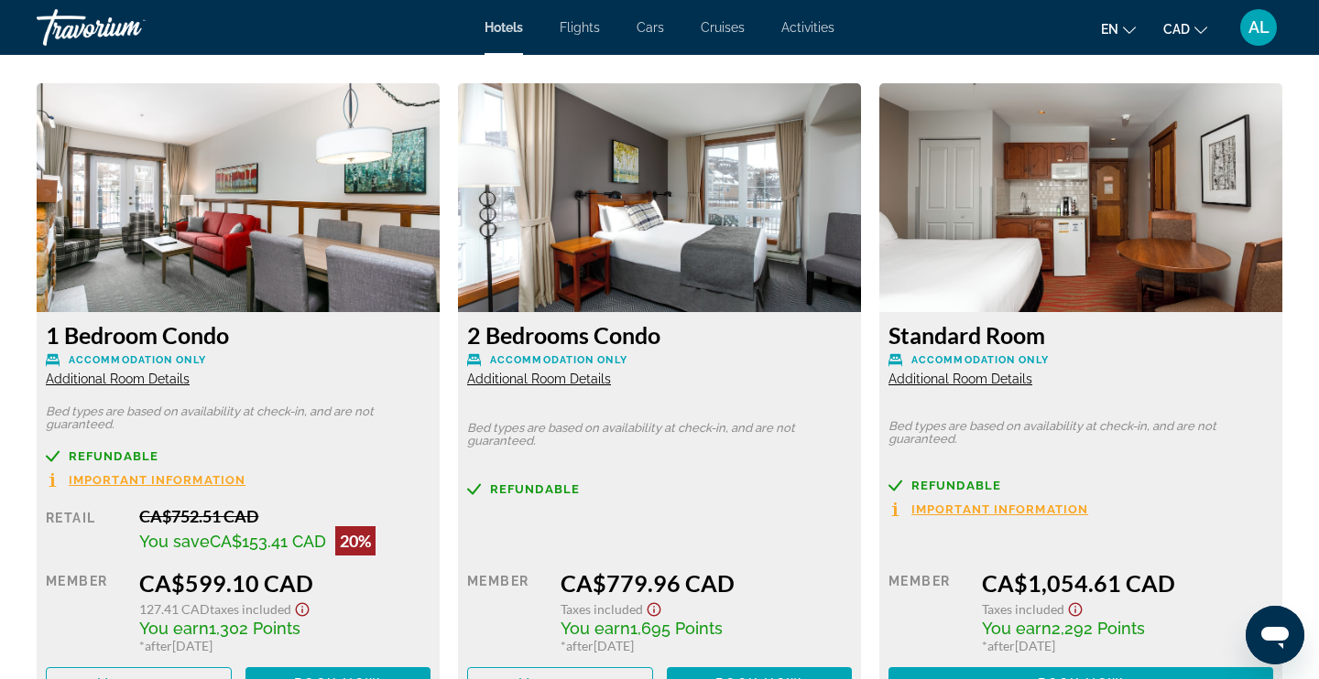
click at [554, 379] on span "Additional Room Details" at bounding box center [539, 379] width 144 height 15
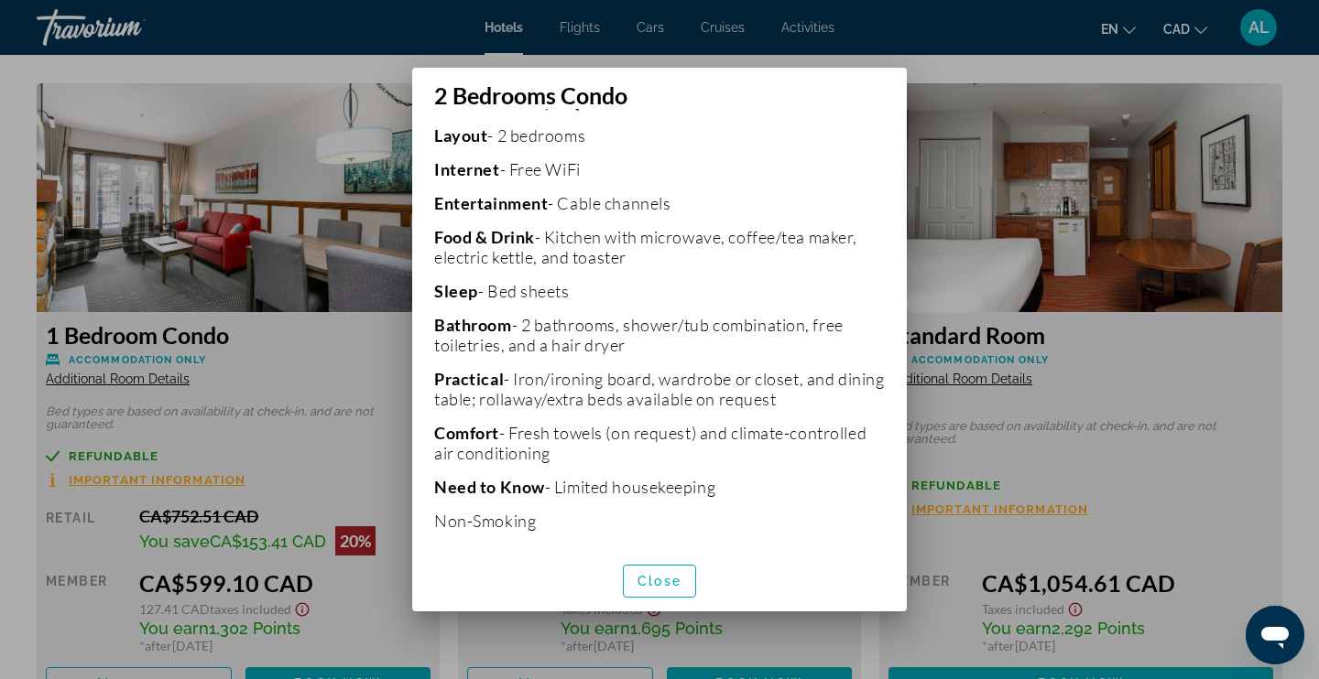
scroll to position [389, 0]
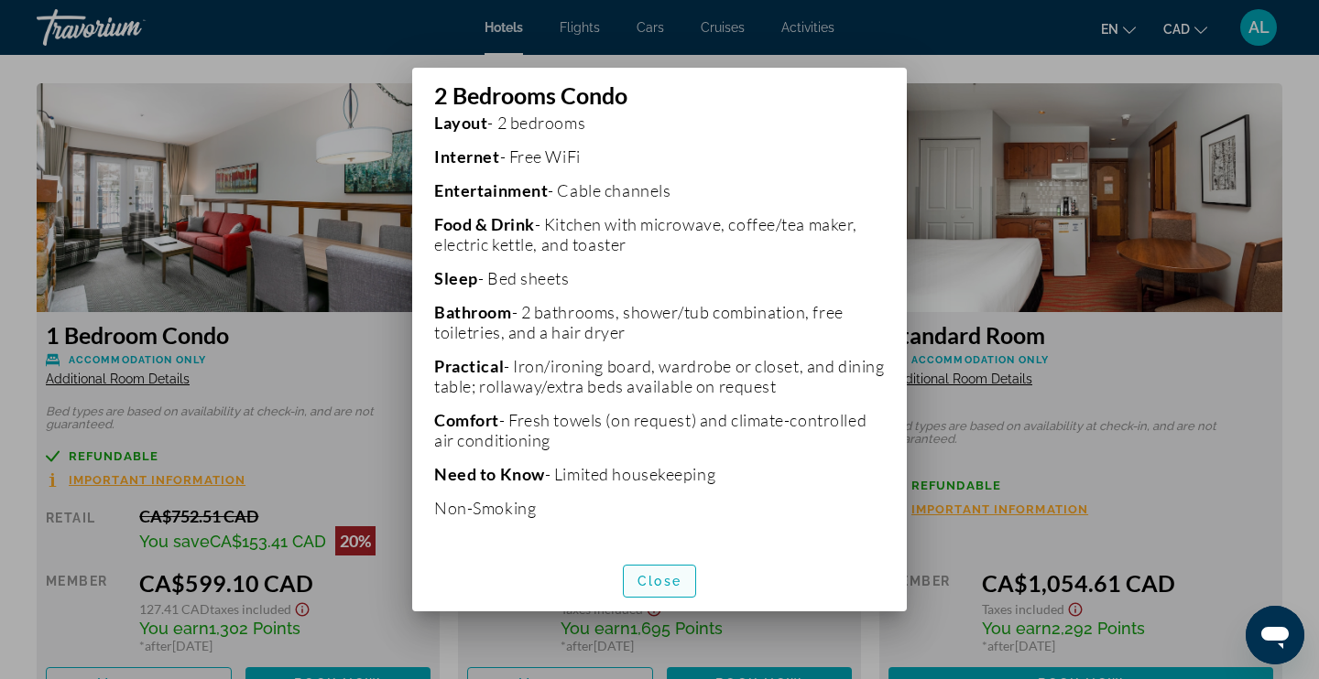
click at [657, 582] on span "Close" at bounding box center [659, 581] width 44 height 15
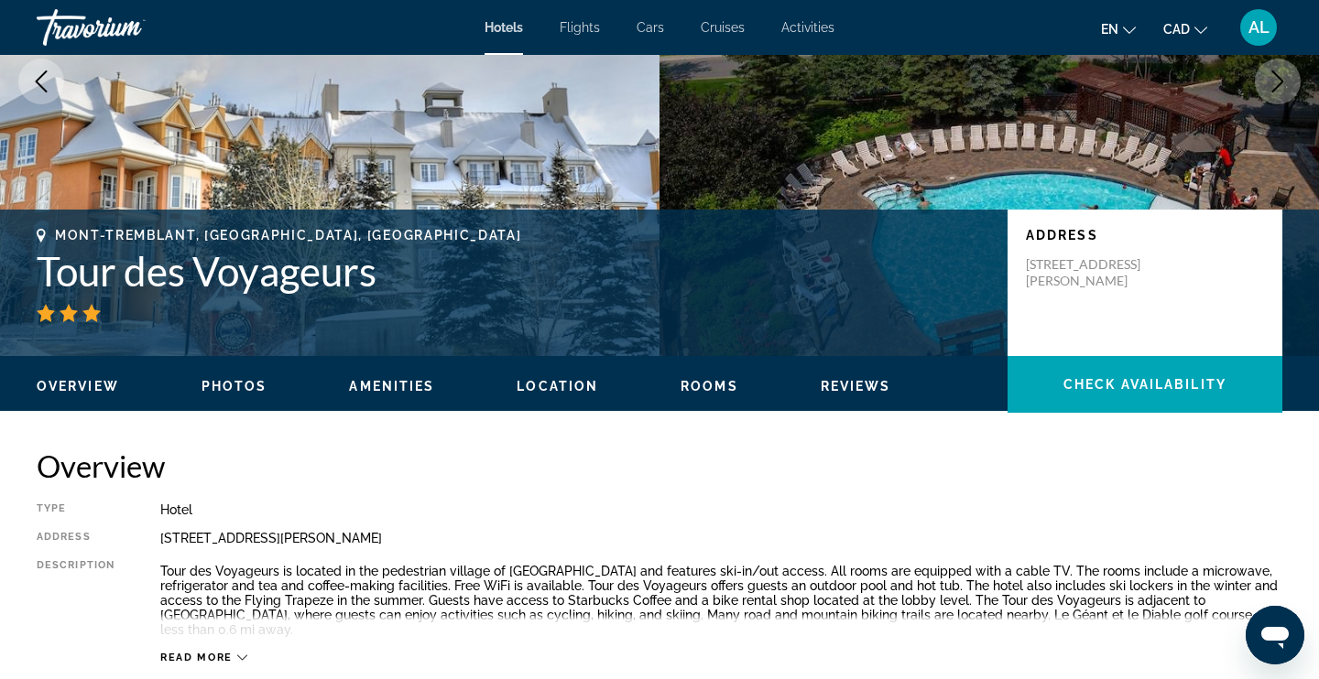
scroll to position [226, 0]
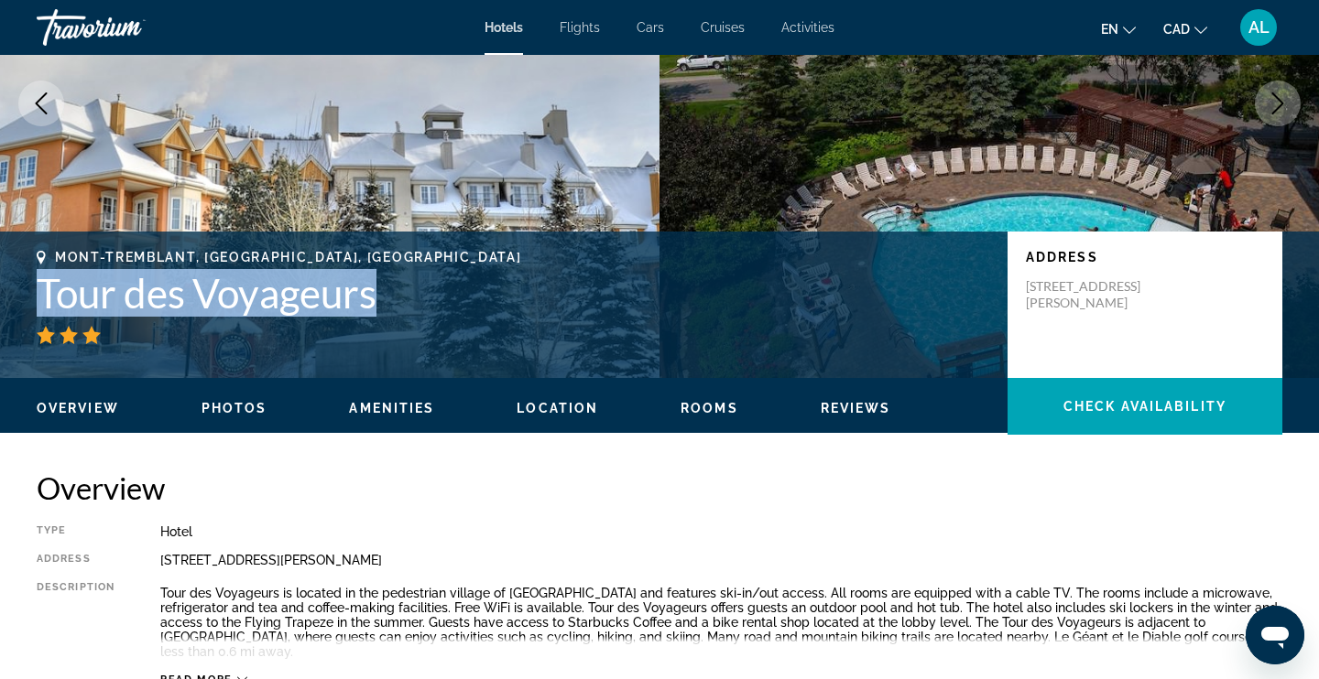
drag, startPoint x: 354, startPoint y: 300, endPoint x: 40, endPoint y: 288, distance: 314.3
click at [40, 288] on h1 "Tour des Voyageurs" at bounding box center [513, 293] width 952 height 48
copy h1 "Tour des Voyageurs"
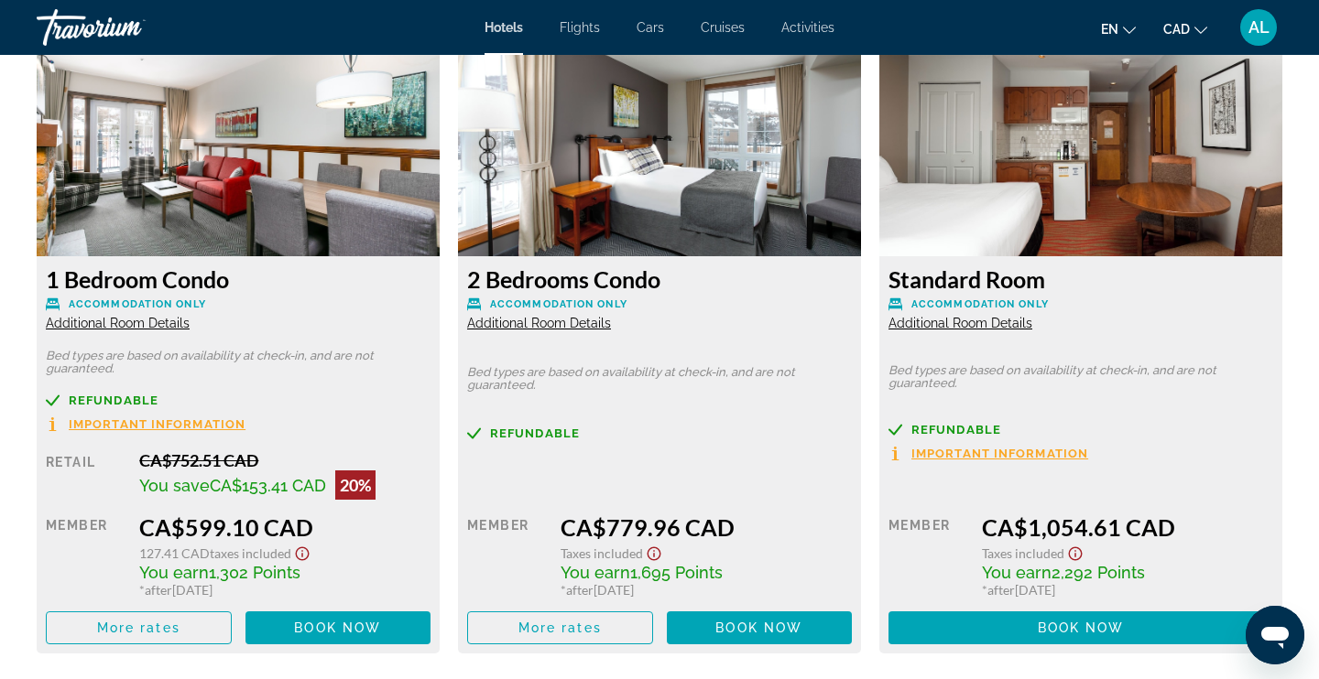
scroll to position [2519, 0]
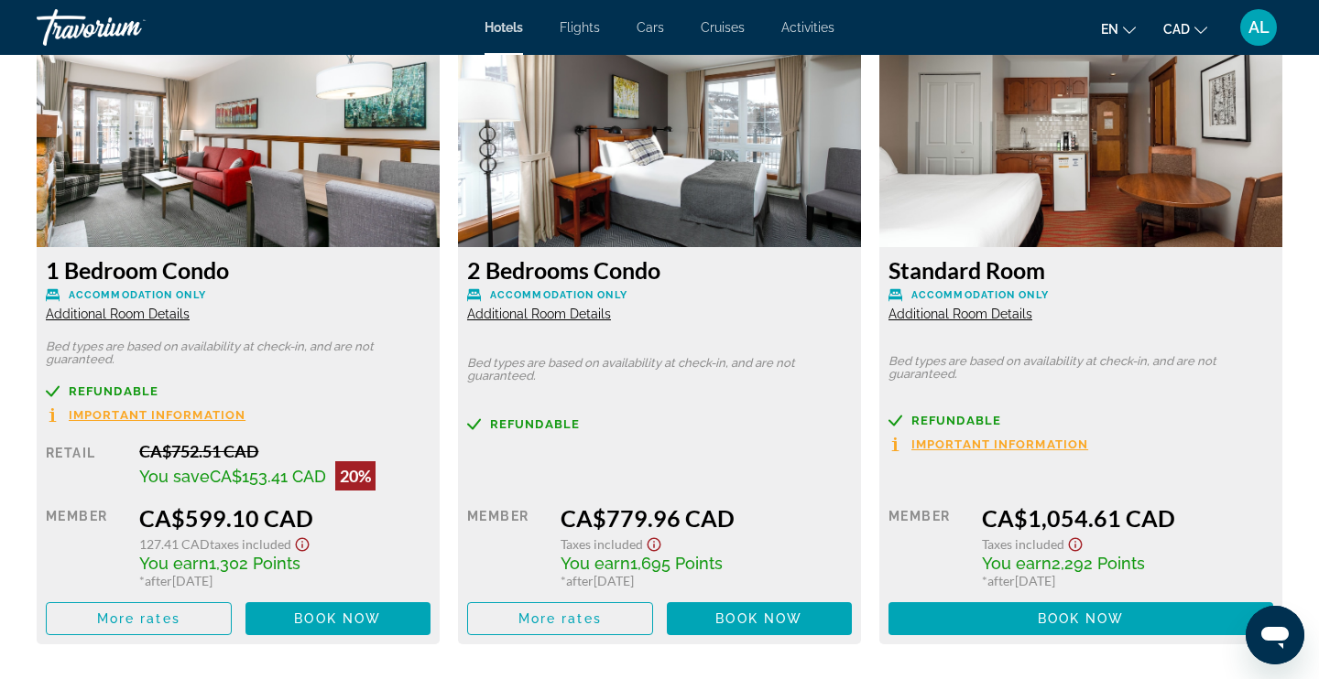
click at [578, 318] on span "Additional Room Details" at bounding box center [539, 314] width 144 height 15
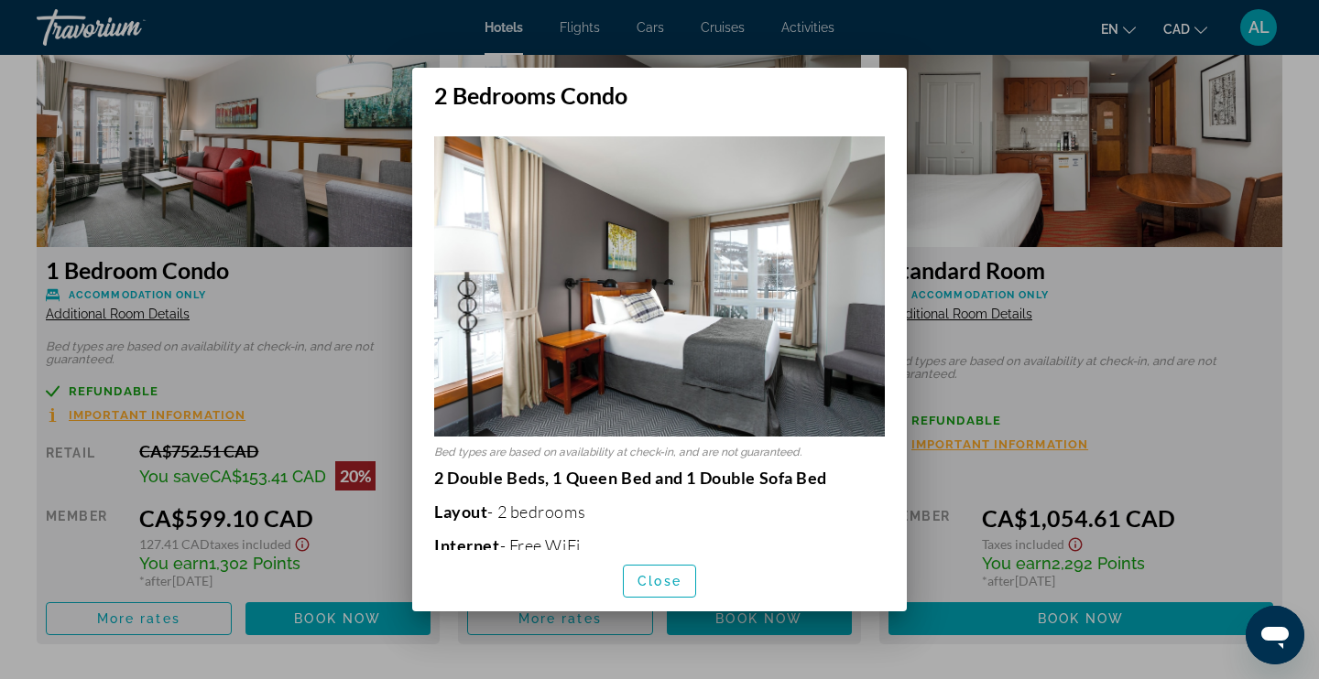
scroll to position [0, 0]
click at [668, 582] on span "Close" at bounding box center [659, 581] width 44 height 15
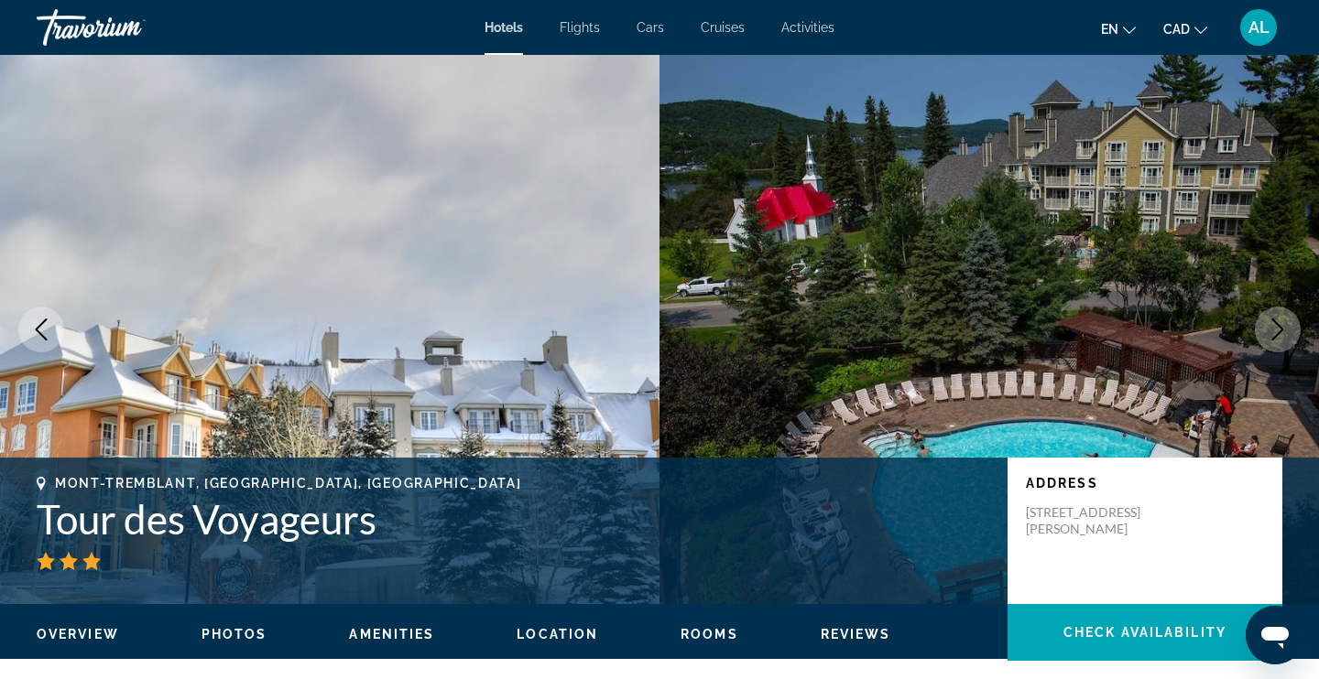
scroll to position [2519, 0]
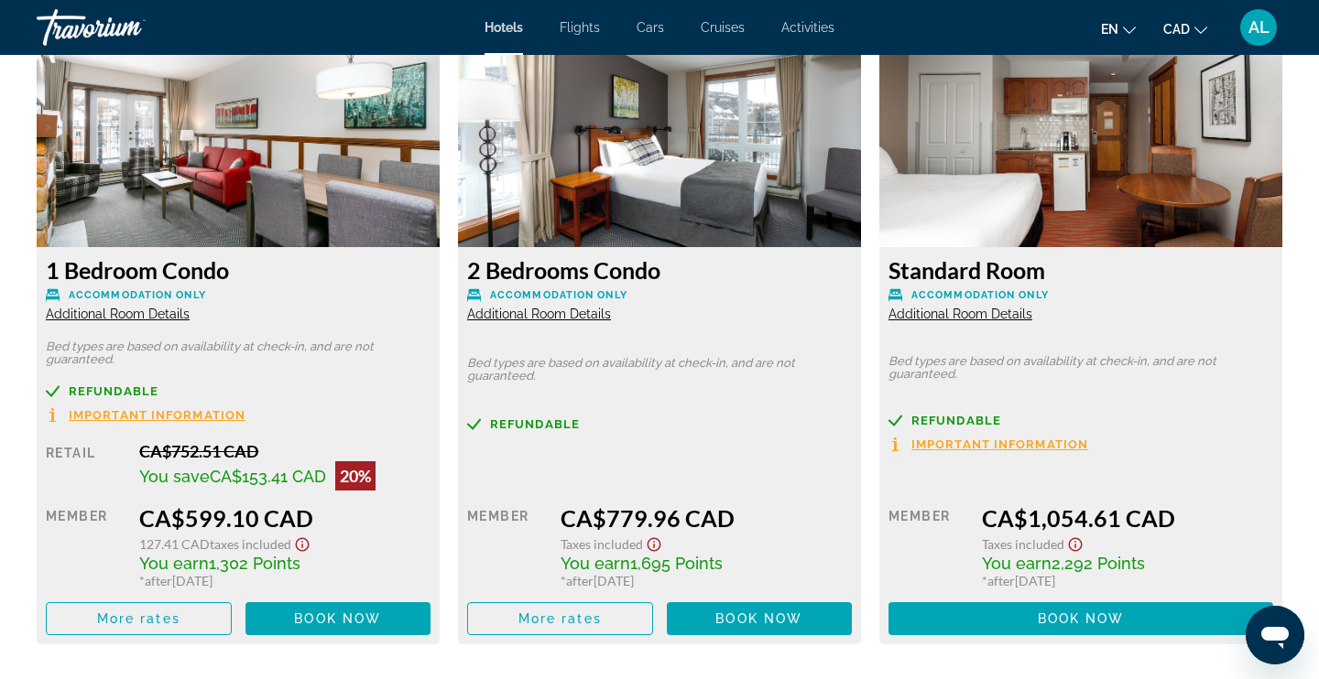
click at [961, 314] on span "Additional Room Details" at bounding box center [960, 314] width 144 height 15
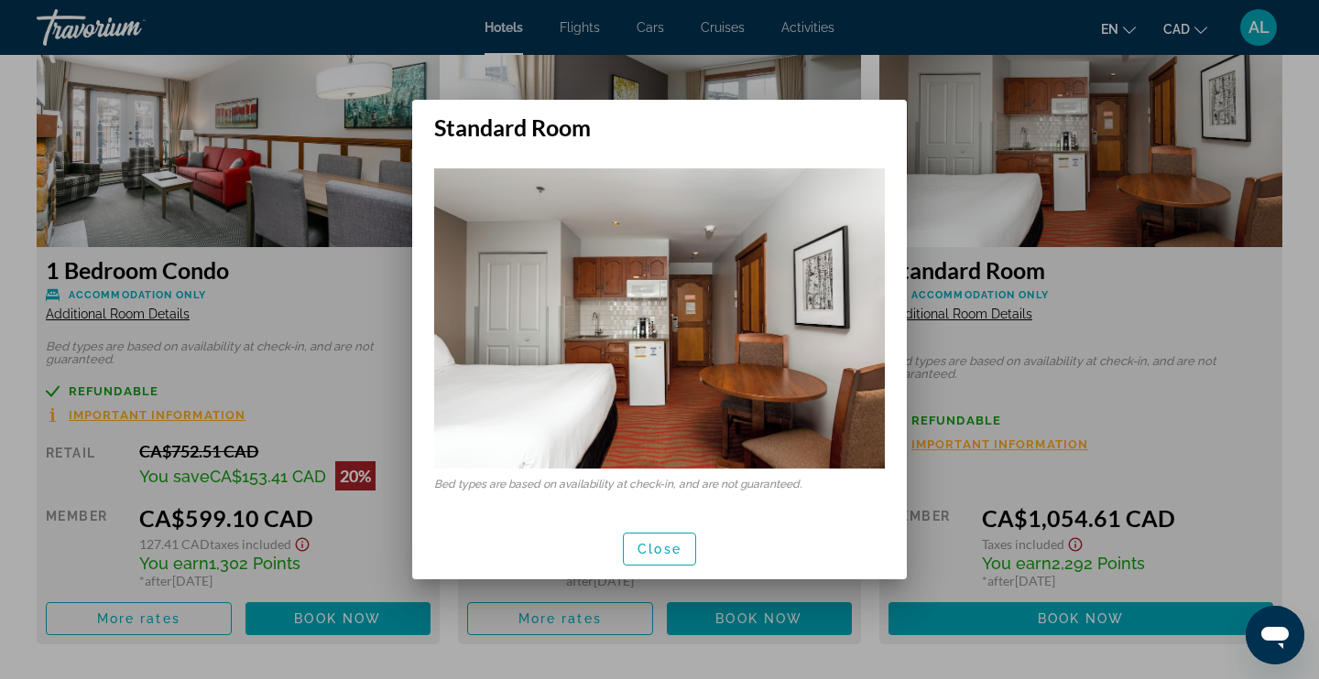
scroll to position [0, 0]
click at [682, 527] on span "button" at bounding box center [659, 549] width 71 height 44
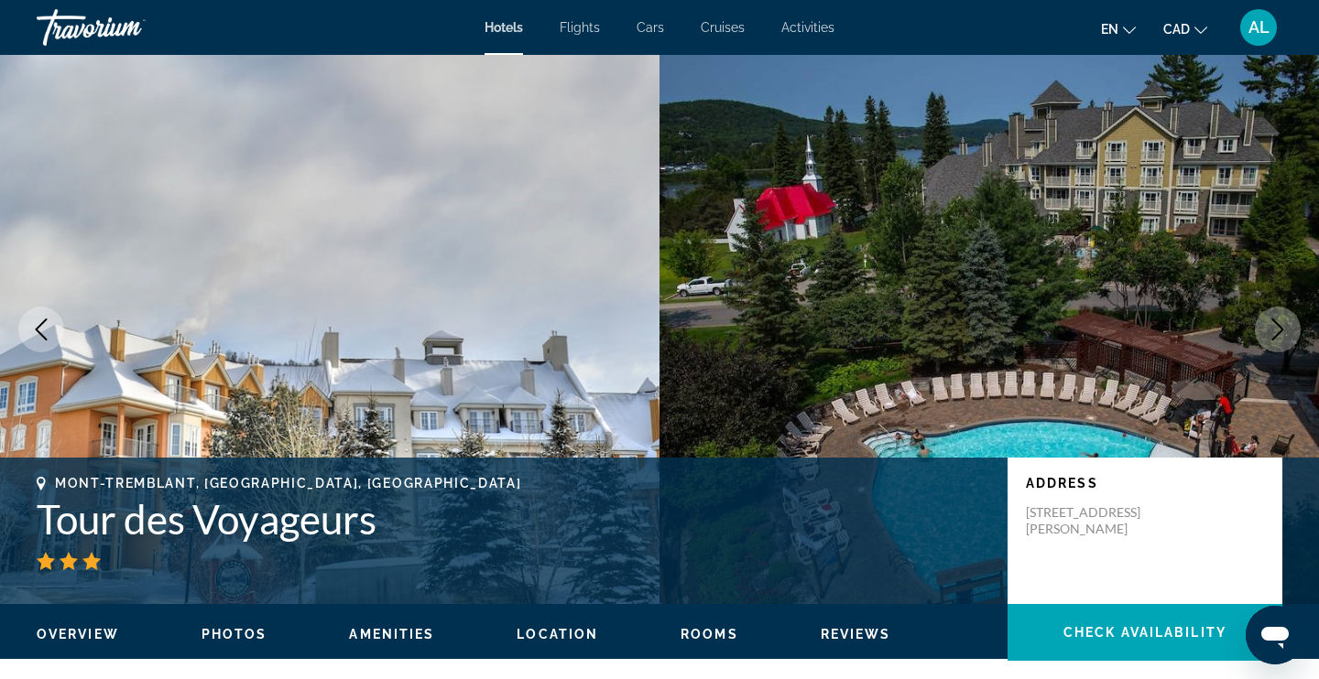
scroll to position [2519, 0]
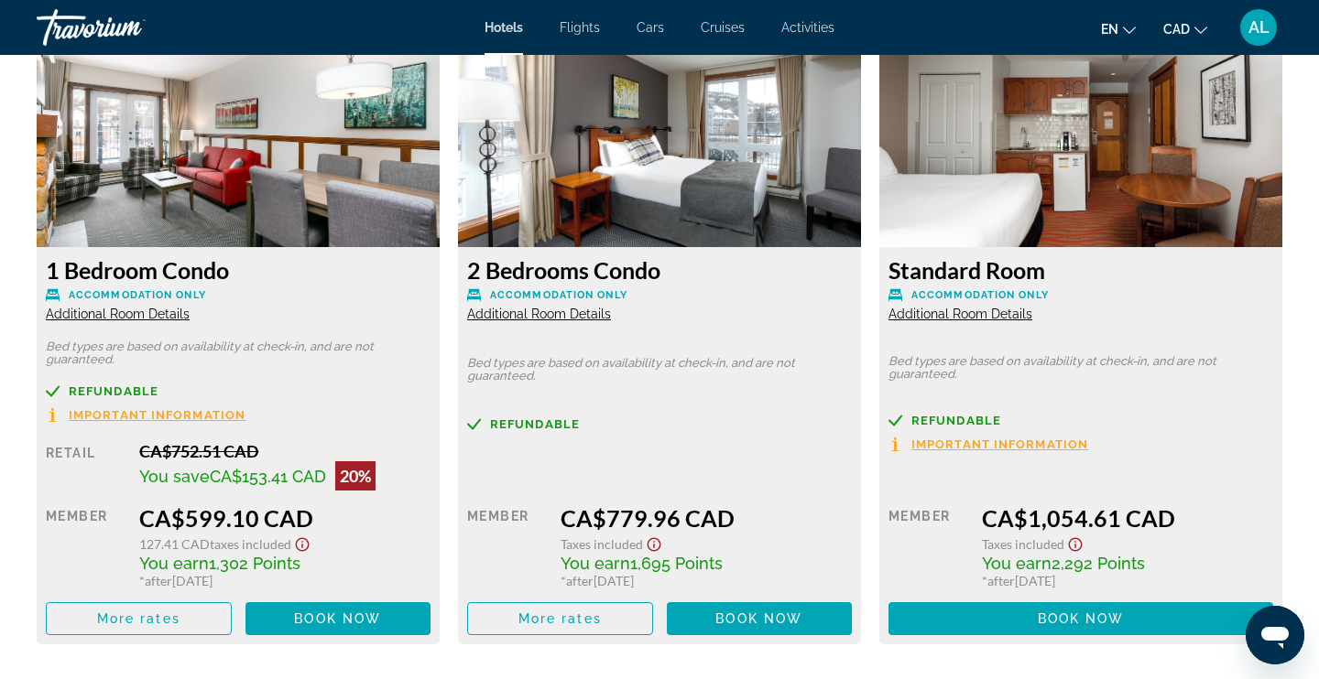
click at [526, 317] on span "Additional Room Details" at bounding box center [539, 314] width 144 height 15
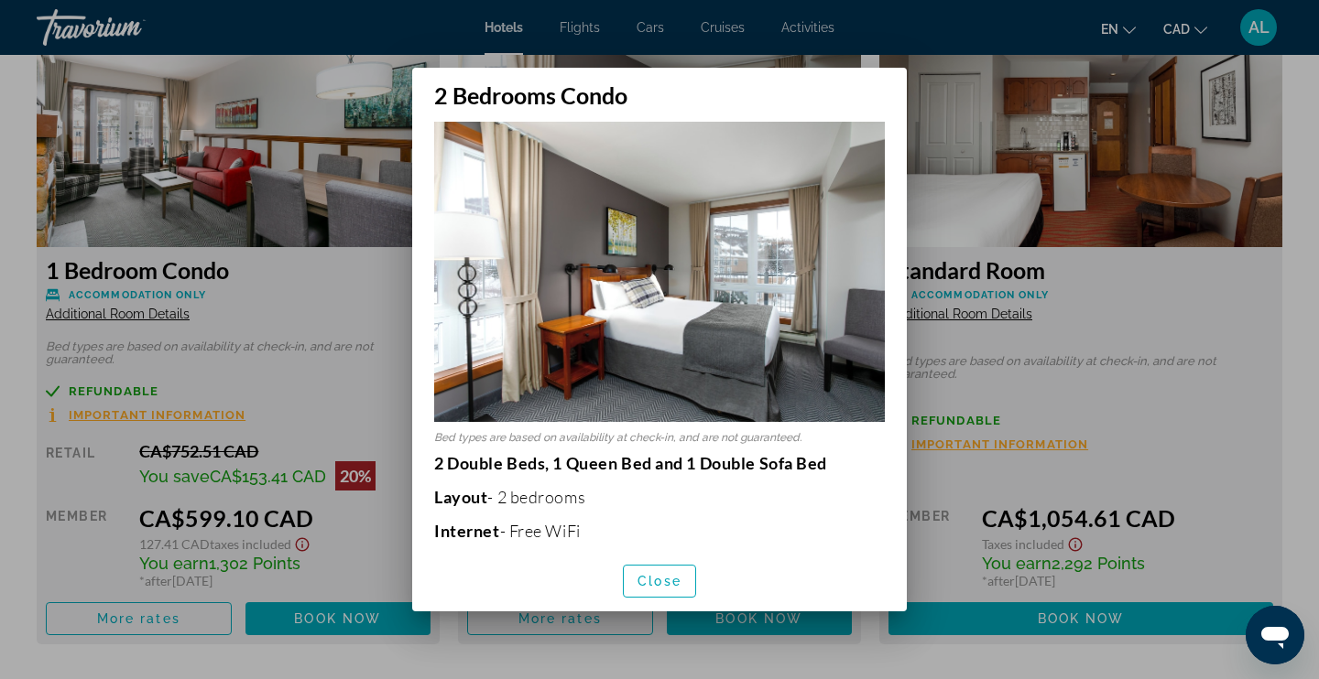
scroll to position [21, 0]
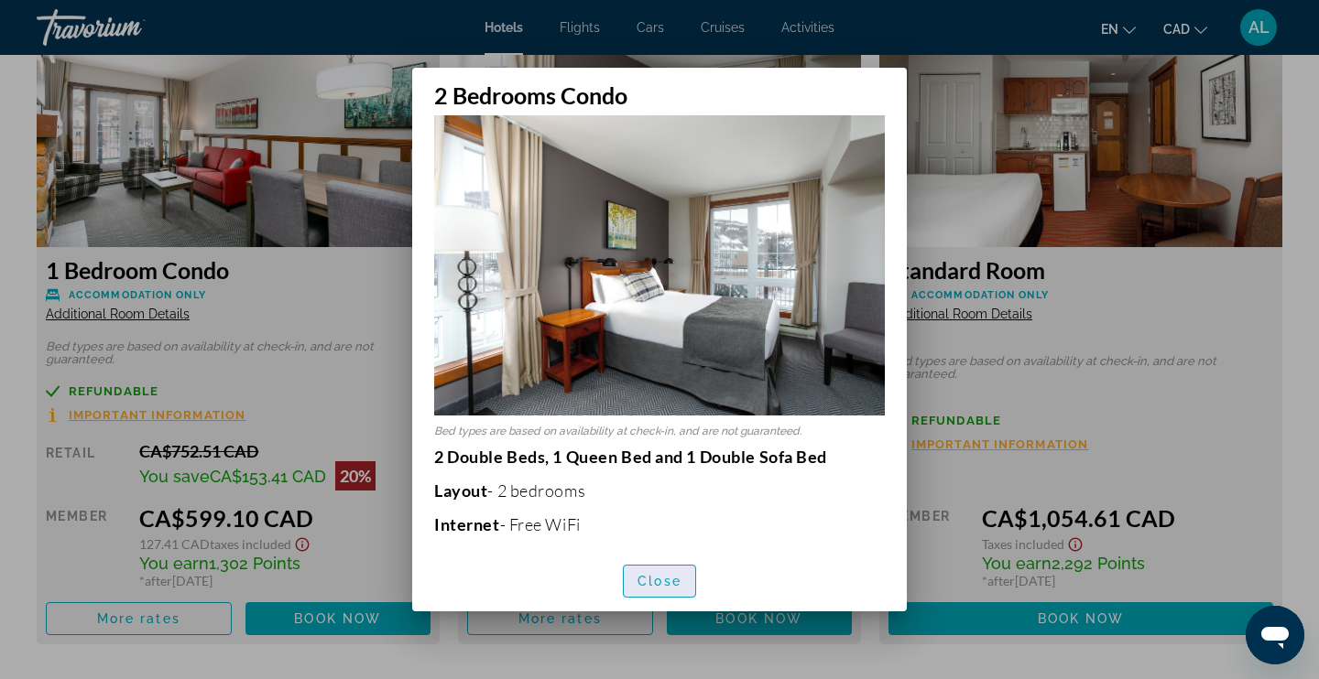
click at [673, 583] on span "Close" at bounding box center [659, 581] width 44 height 15
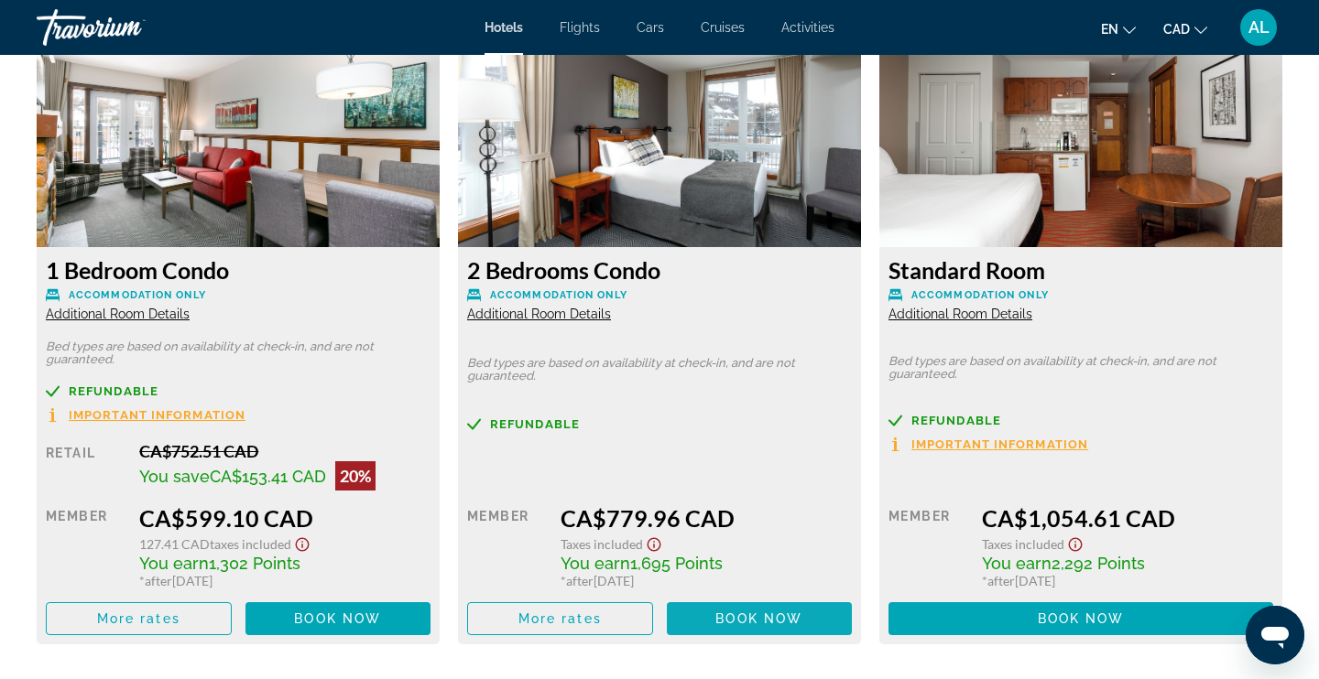
click at [713, 632] on span "Main content" at bounding box center [760, 619] width 186 height 44
